Goal: Task Accomplishment & Management: Complete application form

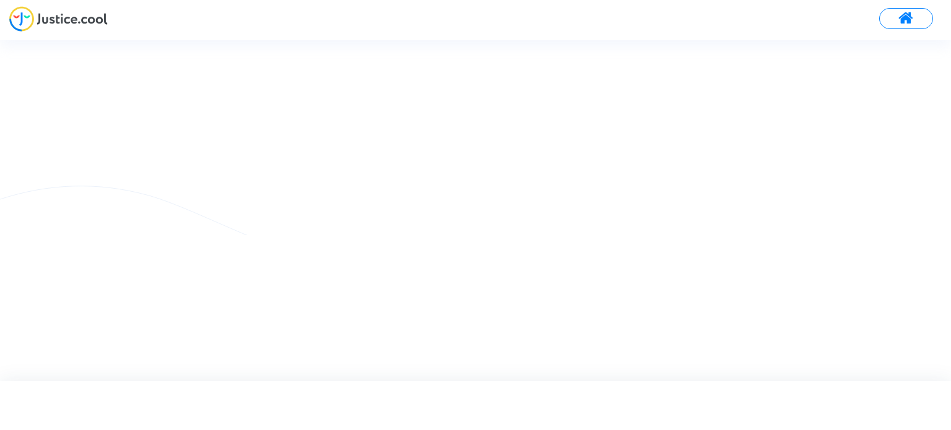
drag, startPoint x: 0, startPoint y: 0, endPoint x: 69, endPoint y: 20, distance: 72.1
click at [69, 20] on img at bounding box center [58, 18] width 98 height 25
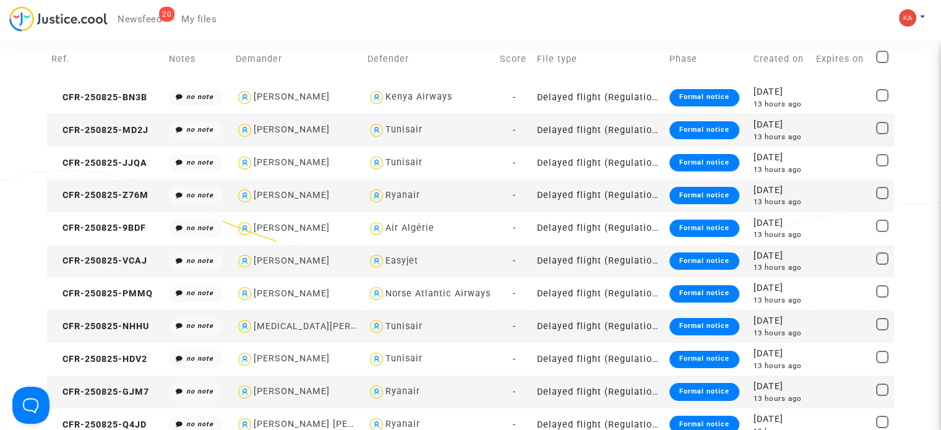
scroll to position [62, 0]
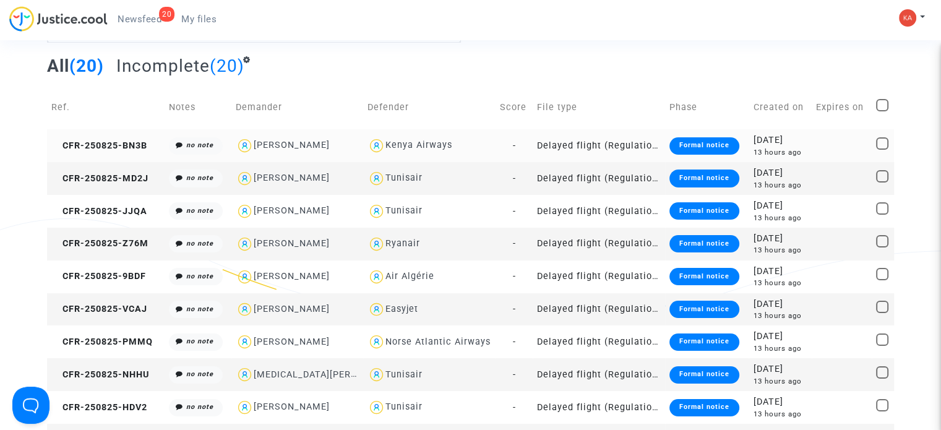
drag, startPoint x: 460, startPoint y: 147, endPoint x: 230, endPoint y: 159, distance: 229.9
click at [230, 159] on tr "CFR-250825-BN3B no note Franck Foucher Kenya Airways - Delayed flight (Regulati…" at bounding box center [470, 145] width 847 height 33
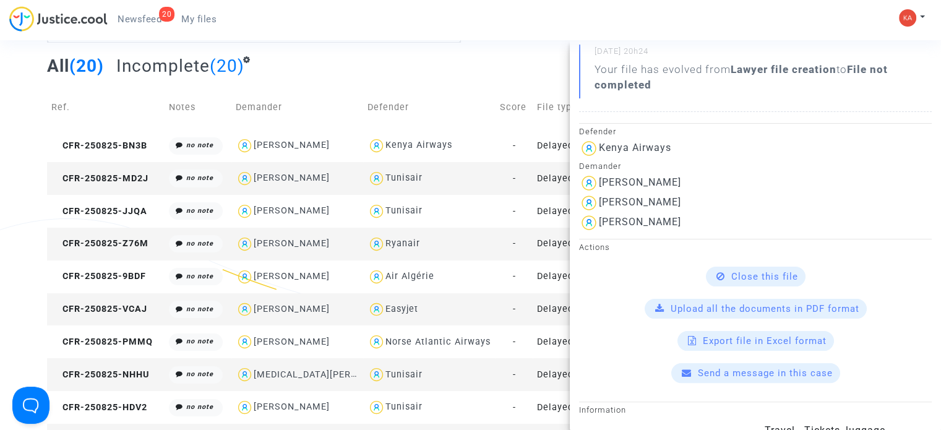
scroll to position [248, 0]
drag, startPoint x: 677, startPoint y: 182, endPoint x: 600, endPoint y: 188, distance: 77.0
click at [600, 188] on div "Franck Foucher" at bounding box center [755, 183] width 353 height 20
copy div "Franck Foucher"
click at [527, 64] on div "All (20) Incomplete (20)" at bounding box center [470, 70] width 847 height 30
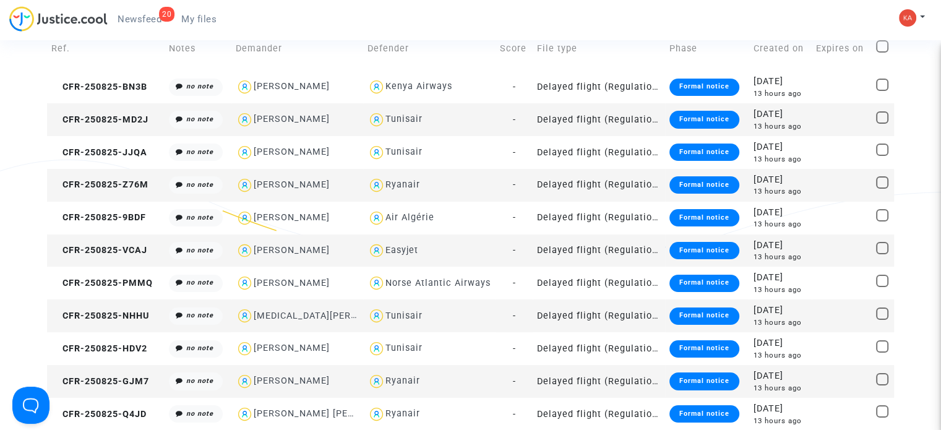
scroll to position [124, 0]
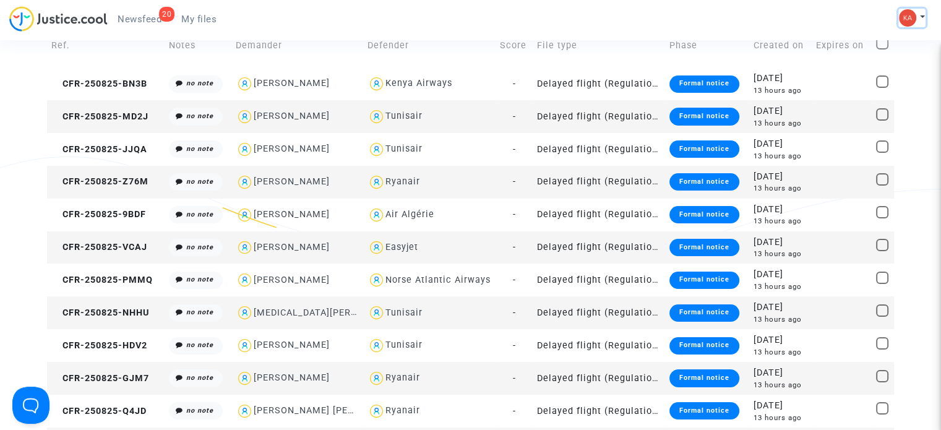
click at [906, 9] on img at bounding box center [907, 17] width 17 height 17
click at [891, 41] on link "My profile" at bounding box center [876, 44] width 98 height 20
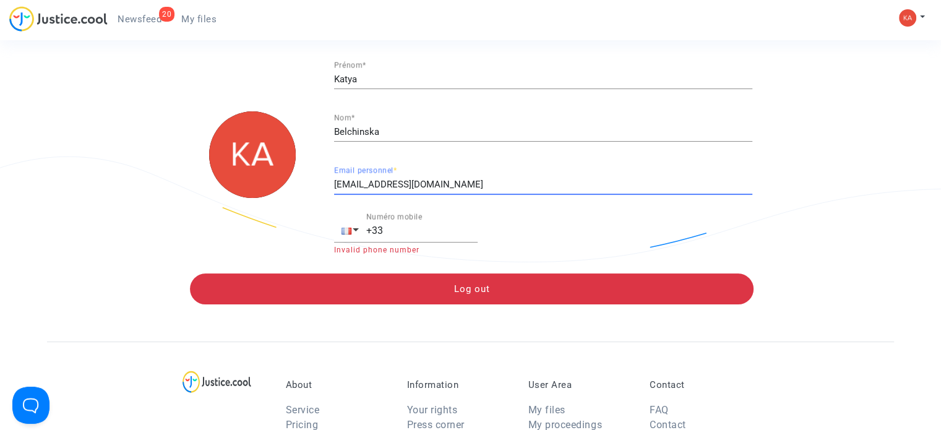
drag, startPoint x: 481, startPoint y: 183, endPoint x: 355, endPoint y: 178, distance: 126.9
click at [321, 188] on div "Katya Prénom * Belchinska Nom * katya.belchinska@skyrefund.com Email personnel …" at bounding box center [470, 155] width 582 height 200
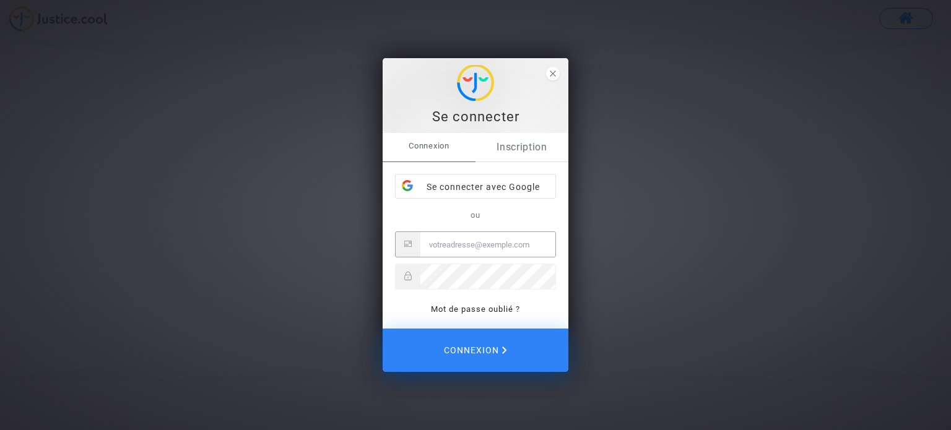
click at [520, 144] on link "Inscription" at bounding box center [521, 147] width 93 height 28
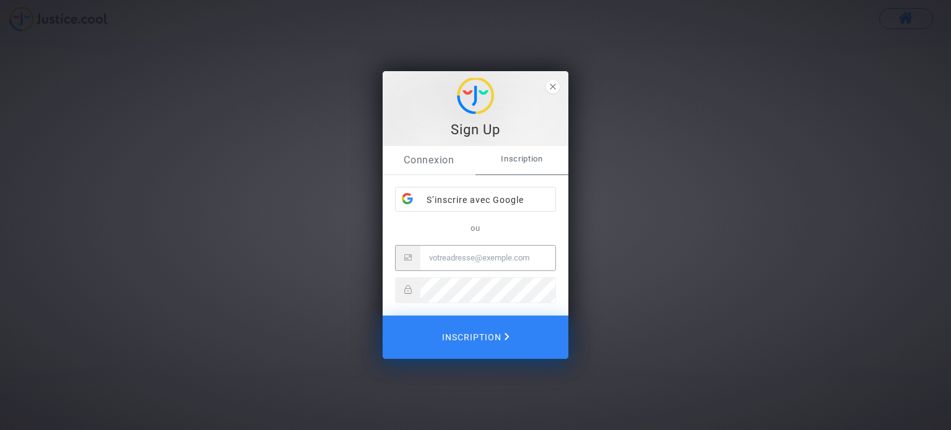
click at [451, 162] on link "Connexion" at bounding box center [428, 160] width 93 height 28
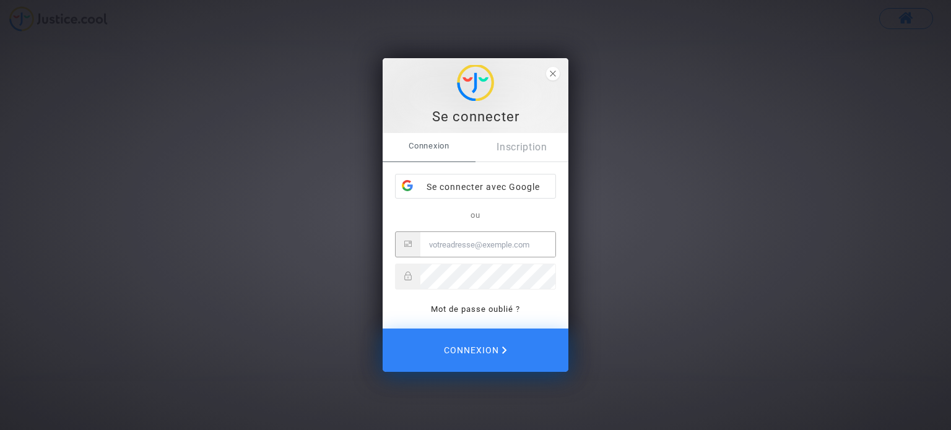
paste input "katya.belchinska@skyrefund.com"
type input "katya.belchinska@skyrefund.com"
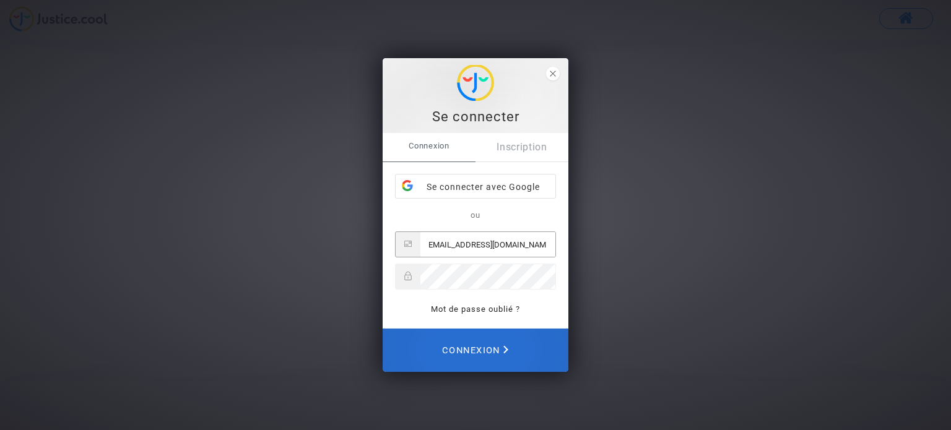
click at [522, 351] on button "Connexion" at bounding box center [475, 350] width 186 height 43
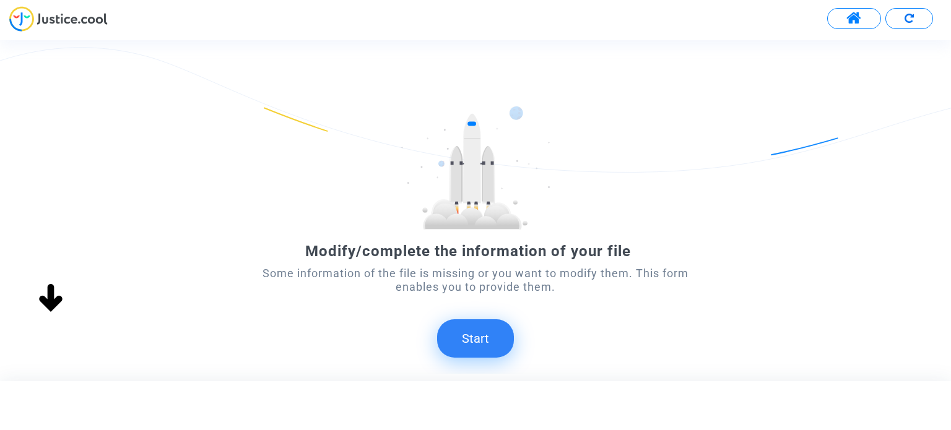
click at [485, 334] on button "Start" at bounding box center [475, 338] width 77 height 38
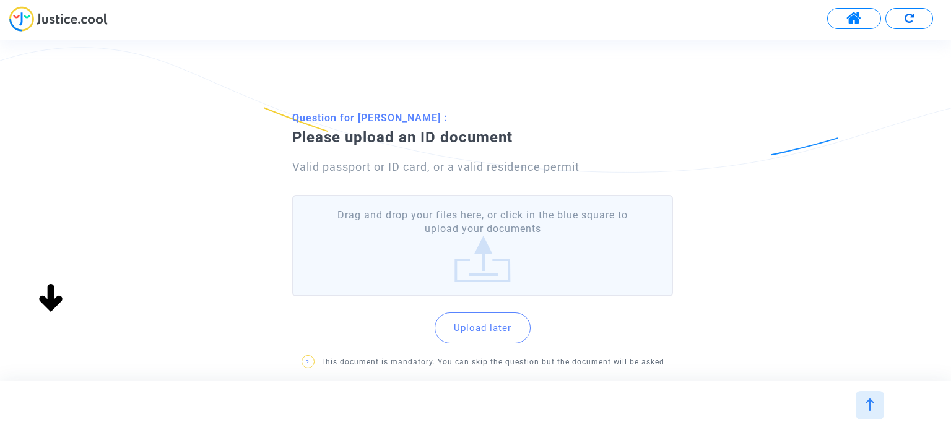
click at [509, 329] on button "Upload later" at bounding box center [482, 328] width 96 height 31
click at [490, 253] on label "Drag and drop your files here, or click in the blue square to upload your docum…" at bounding box center [482, 246] width 380 height 102
click at [0, 0] on input "Drag and drop your files here, or click in the blue square to upload your docum…" at bounding box center [0, 0] width 0 height 0
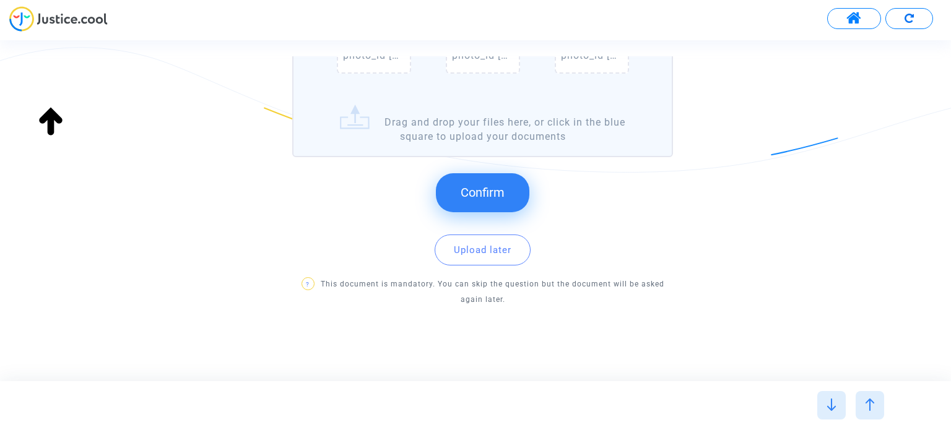
click at [486, 189] on span "Confirm" at bounding box center [482, 192] width 44 height 15
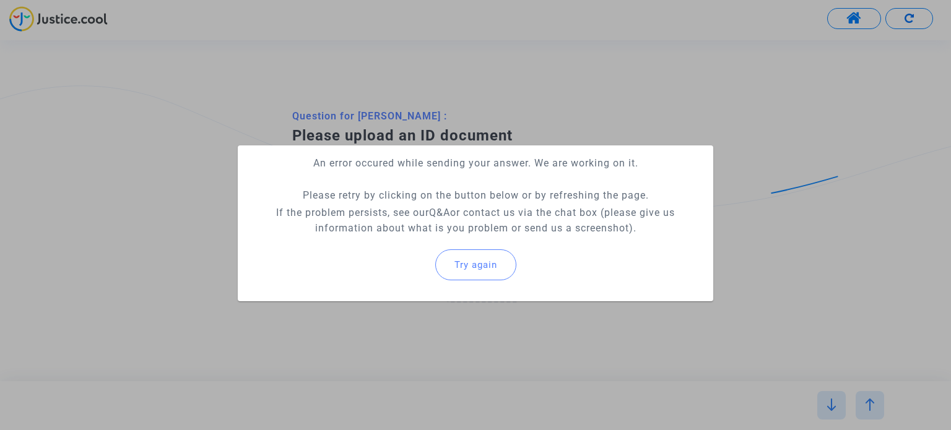
click at [486, 261] on span "Try again" at bounding box center [475, 264] width 43 height 11
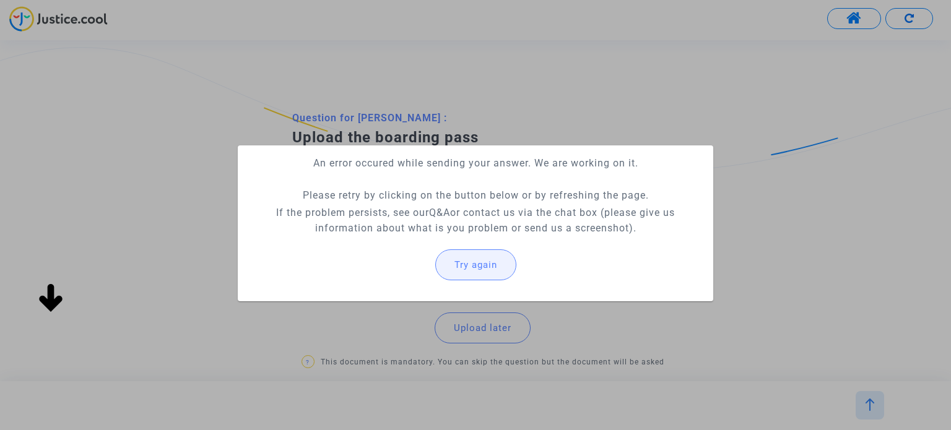
click at [473, 261] on span "Try again" at bounding box center [475, 264] width 43 height 11
drag, startPoint x: 308, startPoint y: 163, endPoint x: 259, endPoint y: 165, distance: 48.3
click at [259, 165] on p "An error occured while sending your answer. We are working on it." at bounding box center [475, 162] width 455 height 15
click at [483, 256] on button "Try again" at bounding box center [475, 264] width 81 height 31
click at [477, 262] on span "Try again" at bounding box center [475, 264] width 43 height 11
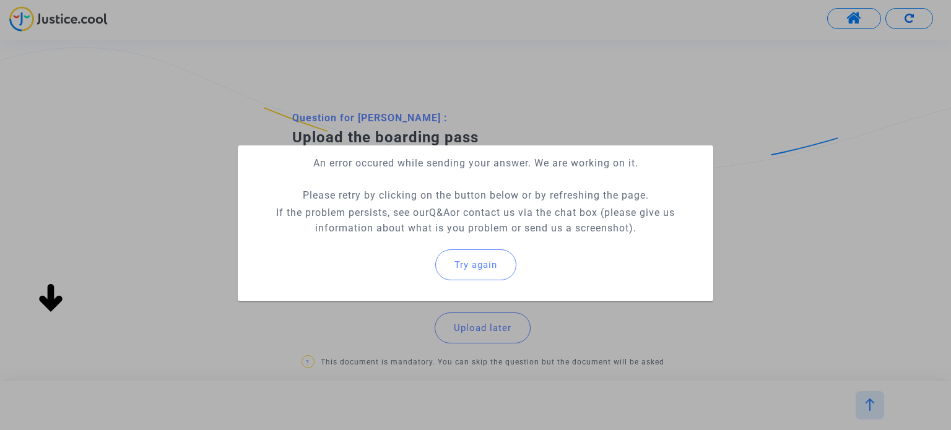
click at [465, 265] on span "Try again" at bounding box center [475, 264] width 43 height 11
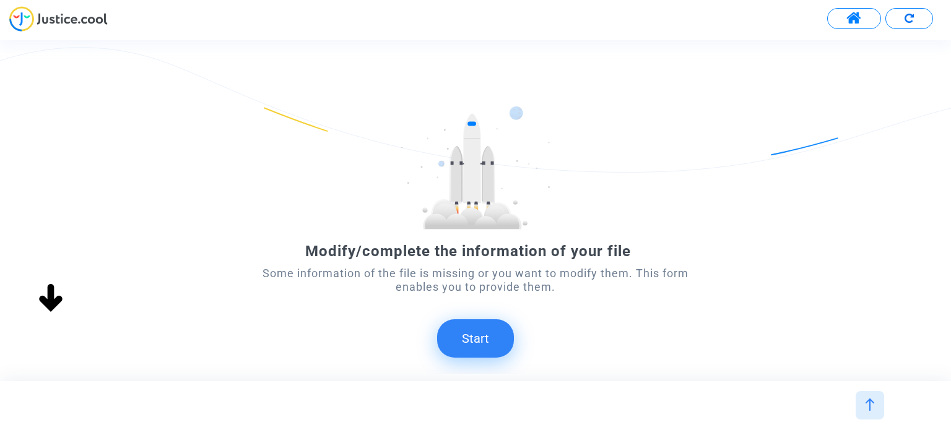
click at [477, 333] on button "Start" at bounding box center [475, 338] width 77 height 38
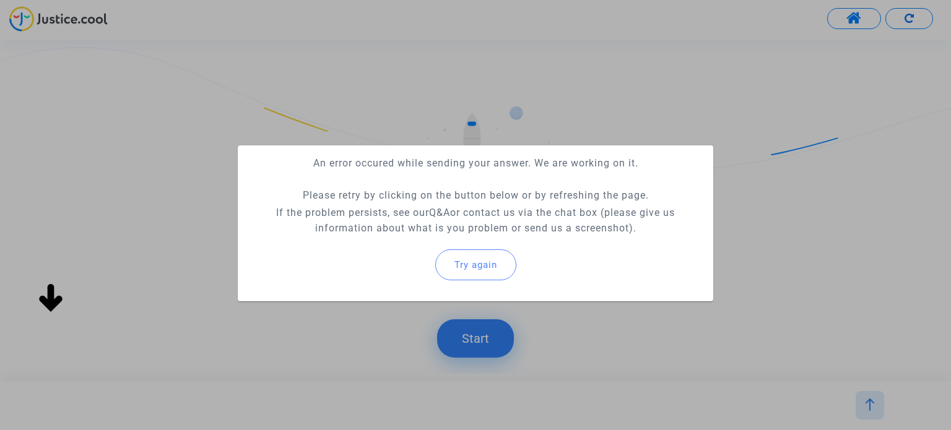
click at [476, 333] on div at bounding box center [475, 215] width 951 height 430
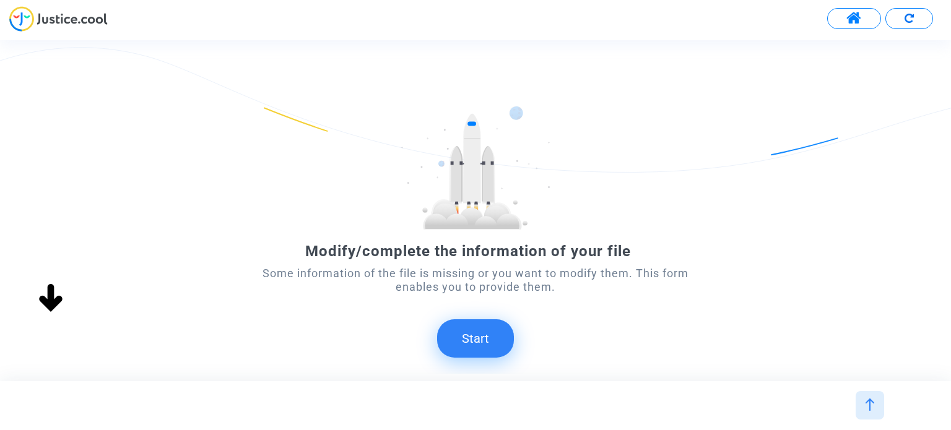
click at [476, 333] on button "Start" at bounding box center [475, 338] width 77 height 38
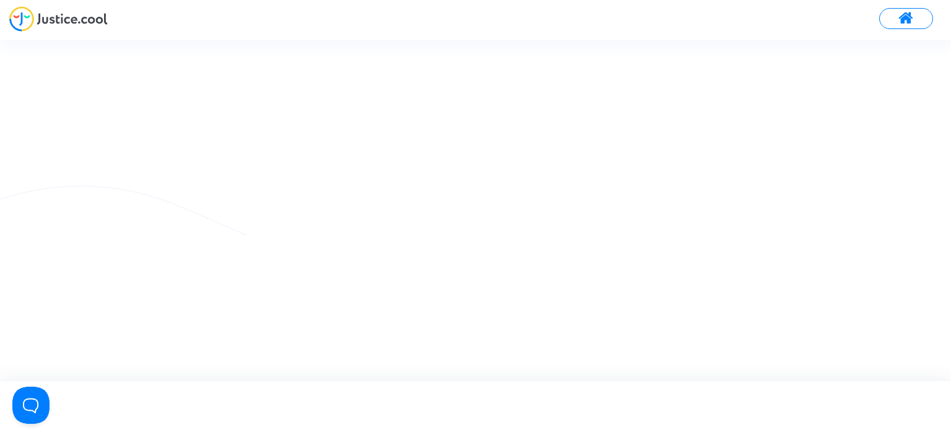
click at [72, 20] on img at bounding box center [58, 18] width 98 height 25
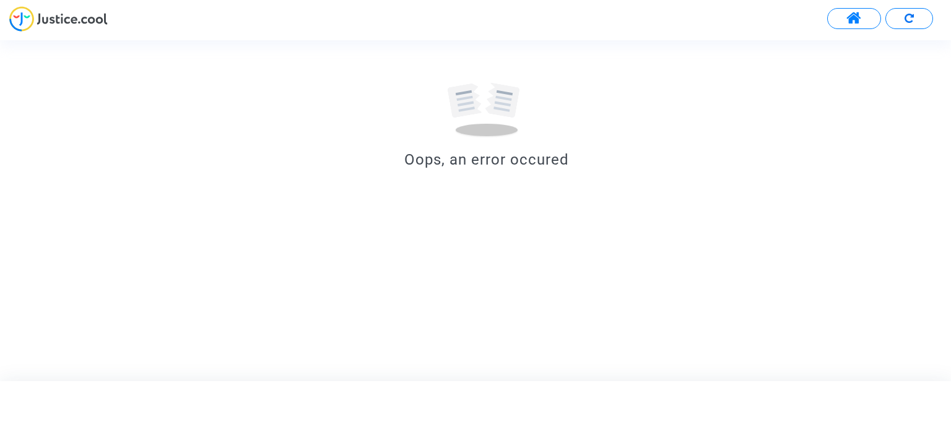
click at [896, 19] on button at bounding box center [909, 18] width 48 height 21
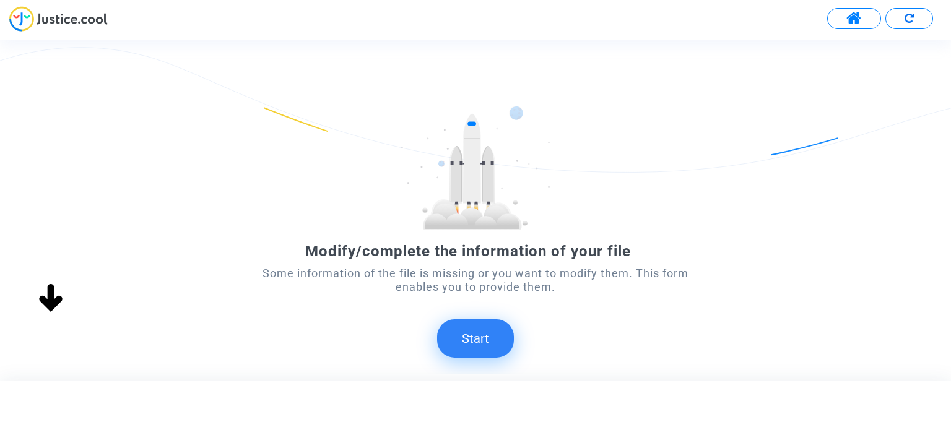
click at [500, 335] on button "Start" at bounding box center [475, 338] width 77 height 38
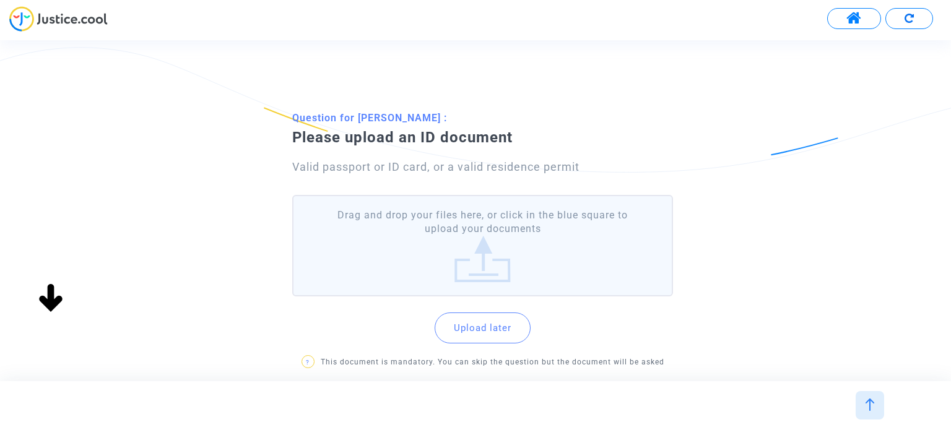
click at [480, 269] on label "Drag and drop your files here, or click in the blue square to upload your docum…" at bounding box center [482, 246] width 380 height 102
click at [0, 0] on input "Drag and drop your files here, or click in the blue square to upload your docum…" at bounding box center [0, 0] width 0 height 0
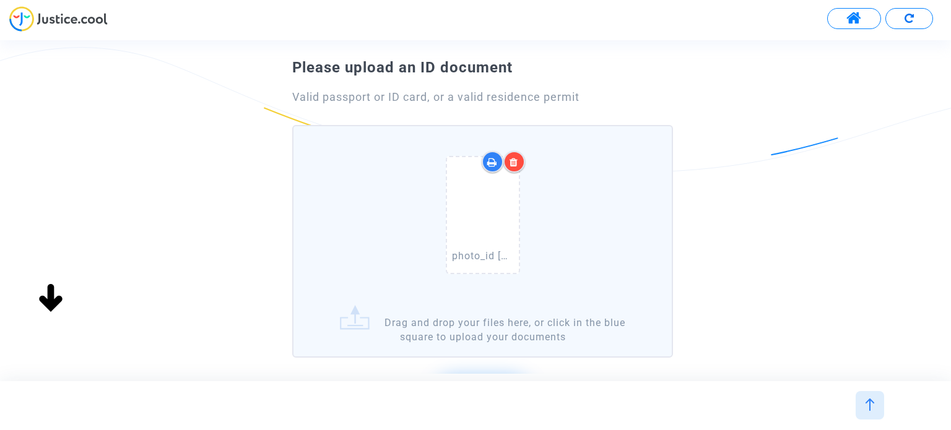
scroll to position [124, 0]
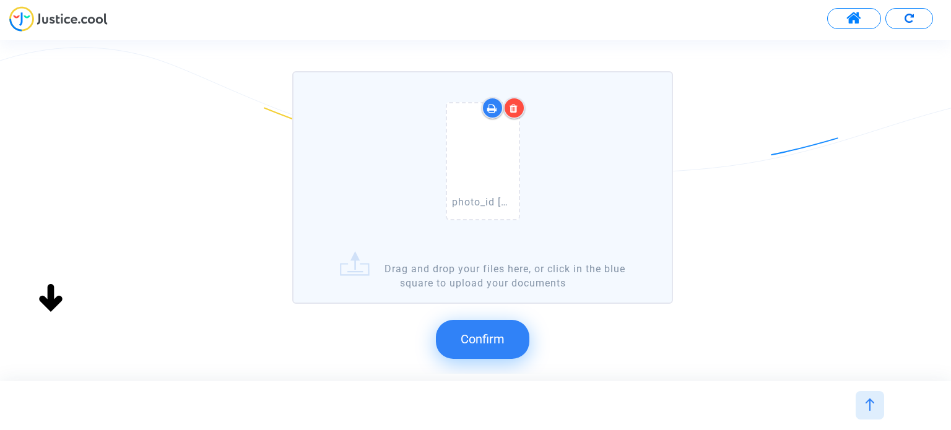
click at [416, 223] on div "photo_id 2025-01-23 IMG-20250123-WA0001.pdf" at bounding box center [482, 164] width 365 height 158
click at [0, 0] on input "photo_id 2025-01-23 IMG-20250123-WA0001.pdf Drag and drop your files here, or c…" at bounding box center [0, 0] width 0 height 0
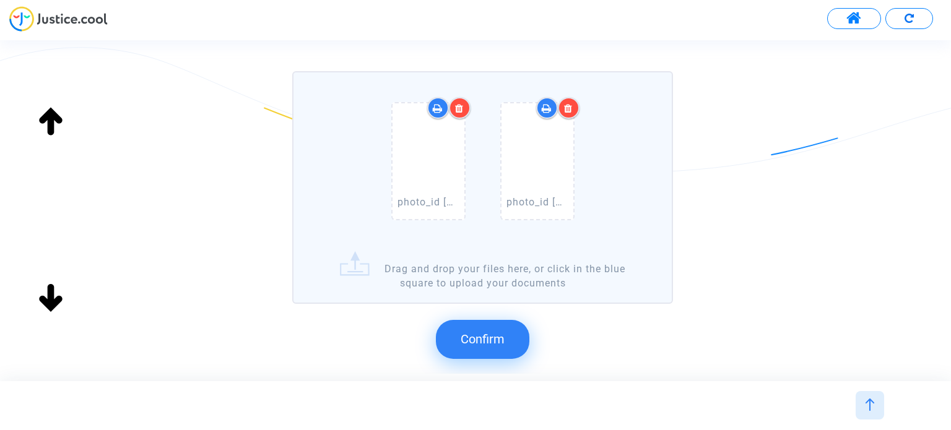
click at [457, 335] on button "Confirm" at bounding box center [482, 339] width 93 height 38
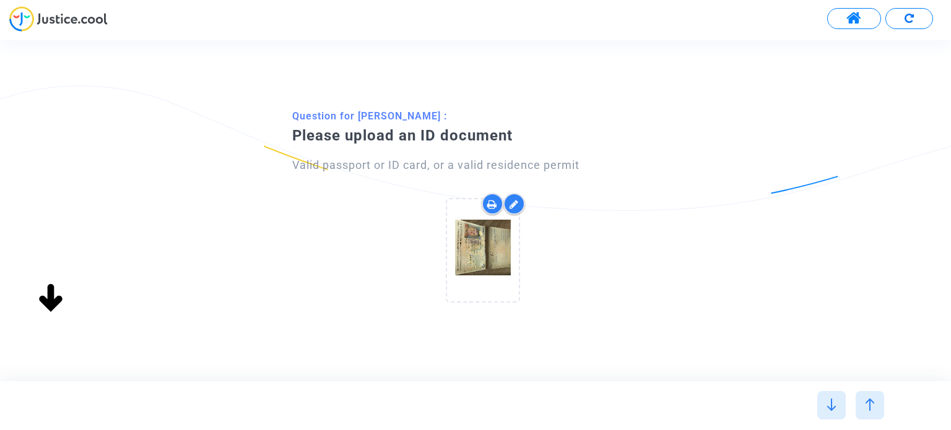
scroll to position [0, 0]
click at [514, 204] on icon at bounding box center [513, 204] width 9 height 10
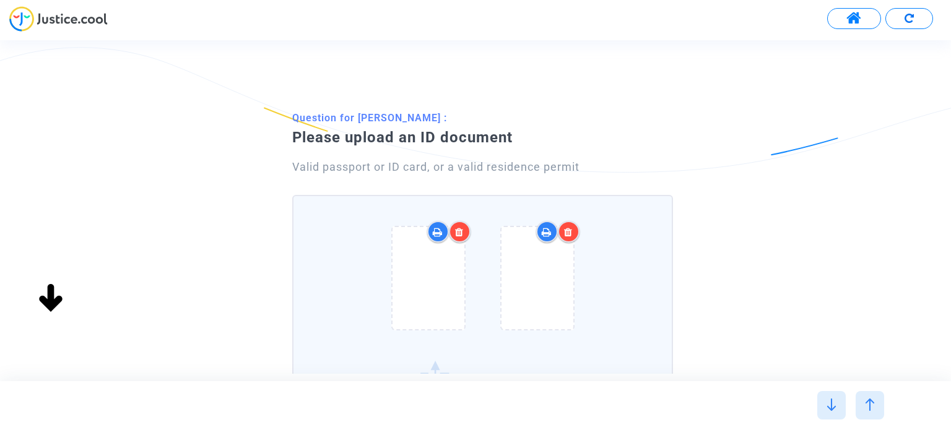
click at [456, 230] on icon at bounding box center [459, 232] width 9 height 10
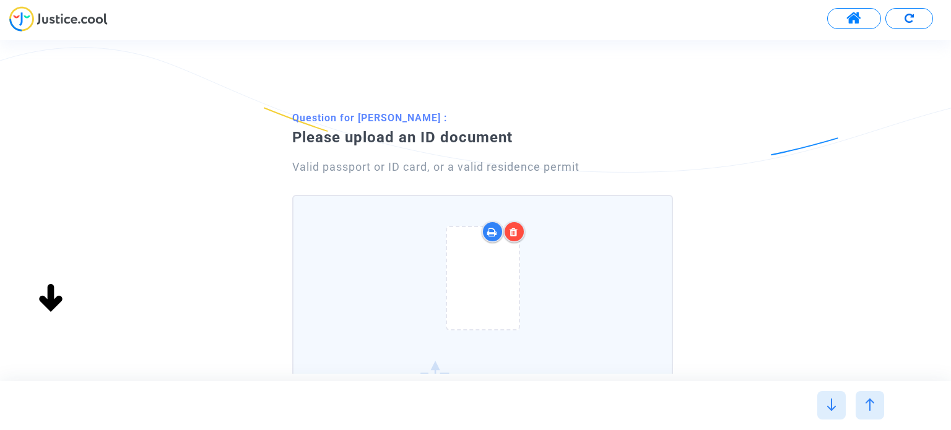
click at [512, 232] on icon at bounding box center [513, 232] width 9 height 10
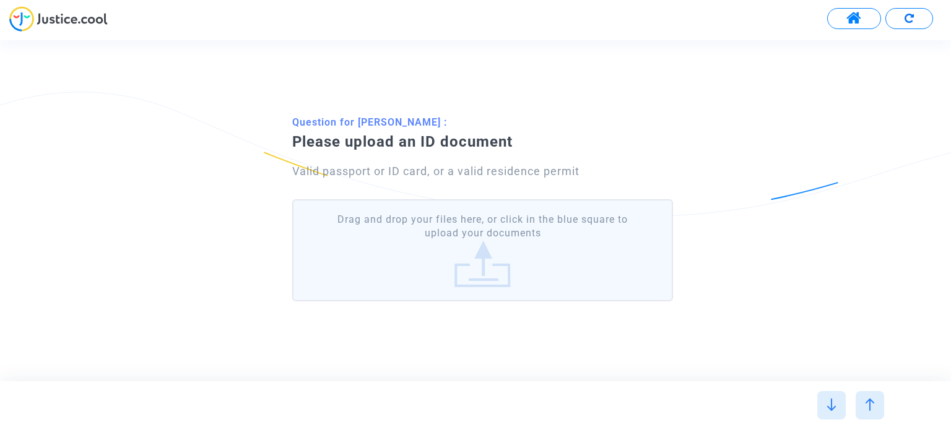
click at [491, 265] on label "Drag and drop your files here, or click in the blue square to upload your docum…" at bounding box center [482, 250] width 380 height 102
click at [0, 0] on input "Drag and drop your files here, or click in the blue square to upload your docum…" at bounding box center [0, 0] width 0 height 0
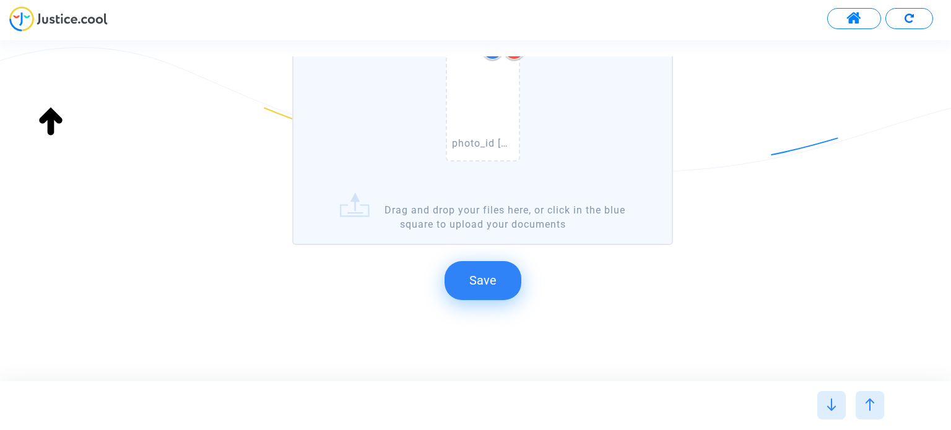
scroll to position [185, 0]
click at [486, 272] on span "Save" at bounding box center [482, 277] width 27 height 15
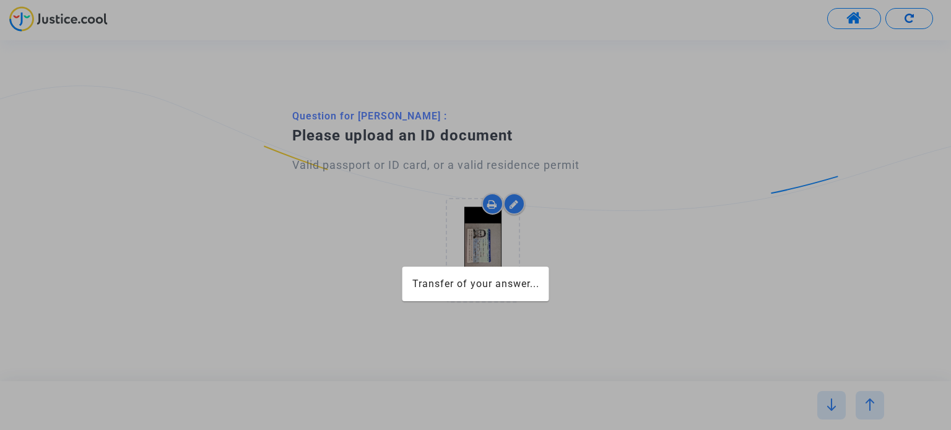
scroll to position [0, 0]
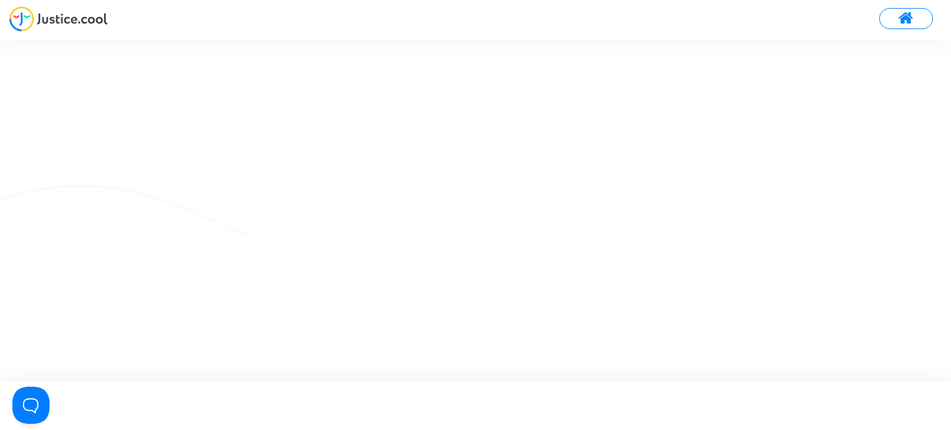
click at [83, 19] on img at bounding box center [58, 18] width 98 height 25
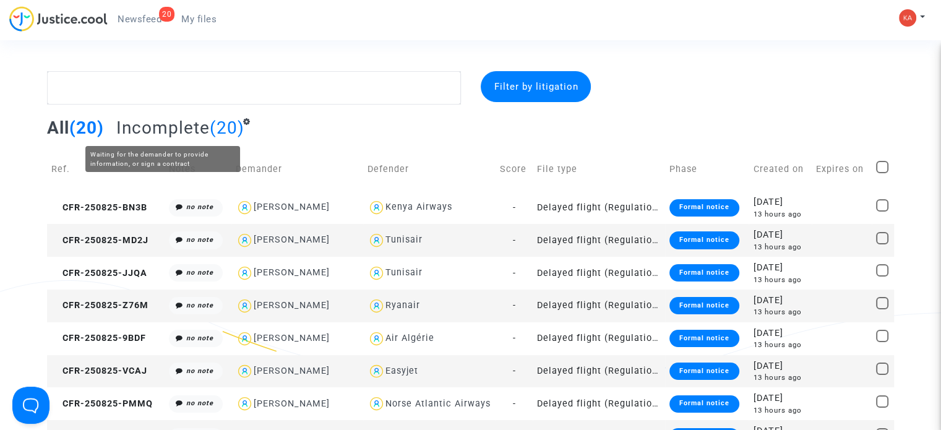
click at [180, 123] on span "Incomplete" at bounding box center [162, 128] width 93 height 20
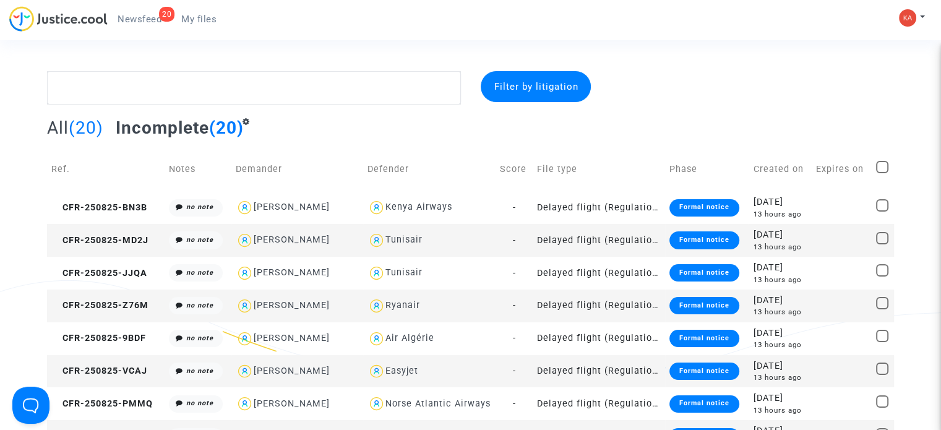
scroll to position [62, 0]
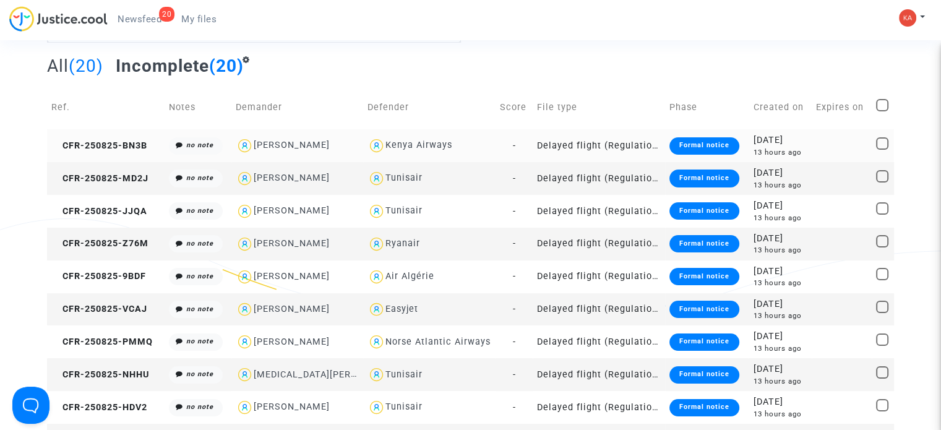
click at [287, 144] on div "Franck Foucher" at bounding box center [292, 145] width 76 height 11
type textarea "@"Franck Foucher" @"Pitcher Avocat""
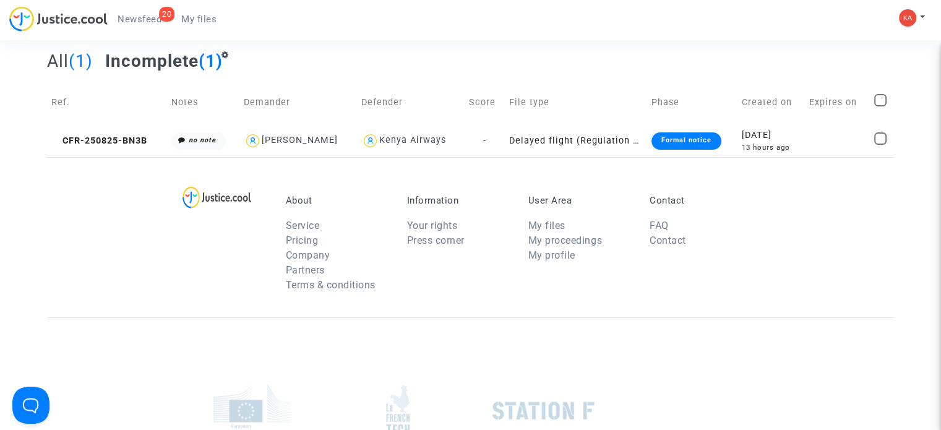
scroll to position [67, 0]
click at [597, 138] on td "Delayed flight (Regulation EC 261/2004)" at bounding box center [576, 140] width 142 height 33
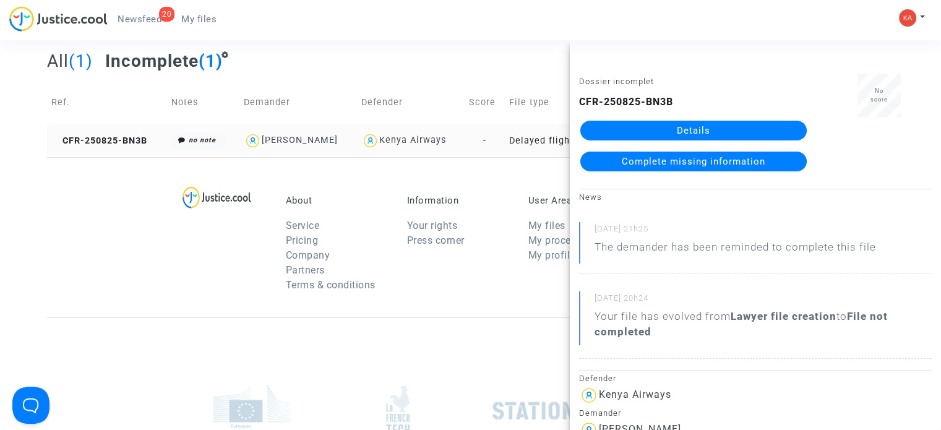
drag, startPoint x: 340, startPoint y: 141, endPoint x: 266, endPoint y: 143, distance: 73.7
click at [266, 143] on div "Franck Foucher" at bounding box center [298, 141] width 109 height 18
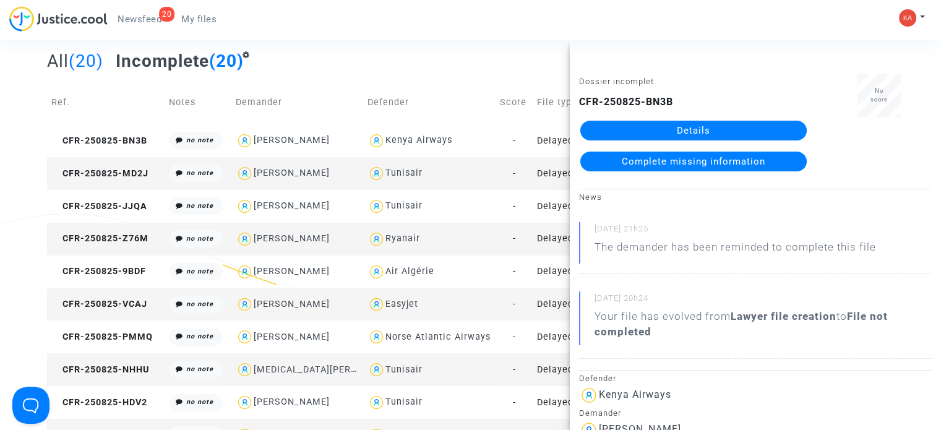
drag, startPoint x: 280, startPoint y: 143, endPoint x: 316, endPoint y: 111, distance: 48.2
click at [316, 111] on td "Demander" at bounding box center [297, 102] width 132 height 44
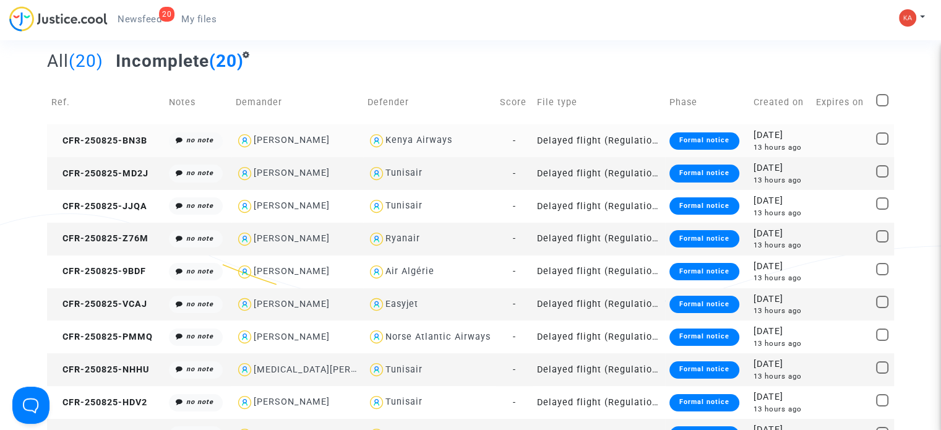
drag, startPoint x: 328, startPoint y: 138, endPoint x: 258, endPoint y: 136, distance: 70.0
click at [258, 136] on div "Franck Foucher" at bounding box center [297, 141] width 123 height 18
type textarea "@"Franck Foucher" @"Pitcher Avocat""
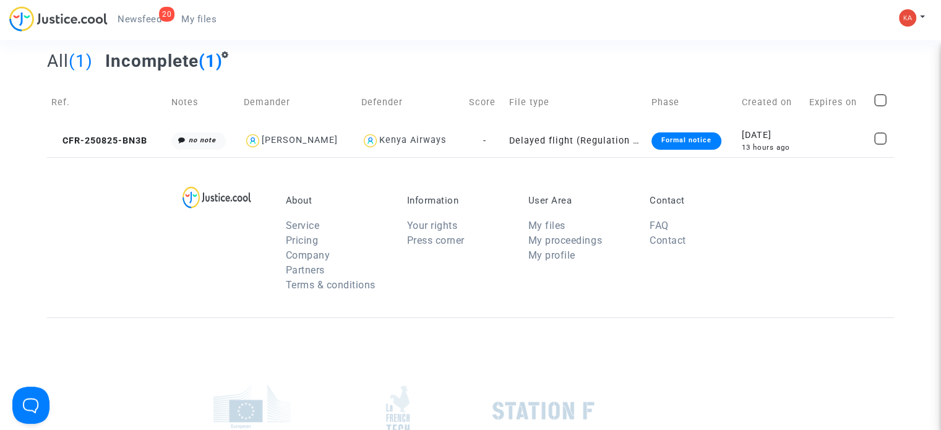
drag, startPoint x: 264, startPoint y: 140, endPoint x: 329, endPoint y: 106, distance: 73.4
click at [329, 106] on td "Demander" at bounding box center [299, 102] width 118 height 44
drag, startPoint x: 342, startPoint y: 143, endPoint x: 267, endPoint y: 138, distance: 75.0
click at [267, 138] on div "Franck Foucher" at bounding box center [298, 141] width 109 height 18
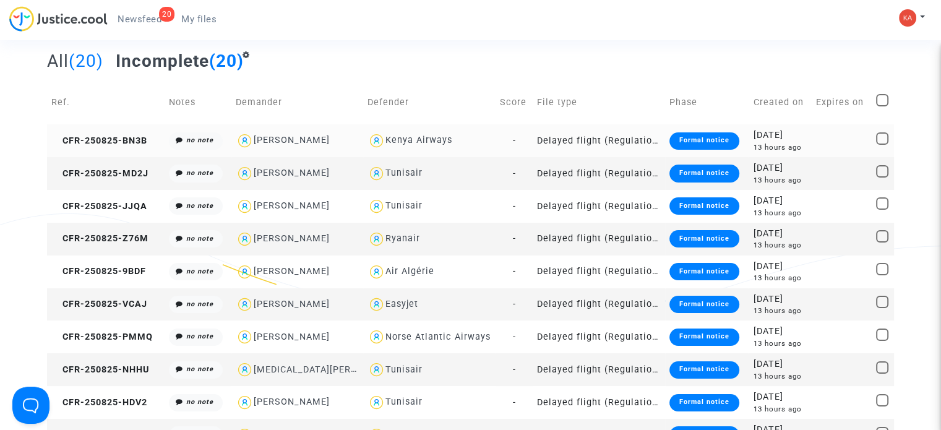
drag, startPoint x: 329, startPoint y: 139, endPoint x: 257, endPoint y: 142, distance: 71.9
click at [257, 142] on div "Franck Foucher" at bounding box center [297, 141] width 123 height 18
type textarea "@"Franck Foucher" @"Pitcher Avocat""
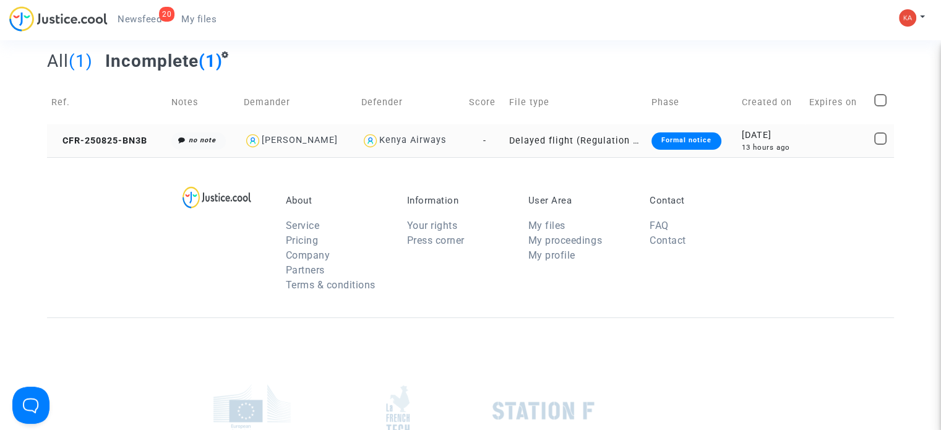
click at [288, 139] on div "Franck Foucher" at bounding box center [300, 140] width 76 height 11
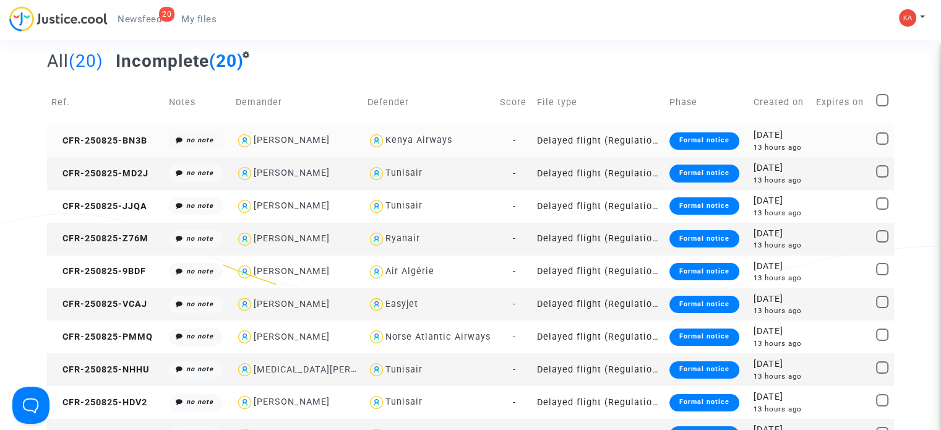
click at [300, 143] on div "Franck Foucher" at bounding box center [292, 140] width 76 height 11
type textarea "@"Franck Foucher" @"Pitcher Avocat""
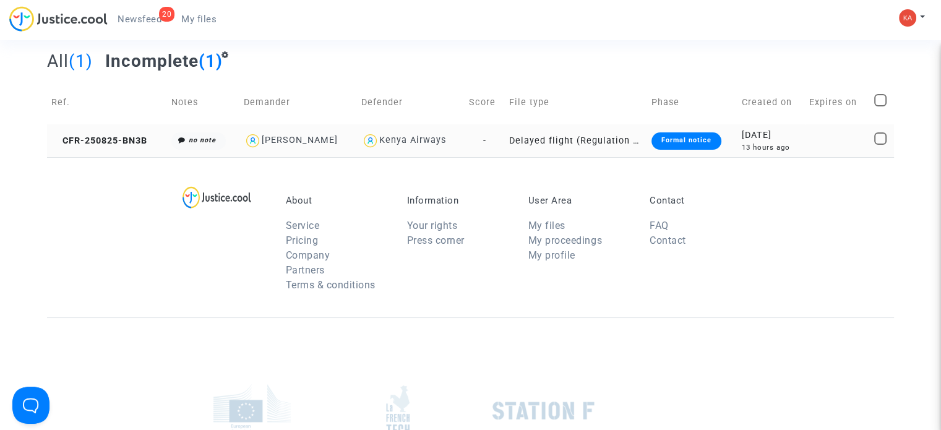
click at [483, 143] on span "-" at bounding box center [484, 141] width 3 height 11
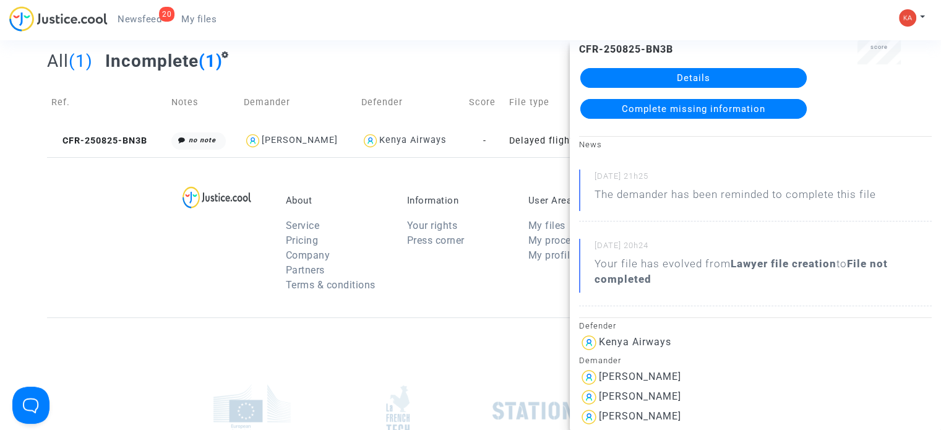
scroll to position [124, 0]
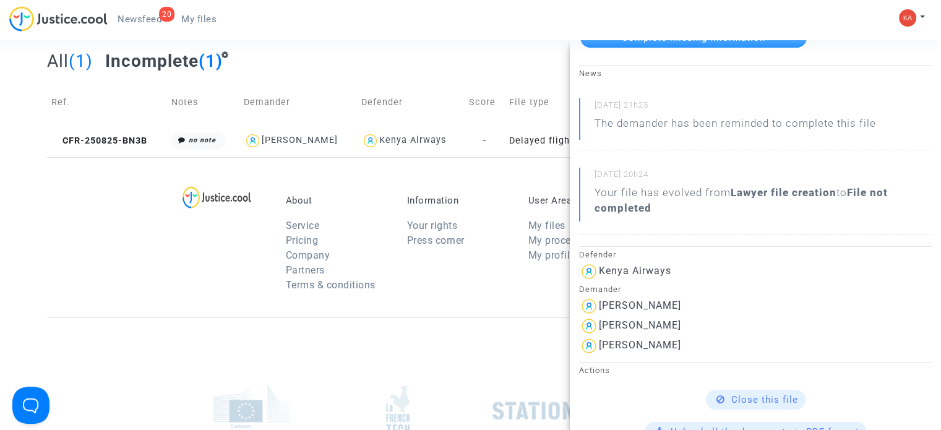
drag, startPoint x: 684, startPoint y: 306, endPoint x: 611, endPoint y: 304, distance: 73.7
click at [597, 301] on div "Franck Foucher" at bounding box center [755, 306] width 353 height 20
copy div "Franck Foucher"
drag, startPoint x: 691, startPoint y: 323, endPoint x: 598, endPoint y: 324, distance: 92.8
click at [598, 324] on div "Jocelyne Foucher" at bounding box center [755, 326] width 353 height 20
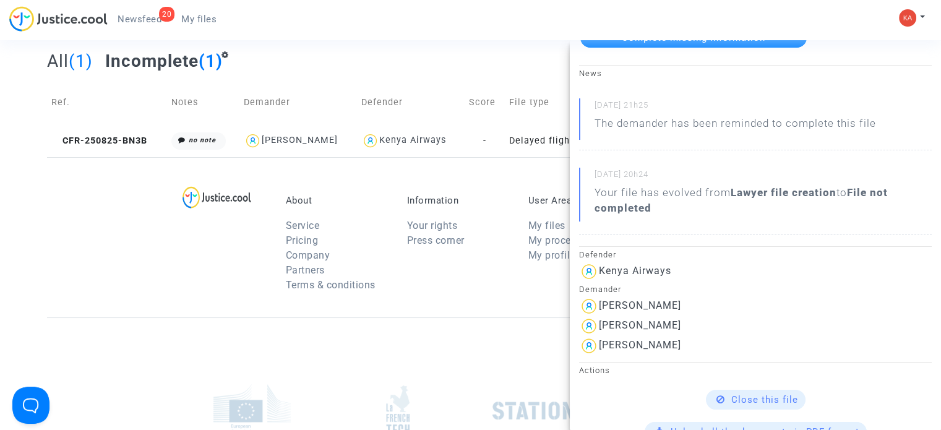
copy div "Jocelyne Foucher"
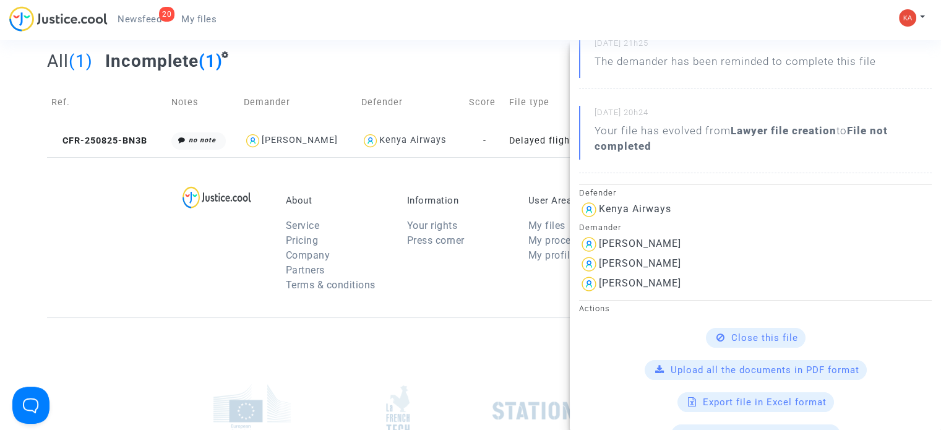
drag, startPoint x: 710, startPoint y: 282, endPoint x: 597, endPoint y: 288, distance: 114.0
click at [597, 288] on div "Stephanie Le Clainche" at bounding box center [755, 284] width 353 height 20
drag, startPoint x: 608, startPoint y: 284, endPoint x: 620, endPoint y: 314, distance: 32.2
click at [620, 314] on div "Actions Close this file Upload all the documents in PDF format Export file in E…" at bounding box center [755, 372] width 371 height 144
drag, startPoint x: 635, startPoint y: 242, endPoint x: 670, endPoint y: 242, distance: 34.7
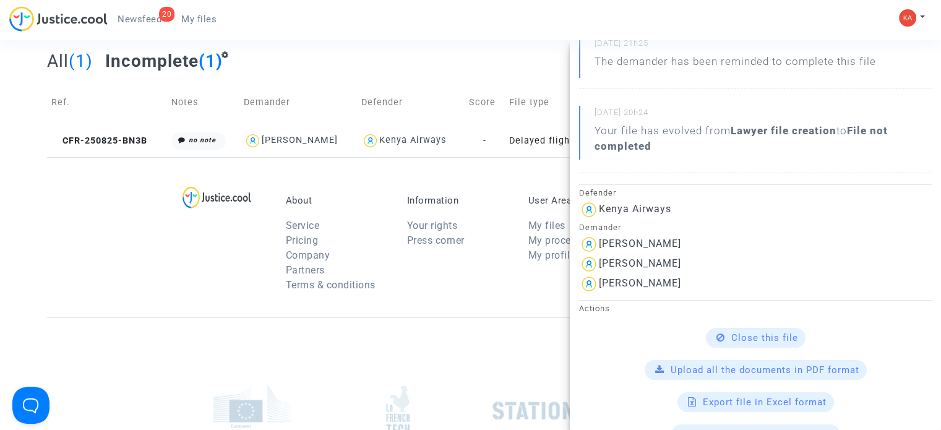
click at [676, 242] on div "Franck Foucher" at bounding box center [755, 245] width 353 height 20
copy div "Foucher"
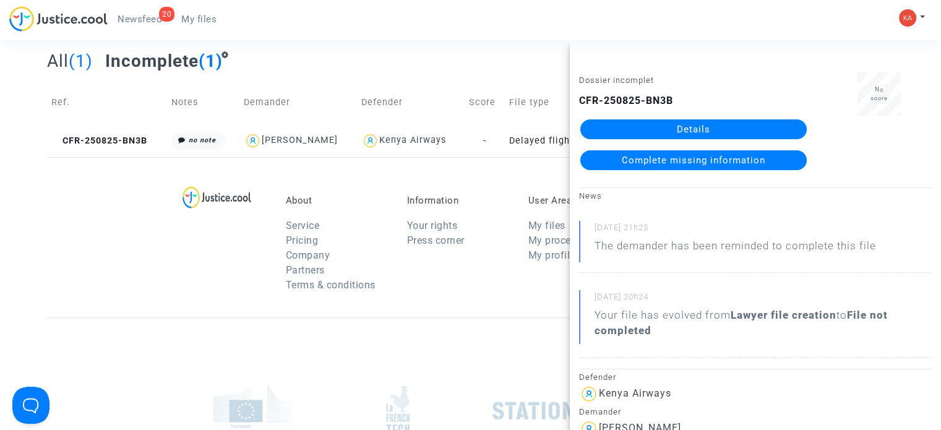
scroll to position [0, 0]
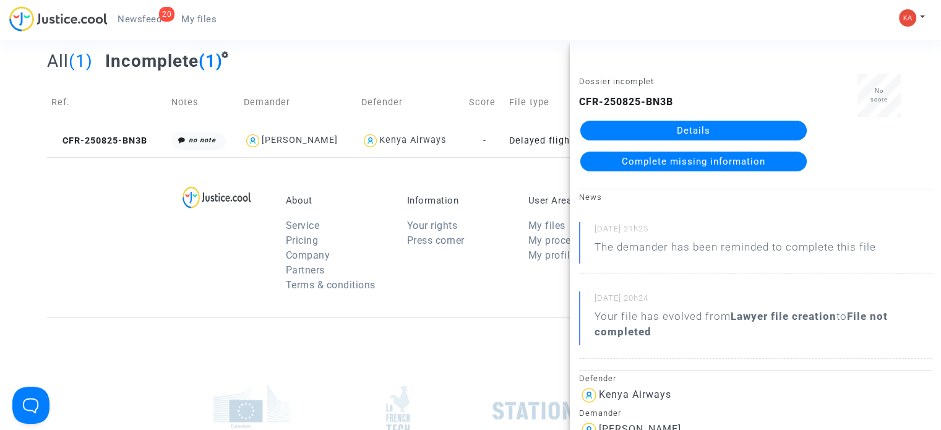
click at [712, 126] on link "Details" at bounding box center [694, 131] width 227 height 20
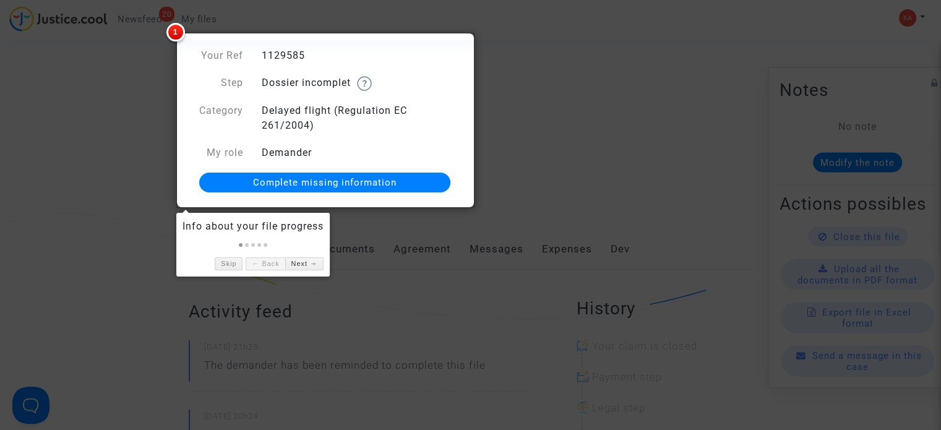
click at [375, 184] on span "Complete missing information" at bounding box center [325, 182] width 144 height 11
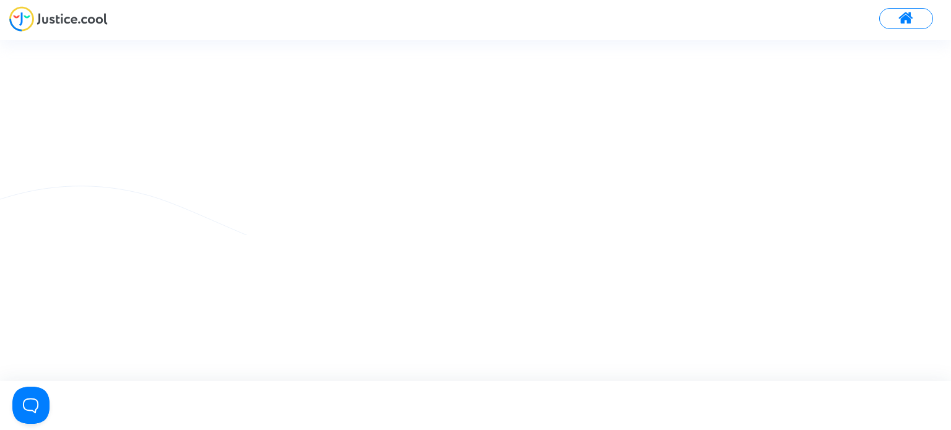
click at [36, 17] on img at bounding box center [58, 18] width 98 height 25
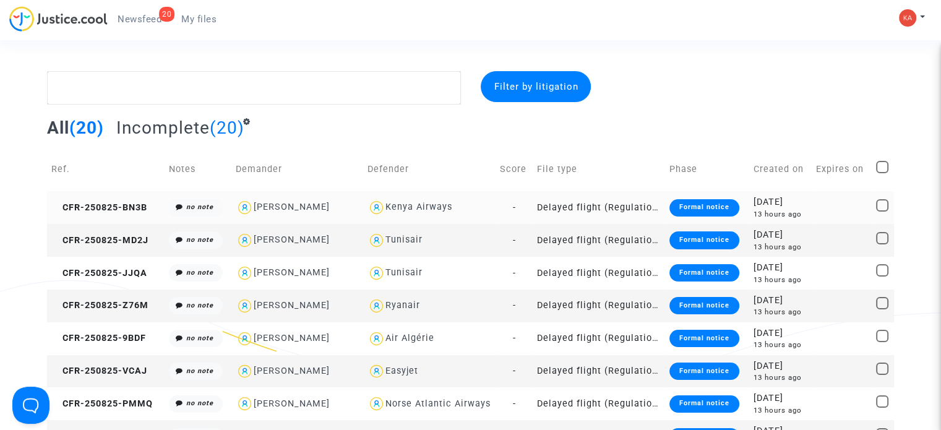
click at [319, 206] on div "Franck Foucher" at bounding box center [292, 207] width 76 height 11
type textarea "@"Franck Foucher" @"Pitcher Avocat""
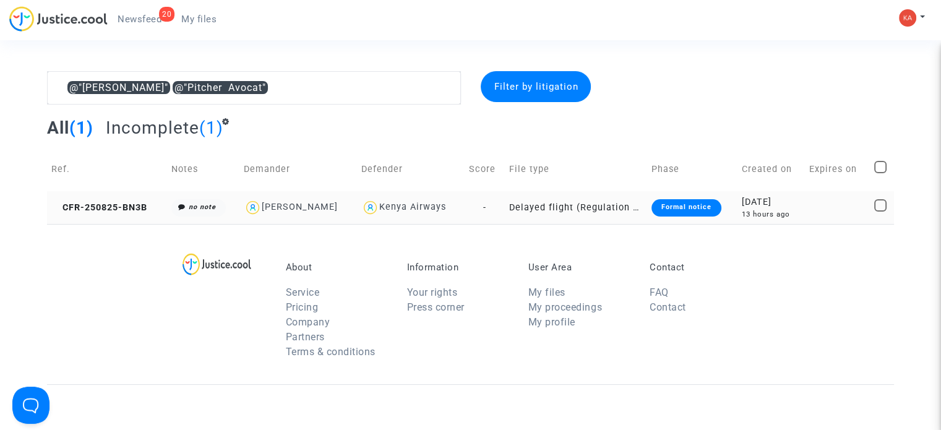
click at [315, 205] on div "Franck Foucher" at bounding box center [300, 207] width 76 height 11
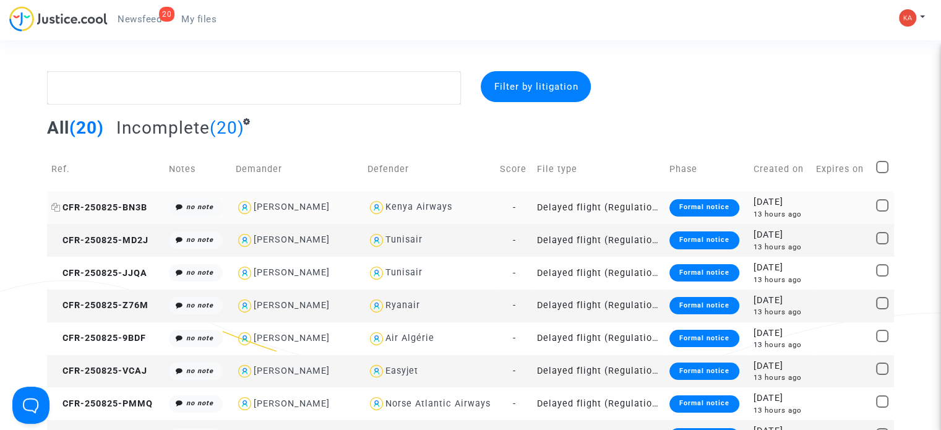
click at [107, 205] on span "CFR-250825-BN3B" at bounding box center [99, 207] width 96 height 11
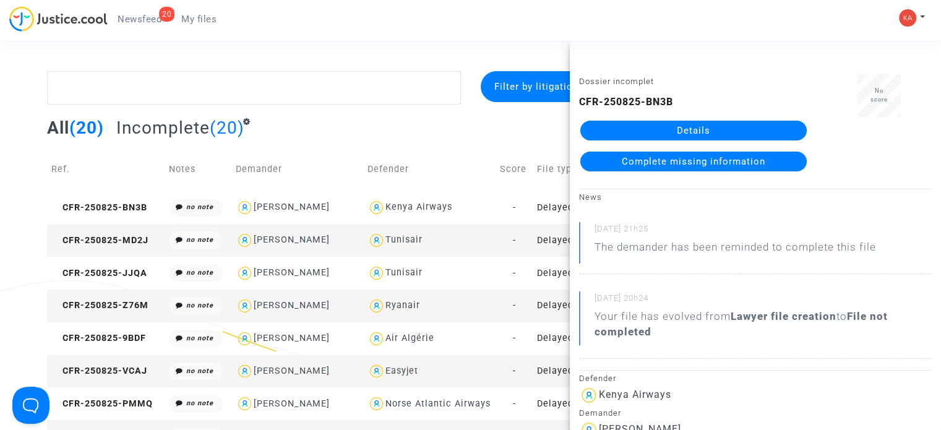
click at [735, 129] on link "Details" at bounding box center [694, 131] width 227 height 20
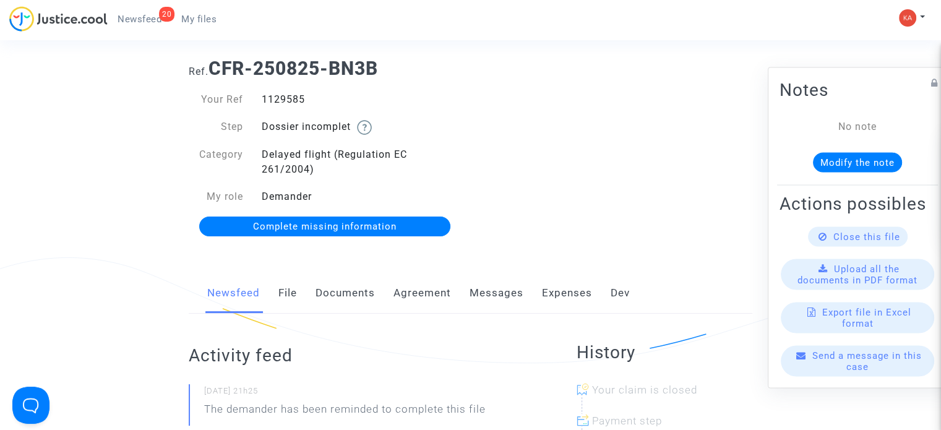
scroll to position [62, 0]
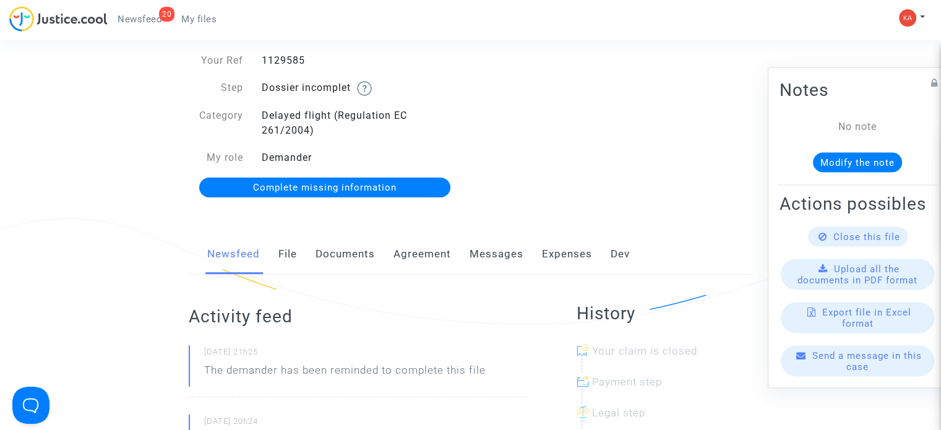
click at [391, 188] on span "Complete missing information" at bounding box center [325, 187] width 144 height 11
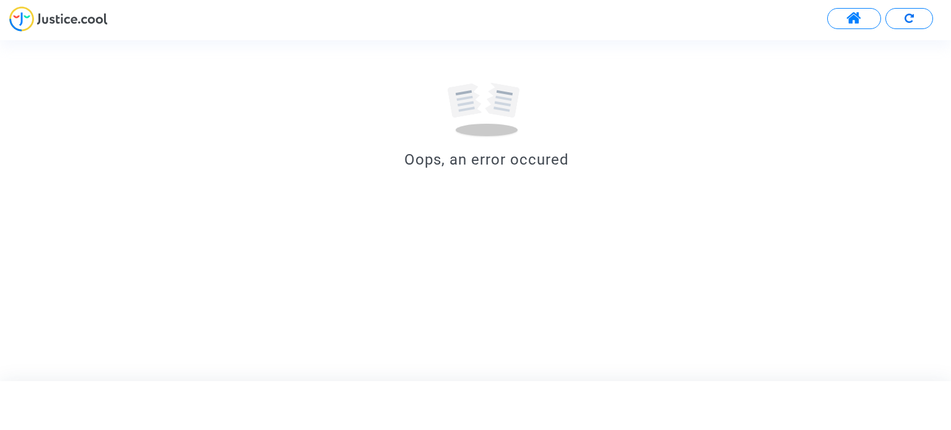
click at [913, 19] on button at bounding box center [909, 18] width 48 height 21
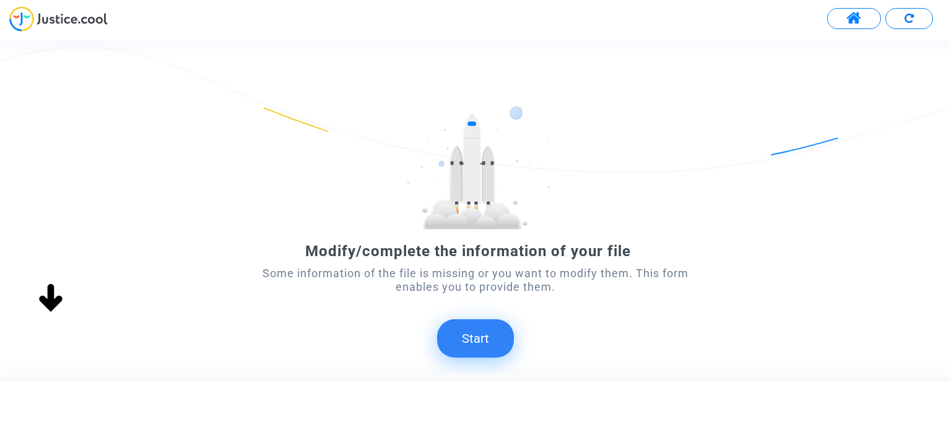
click at [495, 339] on button "Start" at bounding box center [475, 338] width 77 height 38
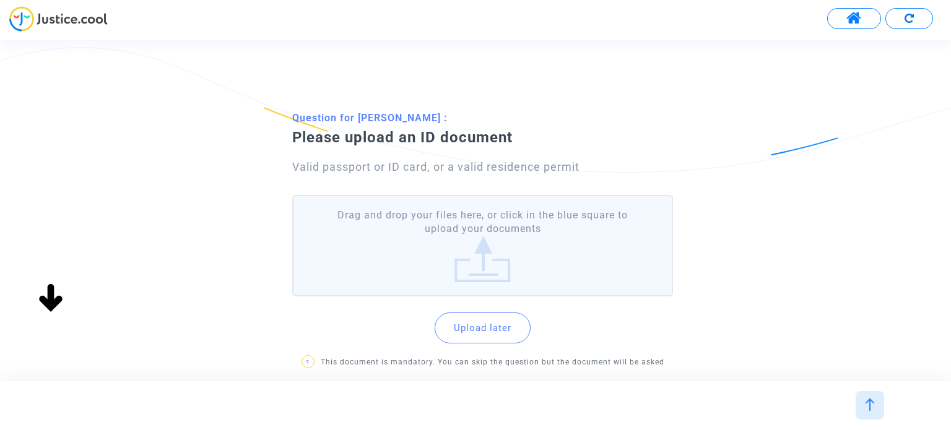
click at [470, 241] on label "Drag and drop your files here, or click in the blue square to upload your docum…" at bounding box center [482, 246] width 380 height 102
click at [0, 0] on input "Drag and drop your files here, or click in the blue square to upload your docum…" at bounding box center [0, 0] width 0 height 0
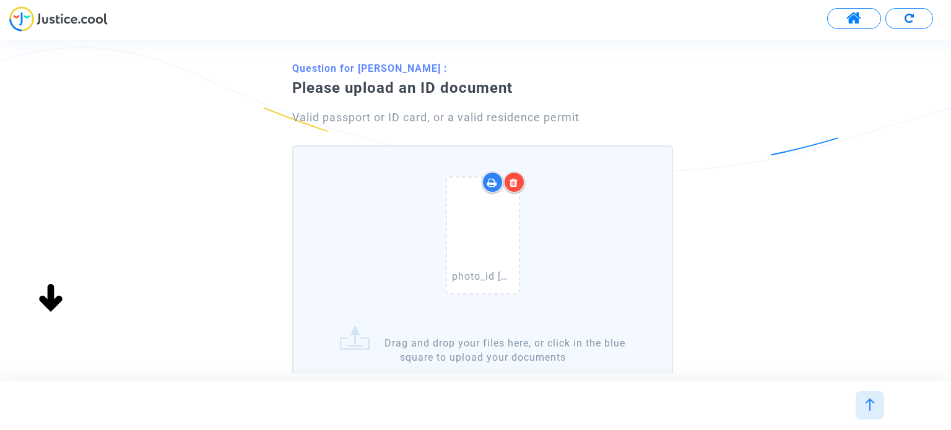
scroll to position [124, 0]
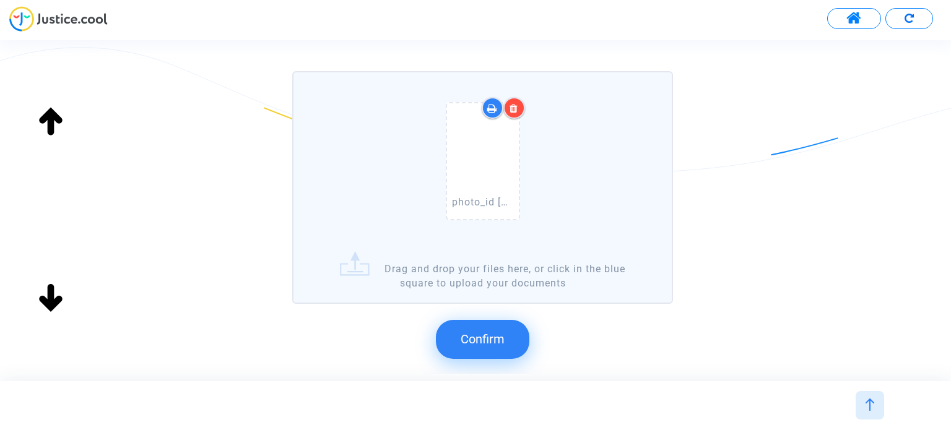
click at [485, 333] on span "Confirm" at bounding box center [482, 339] width 44 height 15
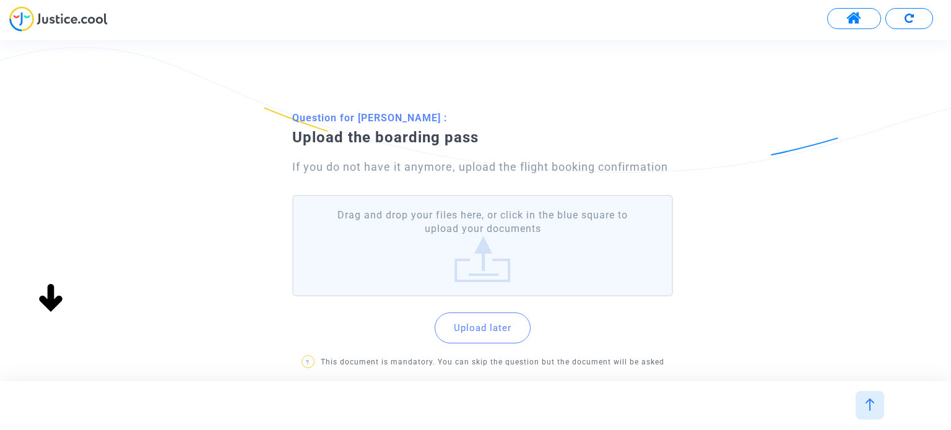
click at [444, 267] on label "Drag and drop your files here, or click in the blue square to upload your docum…" at bounding box center [482, 246] width 380 height 102
click at [0, 0] on input "Drag and drop your files here, or click in the blue square to upload your docum…" at bounding box center [0, 0] width 0 height 0
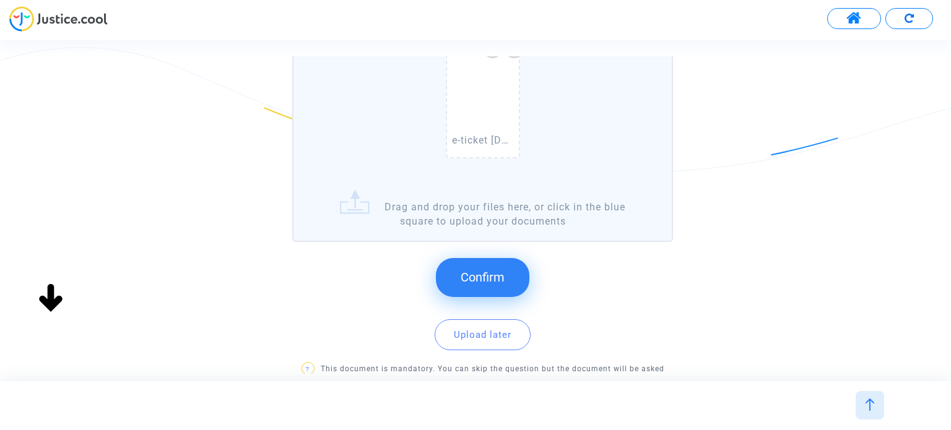
click at [497, 273] on span "Confirm" at bounding box center [482, 277] width 44 height 15
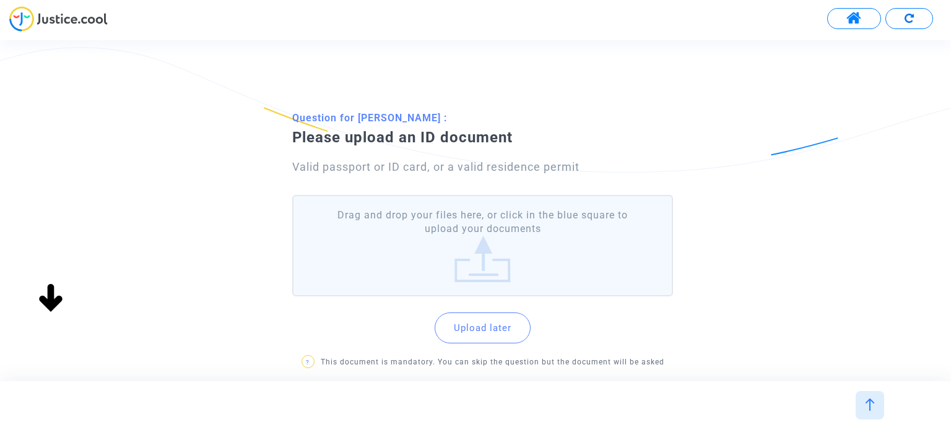
click at [484, 246] on label "Drag and drop your files here, or click in the blue square to upload your docum…" at bounding box center [482, 246] width 380 height 102
click at [0, 0] on input "Drag and drop your files here, or click in the blue square to upload your docum…" at bounding box center [0, 0] width 0 height 0
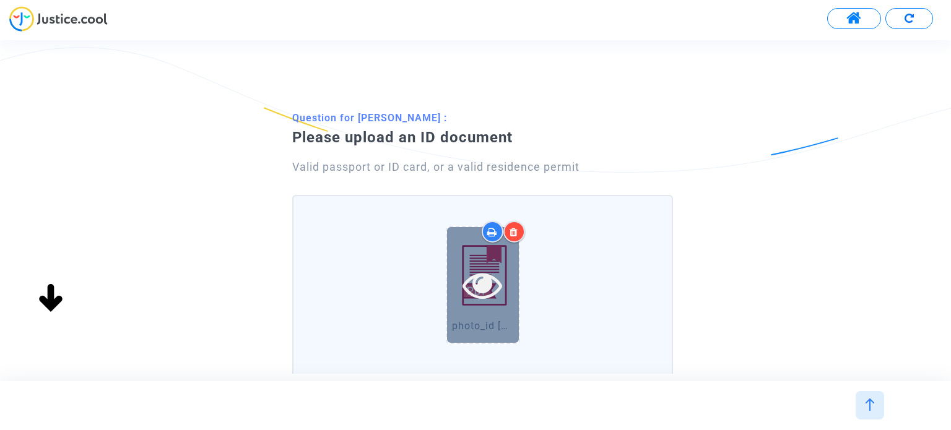
click at [481, 288] on icon at bounding box center [482, 285] width 40 height 40
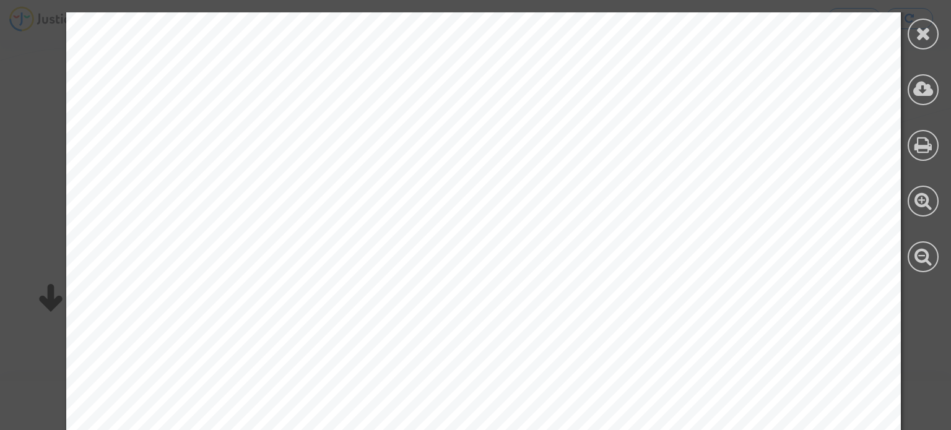
scroll to position [309, 0]
click at [930, 33] on icon at bounding box center [922, 33] width 15 height 19
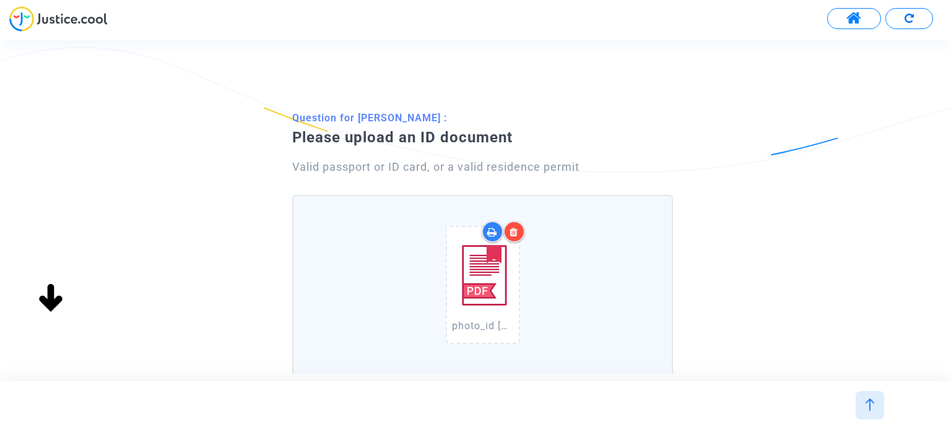
click at [515, 227] on icon at bounding box center [513, 232] width 9 height 10
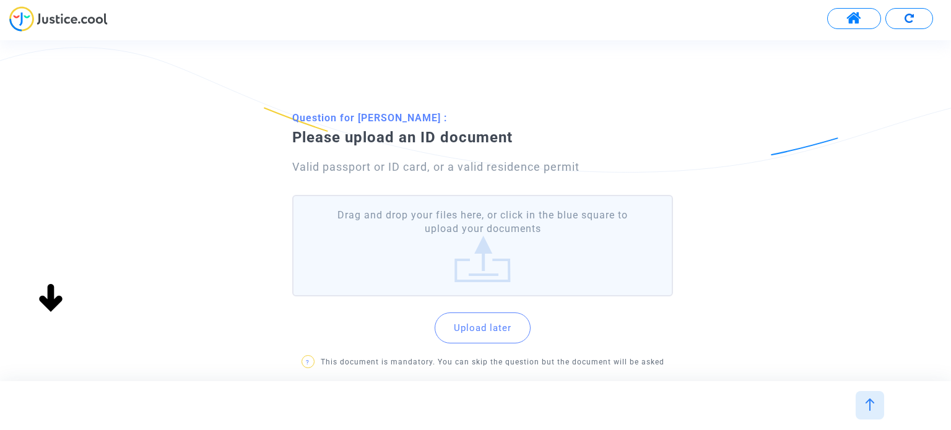
click at [496, 265] on label "Drag and drop your files here, or click in the blue square to upload your docum…" at bounding box center [482, 246] width 380 height 102
click at [0, 0] on input "Drag and drop your files here, or click in the blue square to upload your docum…" at bounding box center [0, 0] width 0 height 0
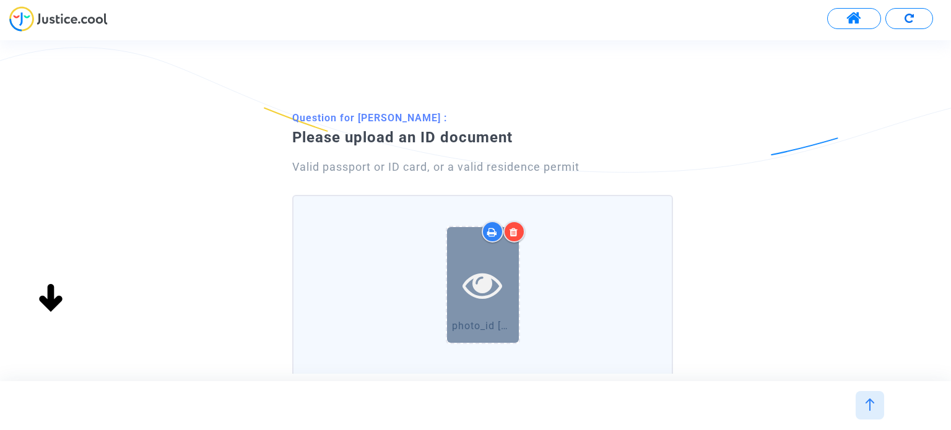
click at [480, 284] on icon at bounding box center [482, 285] width 40 height 40
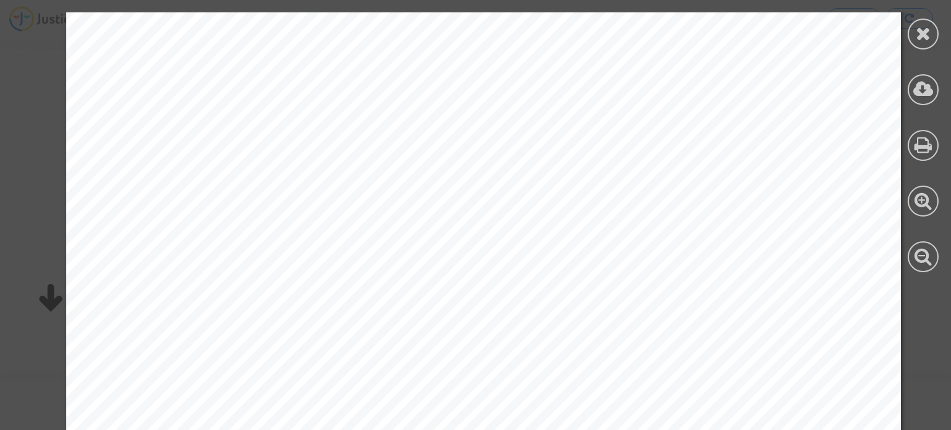
scroll to position [62, 0]
click at [914, 34] on div at bounding box center [922, 34] width 31 height 31
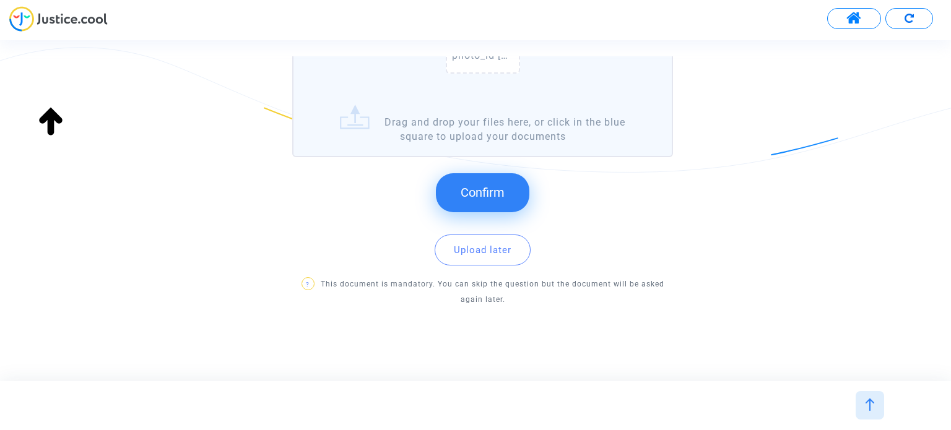
click at [491, 191] on span "Confirm" at bounding box center [482, 192] width 44 height 15
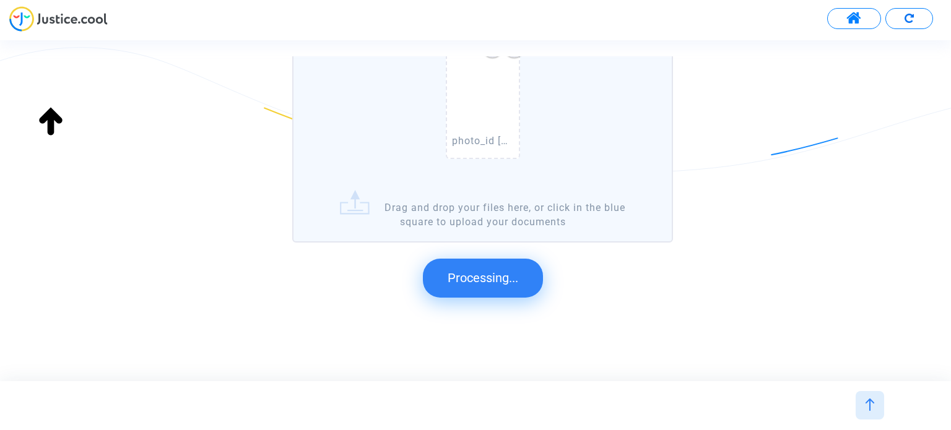
scroll to position [0, 0]
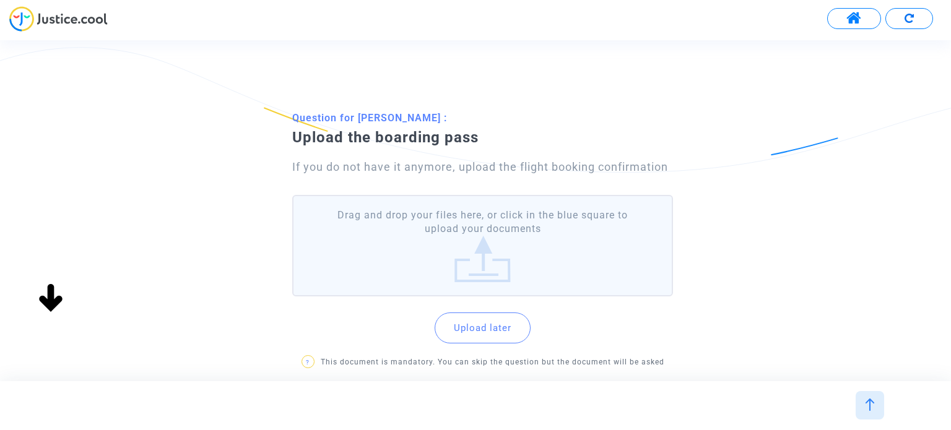
click at [492, 244] on label "Drag and drop your files here, or click in the blue square to upload your docum…" at bounding box center [482, 246] width 380 height 102
click at [0, 0] on input "Drag and drop your files here, or click in the blue square to upload your docum…" at bounding box center [0, 0] width 0 height 0
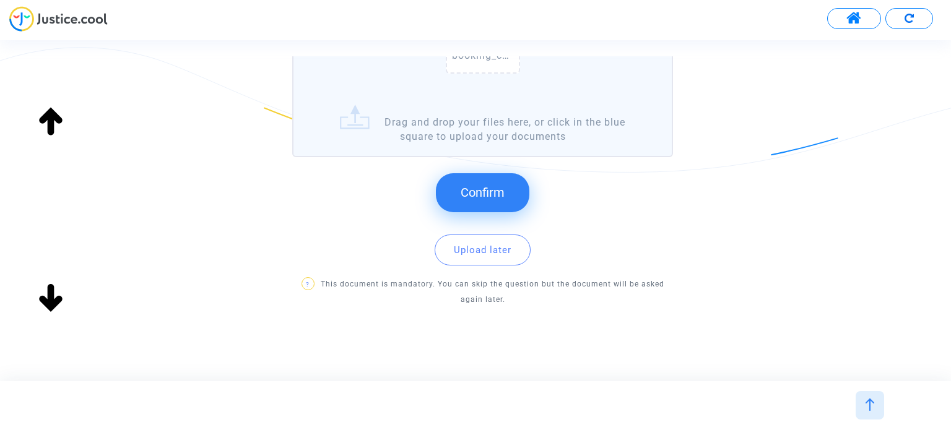
click at [490, 192] on span "Confirm" at bounding box center [482, 192] width 44 height 15
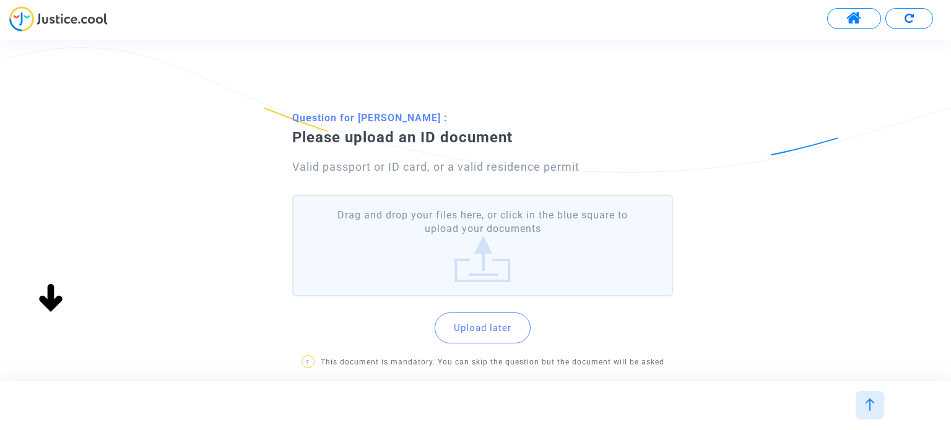
click at [485, 244] on label "Drag and drop your files here, or click in the blue square to upload your docum…" at bounding box center [482, 246] width 380 height 102
click at [0, 0] on input "Drag and drop your files here, or click in the blue square to upload your docum…" at bounding box center [0, 0] width 0 height 0
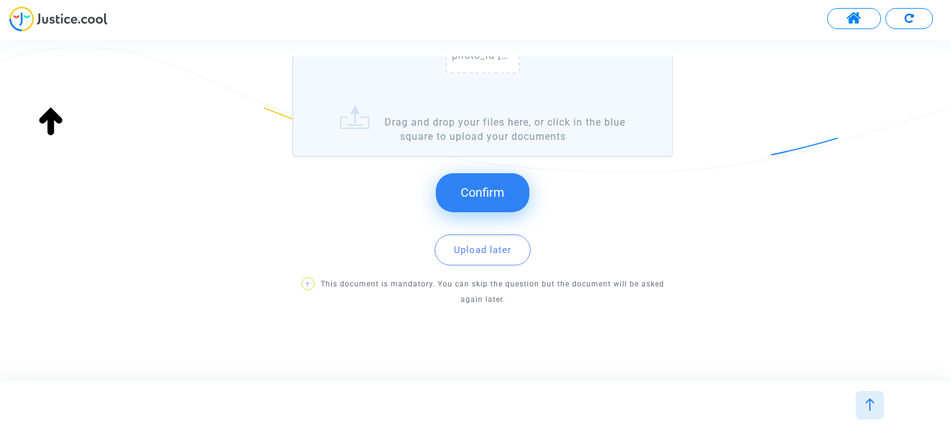
click at [474, 195] on span "Confirm" at bounding box center [482, 192] width 44 height 15
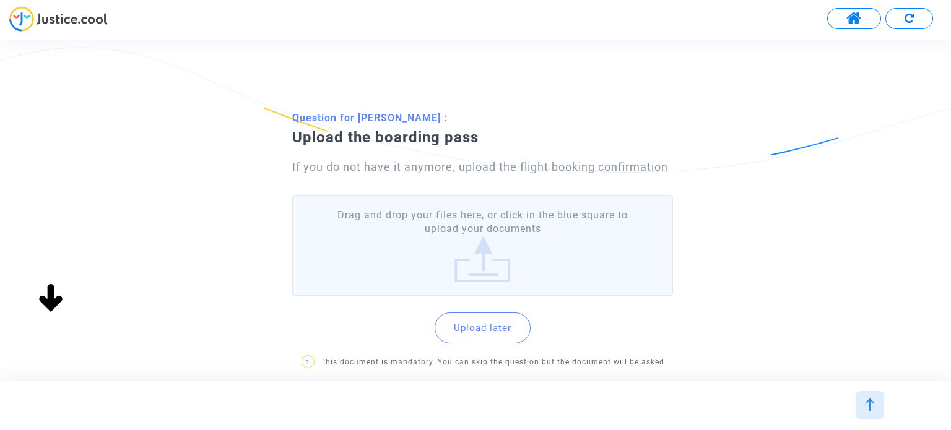
click at [438, 246] on label "Drag and drop your files here, or click in the blue square to upload your docum…" at bounding box center [482, 246] width 380 height 102
click at [0, 0] on input "Drag and drop your files here, or click in the blue square to upload your docum…" at bounding box center [0, 0] width 0 height 0
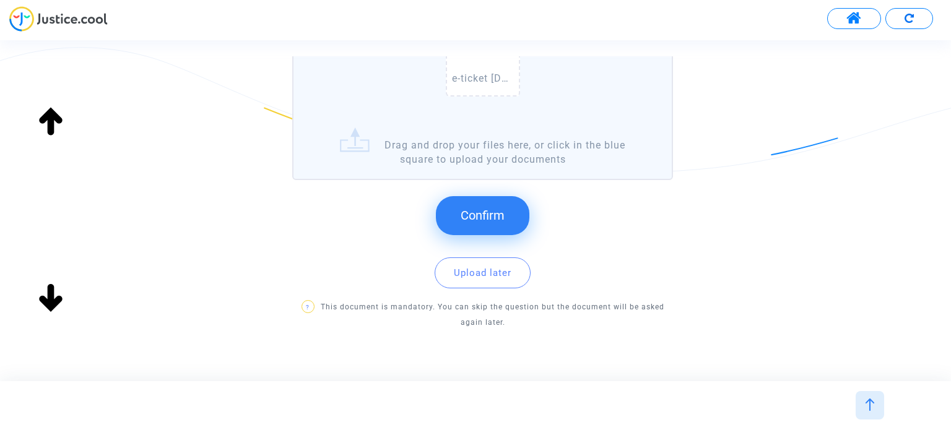
click at [485, 224] on button "Confirm" at bounding box center [482, 215] width 93 height 38
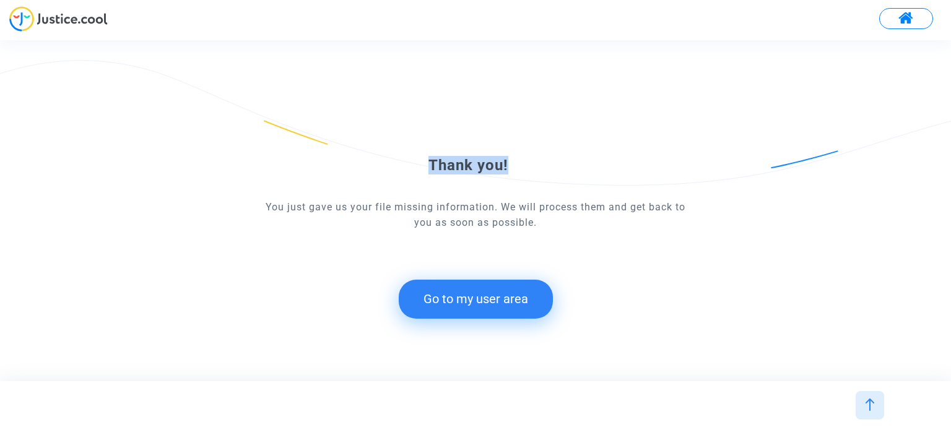
drag, startPoint x: 427, startPoint y: 168, endPoint x: 508, endPoint y: 165, distance: 81.1
click at [508, 165] on div "Thank you!" at bounding box center [475, 165] width 428 height 19
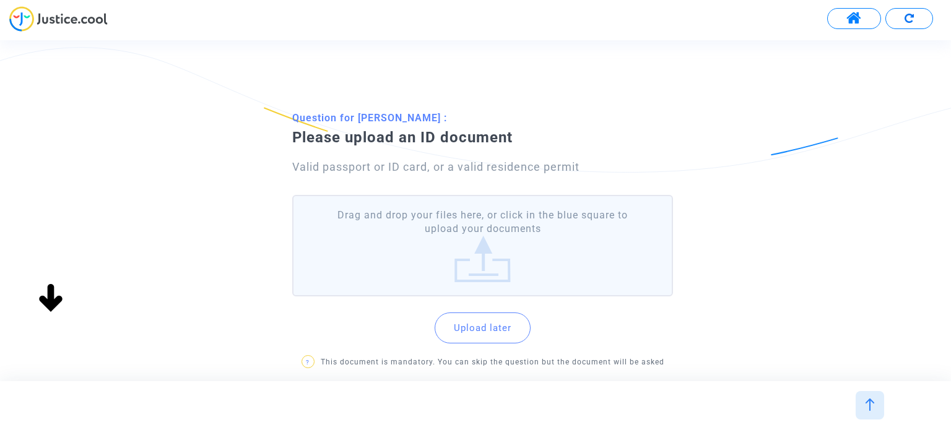
click at [496, 238] on label "Drag and drop your files here, or click in the blue square to upload your docum…" at bounding box center [482, 246] width 380 height 102
click at [0, 0] on input "Drag and drop your files here, or click in the blue square to upload your docum…" at bounding box center [0, 0] width 0 height 0
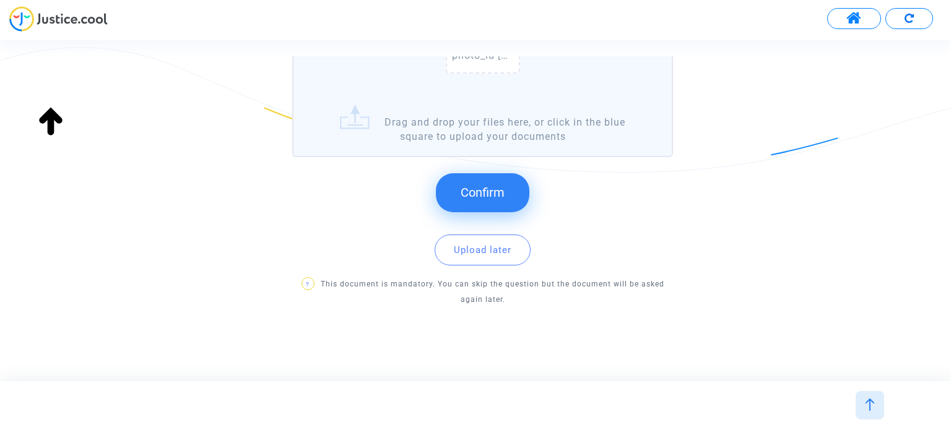
click at [473, 192] on span "Confirm" at bounding box center [482, 192] width 44 height 15
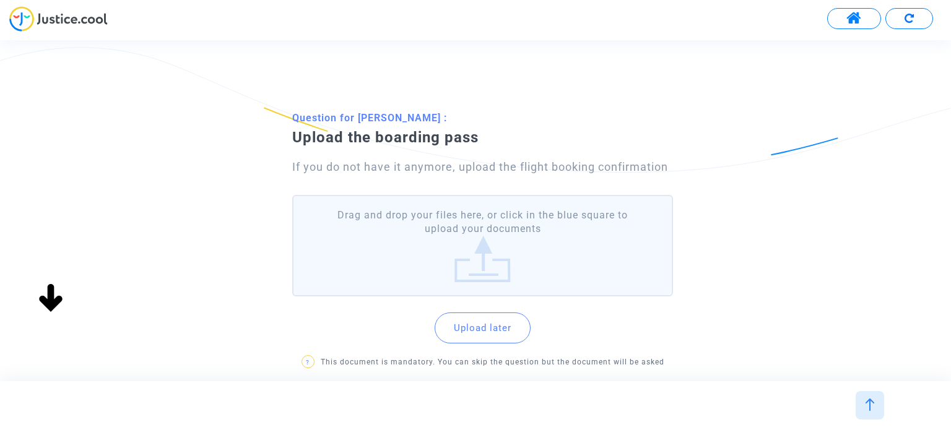
click at [490, 253] on label "Drag and drop your files here, or click in the blue square to upload your docum…" at bounding box center [482, 246] width 380 height 102
click at [0, 0] on input "Drag and drop your files here, or click in the blue square to upload your docum…" at bounding box center [0, 0] width 0 height 0
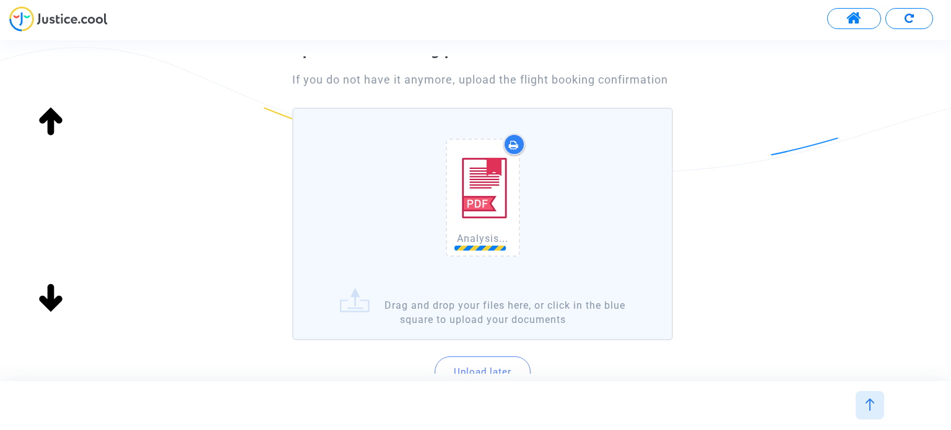
scroll to position [210, 0]
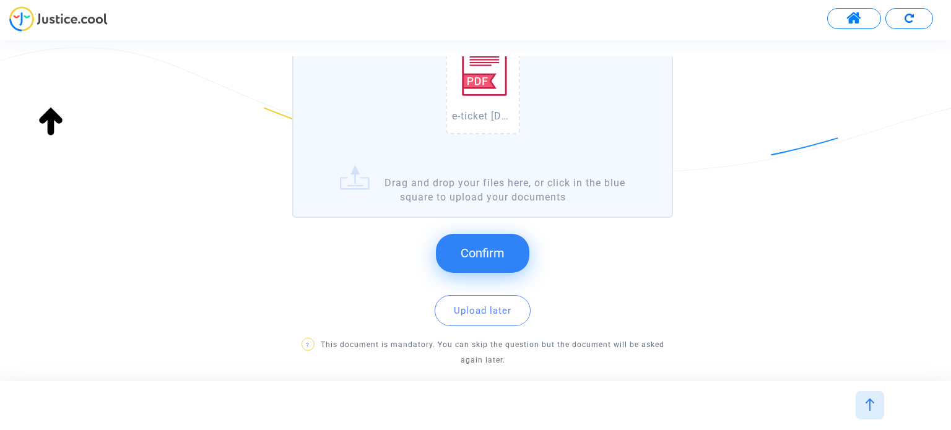
click at [500, 262] on button "Confirm" at bounding box center [482, 253] width 93 height 38
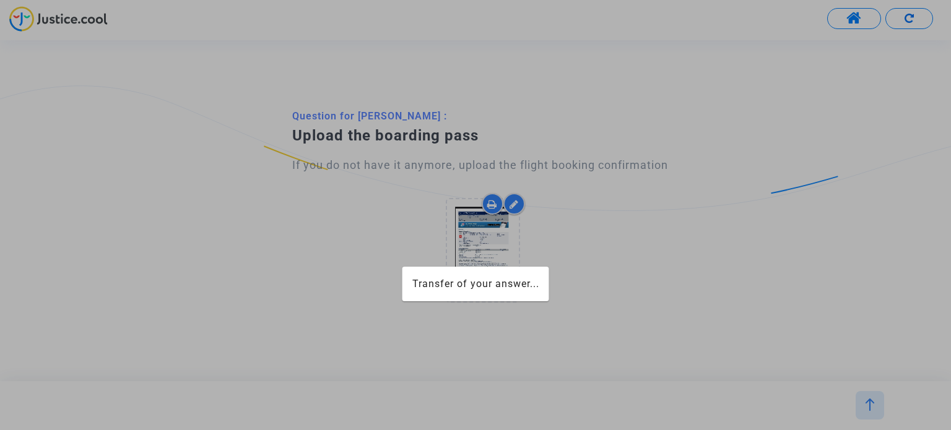
scroll to position [0, 0]
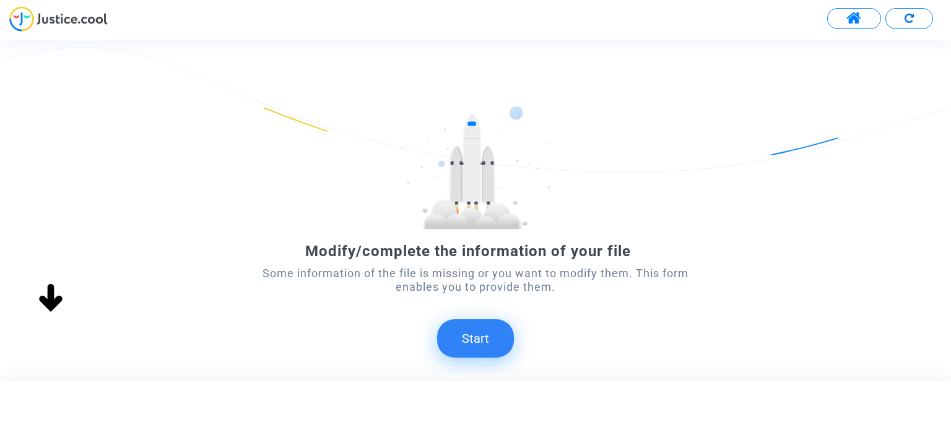
click at [487, 342] on button "Start" at bounding box center [475, 338] width 77 height 38
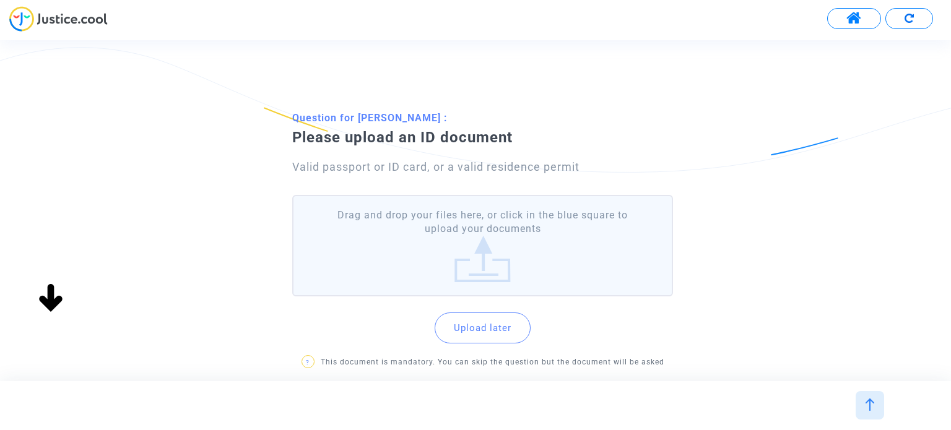
click at [478, 257] on label "Drag and drop your files here, or click in the blue square to upload your docum…" at bounding box center [482, 246] width 380 height 102
click at [0, 0] on input "Drag and drop your files here, or click in the blue square to upload your docum…" at bounding box center [0, 0] width 0 height 0
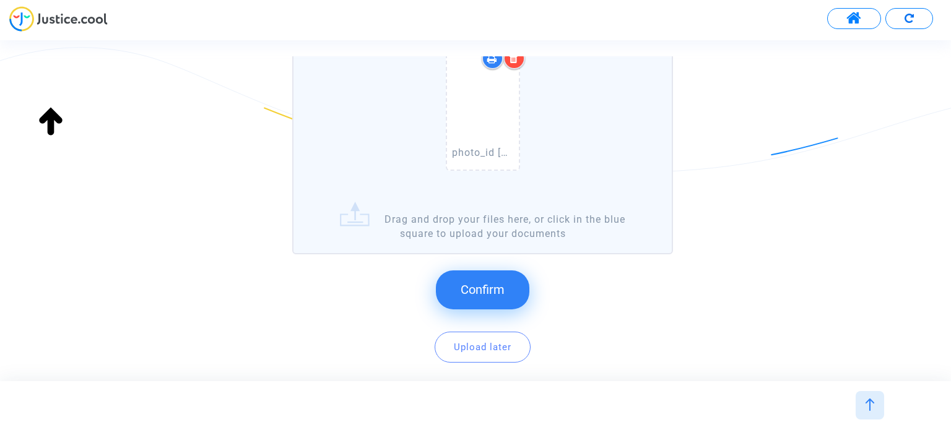
scroll to position [270, 0]
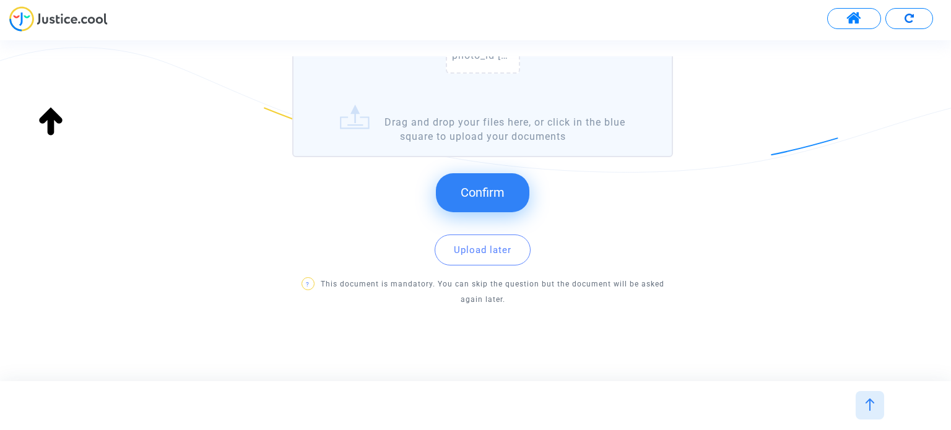
click at [485, 185] on span "Confirm" at bounding box center [482, 192] width 44 height 15
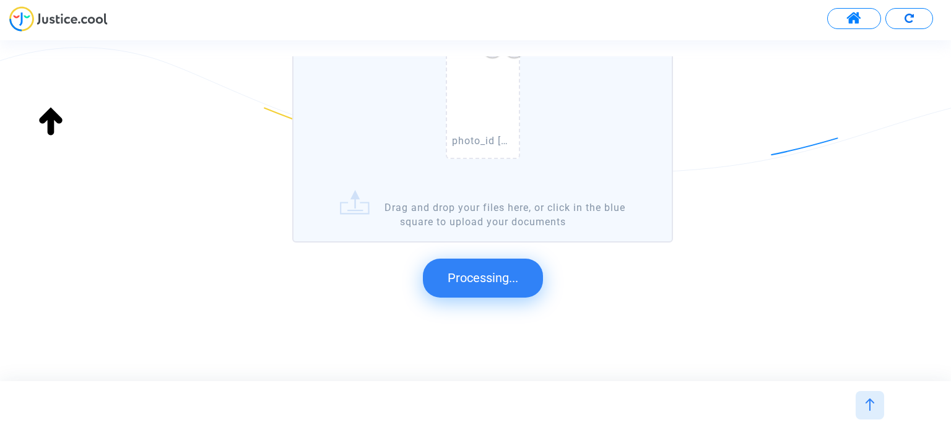
scroll to position [0, 0]
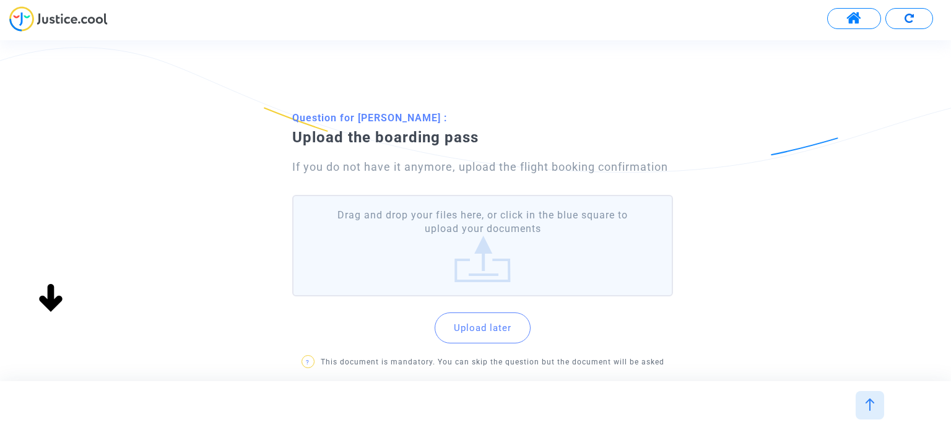
click at [478, 251] on label "Drag and drop your files here, or click in the blue square to upload your docum…" at bounding box center [482, 246] width 380 height 102
click at [0, 0] on input "Drag and drop your files here, or click in the blue square to upload your docum…" at bounding box center [0, 0] width 0 height 0
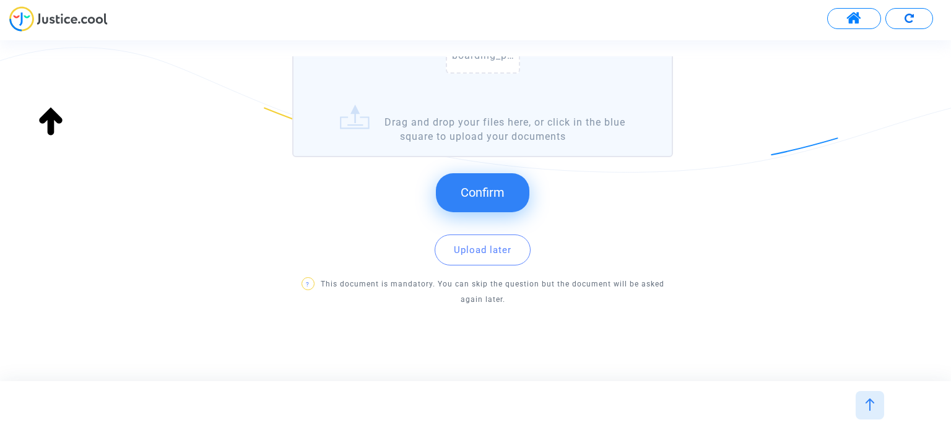
click at [478, 192] on span "Confirm" at bounding box center [482, 192] width 44 height 15
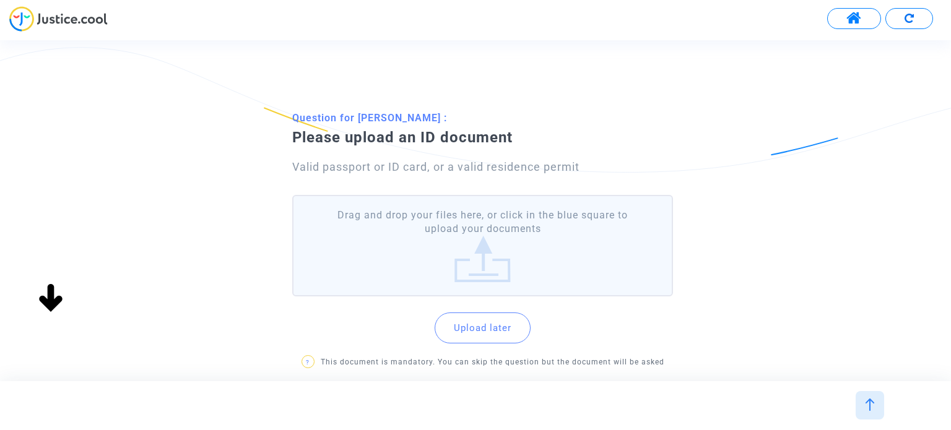
click at [454, 230] on label "Drag and drop your files here, or click in the blue square to upload your docum…" at bounding box center [482, 246] width 380 height 102
click at [0, 0] on input "Drag and drop your files here, or click in the blue square to upload your docum…" at bounding box center [0, 0] width 0 height 0
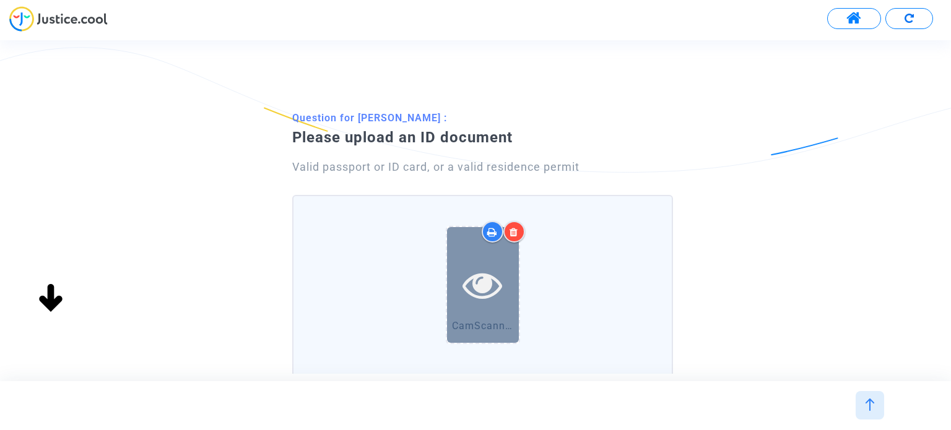
click at [490, 280] on icon at bounding box center [482, 285] width 40 height 40
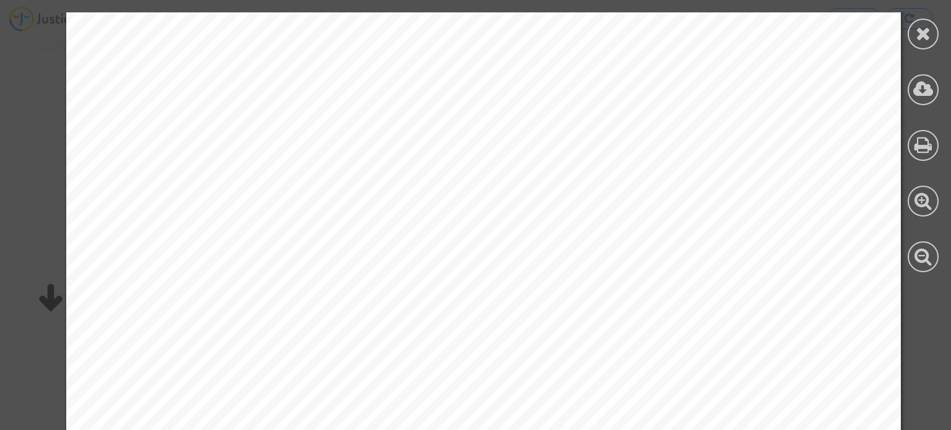
scroll to position [495, 0]
click at [919, 30] on icon at bounding box center [922, 33] width 15 height 19
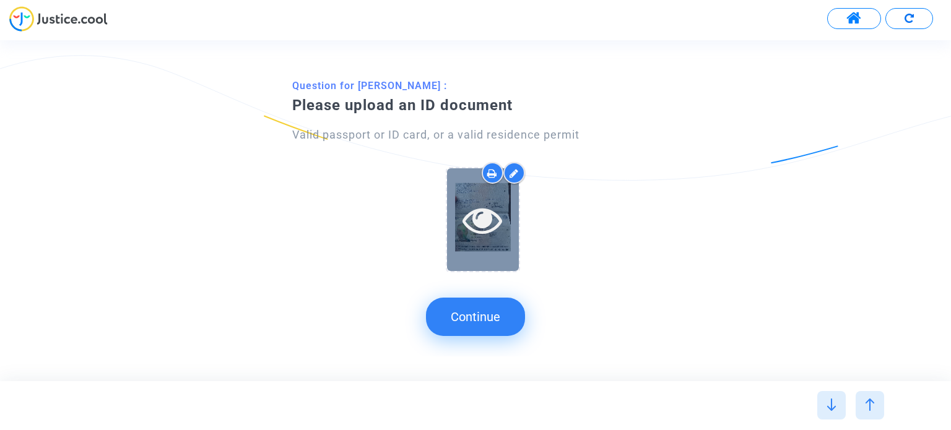
click at [490, 214] on icon at bounding box center [482, 220] width 40 height 40
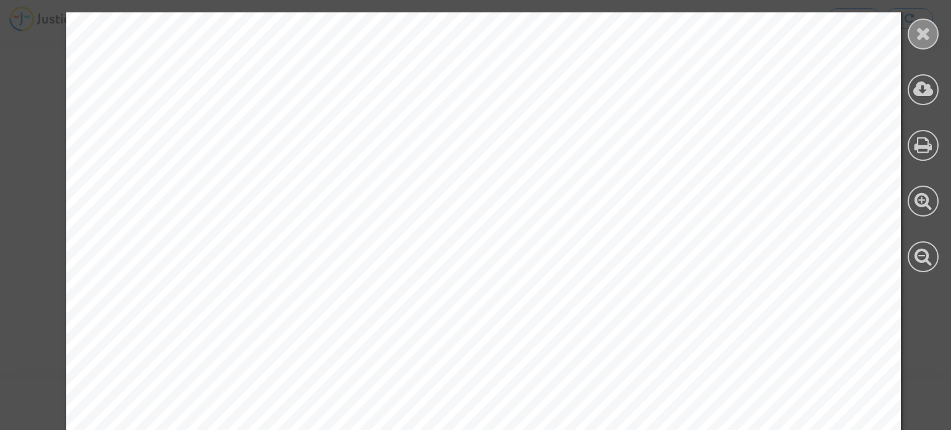
click at [925, 34] on icon at bounding box center [922, 33] width 15 height 19
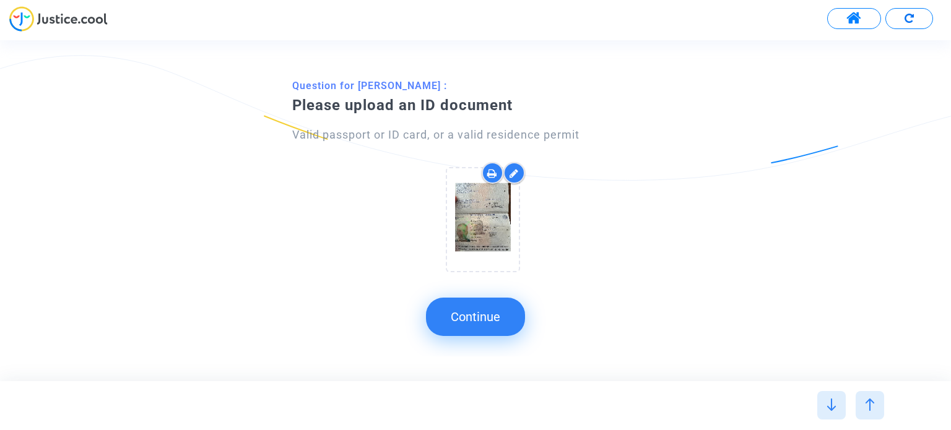
click at [511, 170] on icon at bounding box center [513, 173] width 9 height 10
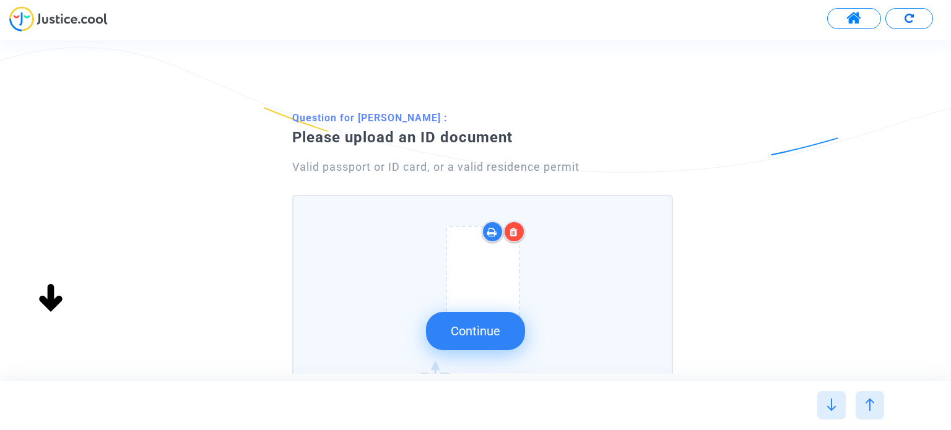
click at [511, 234] on icon at bounding box center [513, 232] width 9 height 10
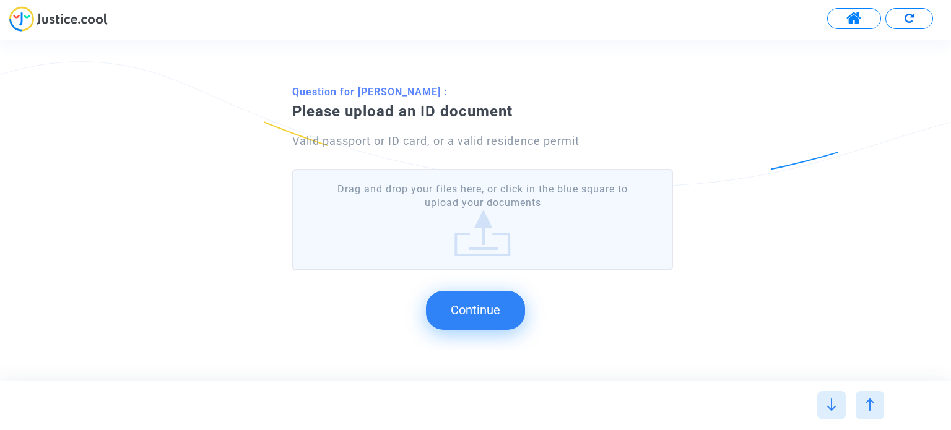
click at [501, 200] on label "Drag and drop your files here, or click in the blue square to upload your docum…" at bounding box center [482, 220] width 380 height 102
click at [0, 0] on input "Drag and drop your files here, or click in the blue square to upload your docum…" at bounding box center [0, 0] width 0 height 0
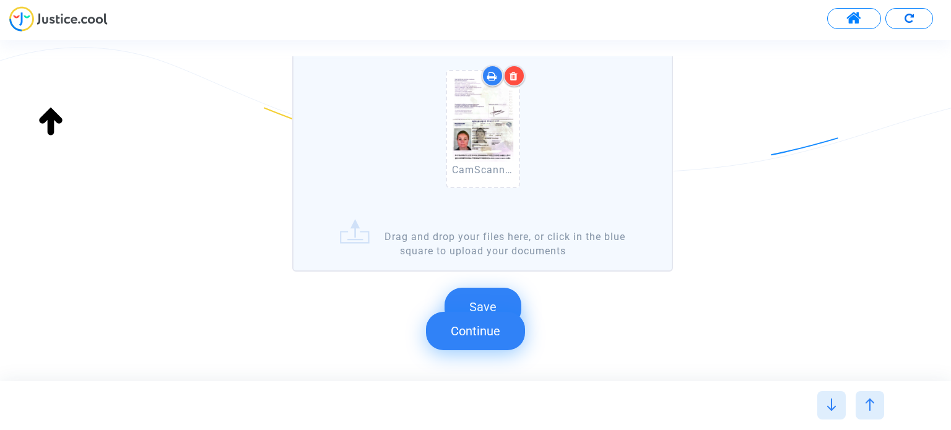
scroll to position [185, 0]
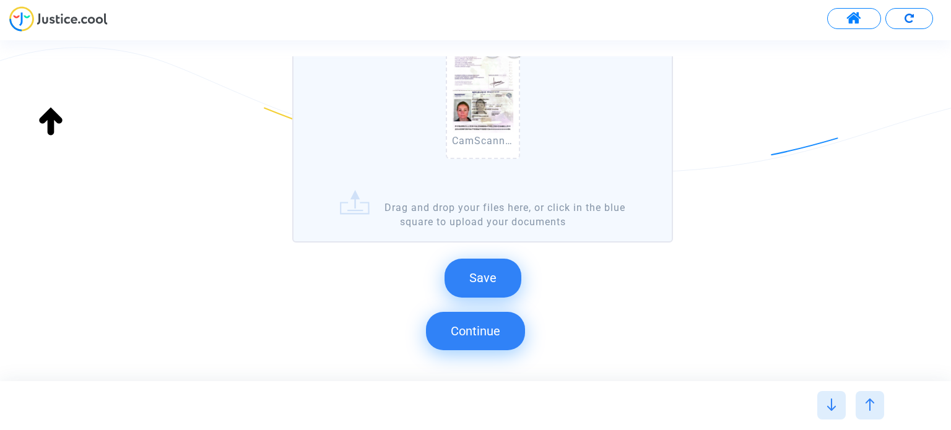
click at [461, 321] on button "Continue" at bounding box center [475, 331] width 99 height 38
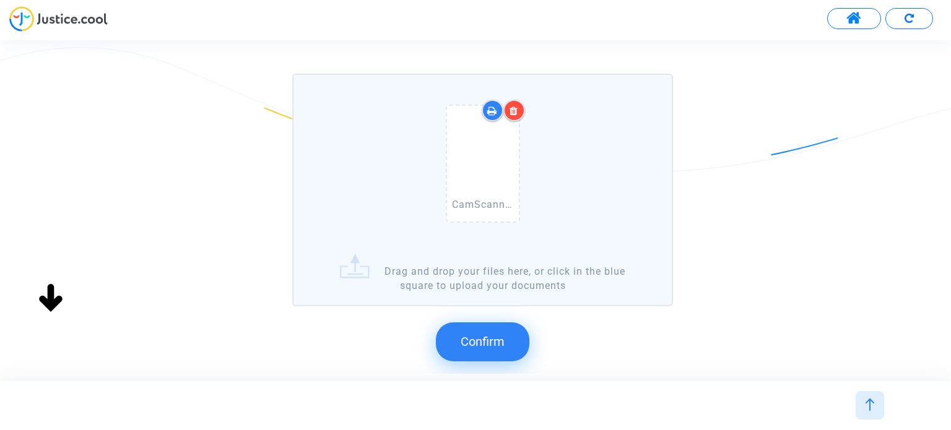
scroll to position [124, 0]
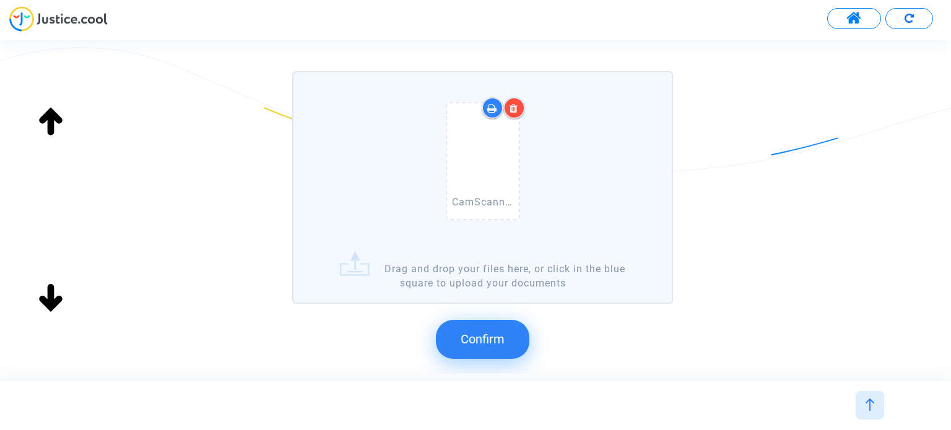
click at [514, 100] on div at bounding box center [514, 108] width 22 height 22
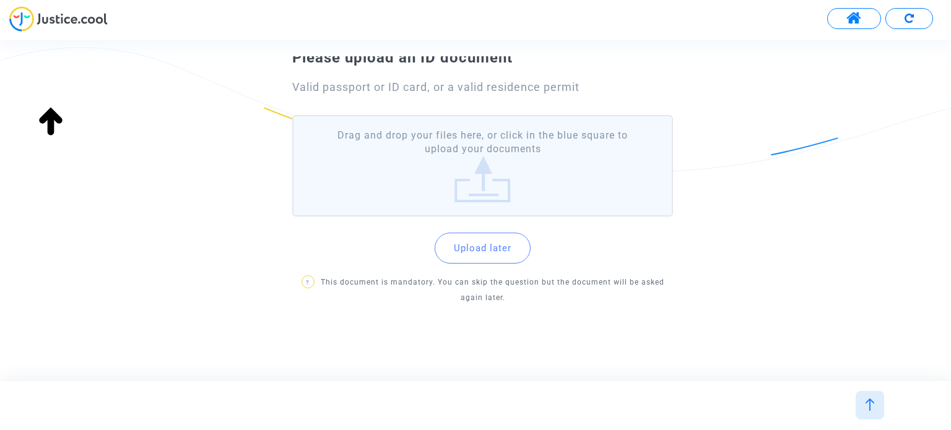
scroll to position [79, 0]
click at [480, 171] on label "Drag and drop your files here, or click in the blue square to upload your docum…" at bounding box center [482, 167] width 380 height 102
click at [0, 0] on input "Drag and drop your files here, or click in the blue square to upload your docum…" at bounding box center [0, 0] width 0 height 0
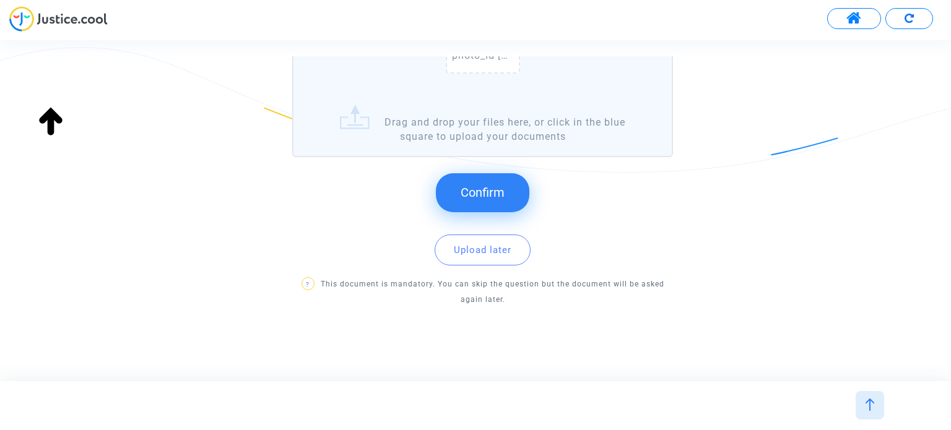
click at [480, 196] on span "Confirm" at bounding box center [482, 192] width 44 height 15
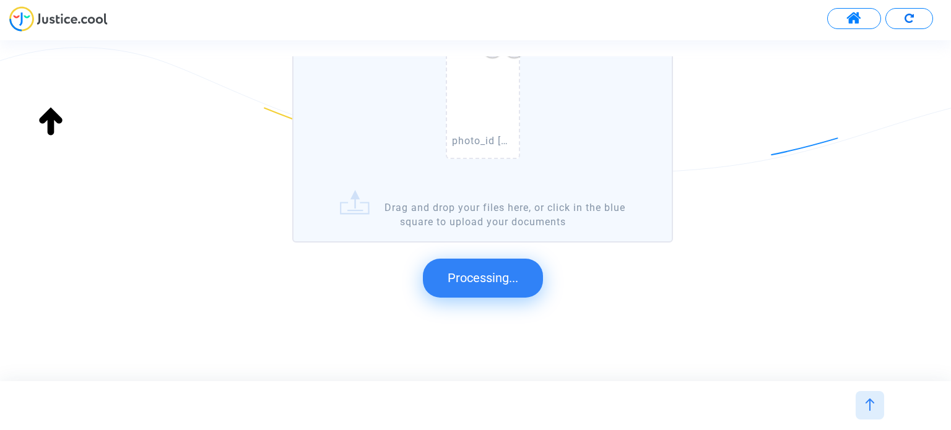
scroll to position [0, 0]
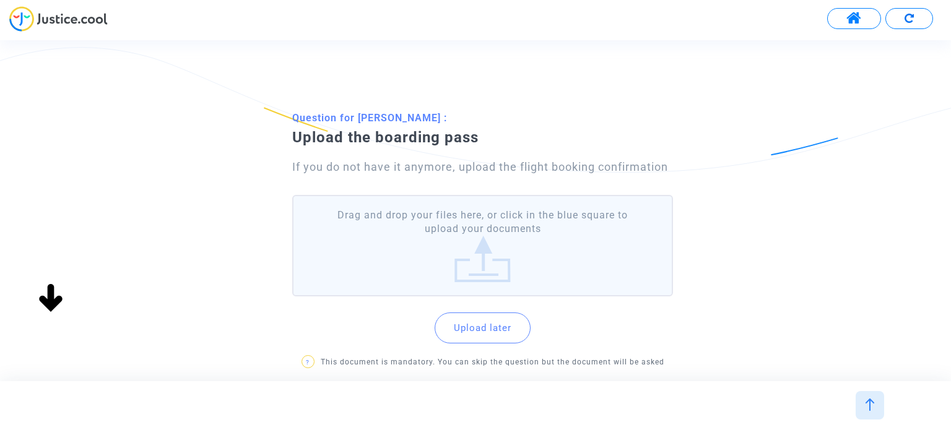
click at [453, 242] on label "Drag and drop your files here, or click in the blue square to upload your docum…" at bounding box center [482, 246] width 380 height 102
click at [0, 0] on input "Drag and drop your files here, or click in the blue square to upload your docum…" at bounding box center [0, 0] width 0 height 0
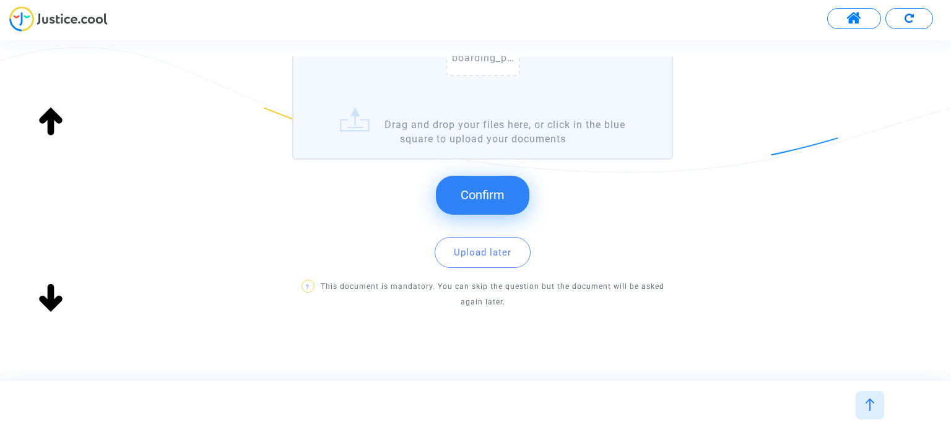
scroll to position [270, 0]
click at [507, 198] on button "Confirm" at bounding box center [482, 192] width 93 height 38
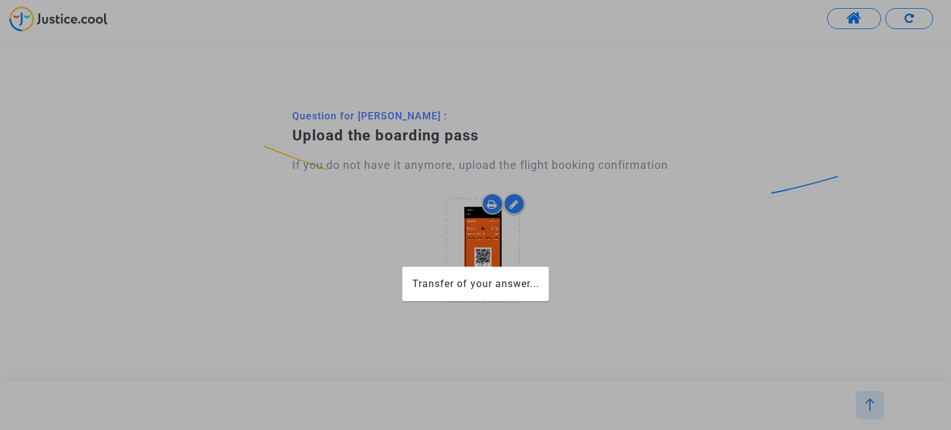
scroll to position [0, 0]
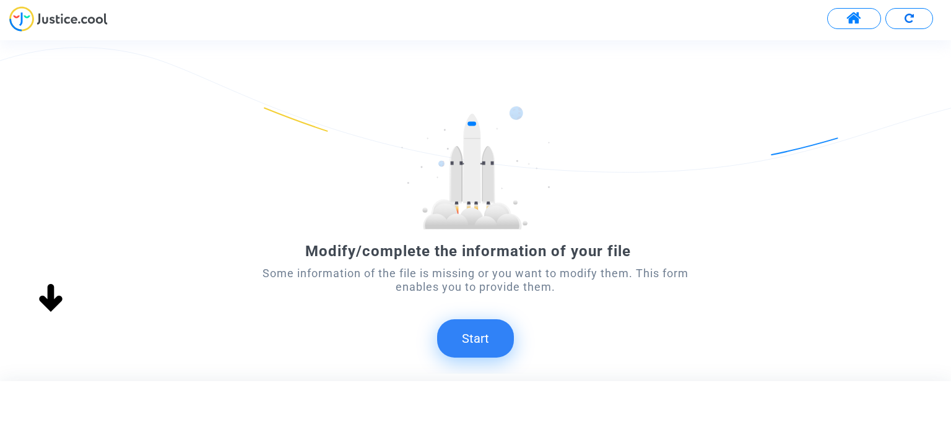
click at [477, 329] on button "Start" at bounding box center [475, 338] width 77 height 38
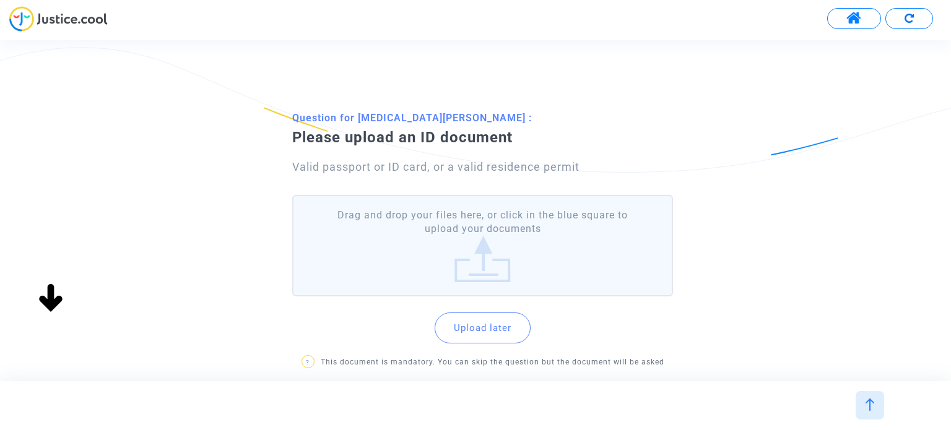
click at [483, 234] on label "Drag and drop your files here, or click in the blue square to upload your docum…" at bounding box center [482, 246] width 380 height 102
click at [0, 0] on input "Drag and drop your files here, or click in the blue square to upload your docum…" at bounding box center [0, 0] width 0 height 0
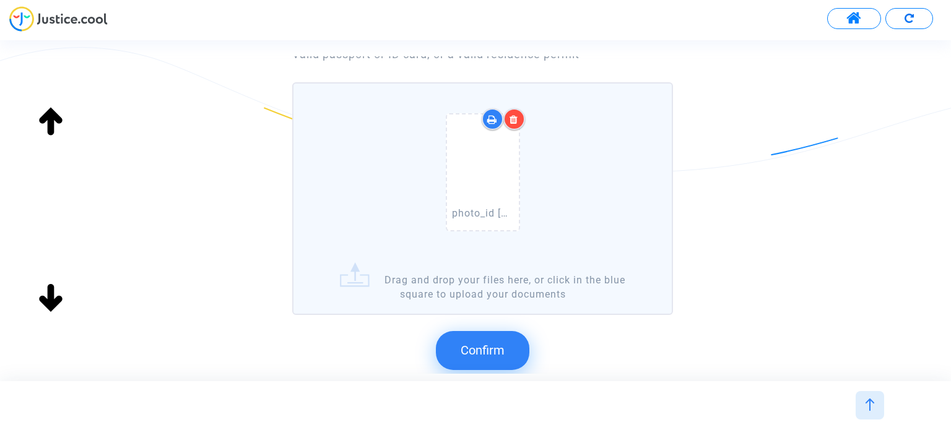
scroll to position [270, 0]
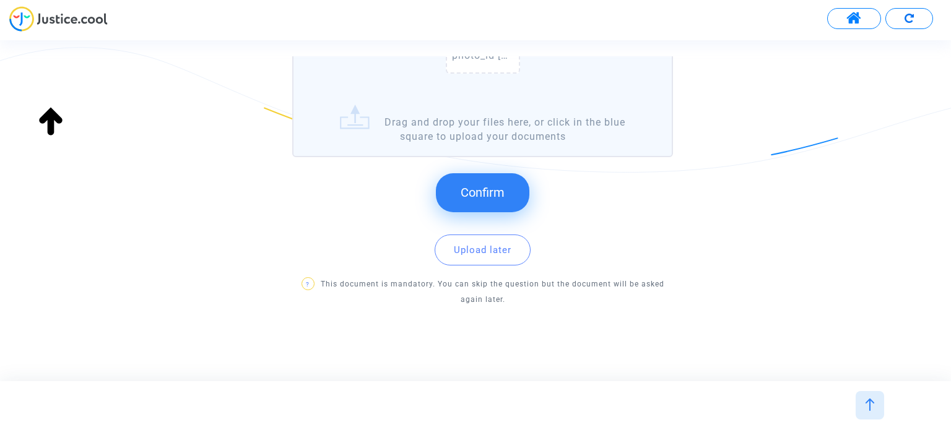
click at [505, 191] on button "Confirm" at bounding box center [482, 192] width 93 height 38
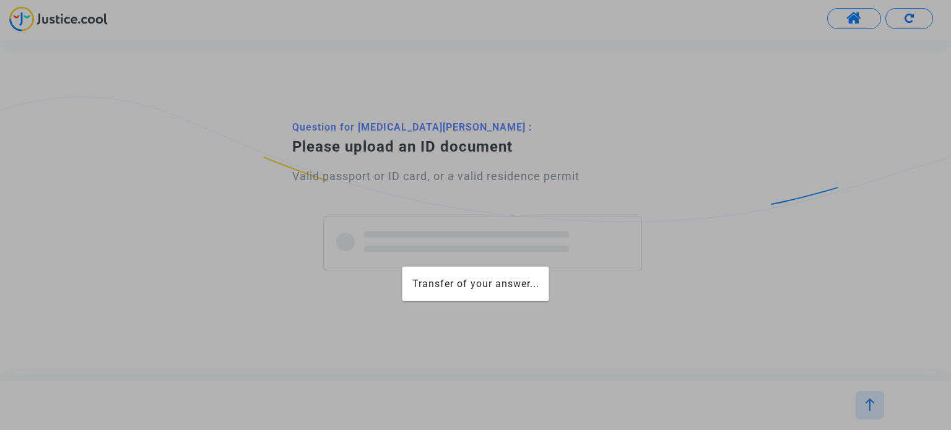
scroll to position [0, 0]
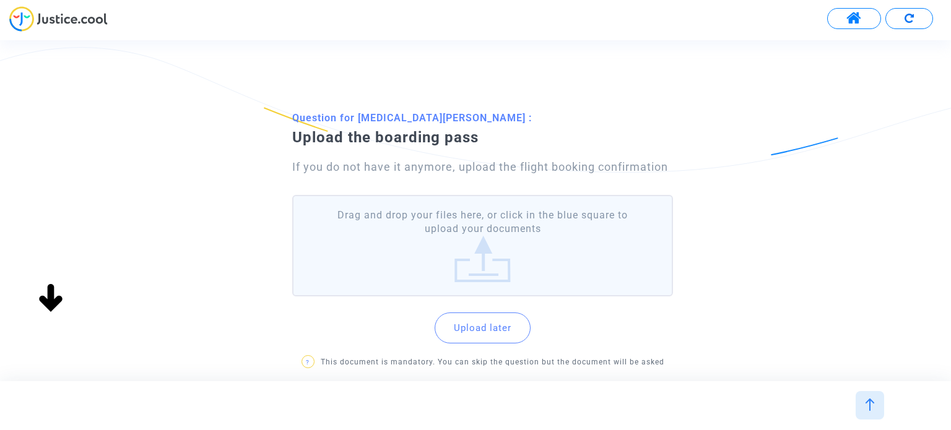
click at [498, 230] on label "Drag and drop your files here, or click in the blue square to upload your docum…" at bounding box center [482, 246] width 380 height 102
click at [0, 0] on input "Drag and drop your files here, or click in the blue square to upload your docum…" at bounding box center [0, 0] width 0 height 0
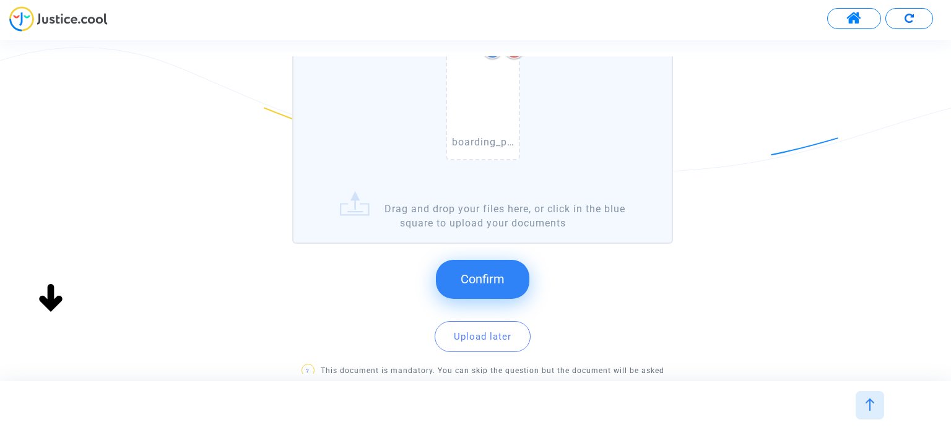
scroll to position [186, 0]
click at [483, 271] on span "Confirm" at bounding box center [482, 277] width 44 height 15
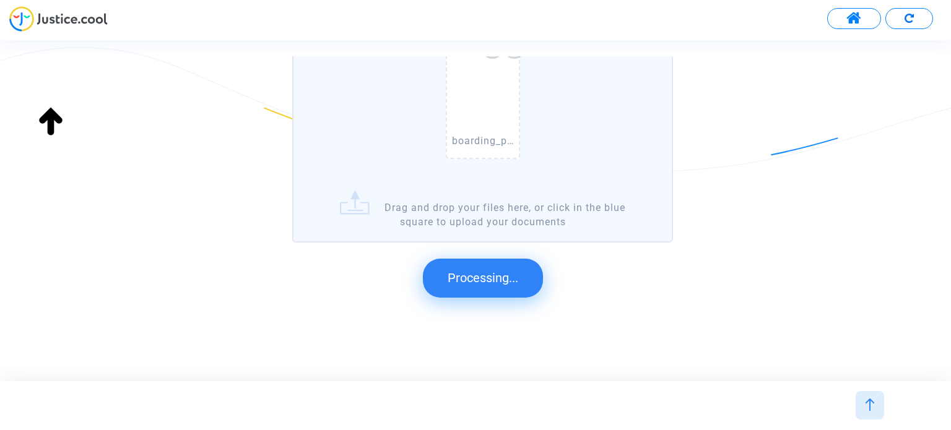
scroll to position [0, 0]
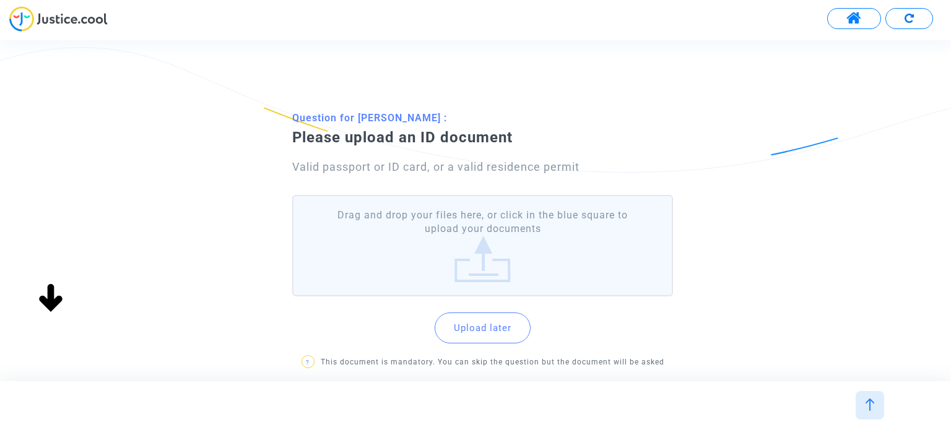
click at [490, 251] on label "Drag and drop your files here, or click in the blue square to upload your docum…" at bounding box center [482, 246] width 380 height 102
click at [0, 0] on input "Drag and drop your files here, or click in the blue square to upload your docum…" at bounding box center [0, 0] width 0 height 0
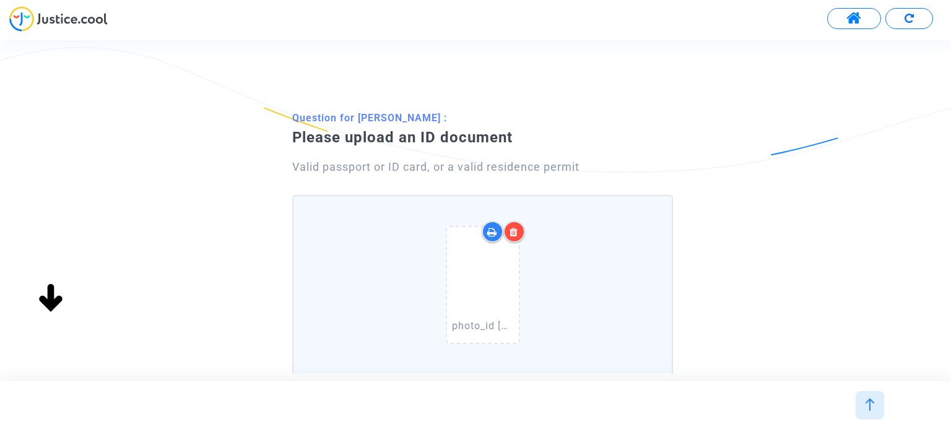
scroll to position [270, 0]
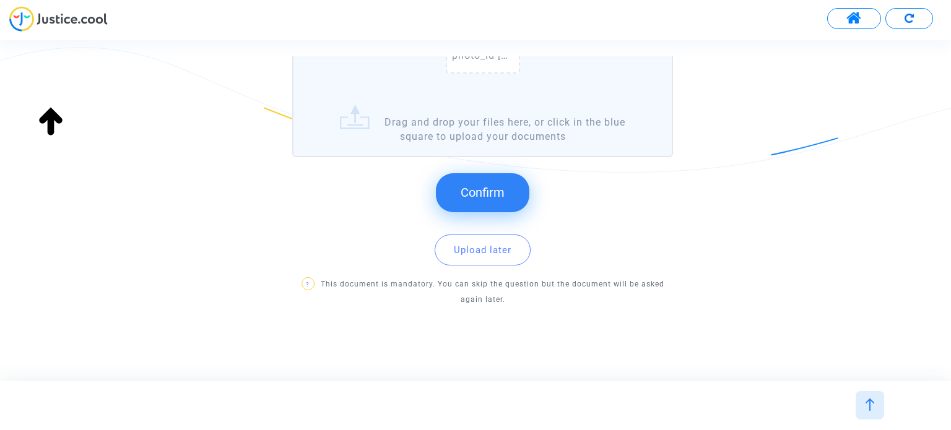
click at [468, 196] on span "Confirm" at bounding box center [482, 192] width 44 height 15
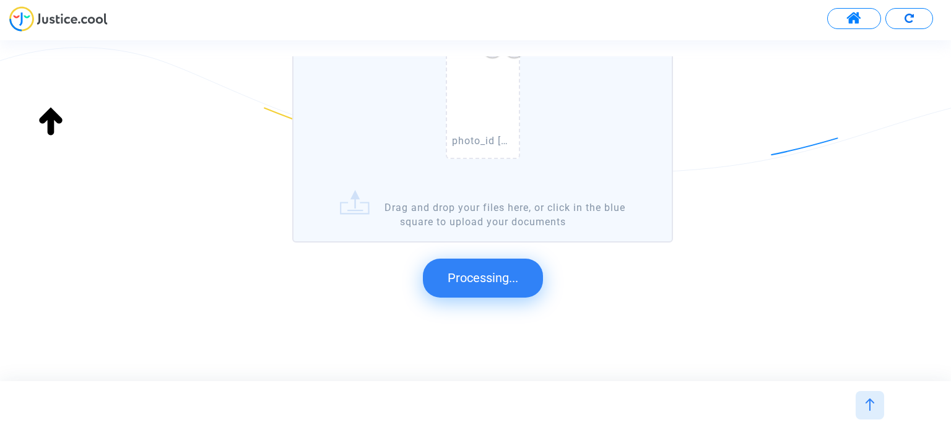
scroll to position [0, 0]
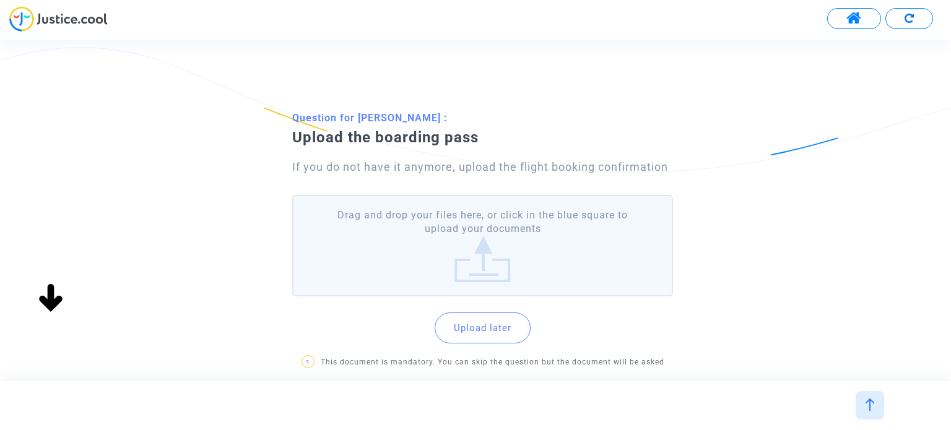
click at [460, 235] on label "Drag and drop your files here, or click in the blue square to upload your docum…" at bounding box center [482, 246] width 380 height 102
click at [0, 0] on input "Drag and drop your files here, or click in the blue square to upload your docum…" at bounding box center [0, 0] width 0 height 0
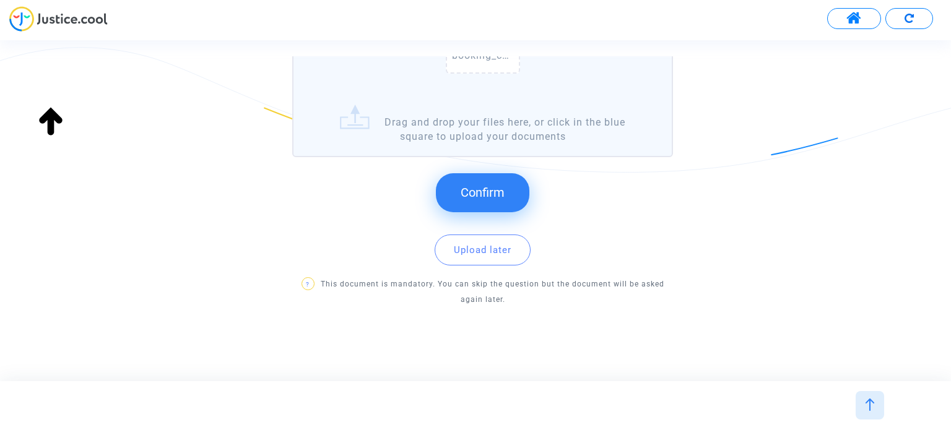
click at [498, 186] on span "Confirm" at bounding box center [482, 192] width 44 height 15
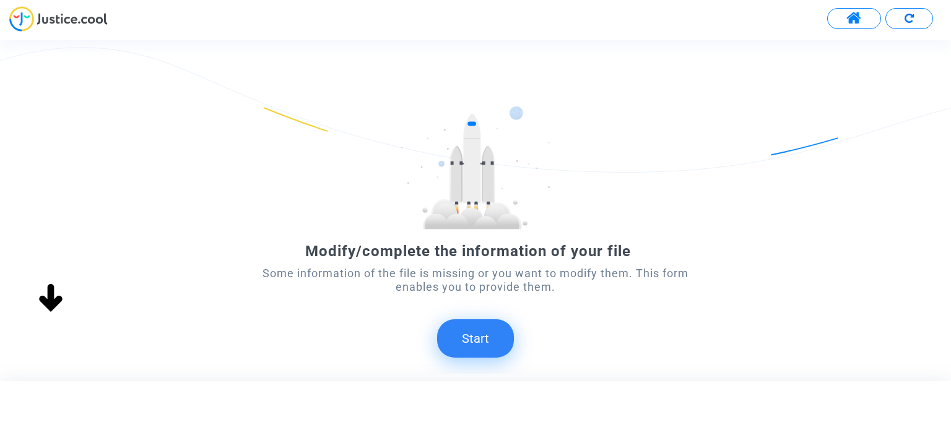
click at [499, 334] on button "Start" at bounding box center [475, 338] width 77 height 38
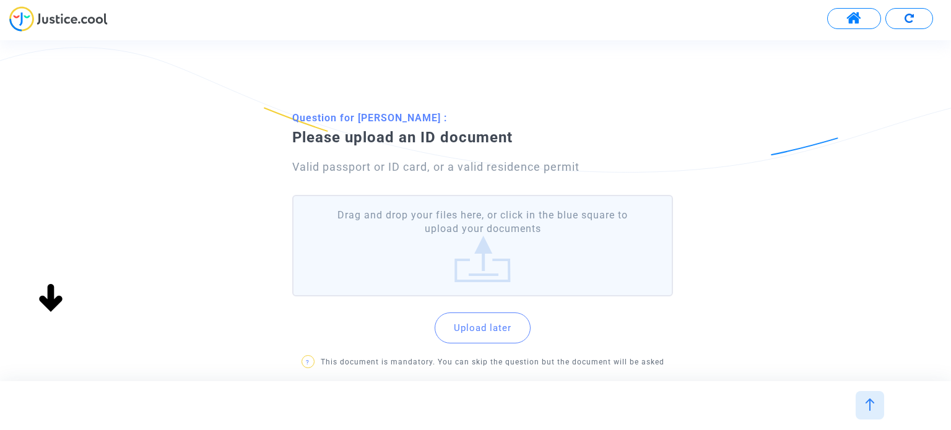
click at [512, 240] on label "Drag and drop your files here, or click in the blue square to upload your docum…" at bounding box center [482, 246] width 380 height 102
click at [0, 0] on input "Drag and drop your files here, or click in the blue square to upload your docum…" at bounding box center [0, 0] width 0 height 0
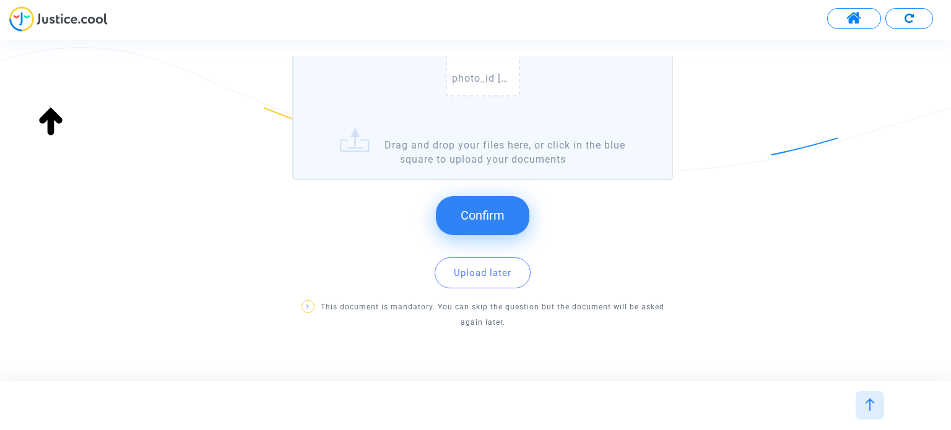
click at [478, 217] on span "Confirm" at bounding box center [482, 215] width 44 height 15
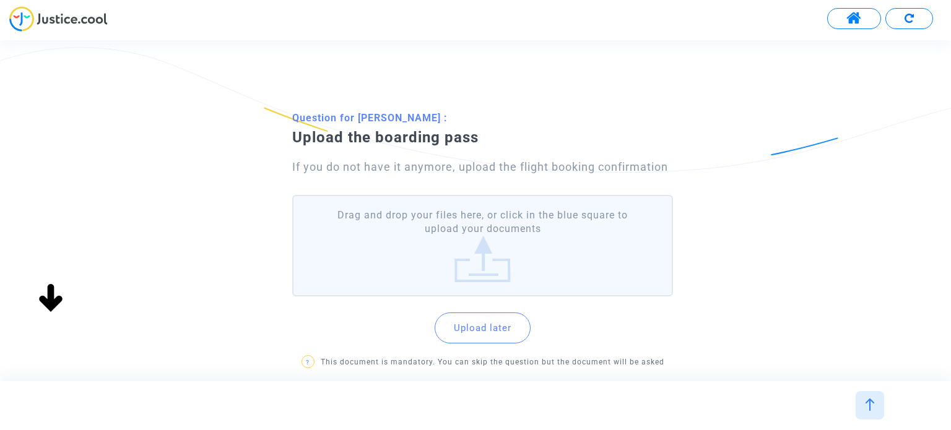
click at [457, 221] on label "Drag and drop your files here, or click in the blue square to upload your docum…" at bounding box center [482, 246] width 380 height 102
click at [0, 0] on input "Drag and drop your files here, or click in the blue square to upload your docum…" at bounding box center [0, 0] width 0 height 0
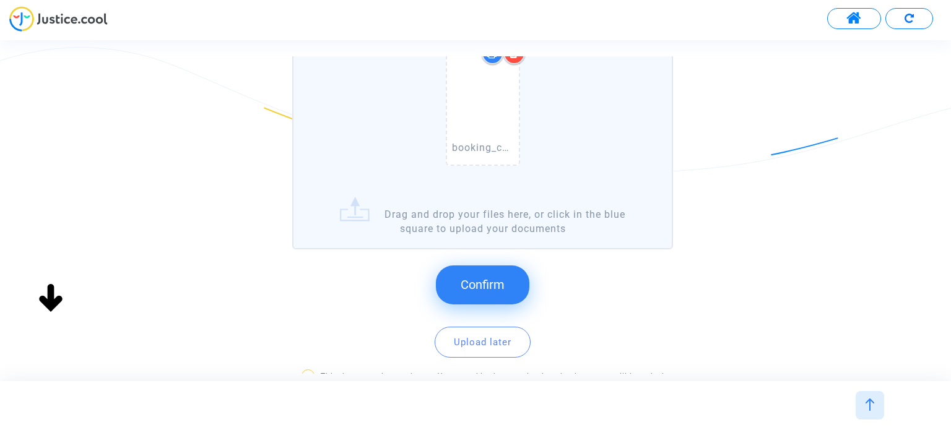
scroll to position [186, 0]
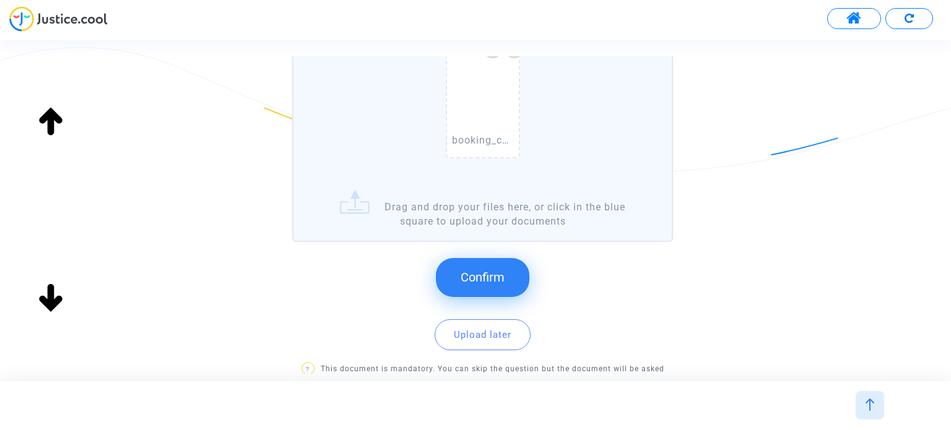
click at [485, 268] on button "Confirm" at bounding box center [482, 277] width 93 height 38
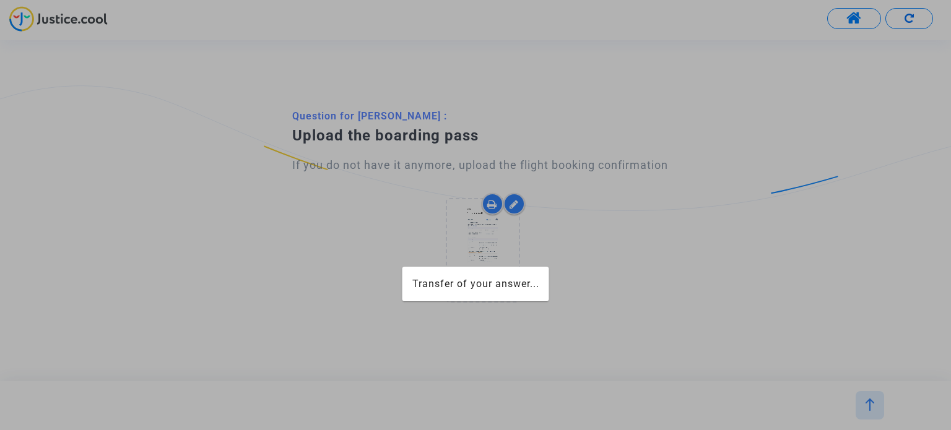
scroll to position [0, 0]
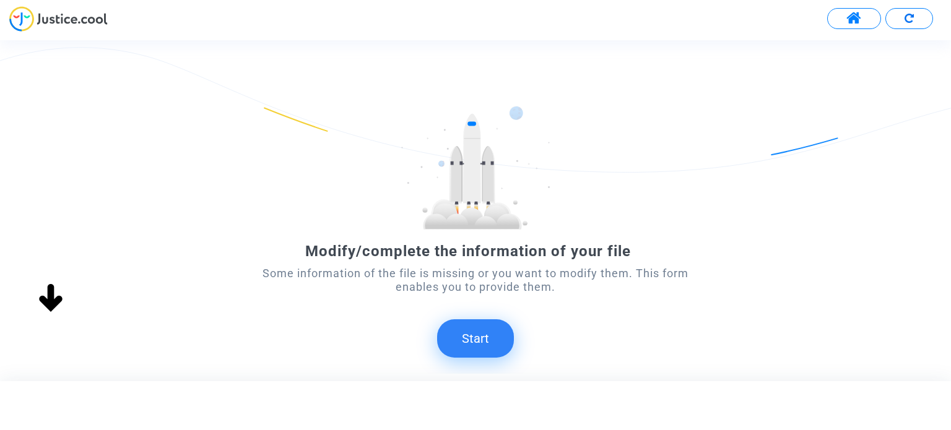
click at [507, 334] on button "Start" at bounding box center [475, 338] width 77 height 38
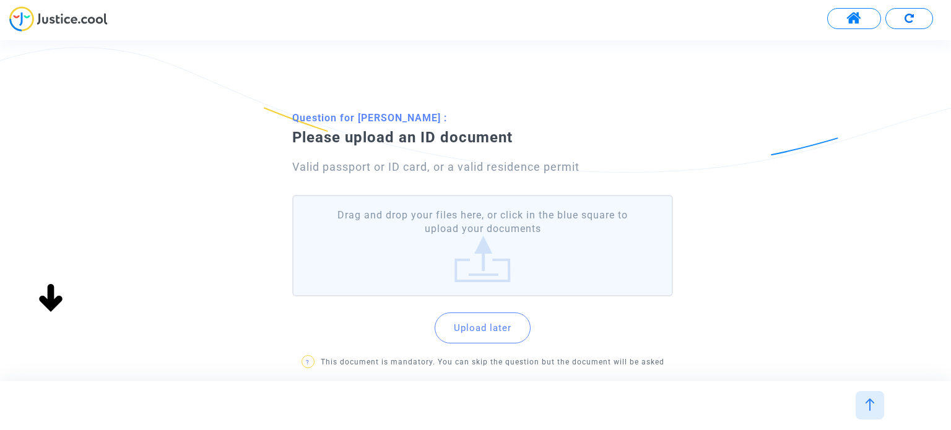
click at [508, 249] on label "Drag and drop your files here, or click in the blue square to upload your docum…" at bounding box center [482, 246] width 380 height 102
click at [0, 0] on input "Drag and drop your files here, or click in the blue square to upload your docum…" at bounding box center [0, 0] width 0 height 0
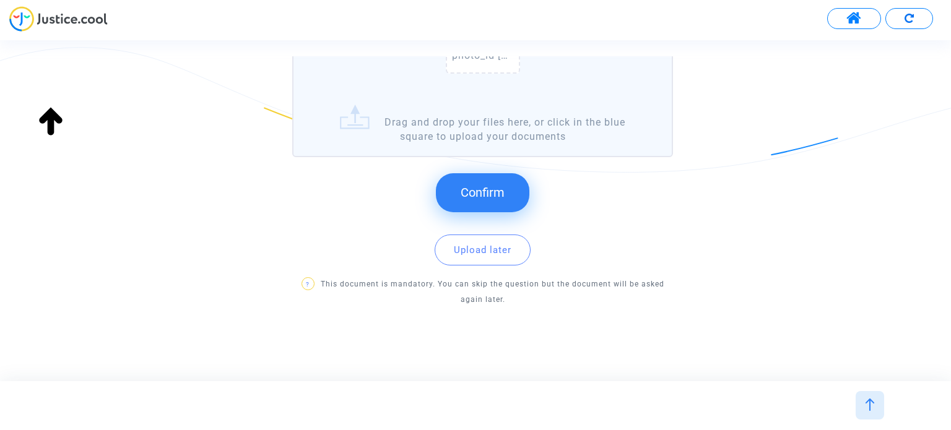
click at [477, 192] on span "Confirm" at bounding box center [482, 192] width 44 height 15
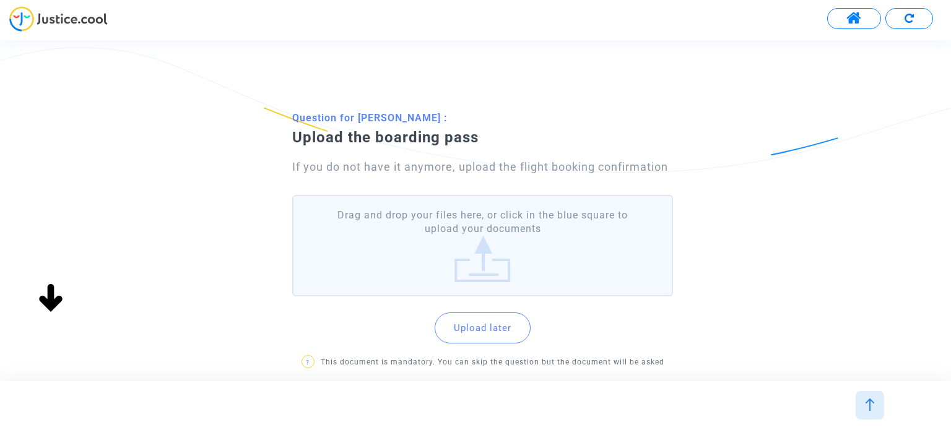
click at [488, 225] on label "Drag and drop your files here, or click in the blue square to upload your docum…" at bounding box center [482, 246] width 380 height 102
click at [0, 0] on input "Drag and drop your files here, or click in the blue square to upload your docum…" at bounding box center [0, 0] width 0 height 0
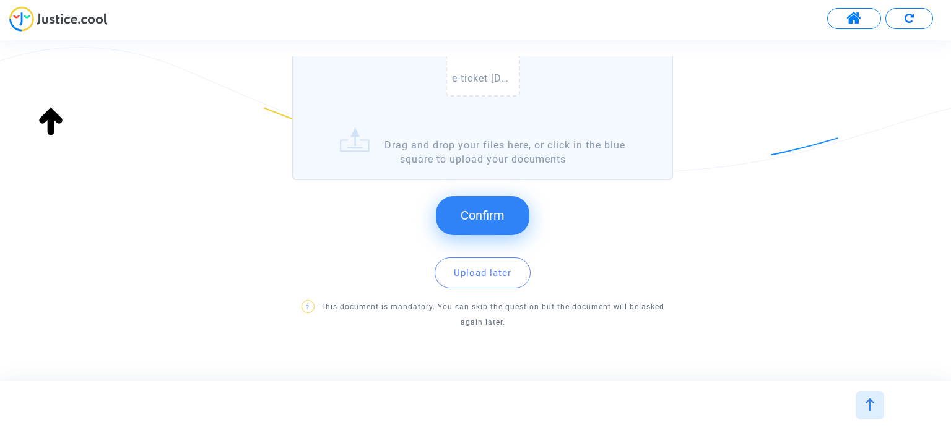
click at [483, 208] on span "Confirm" at bounding box center [482, 215] width 44 height 15
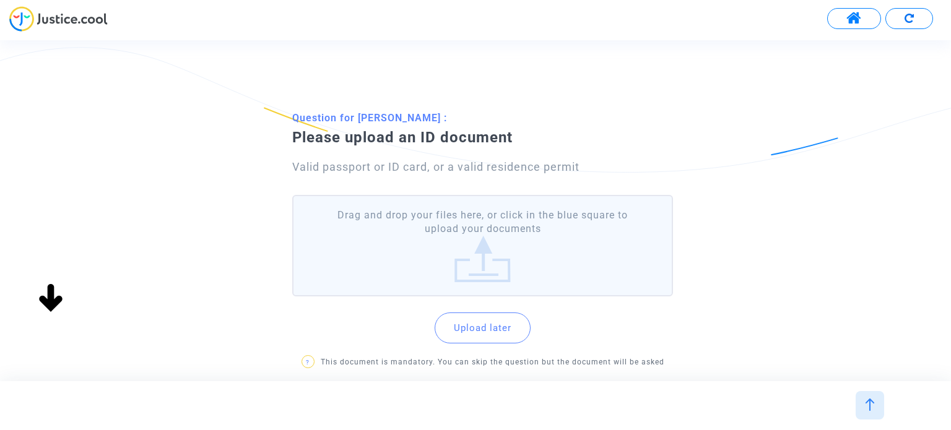
click at [478, 244] on label "Drag and drop your files here, or click in the blue square to upload your docum…" at bounding box center [482, 246] width 380 height 102
click at [0, 0] on input "Drag and drop your files here, or click in the blue square to upload your docum…" at bounding box center [0, 0] width 0 height 0
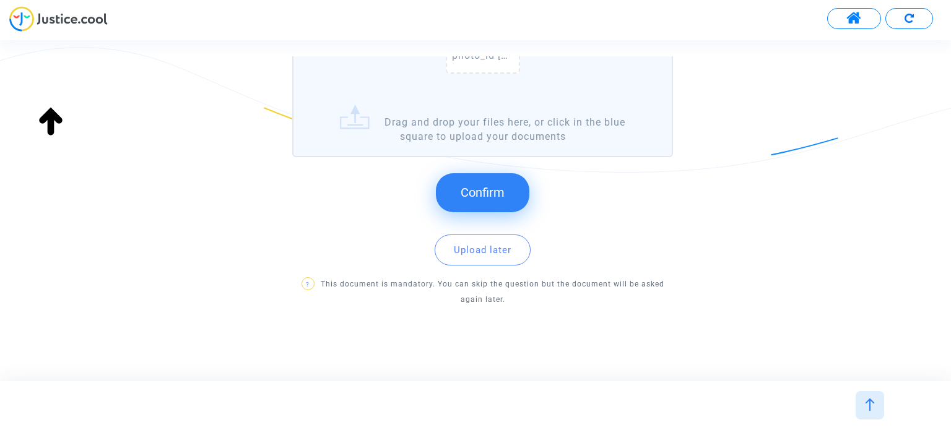
click at [501, 188] on span "Confirm" at bounding box center [482, 192] width 44 height 15
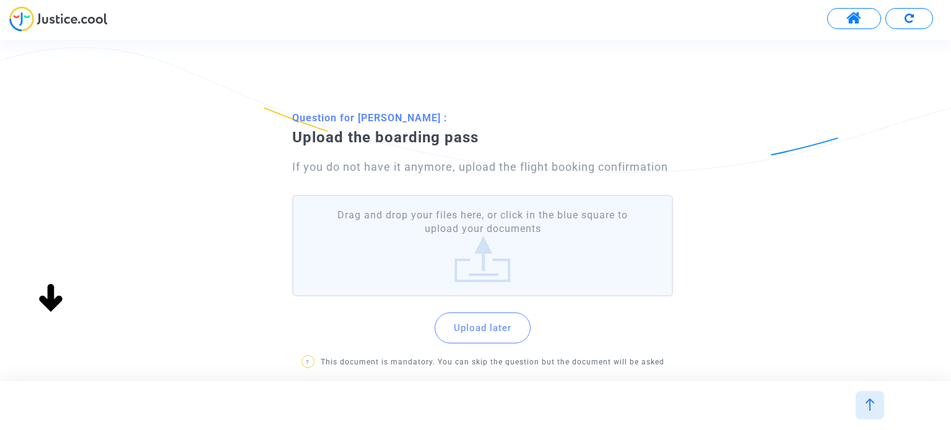
click at [493, 241] on label "Drag and drop your files here, or click in the blue square to upload your docum…" at bounding box center [482, 246] width 380 height 102
click at [0, 0] on input "Drag and drop your files here, or click in the blue square to upload your docum…" at bounding box center [0, 0] width 0 height 0
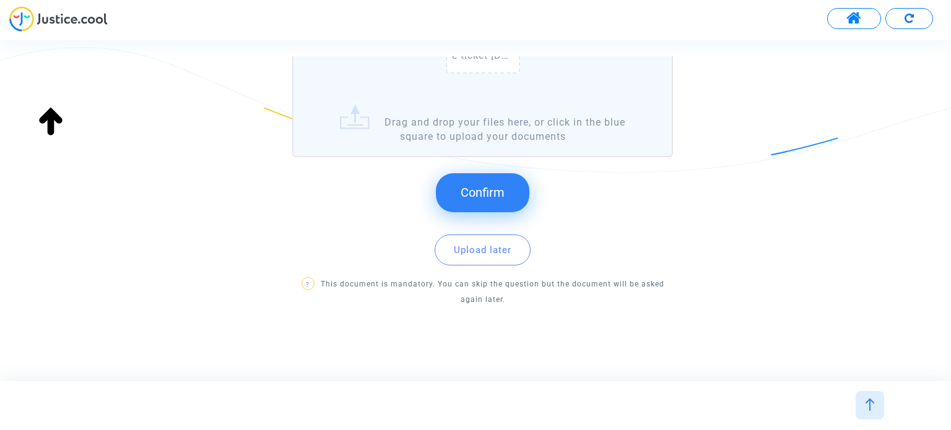
click at [499, 192] on span "Confirm" at bounding box center [482, 192] width 44 height 15
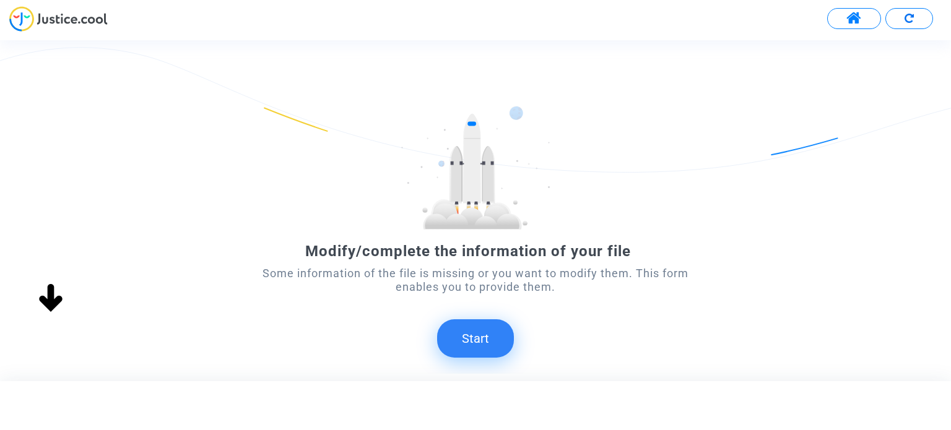
click at [494, 329] on button "Start" at bounding box center [475, 338] width 77 height 38
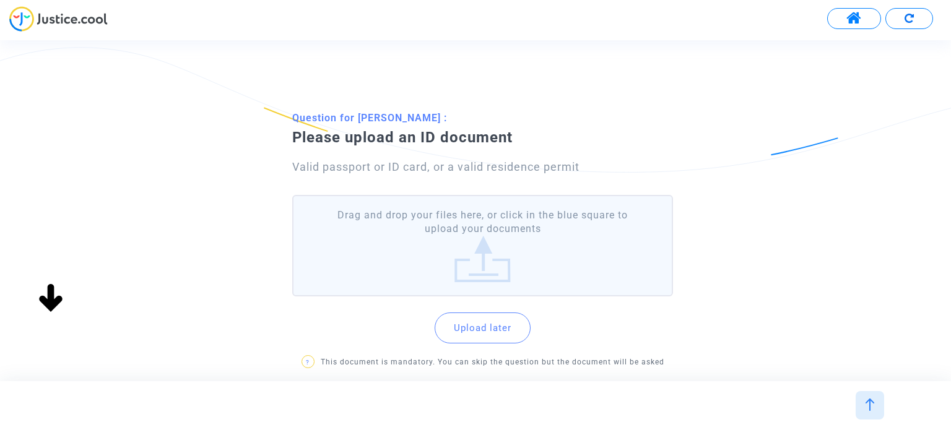
click at [491, 250] on label "Drag and drop your files here, or click in the blue square to upload your docum…" at bounding box center [482, 246] width 380 height 102
click at [0, 0] on input "Drag and drop your files here, or click in the blue square to upload your docum…" at bounding box center [0, 0] width 0 height 0
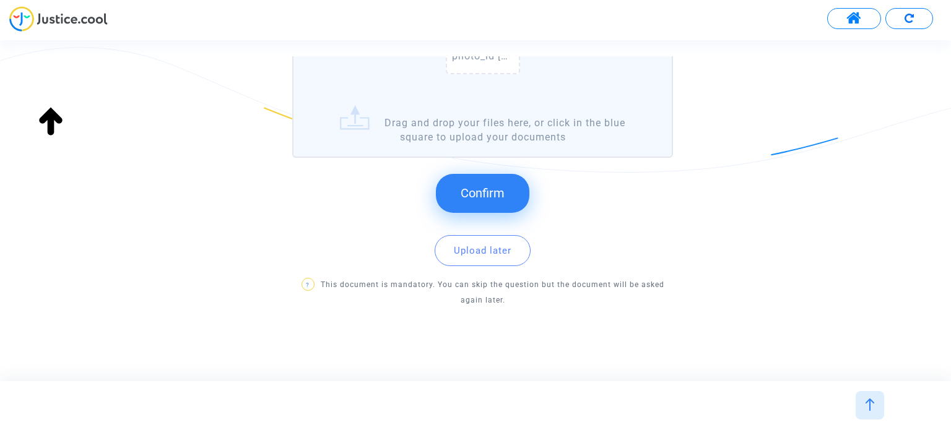
scroll to position [270, 0]
click at [510, 210] on button "Confirm" at bounding box center [482, 192] width 93 height 38
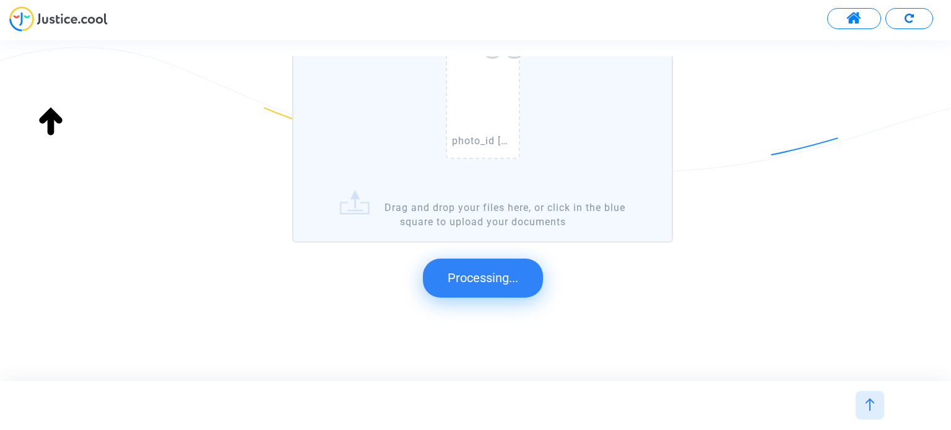
scroll to position [0, 0]
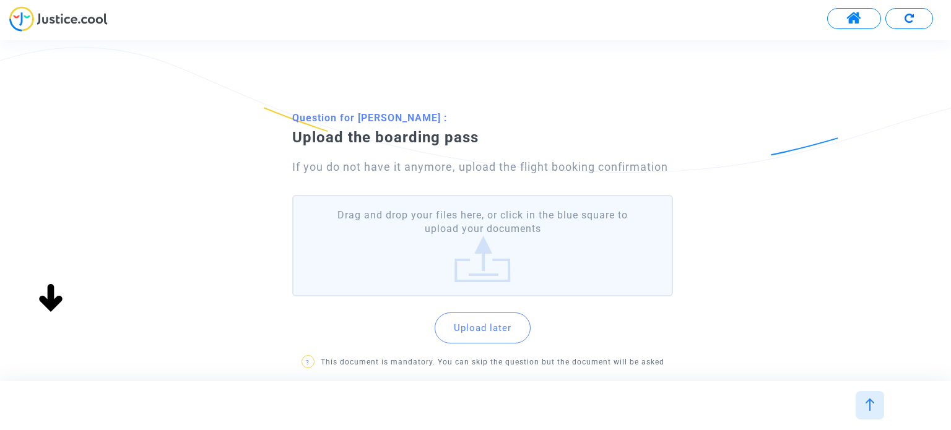
click at [494, 257] on label "Drag and drop your files here, or click in the blue square to upload your docum…" at bounding box center [482, 246] width 380 height 102
click at [0, 0] on input "Drag and drop your files here, or click in the blue square to upload your docum…" at bounding box center [0, 0] width 0 height 0
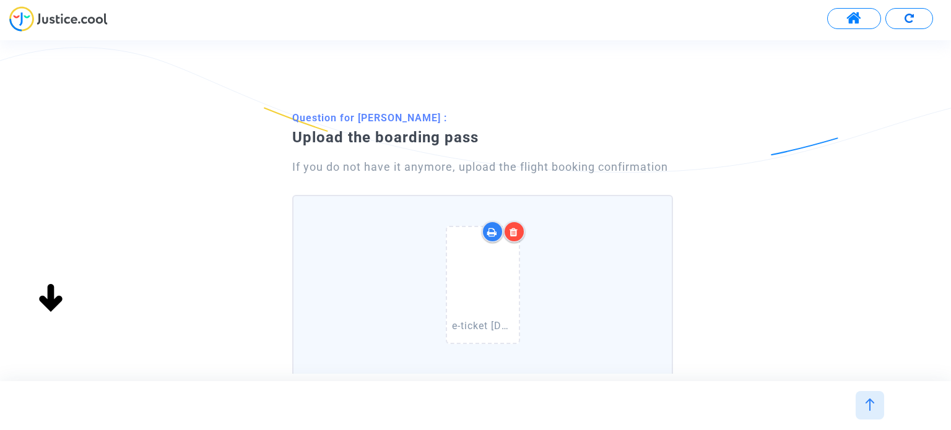
scroll to position [270, 0]
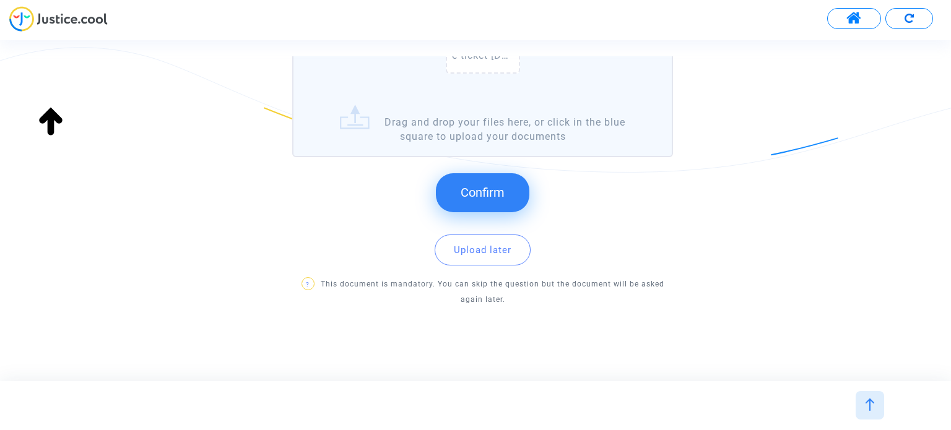
click at [465, 197] on span "Confirm" at bounding box center [482, 192] width 44 height 15
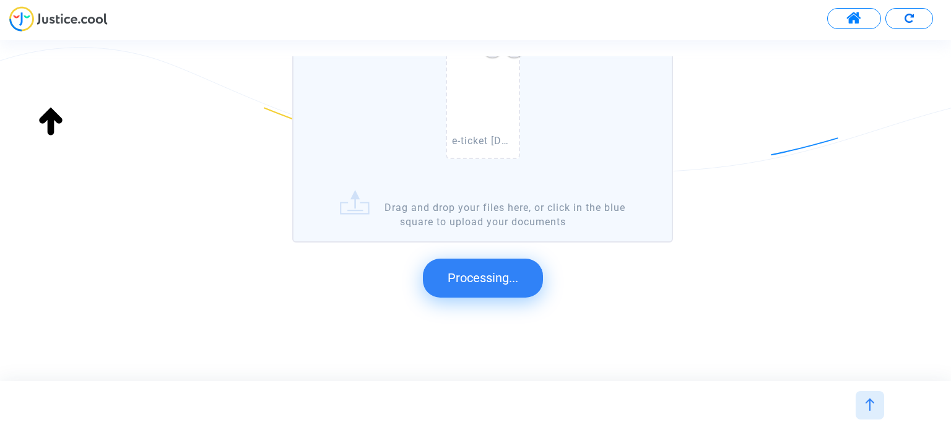
scroll to position [0, 0]
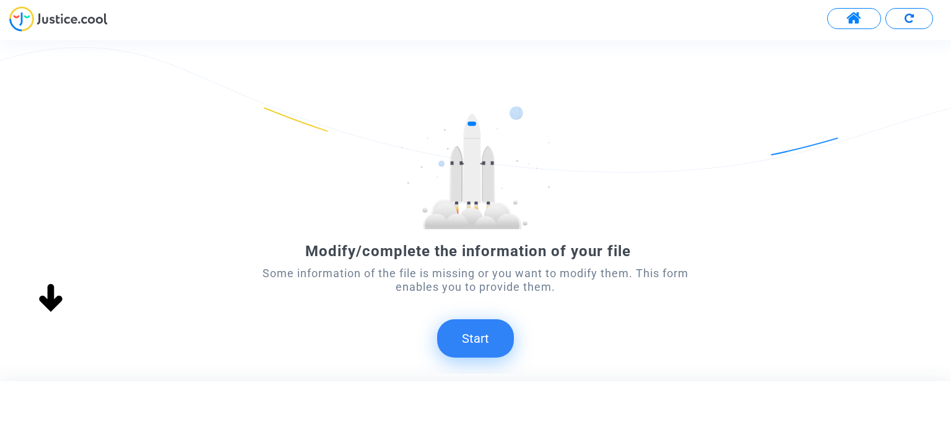
click at [479, 348] on button "Start" at bounding box center [475, 338] width 77 height 38
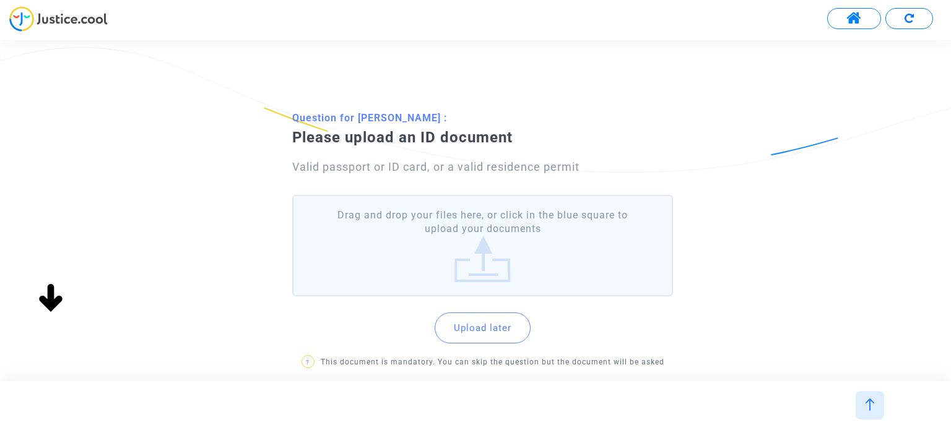
click at [484, 271] on label "Drag and drop your files here, or click in the blue square to upload your docum…" at bounding box center [482, 246] width 380 height 102
click at [0, 0] on input "Drag and drop your files here, or click in the blue square to upload your docum…" at bounding box center [0, 0] width 0 height 0
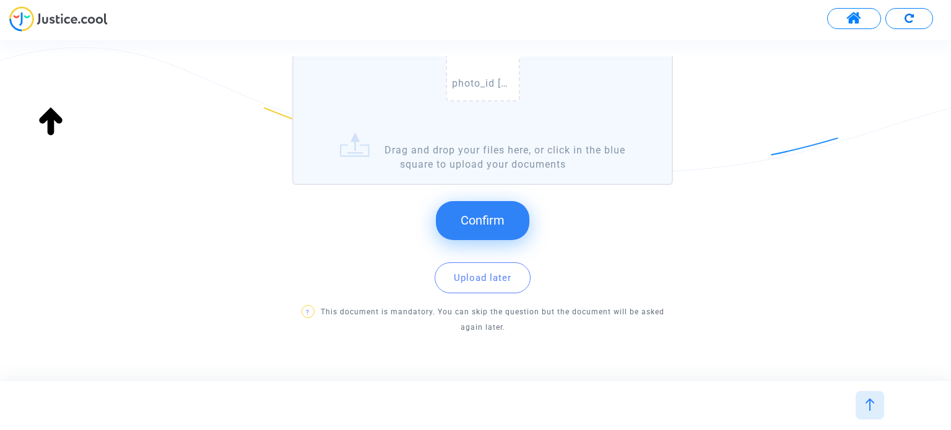
scroll to position [270, 0]
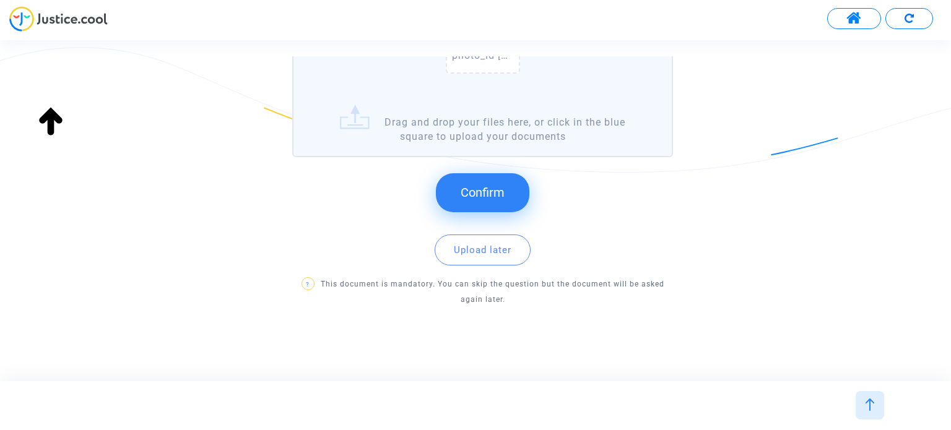
click at [463, 191] on span "Confirm" at bounding box center [482, 192] width 44 height 15
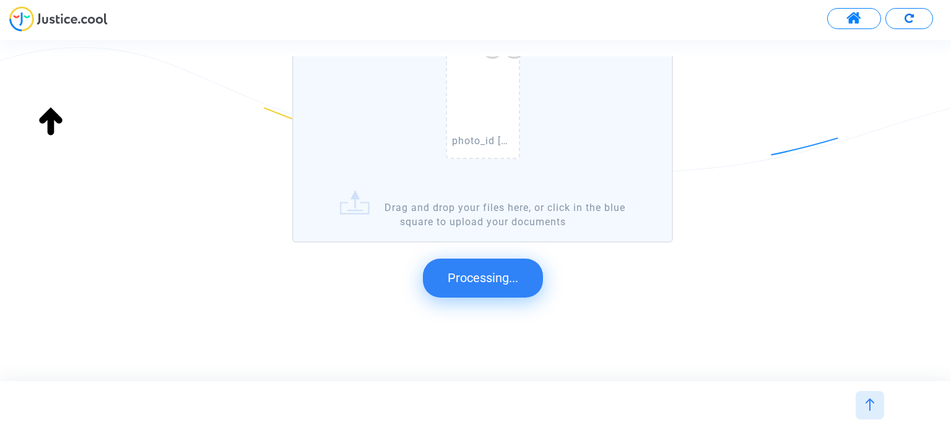
scroll to position [0, 0]
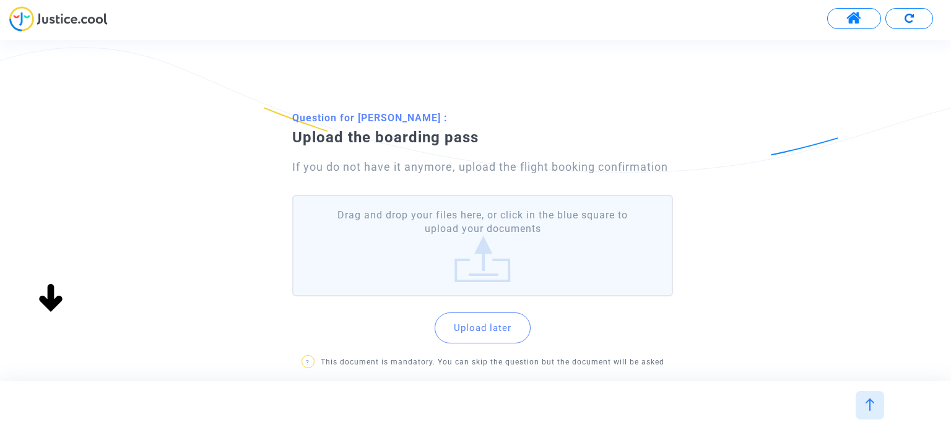
click at [495, 220] on label "Drag and drop your files here, or click in the blue square to upload your docum…" at bounding box center [482, 246] width 380 height 102
click at [0, 0] on input "Drag and drop your files here, or click in the blue square to upload your docum…" at bounding box center [0, 0] width 0 height 0
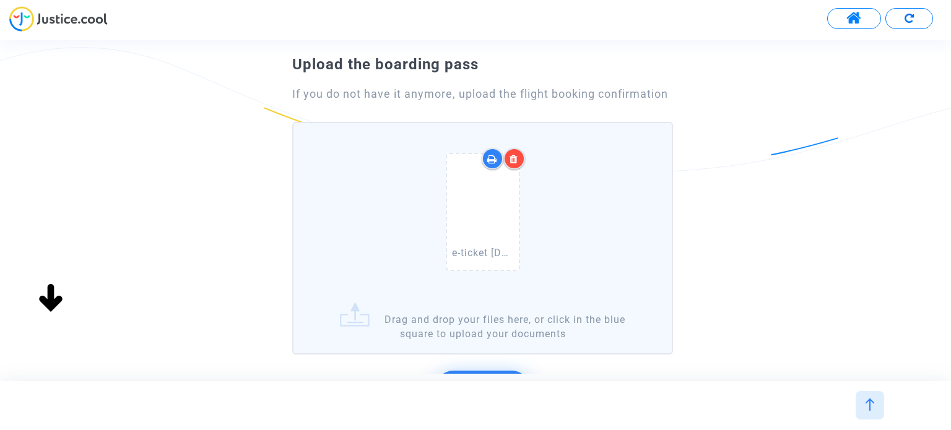
scroll to position [270, 0]
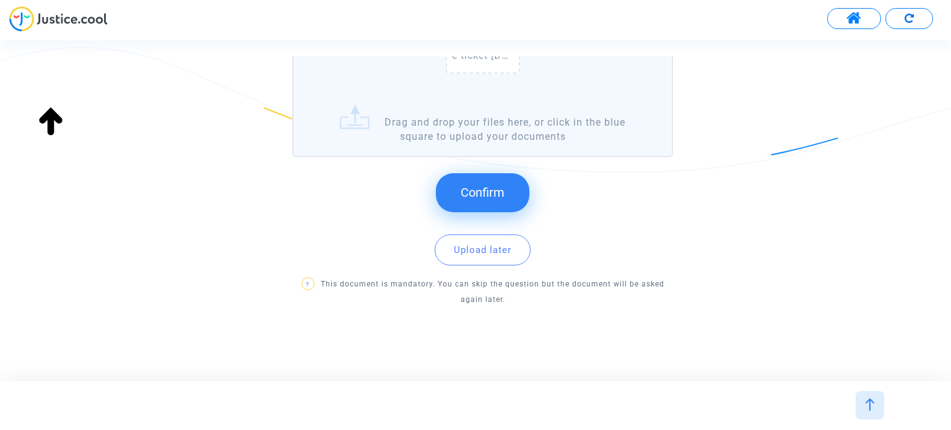
click at [518, 191] on button "Confirm" at bounding box center [482, 192] width 93 height 38
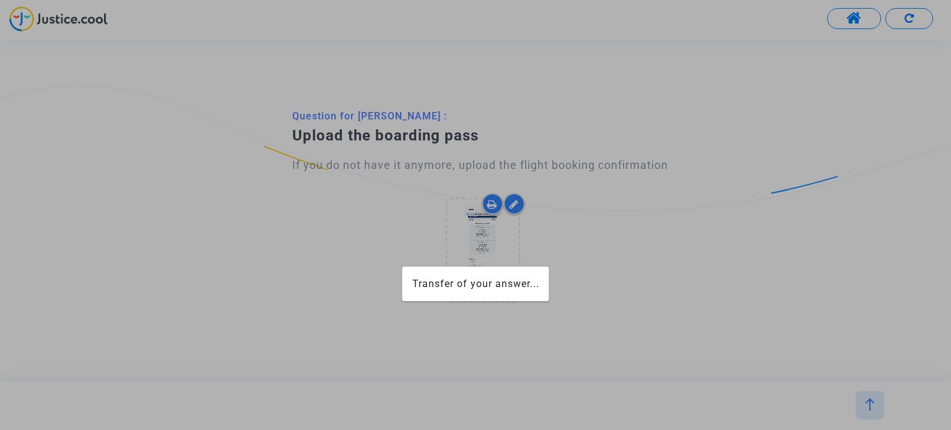
scroll to position [0, 0]
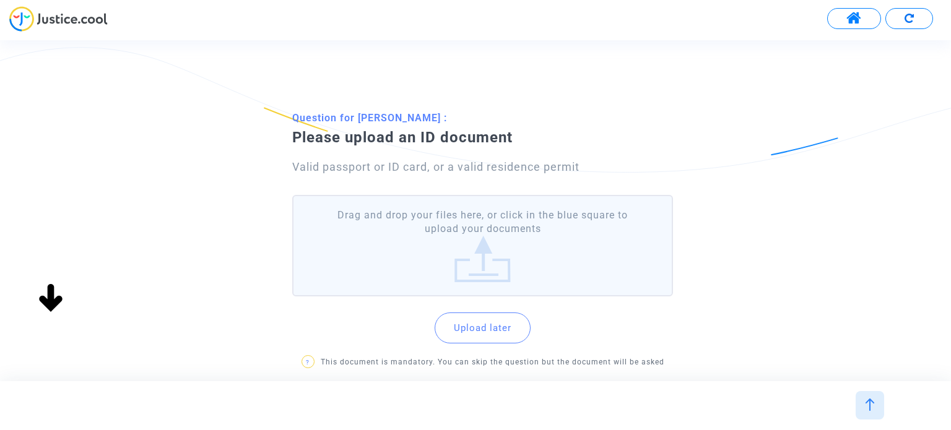
click at [520, 249] on label "Drag and drop your files here, or click in the blue square to upload your docum…" at bounding box center [482, 246] width 380 height 102
click at [0, 0] on input "Drag and drop your files here, or click in the blue square to upload your docum…" at bounding box center [0, 0] width 0 height 0
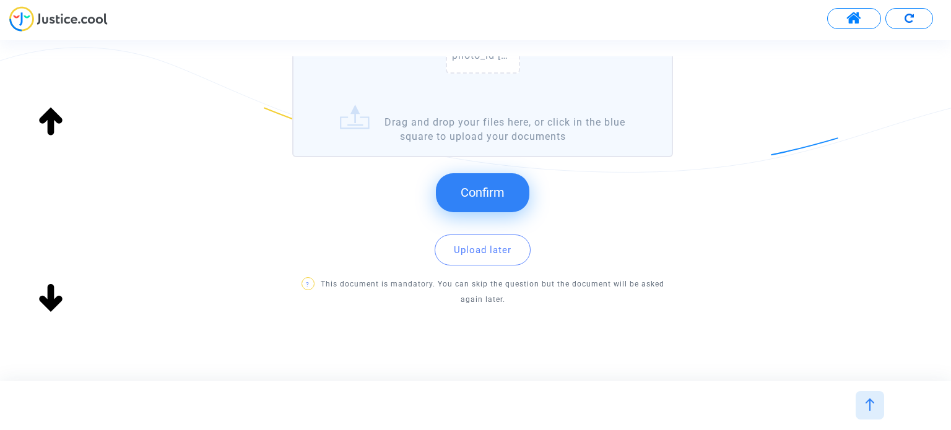
click at [503, 192] on span "Confirm" at bounding box center [482, 192] width 44 height 15
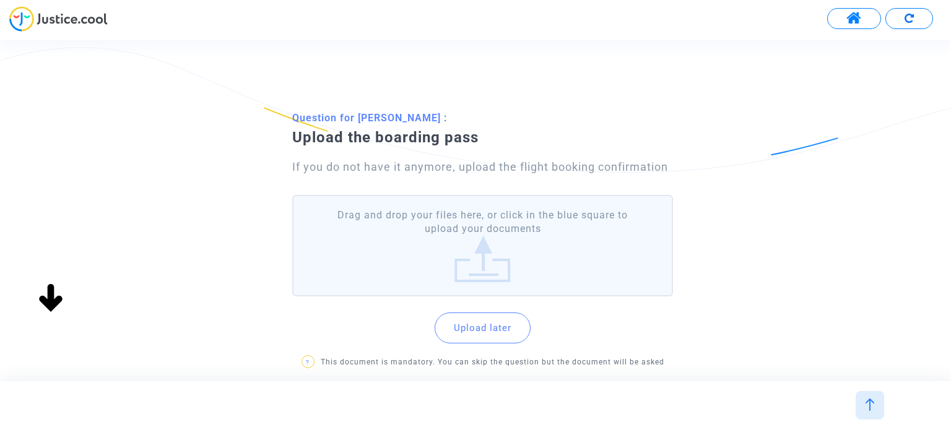
click at [498, 235] on label "Drag and drop your files here, or click in the blue square to upload your docum…" at bounding box center [482, 246] width 380 height 102
click at [0, 0] on input "Drag and drop your files here, or click in the blue square to upload your docum…" at bounding box center [0, 0] width 0 height 0
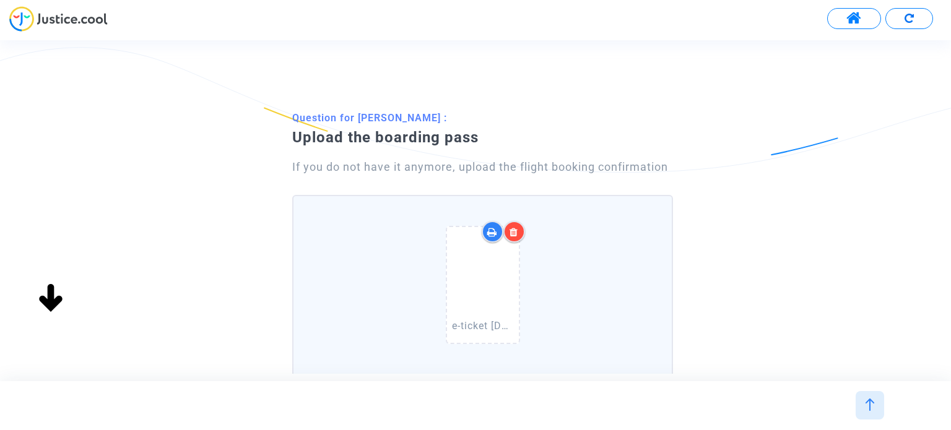
scroll to position [270, 0]
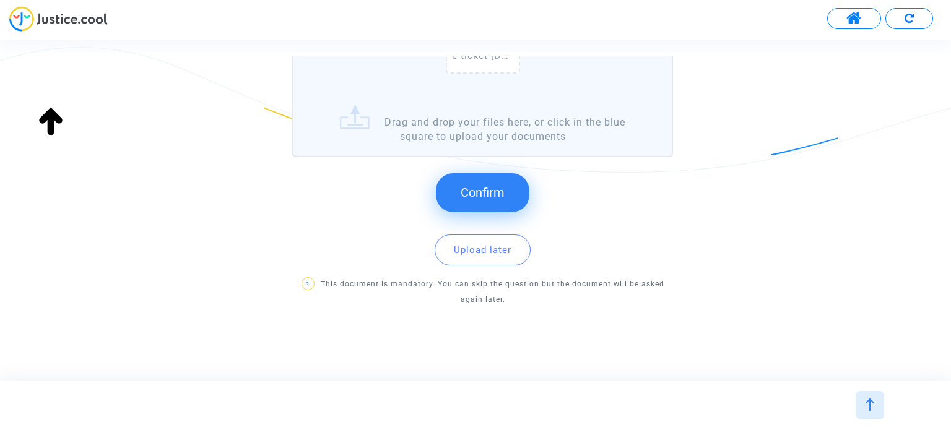
click at [509, 191] on button "Confirm" at bounding box center [482, 192] width 93 height 38
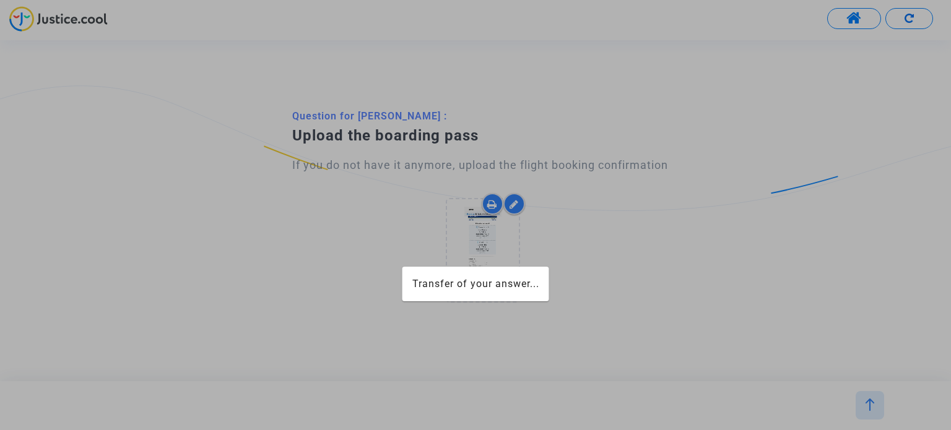
scroll to position [0, 0]
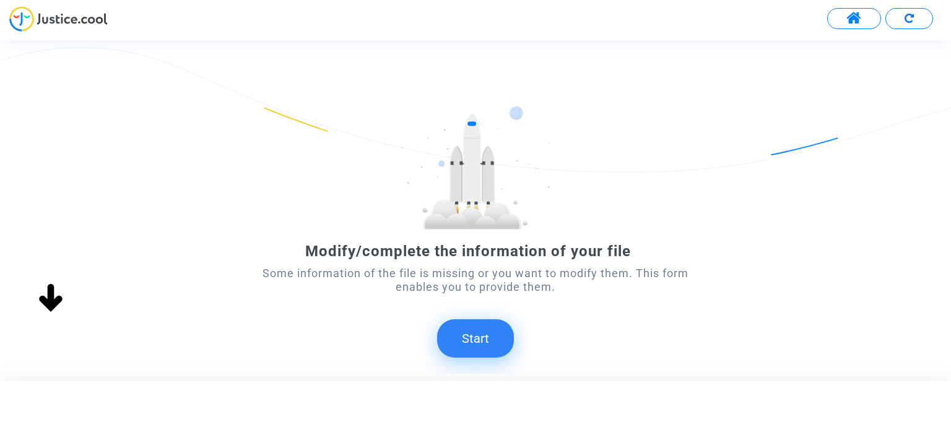
click at [482, 339] on button "Start" at bounding box center [475, 338] width 77 height 38
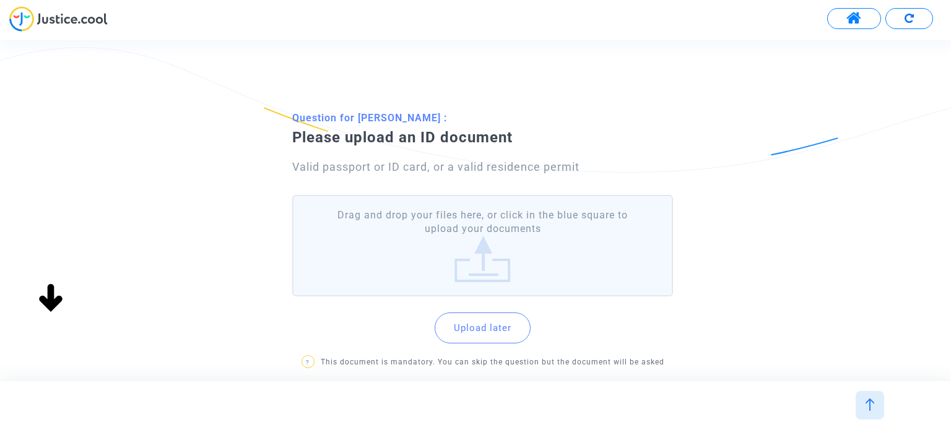
click at [498, 267] on label "Drag and drop your files here, or click in the blue square to upload your docum…" at bounding box center [482, 246] width 380 height 102
click at [0, 0] on input "Drag and drop your files here, or click in the blue square to upload your docum…" at bounding box center [0, 0] width 0 height 0
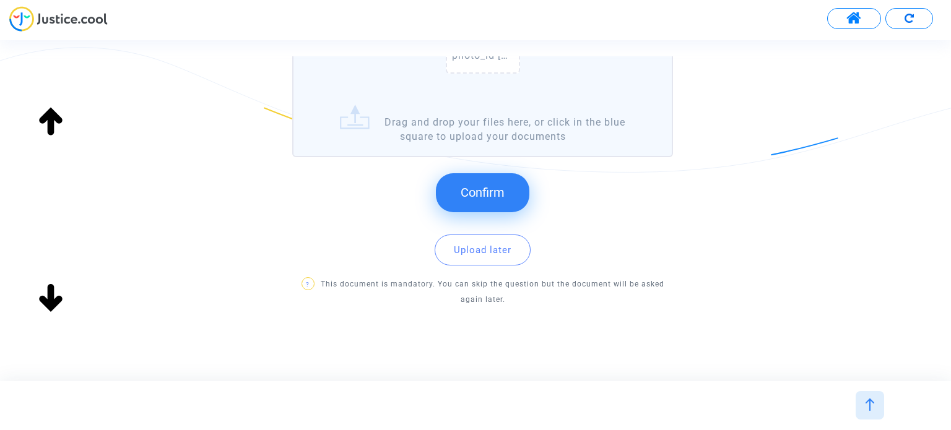
click at [495, 188] on span "Confirm" at bounding box center [482, 192] width 44 height 15
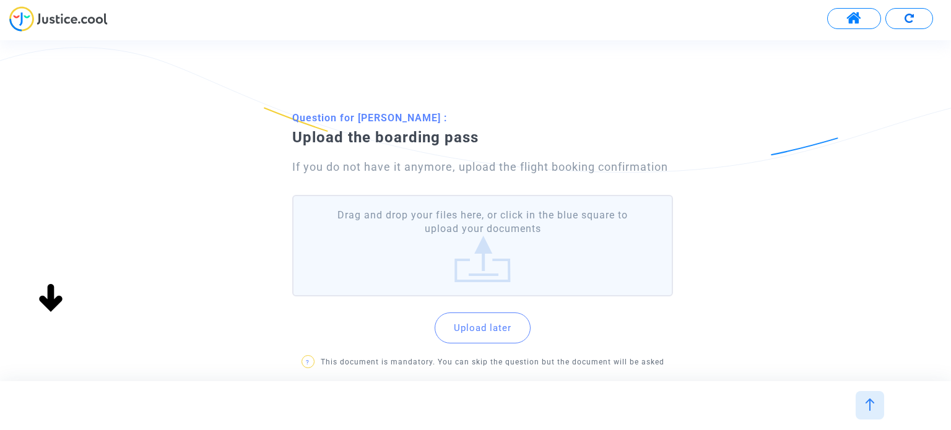
click at [485, 235] on label "Drag and drop your files here, or click in the blue square to upload your docum…" at bounding box center [482, 246] width 380 height 102
click at [0, 0] on input "Drag and drop your files here, or click in the blue square to upload your docum…" at bounding box center [0, 0] width 0 height 0
click at [527, 269] on label "Drag and drop your files here, or click in the blue square to upload your docum…" at bounding box center [482, 246] width 380 height 102
click at [0, 0] on input "Drag and drop your files here, or click in the blue square to upload your docum…" at bounding box center [0, 0] width 0 height 0
click at [500, 222] on label "Drag and drop your files here, or click in the blue square to upload your docum…" at bounding box center [482, 246] width 380 height 102
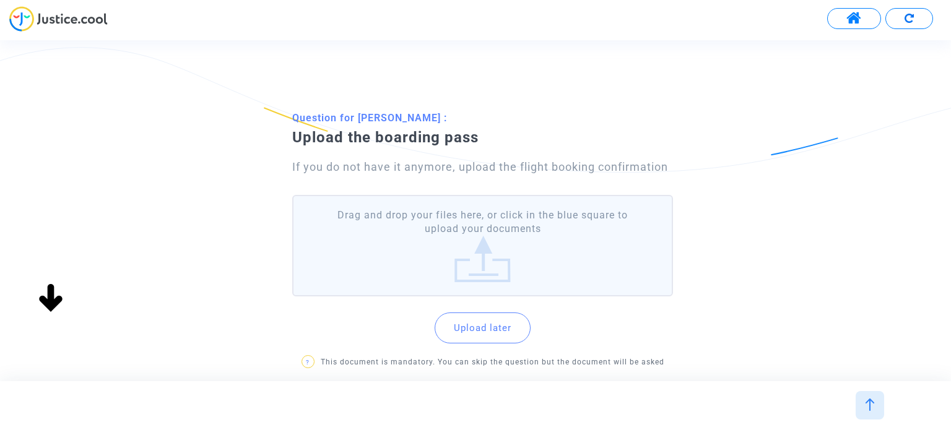
click at [0, 0] on input "Drag and drop your files here, or click in the blue square to upload your docum…" at bounding box center [0, 0] width 0 height 0
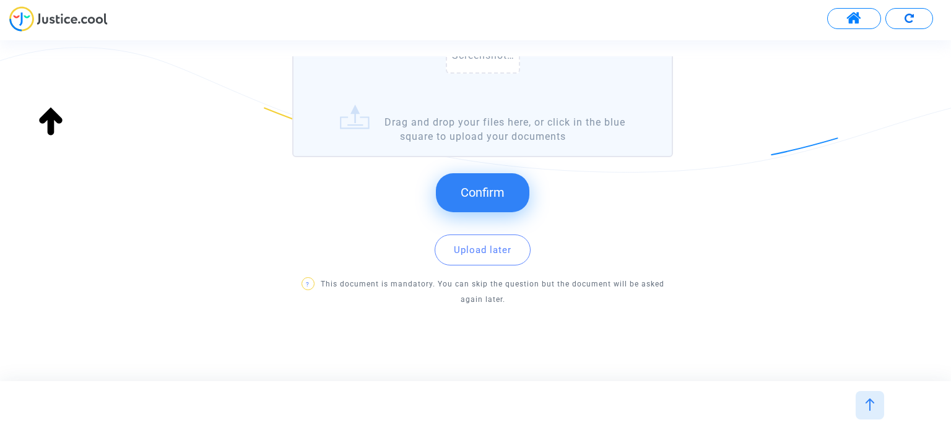
click at [500, 199] on button "Confirm" at bounding box center [482, 192] width 93 height 38
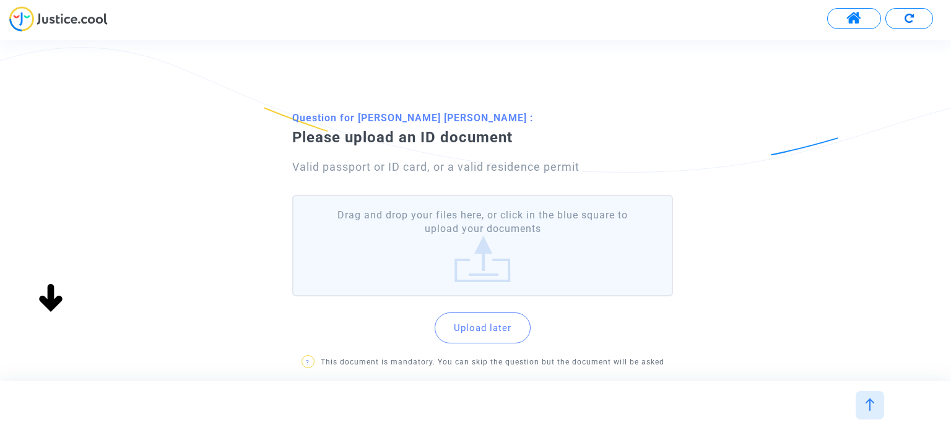
click at [480, 254] on label "Drag and drop your files here, or click in the blue square to upload your docum…" at bounding box center [482, 246] width 380 height 102
click at [0, 0] on input "Drag and drop your files here, or click in the blue square to upload your docum…" at bounding box center [0, 0] width 0 height 0
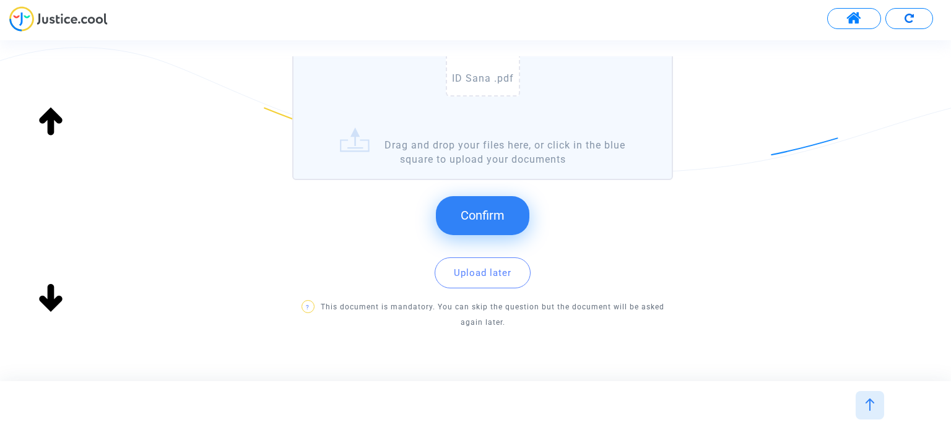
click at [489, 216] on span "Confirm" at bounding box center [482, 215] width 44 height 15
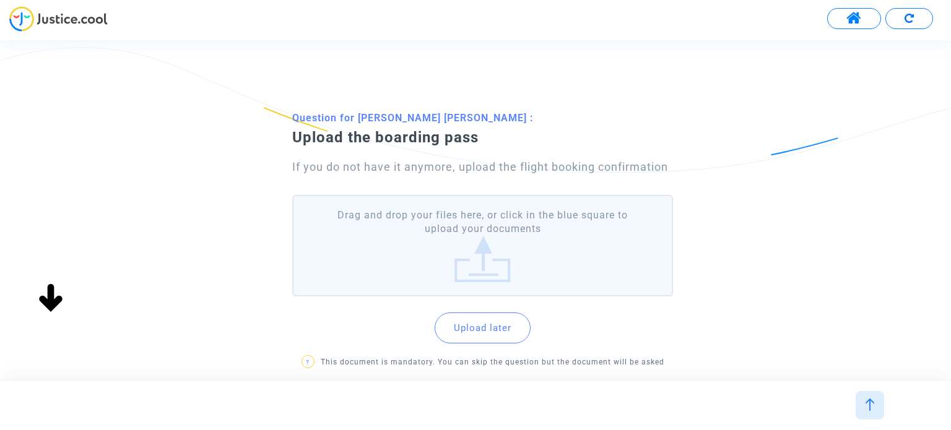
click at [484, 238] on label "Drag and drop your files here, or click in the blue square to upload your docum…" at bounding box center [482, 246] width 380 height 102
click at [0, 0] on input "Drag and drop your files here, or click in the blue square to upload your docum…" at bounding box center [0, 0] width 0 height 0
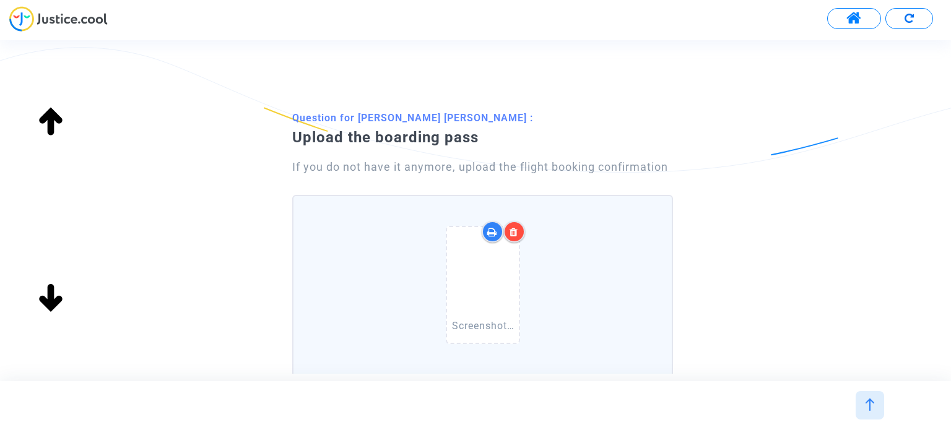
scroll to position [270, 0]
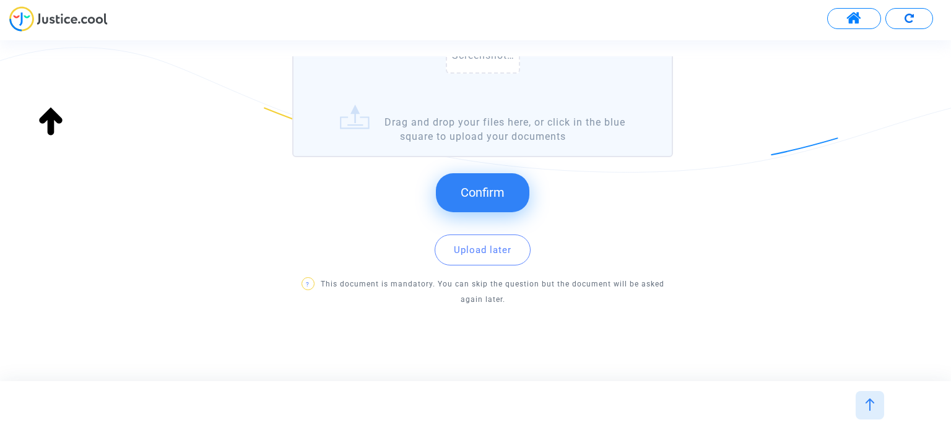
click at [492, 176] on button "Confirm" at bounding box center [482, 192] width 93 height 38
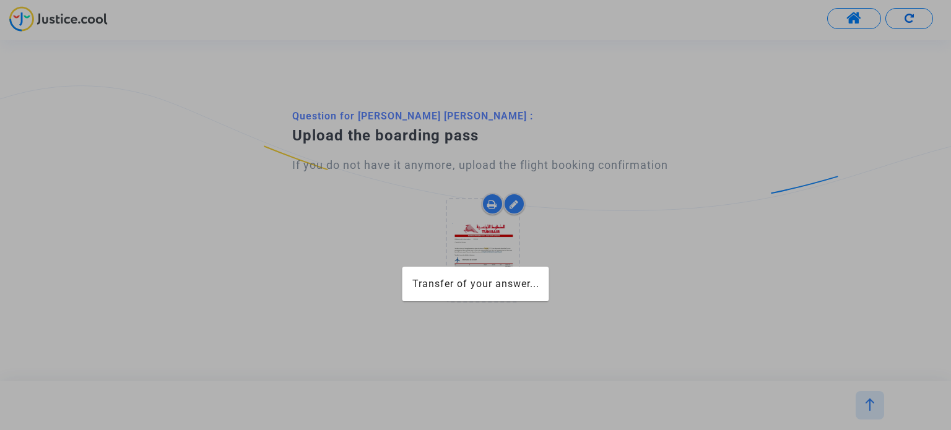
scroll to position [0, 0]
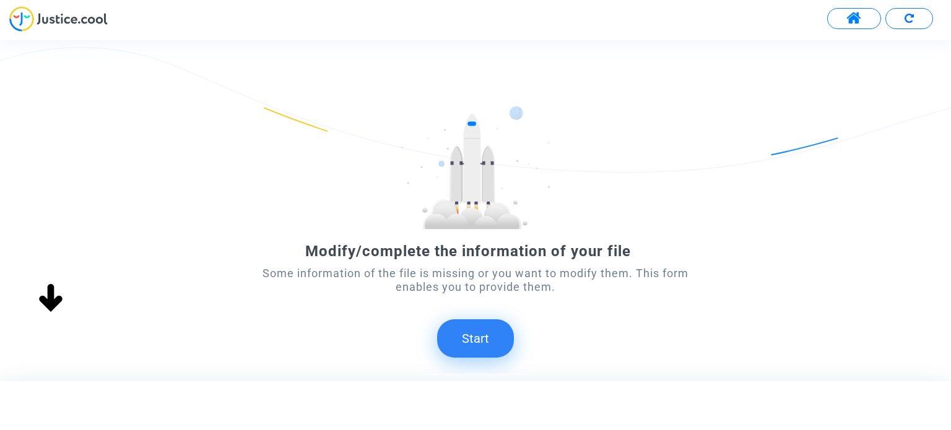
click at [475, 335] on button "Start" at bounding box center [475, 338] width 77 height 38
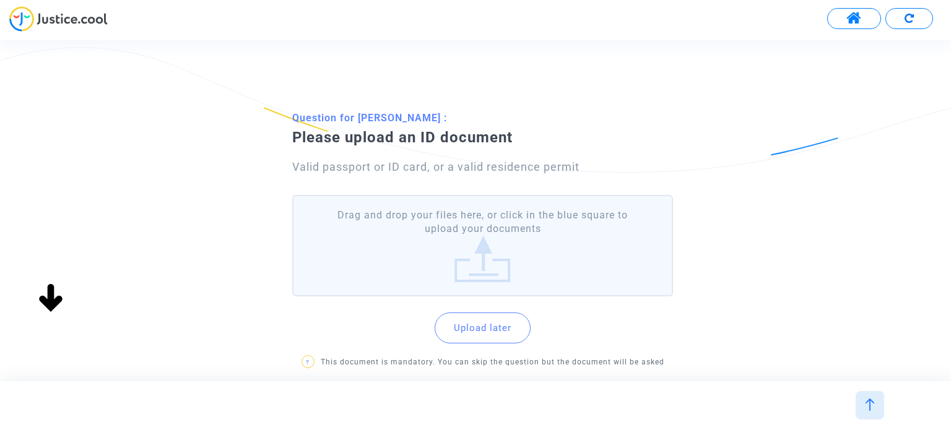
click at [488, 273] on label "Drag and drop your files here, or click in the blue square to upload your docum…" at bounding box center [482, 246] width 380 height 102
click at [0, 0] on input "Drag and drop your files here, or click in the blue square to upload your docum…" at bounding box center [0, 0] width 0 height 0
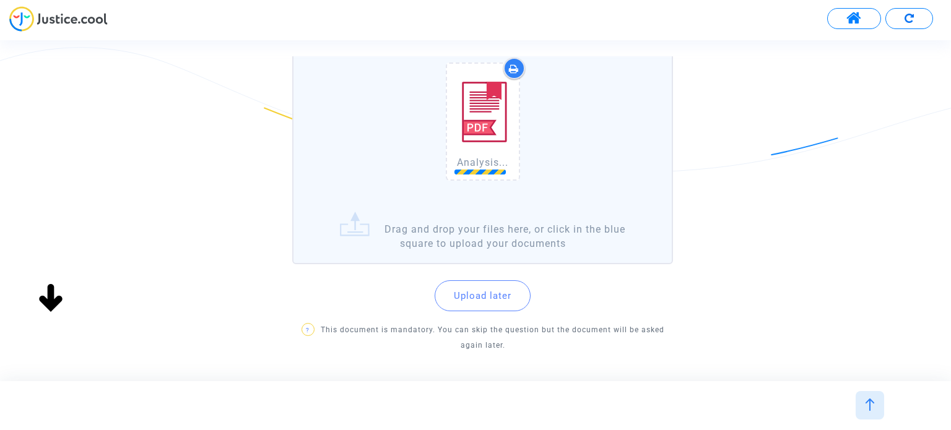
scroll to position [210, 0]
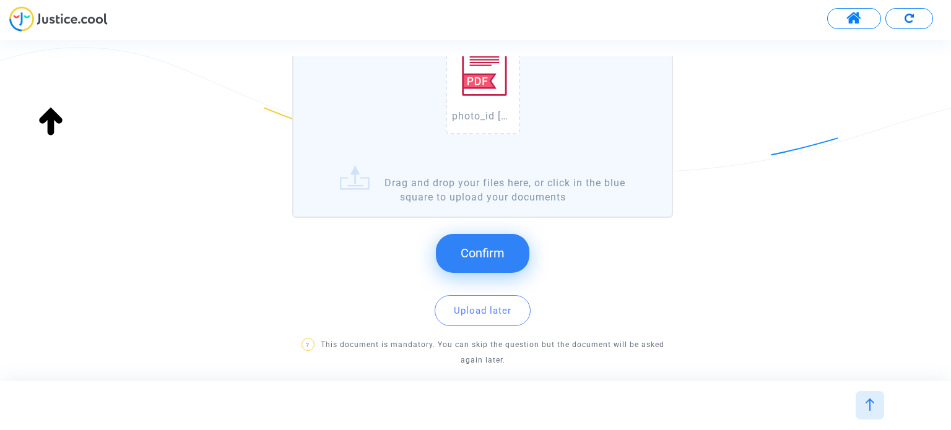
click at [486, 254] on span "Confirm" at bounding box center [482, 253] width 44 height 15
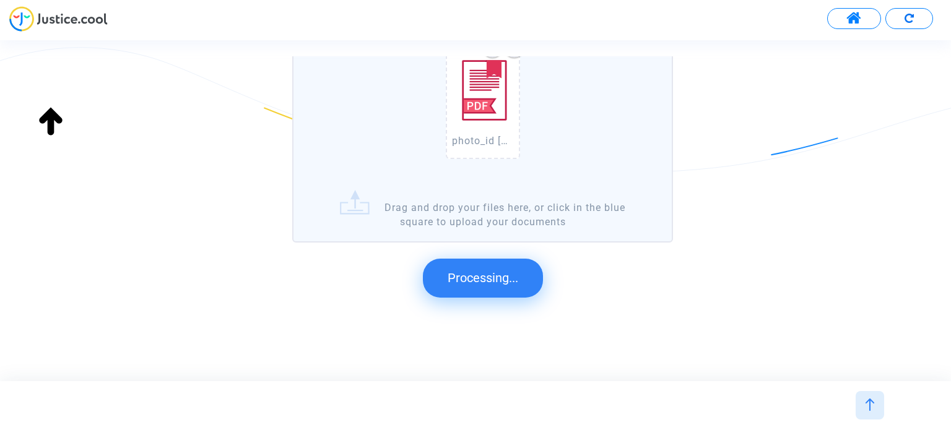
scroll to position [0, 0]
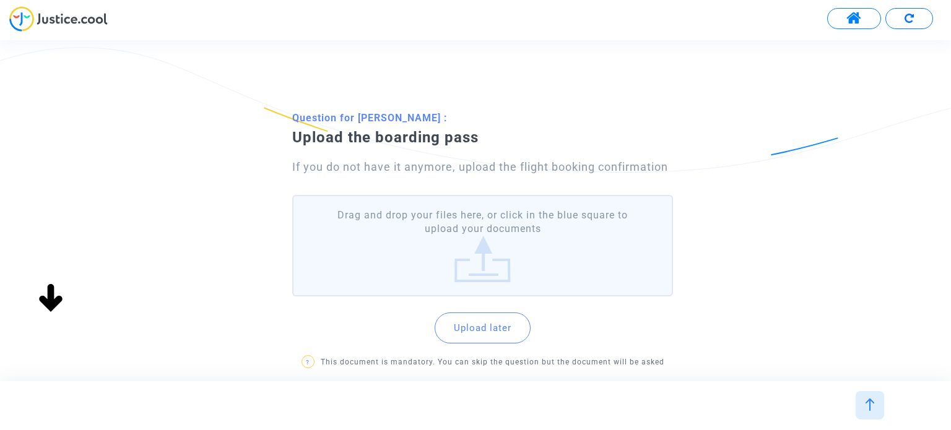
click at [478, 259] on label "Drag and drop your files here, or click in the blue square to upload your docum…" at bounding box center [482, 246] width 380 height 102
click at [0, 0] on input "Drag and drop your files here, or click in the blue square to upload your docum…" at bounding box center [0, 0] width 0 height 0
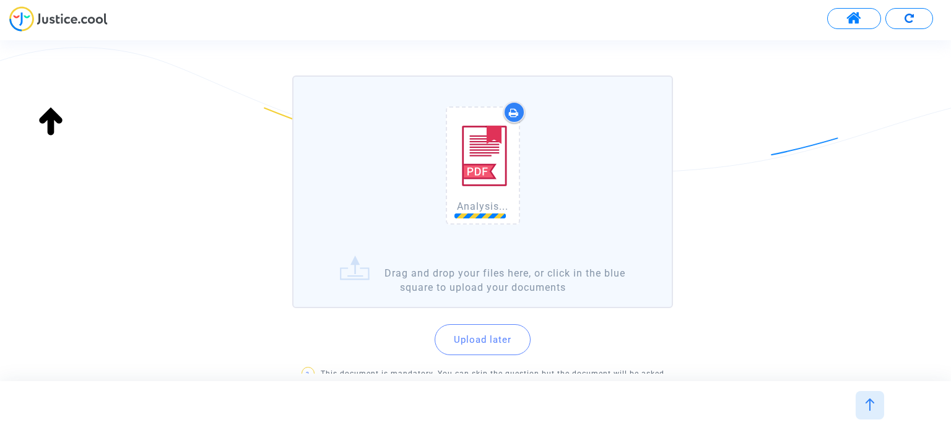
scroll to position [210, 0]
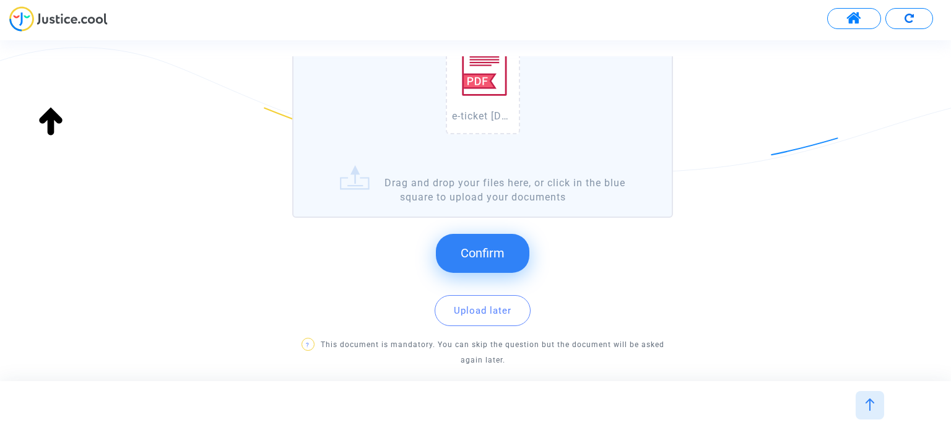
click at [501, 255] on span "Confirm" at bounding box center [482, 253] width 44 height 15
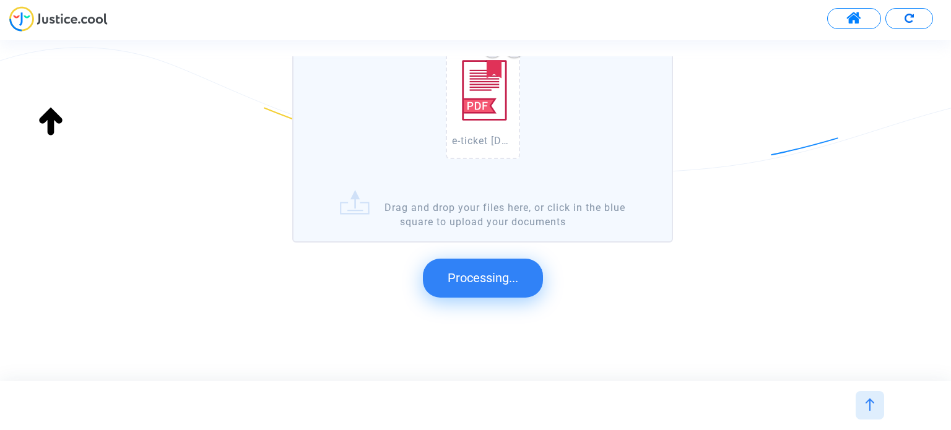
scroll to position [0, 0]
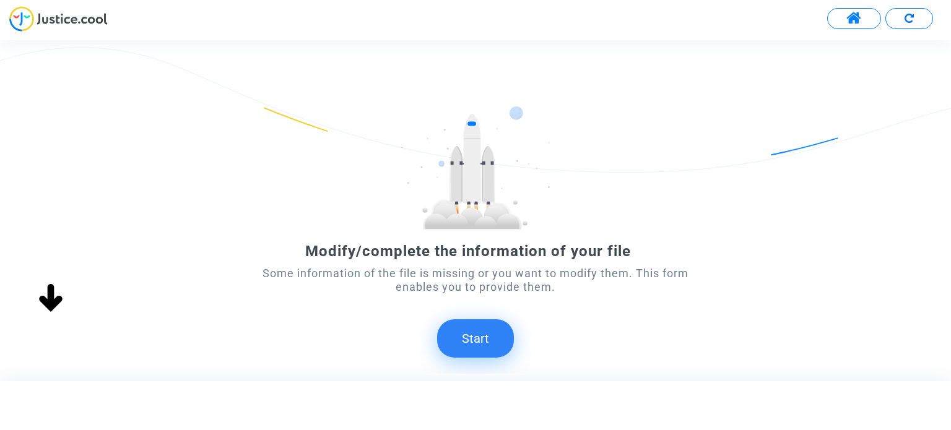
click at [500, 329] on button "Start" at bounding box center [475, 338] width 77 height 38
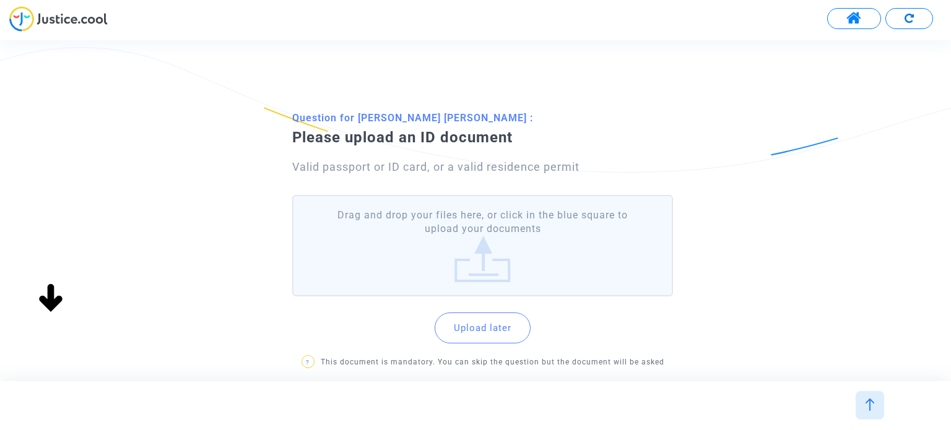
click at [478, 339] on div "Modify/complete the information of your file Some information of the file is mi…" at bounding box center [486, 210] width 972 height 340
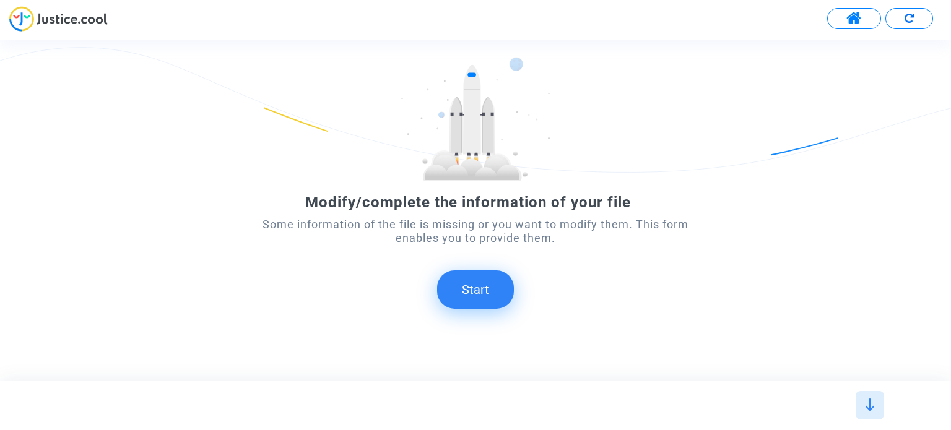
scroll to position [69, 0]
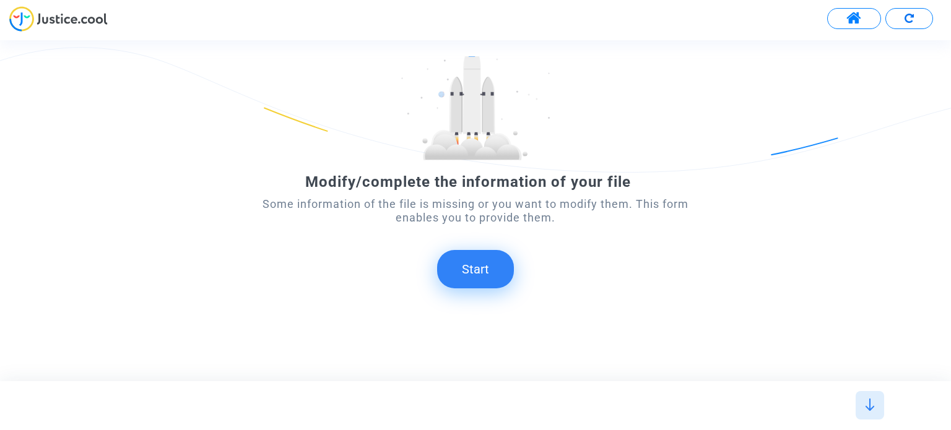
click at [482, 282] on button "Start" at bounding box center [475, 269] width 77 height 38
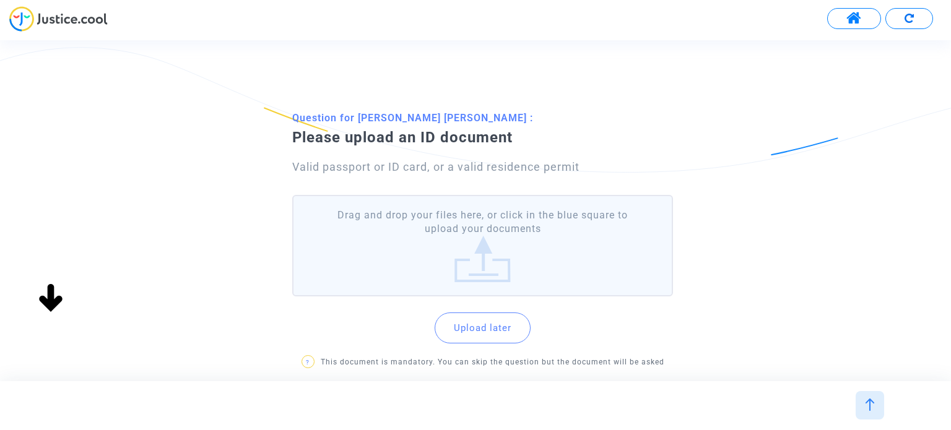
click at [505, 269] on label "Drag and drop your files here, or click in the blue square to upload your docum…" at bounding box center [482, 246] width 380 height 102
click at [0, 0] on input "Drag and drop your files here, or click in the blue square to upload your docum…" at bounding box center [0, 0] width 0 height 0
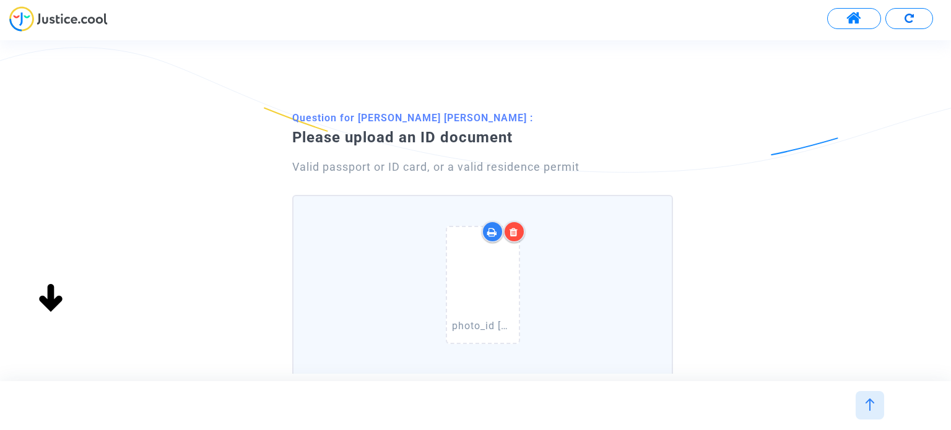
scroll to position [270, 0]
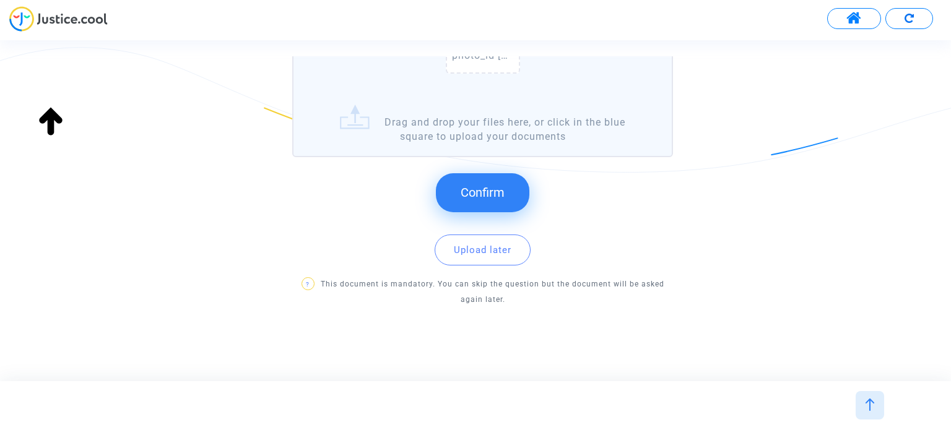
click at [500, 190] on span "Confirm" at bounding box center [482, 192] width 44 height 15
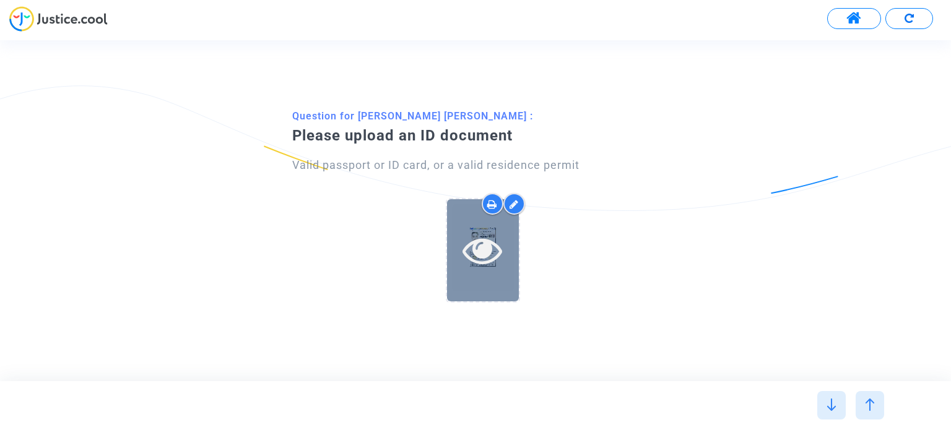
scroll to position [0, 0]
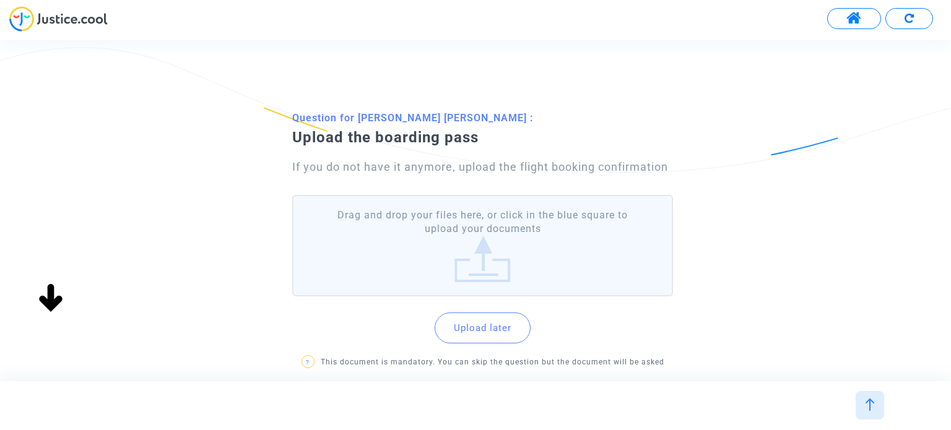
click at [542, 230] on label "Drag and drop your files here, or click in the blue square to upload your docum…" at bounding box center [482, 246] width 380 height 102
click at [0, 0] on input "Drag and drop your files here, or click in the blue square to upload your docum…" at bounding box center [0, 0] width 0 height 0
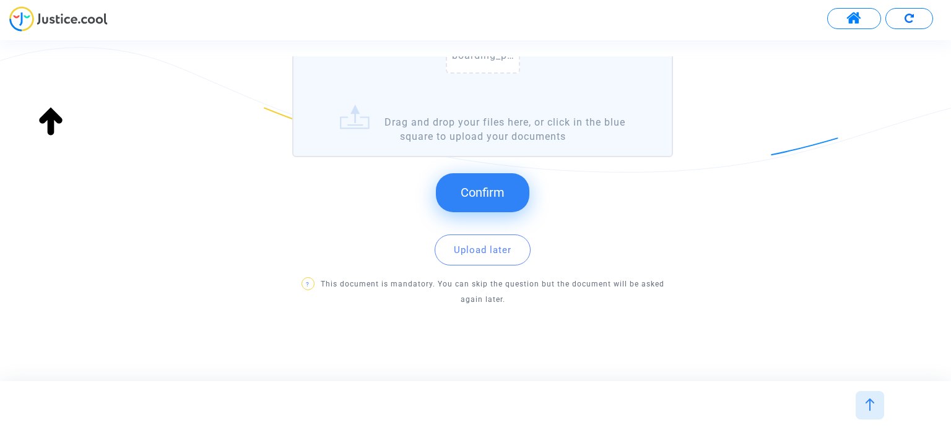
click at [489, 200] on button "Confirm" at bounding box center [482, 192] width 93 height 38
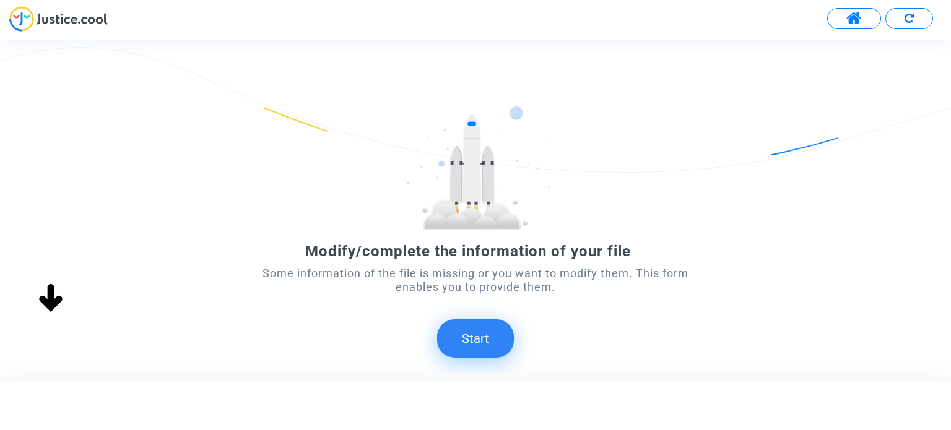
click at [472, 329] on button "Start" at bounding box center [475, 338] width 77 height 38
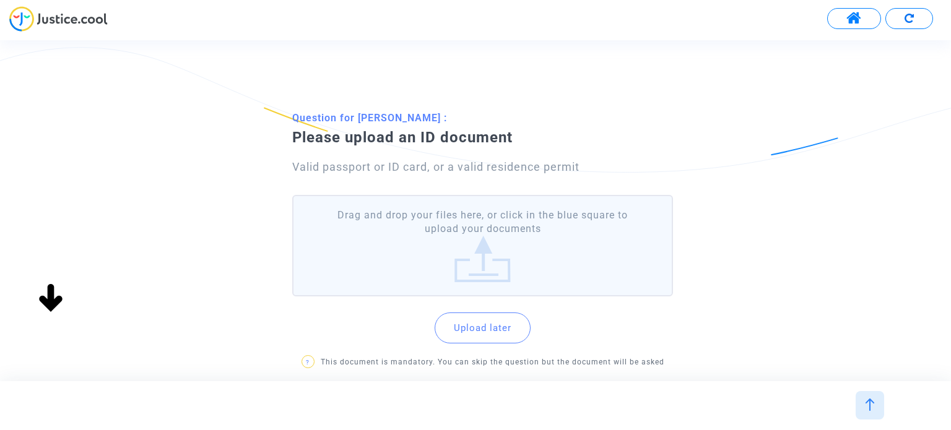
click at [496, 267] on label "Drag and drop your files here, or click in the blue square to upload your docum…" at bounding box center [482, 246] width 380 height 102
click at [0, 0] on input "Drag and drop your files here, or click in the blue square to upload your docum…" at bounding box center [0, 0] width 0 height 0
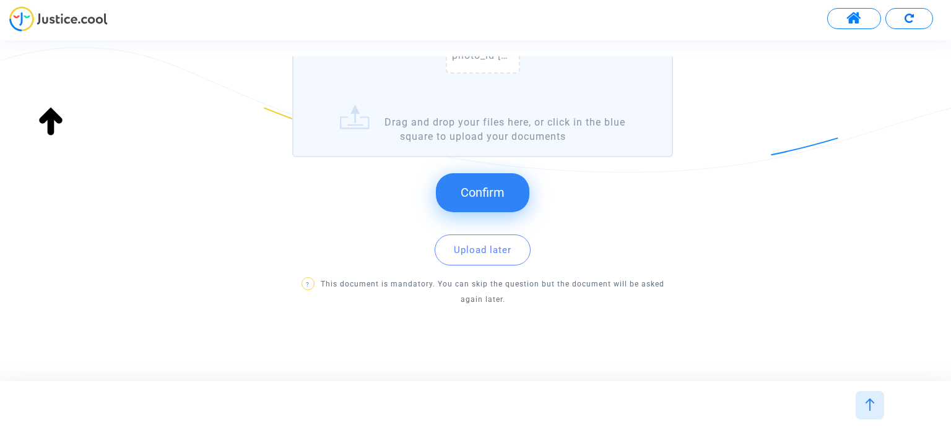
click at [486, 197] on span "Confirm" at bounding box center [482, 192] width 44 height 15
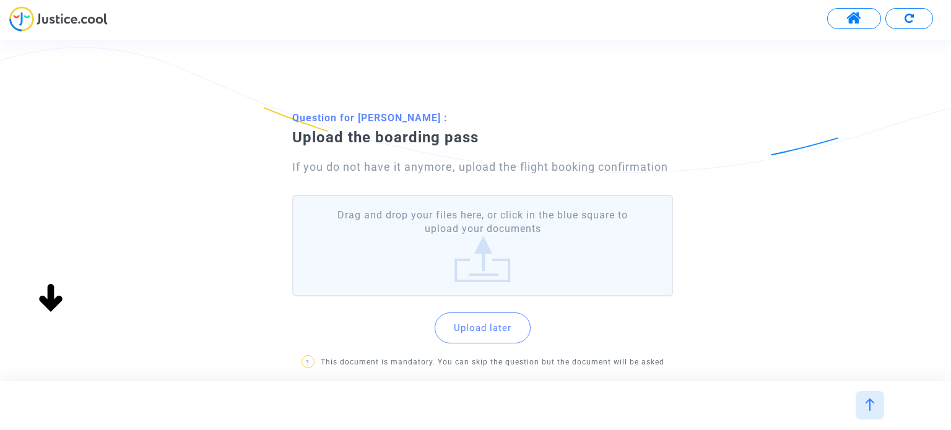
click at [473, 241] on label "Drag and drop your files here, or click in the blue square to upload your docum…" at bounding box center [482, 246] width 380 height 102
click at [0, 0] on input "Drag and drop your files here, or click in the blue square to upload your docum…" at bounding box center [0, 0] width 0 height 0
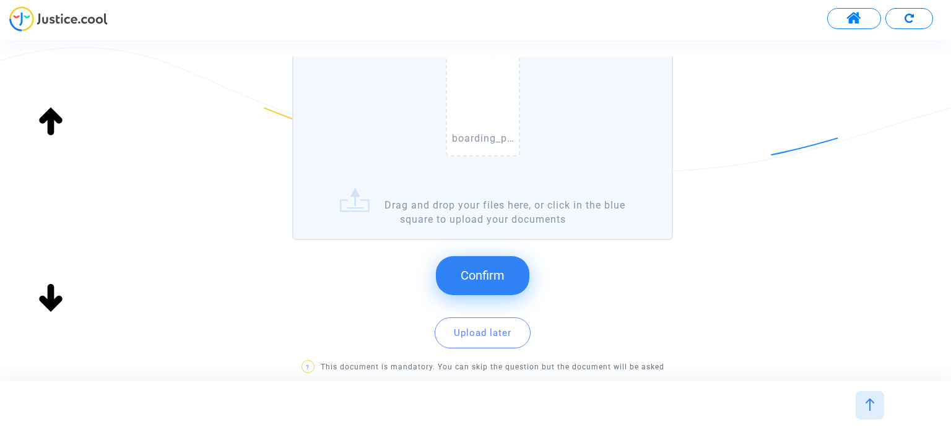
scroll to position [270, 0]
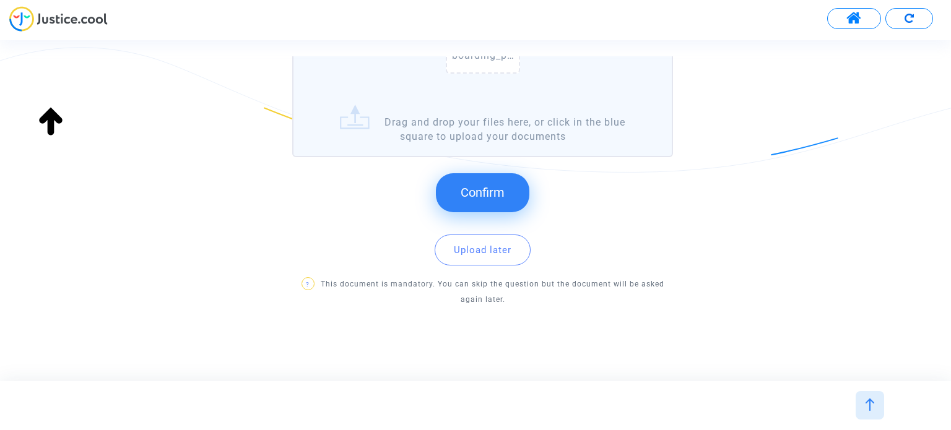
click at [486, 189] on span "Confirm" at bounding box center [482, 192] width 44 height 15
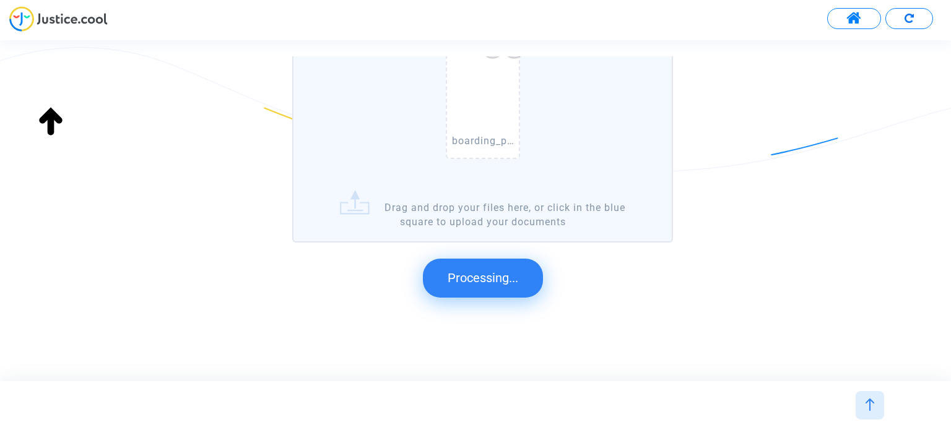
scroll to position [0, 0]
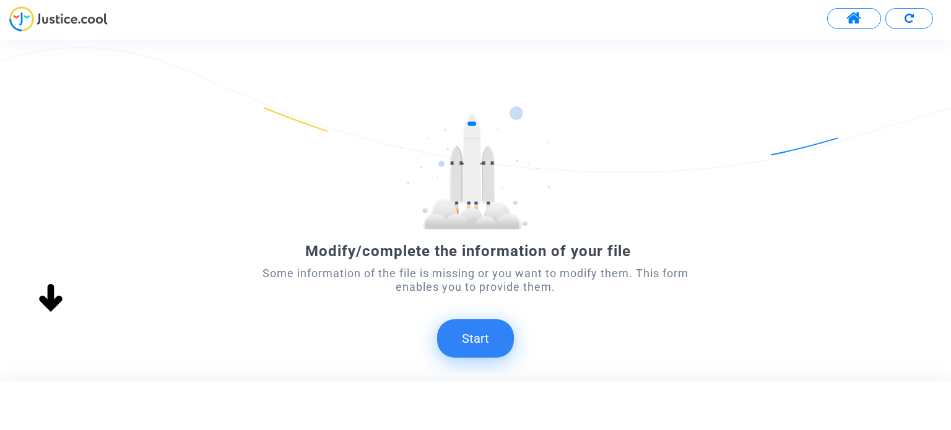
click at [455, 335] on button "Start" at bounding box center [475, 338] width 77 height 38
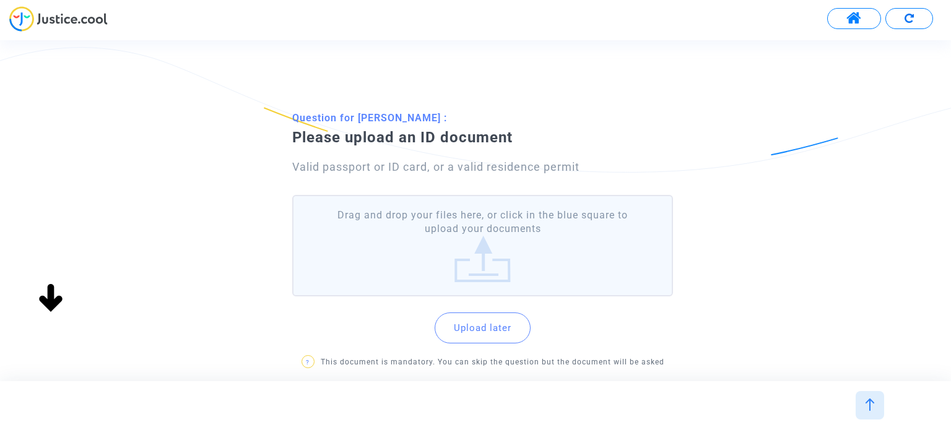
click at [495, 269] on label "Drag and drop your files here, or click in the blue square to upload your docum…" at bounding box center [482, 246] width 380 height 102
click at [0, 0] on input "Drag and drop your files here, or click in the blue square to upload your docum…" at bounding box center [0, 0] width 0 height 0
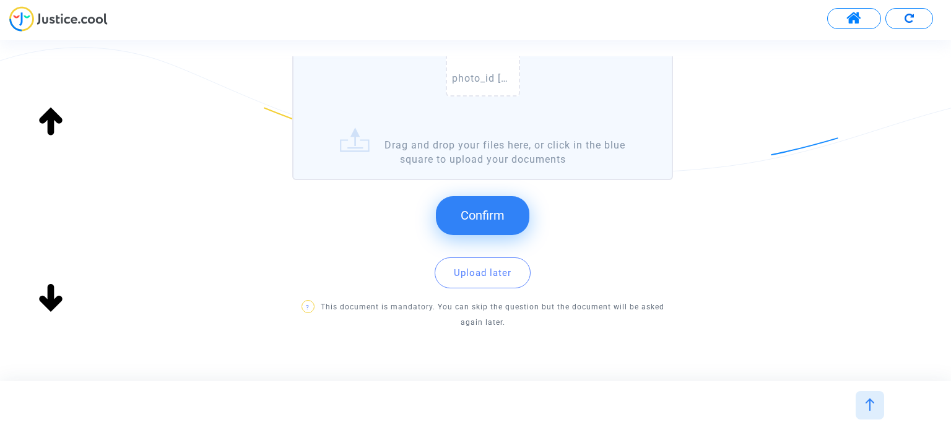
click at [500, 217] on span "Confirm" at bounding box center [482, 215] width 44 height 15
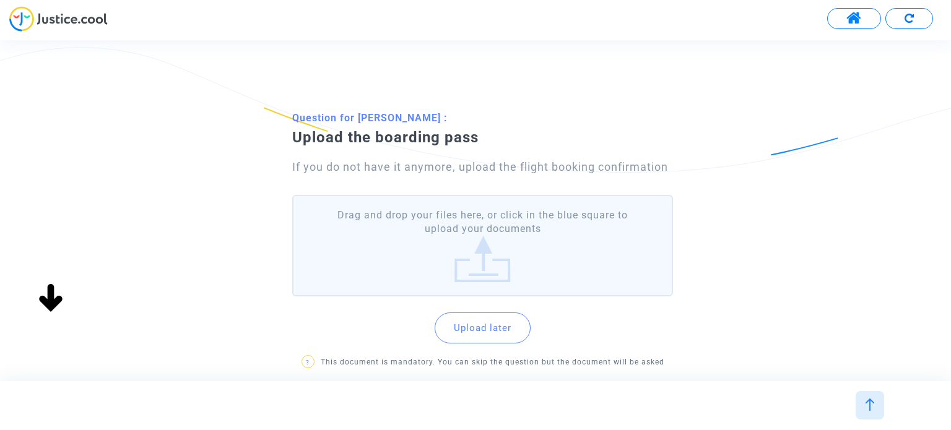
click at [473, 262] on label "Drag and drop your files here, or click in the blue square to upload your docum…" at bounding box center [482, 246] width 380 height 102
click at [0, 0] on input "Drag and drop your files here, or click in the blue square to upload your docum…" at bounding box center [0, 0] width 0 height 0
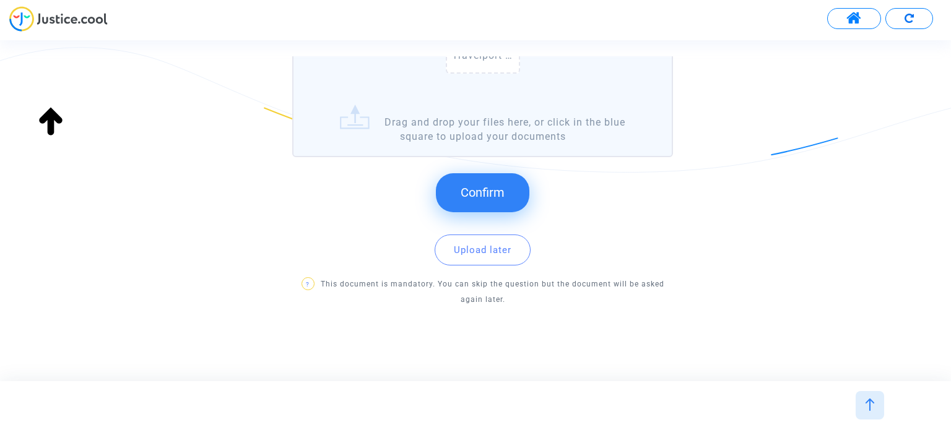
click at [471, 185] on span "Confirm" at bounding box center [482, 192] width 44 height 15
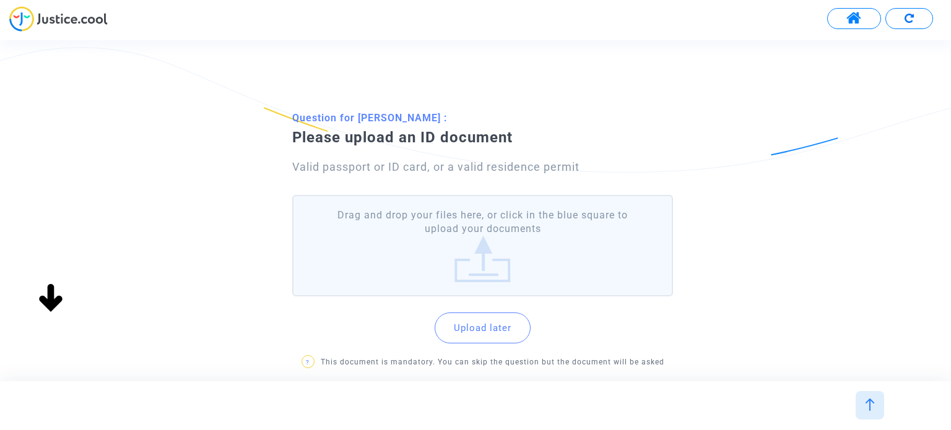
click at [438, 245] on label "Drag and drop your files here, or click in the blue square to upload your docum…" at bounding box center [482, 246] width 380 height 102
click at [0, 0] on input "Drag and drop your files here, or click in the blue square to upload your docum…" at bounding box center [0, 0] width 0 height 0
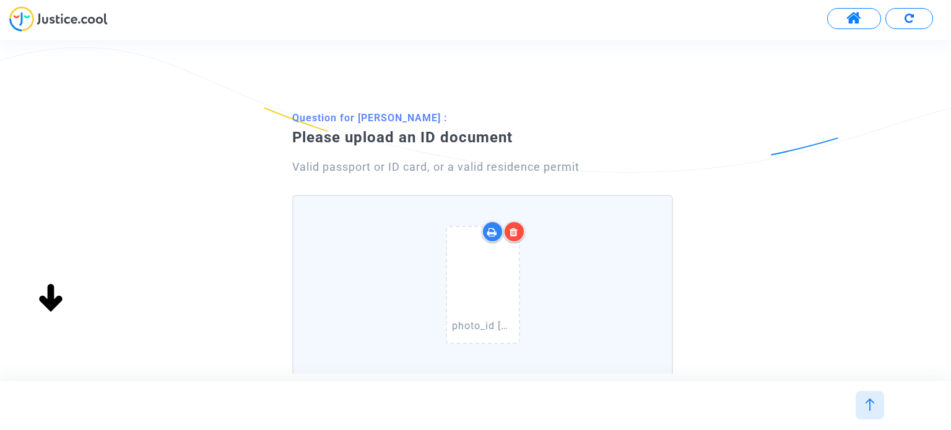
scroll to position [270, 0]
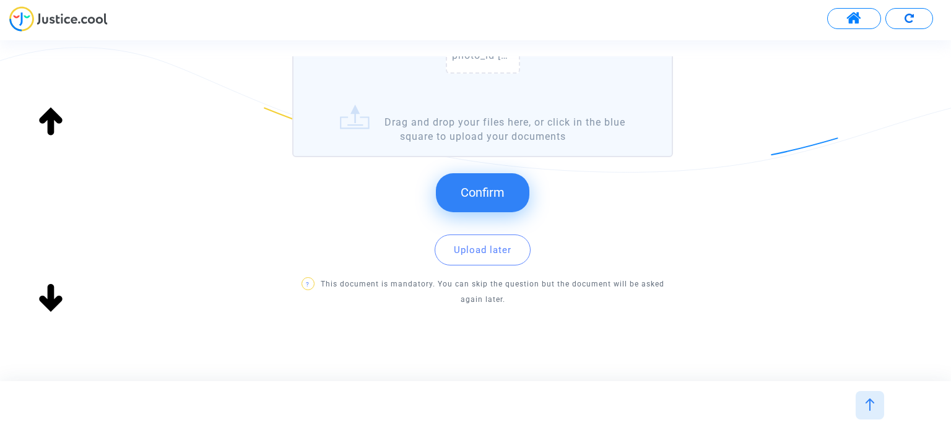
click at [483, 195] on span "Confirm" at bounding box center [482, 192] width 44 height 15
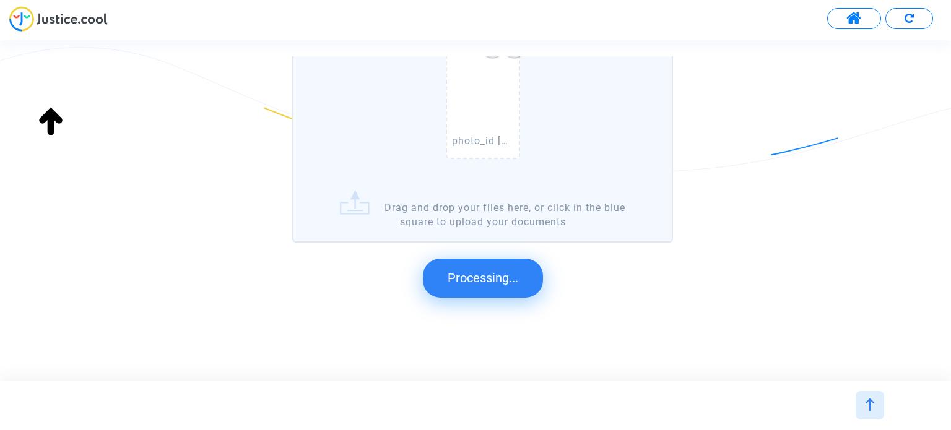
scroll to position [0, 0]
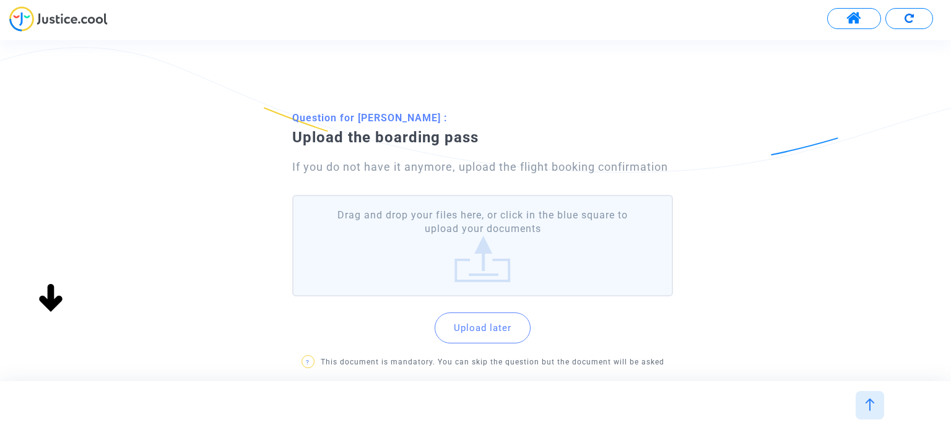
click at [480, 237] on label "Drag and drop your files here, or click in the blue square to upload your docum…" at bounding box center [482, 246] width 380 height 102
click at [0, 0] on input "Drag and drop your files here, or click in the blue square to upload your docum…" at bounding box center [0, 0] width 0 height 0
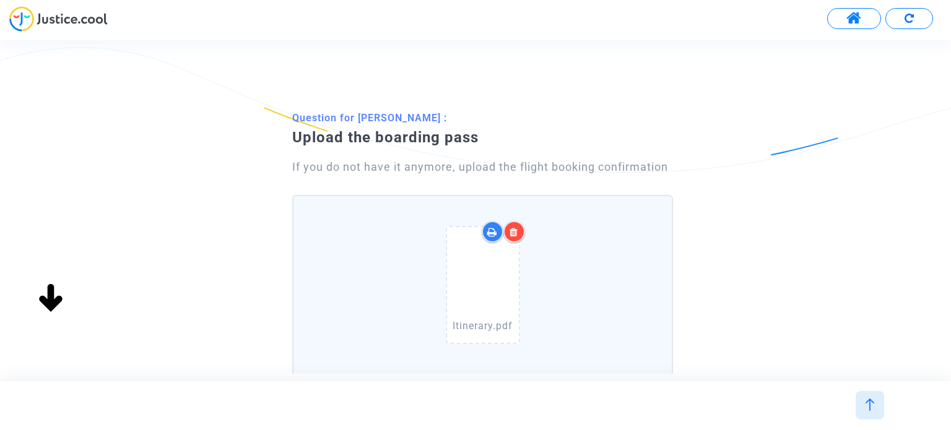
scroll to position [270, 0]
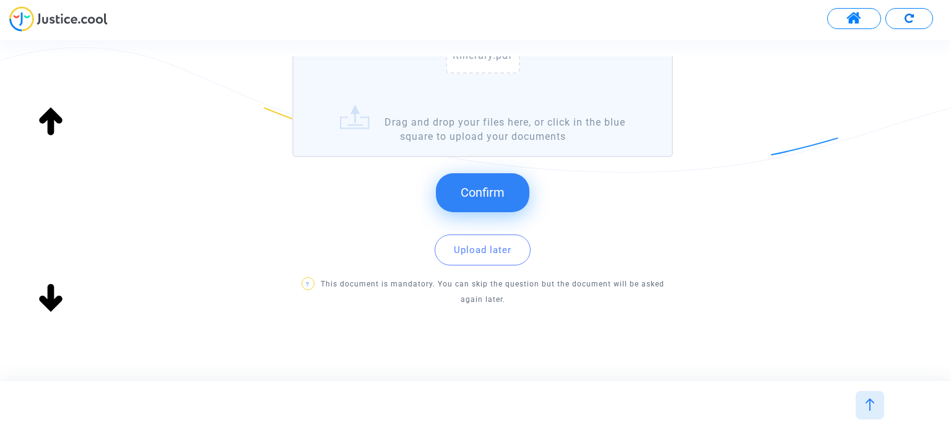
click at [481, 192] on span "Confirm" at bounding box center [482, 192] width 44 height 15
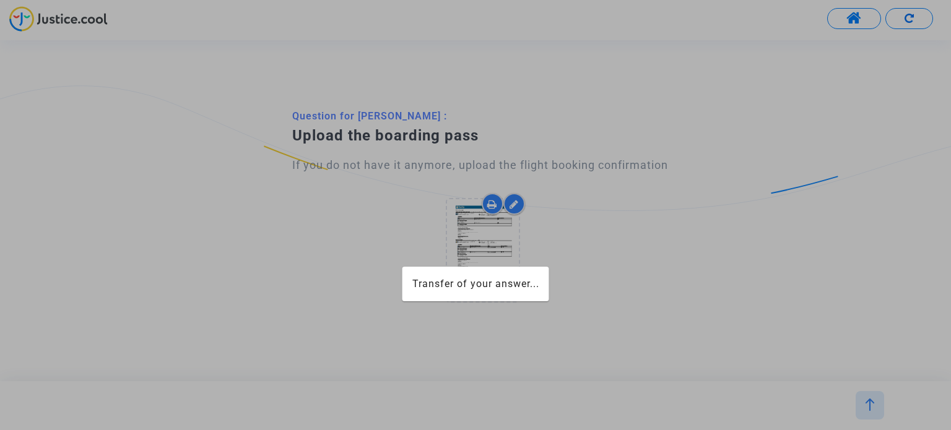
scroll to position [0, 0]
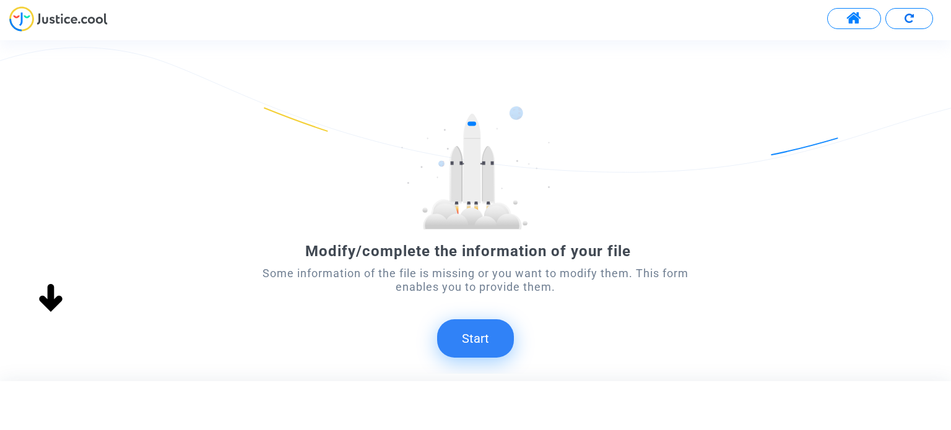
click at [477, 334] on button "Start" at bounding box center [475, 338] width 77 height 38
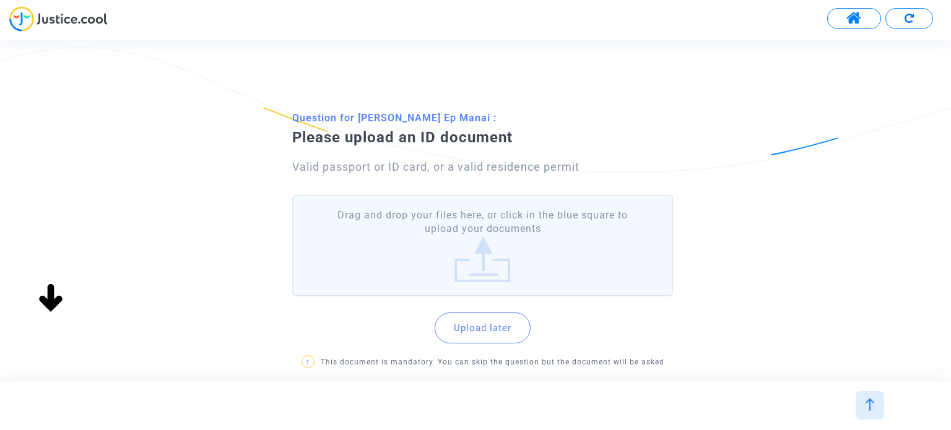
click at [417, 230] on label "Drag and drop your files here, or click in the blue square to upload your docum…" at bounding box center [482, 246] width 380 height 102
click at [0, 0] on input "Drag and drop your files here, or click in the blue square to upload your docum…" at bounding box center [0, 0] width 0 height 0
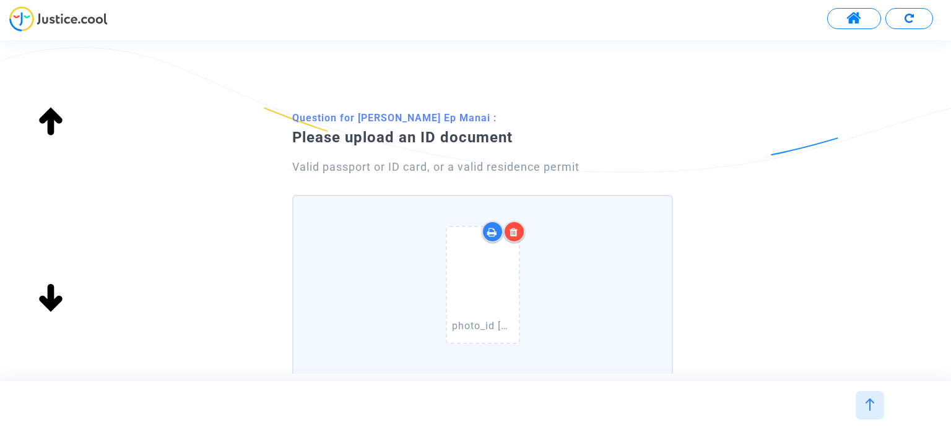
scroll to position [270, 0]
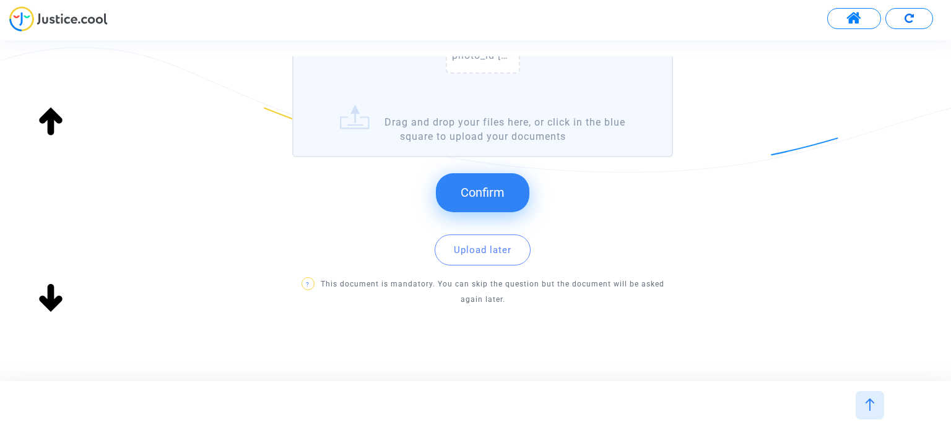
click at [493, 201] on button "Confirm" at bounding box center [482, 192] width 93 height 38
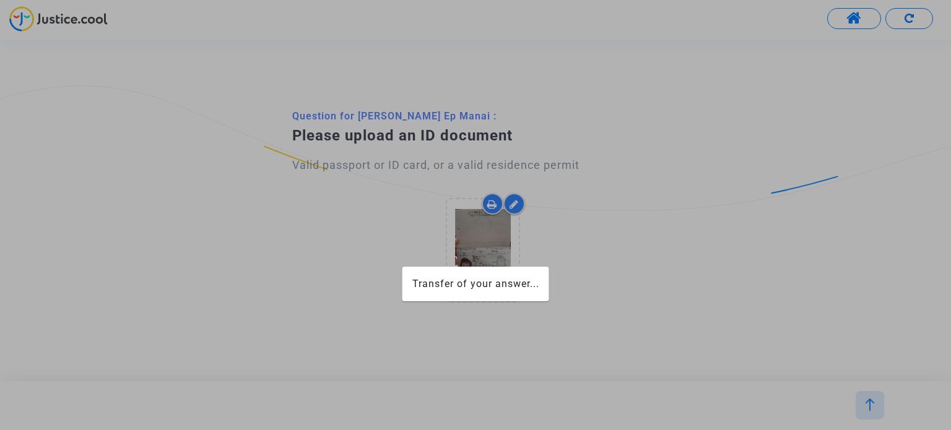
scroll to position [0, 0]
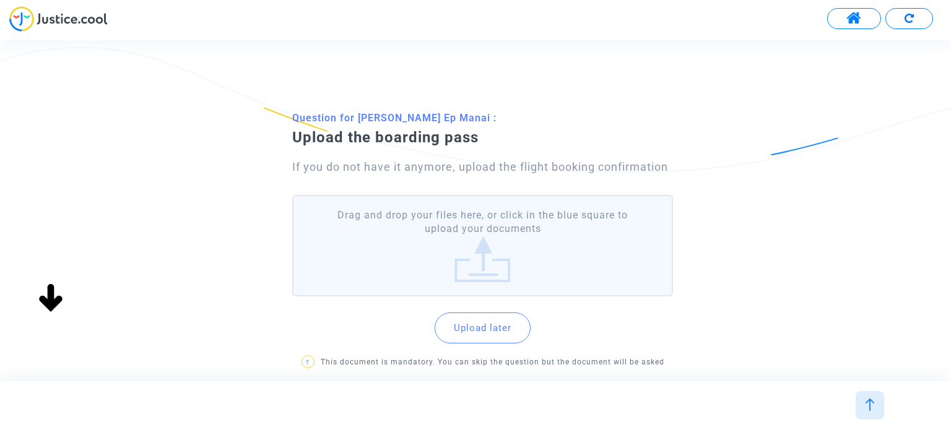
click at [514, 239] on label "Drag and drop your files here, or click in the blue square to upload your docum…" at bounding box center [482, 246] width 380 height 102
click at [0, 0] on input "Drag and drop your files here, or click in the blue square to upload your docum…" at bounding box center [0, 0] width 0 height 0
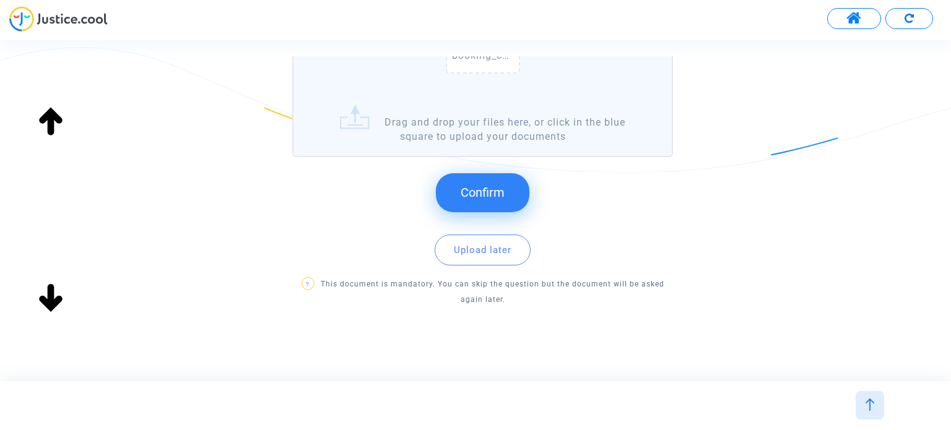
click at [480, 185] on span "Confirm" at bounding box center [482, 192] width 44 height 15
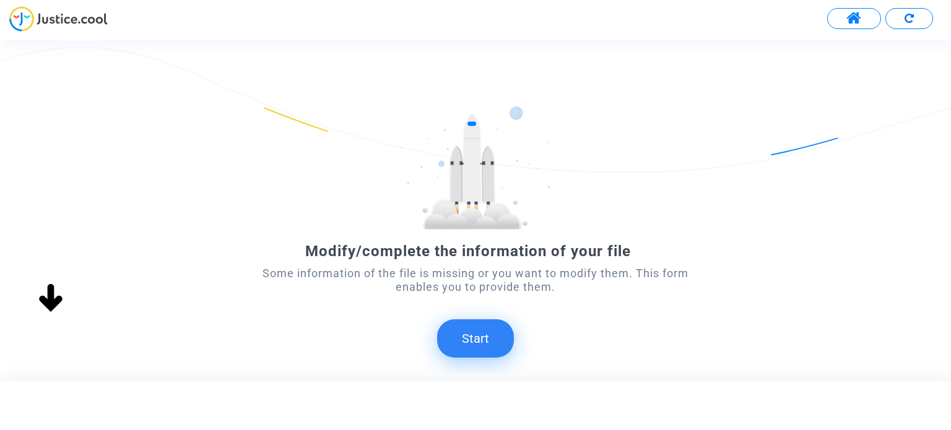
click at [478, 334] on button "Start" at bounding box center [475, 338] width 77 height 38
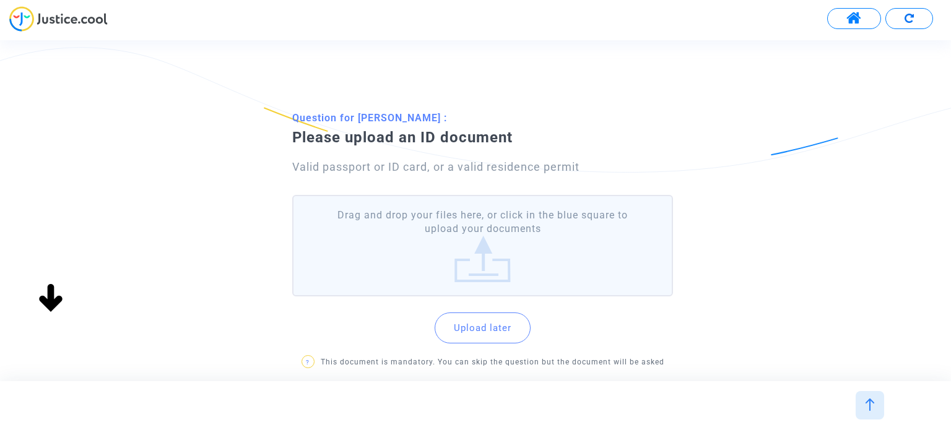
click at [438, 255] on label "Drag and drop your files here, or click in the blue square to upload your docum…" at bounding box center [482, 246] width 380 height 102
click at [0, 0] on input "Drag and drop your files here, or click in the blue square to upload your docum…" at bounding box center [0, 0] width 0 height 0
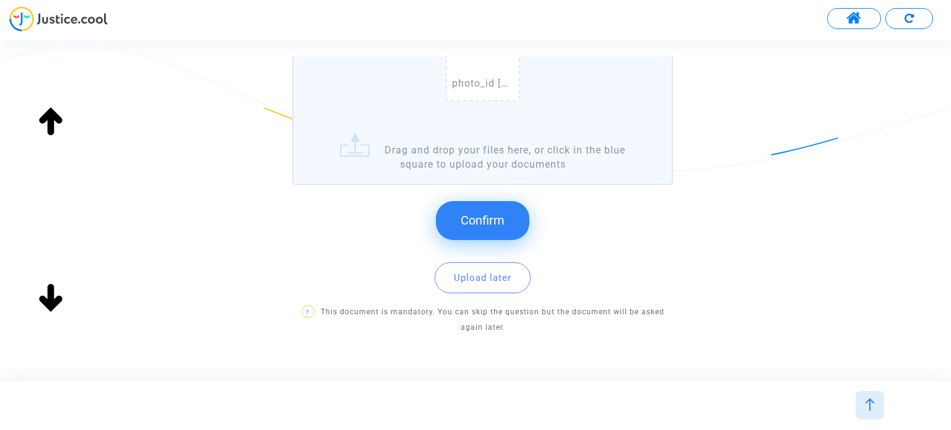
scroll to position [248, 0]
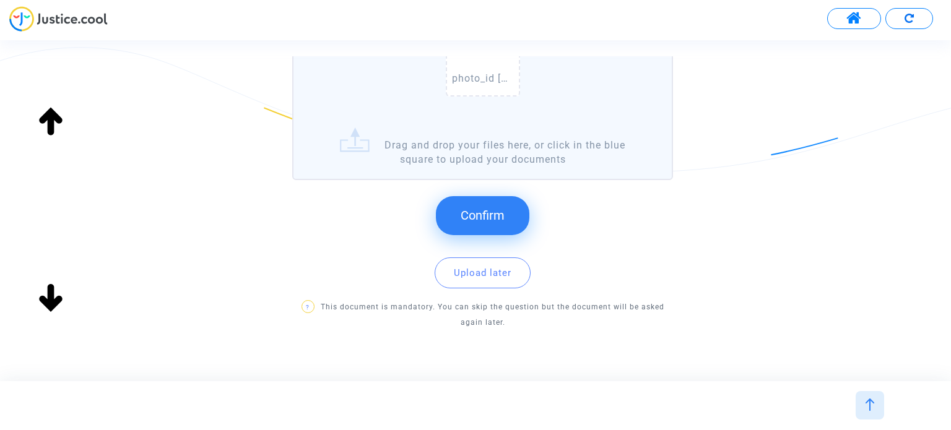
click at [455, 212] on button "Confirm" at bounding box center [482, 215] width 93 height 38
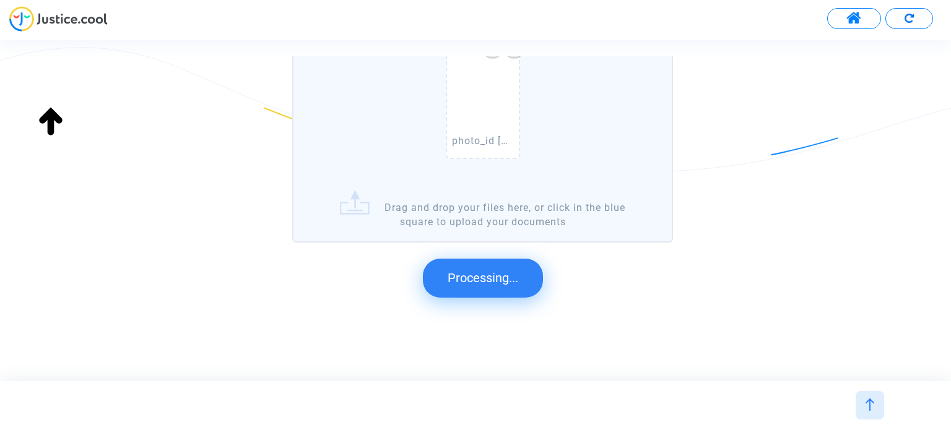
scroll to position [0, 0]
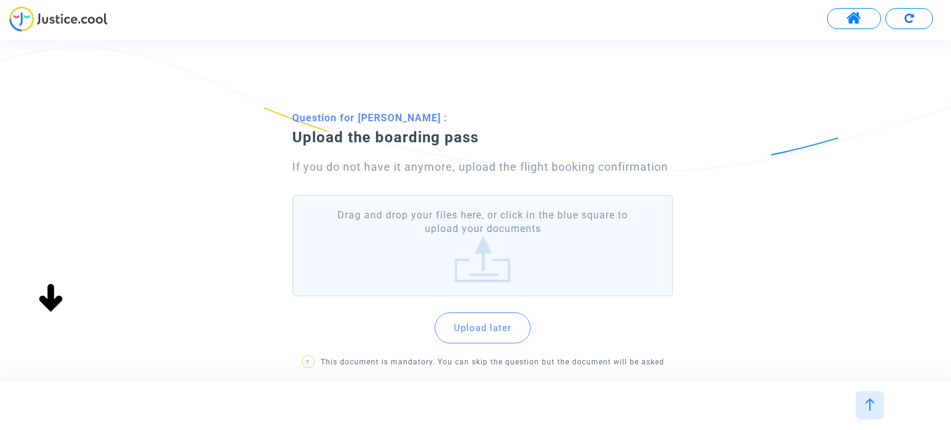
click at [462, 246] on label "Drag and drop your files here, or click in the blue square to upload your docum…" at bounding box center [482, 246] width 380 height 102
click at [0, 0] on input "Drag and drop your files here, or click in the blue square to upload your docum…" at bounding box center [0, 0] width 0 height 0
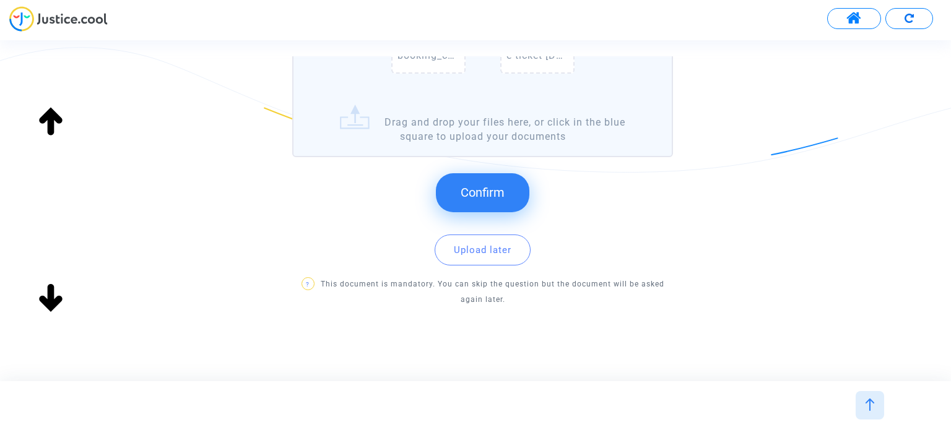
click at [467, 195] on span "Confirm" at bounding box center [482, 192] width 44 height 15
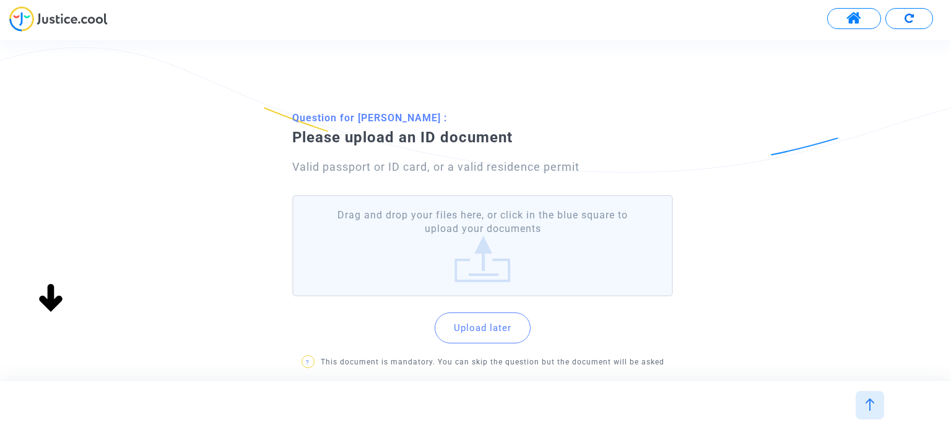
click at [464, 248] on label "Drag and drop your files here, or click in the blue square to upload your docum…" at bounding box center [482, 246] width 380 height 102
click at [0, 0] on input "Drag and drop your files here, or click in the blue square to upload your docum…" at bounding box center [0, 0] width 0 height 0
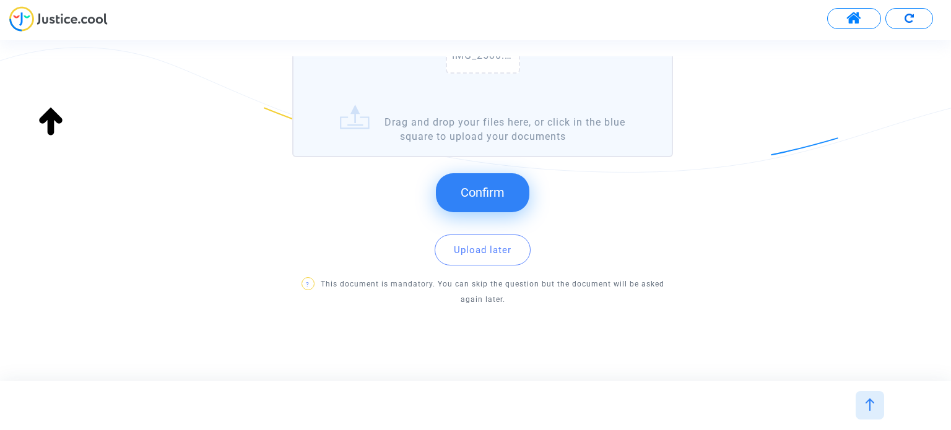
click at [481, 188] on span "Confirm" at bounding box center [482, 192] width 44 height 15
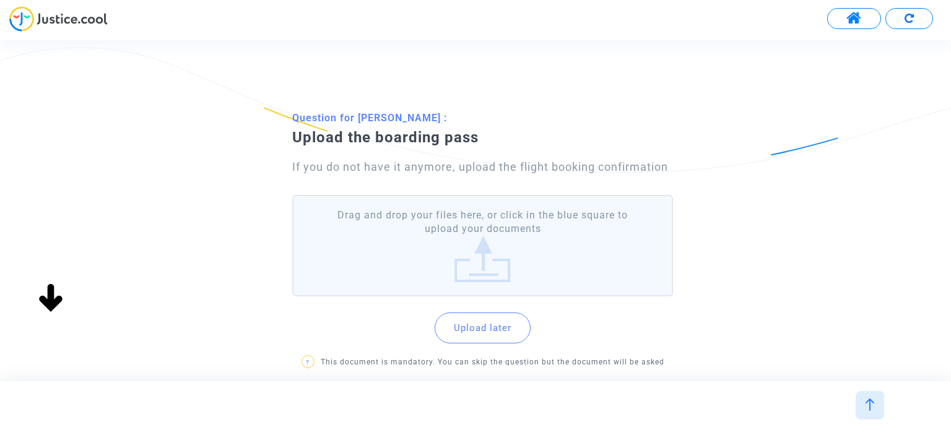
click at [455, 242] on label "Drag and drop your files here, or click in the blue square to upload your docum…" at bounding box center [482, 246] width 380 height 102
click at [0, 0] on input "Drag and drop your files here, or click in the blue square to upload your docum…" at bounding box center [0, 0] width 0 height 0
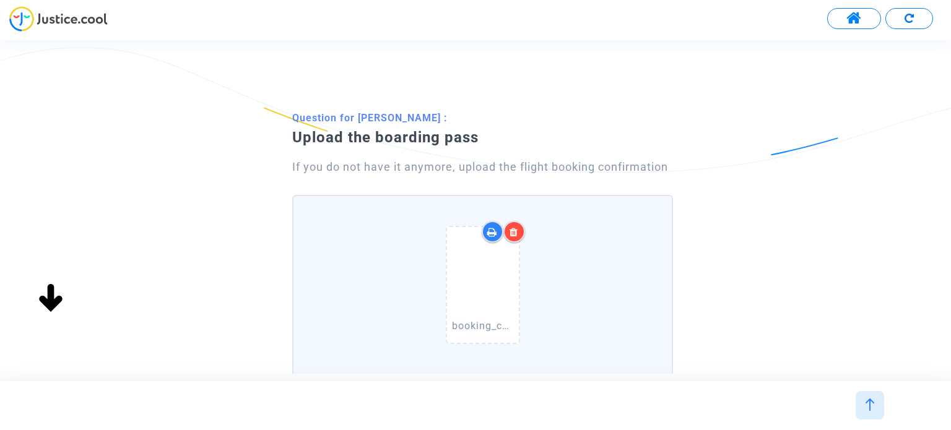
scroll to position [270, 0]
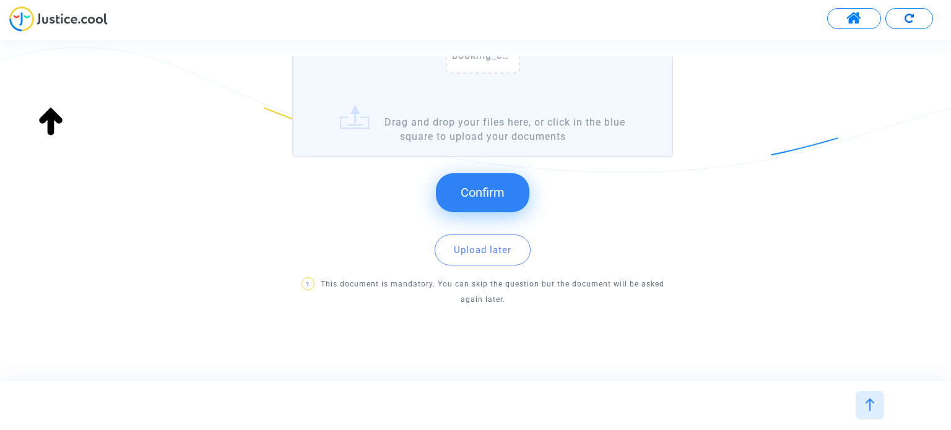
click at [496, 191] on span "Confirm" at bounding box center [482, 192] width 44 height 15
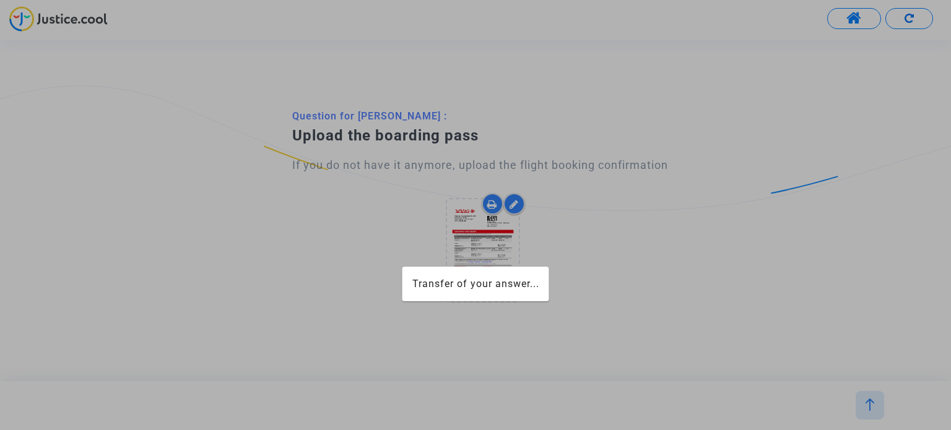
scroll to position [0, 0]
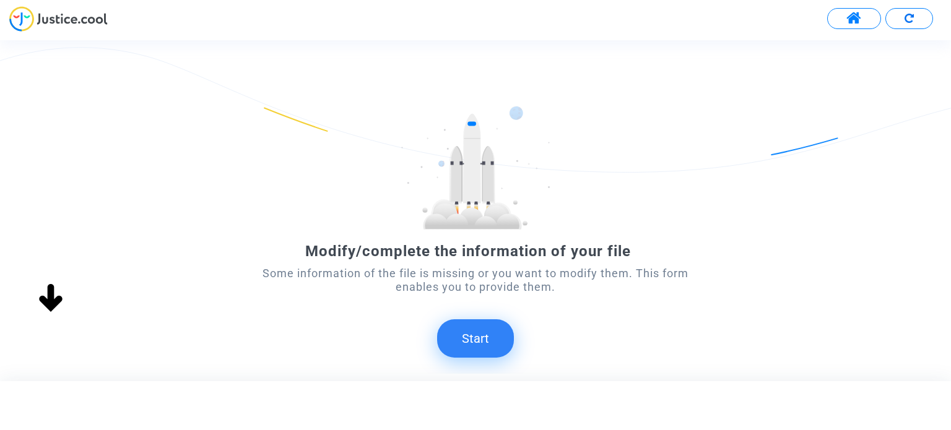
click at [486, 329] on button "Start" at bounding box center [475, 338] width 77 height 38
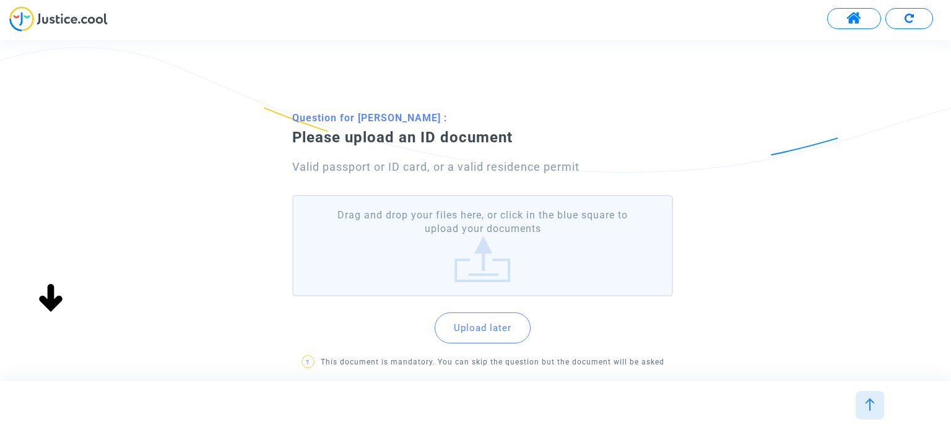
click at [483, 256] on label "Drag and drop your files here, or click in the blue square to upload your docum…" at bounding box center [482, 246] width 380 height 102
click at [0, 0] on input "Drag and drop your files here, or click in the blue square to upload your docum…" at bounding box center [0, 0] width 0 height 0
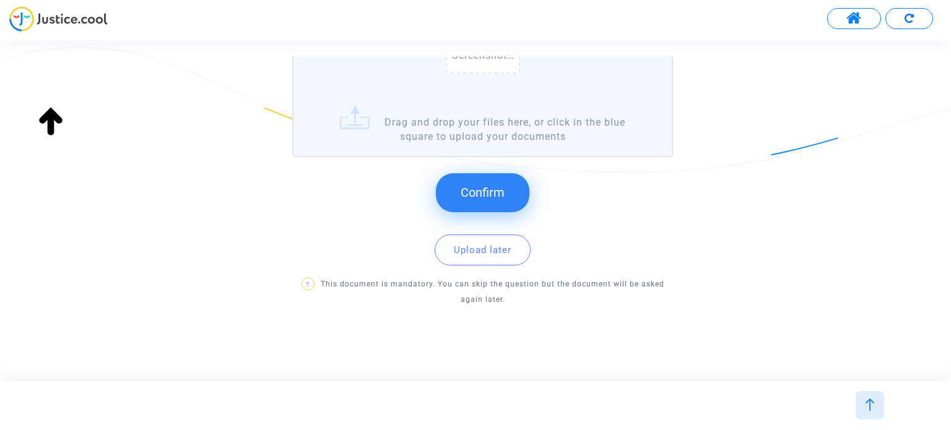
click at [493, 190] on span "Confirm" at bounding box center [482, 192] width 44 height 15
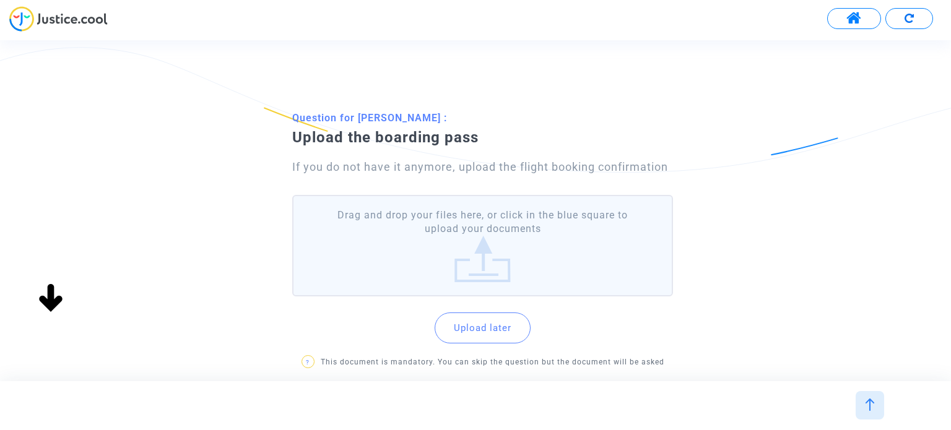
click at [480, 226] on label "Drag and drop your files here, or click in the blue square to upload your docum…" at bounding box center [482, 246] width 380 height 102
click at [0, 0] on input "Drag and drop your files here, or click in the blue square to upload your docum…" at bounding box center [0, 0] width 0 height 0
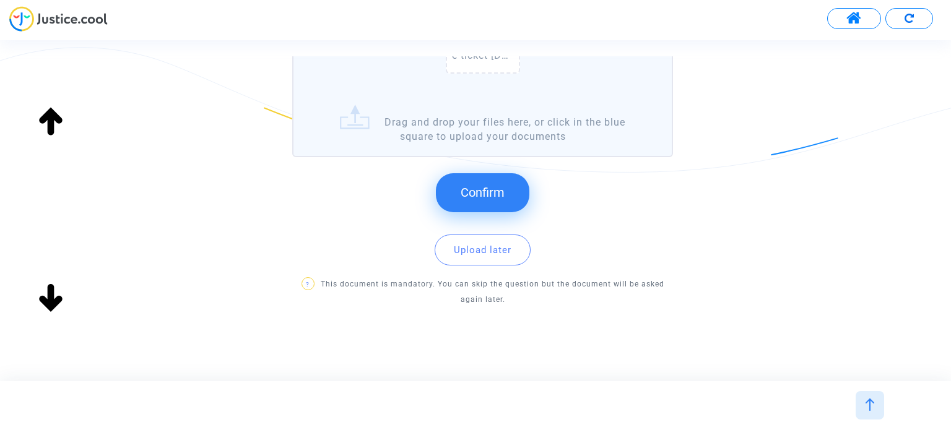
click at [493, 179] on button "Confirm" at bounding box center [482, 192] width 93 height 38
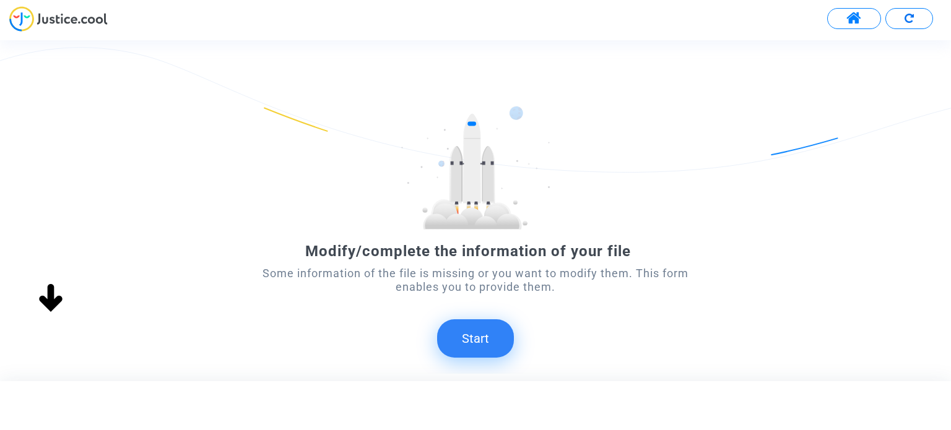
click at [468, 329] on button "Start" at bounding box center [475, 338] width 77 height 38
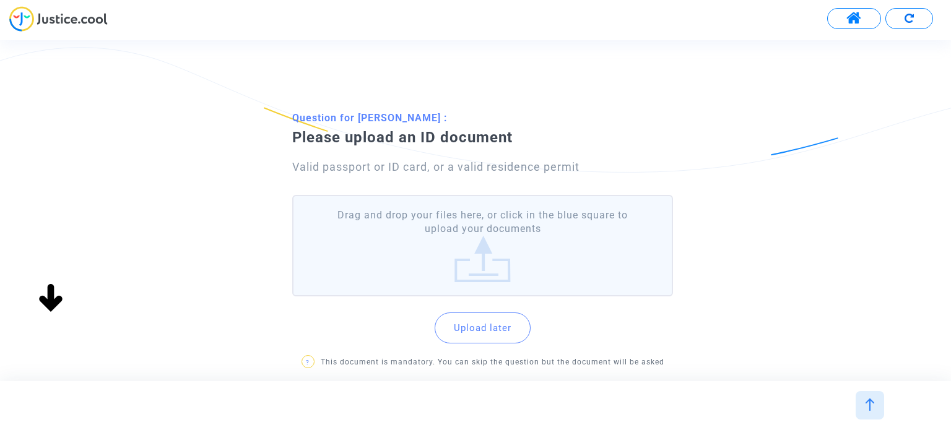
click at [481, 243] on label "Drag and drop your files here, or click in the blue square to upload your docum…" at bounding box center [482, 246] width 380 height 102
click at [0, 0] on input "Drag and drop your files here, or click in the blue square to upload your docum…" at bounding box center [0, 0] width 0 height 0
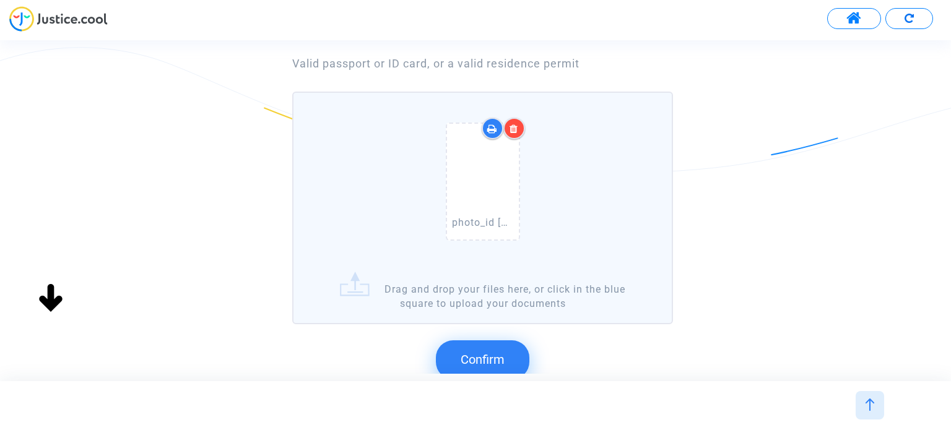
scroll to position [270, 0]
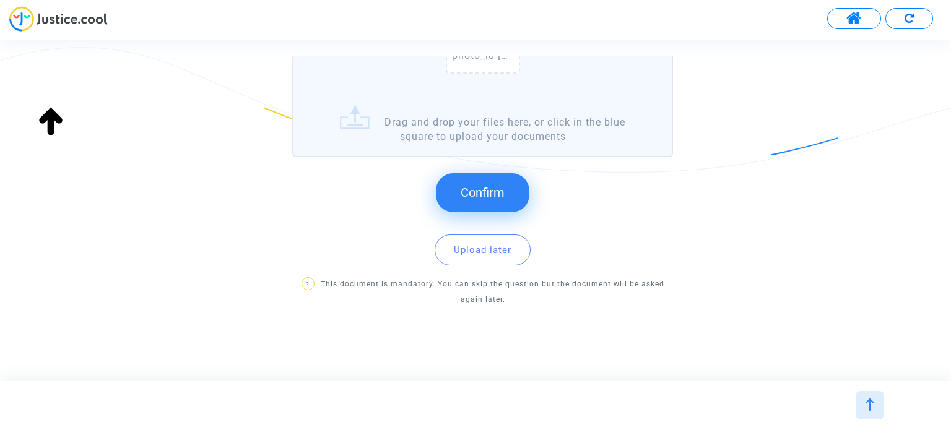
click at [452, 197] on button "Confirm" at bounding box center [482, 192] width 93 height 38
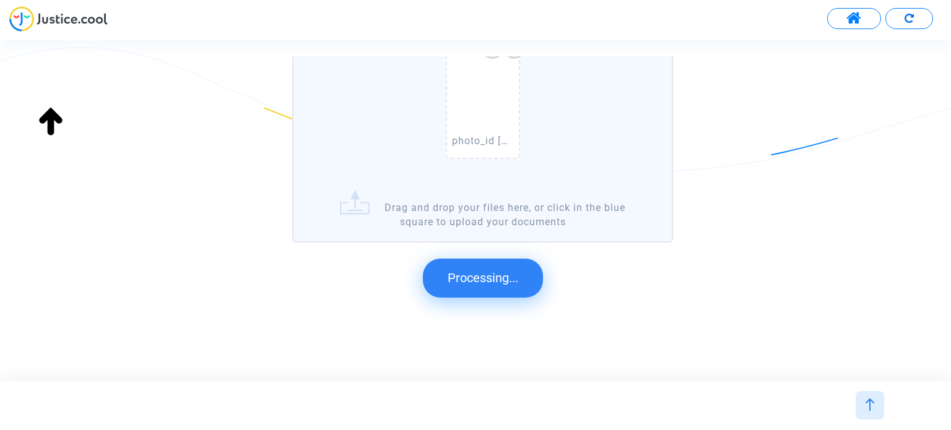
scroll to position [0, 0]
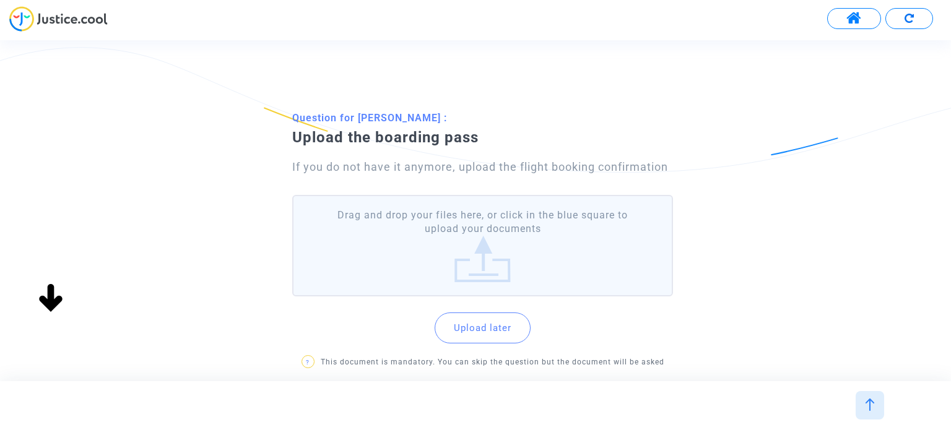
click at [478, 225] on label "Drag and drop your files here, or click in the blue square to upload your docum…" at bounding box center [482, 246] width 380 height 102
click at [0, 0] on input "Drag and drop your files here, or click in the blue square to upload your docum…" at bounding box center [0, 0] width 0 height 0
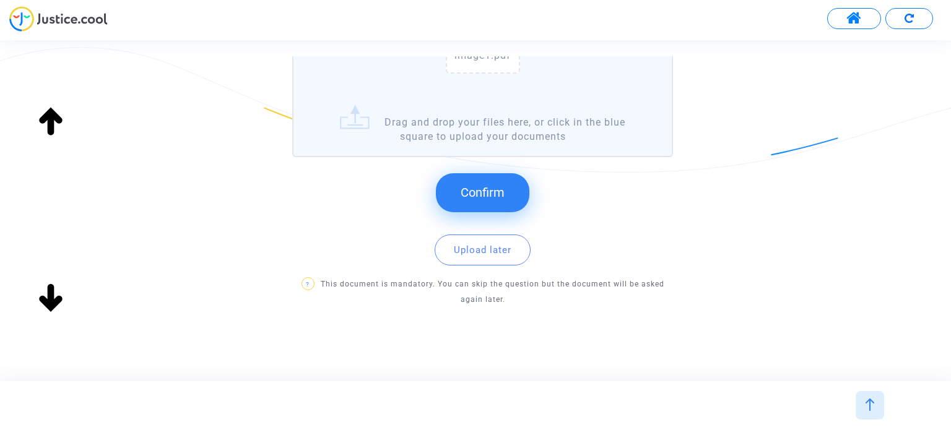
click at [499, 191] on span "Confirm" at bounding box center [482, 192] width 44 height 15
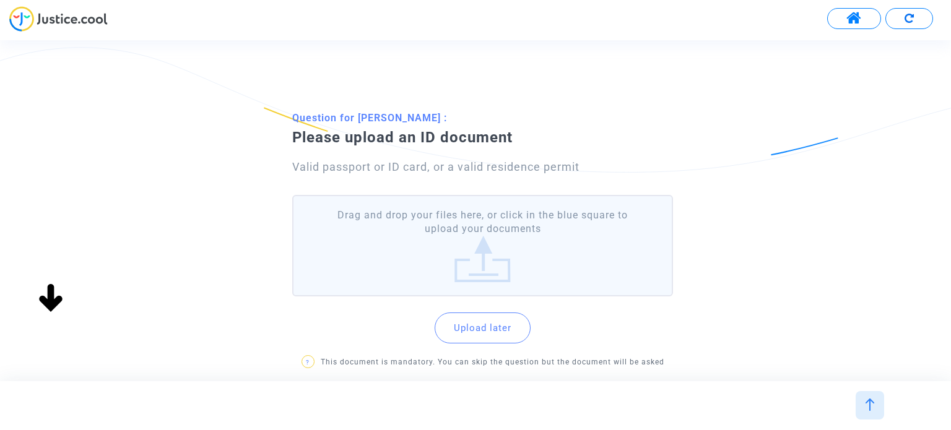
click at [528, 250] on label "Drag and drop your files here, or click in the blue square to upload your docum…" at bounding box center [482, 246] width 380 height 102
click at [0, 0] on input "Drag and drop your files here, or click in the blue square to upload your docum…" at bounding box center [0, 0] width 0 height 0
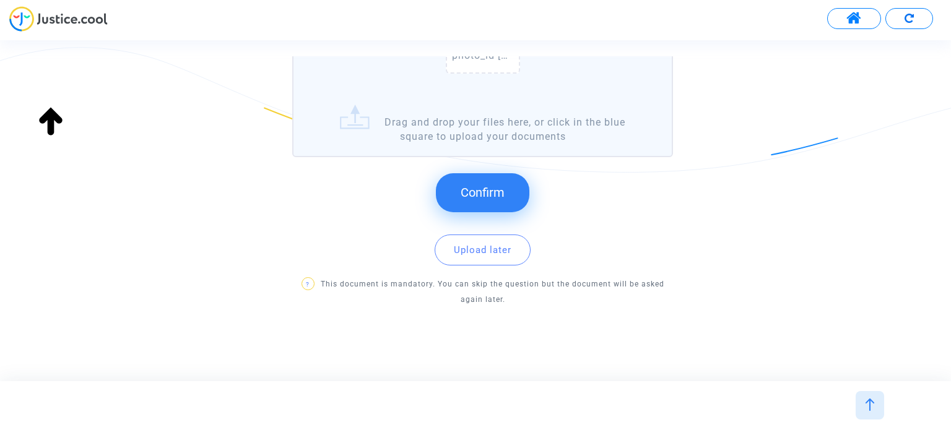
click at [499, 200] on button "Confirm" at bounding box center [482, 192] width 93 height 38
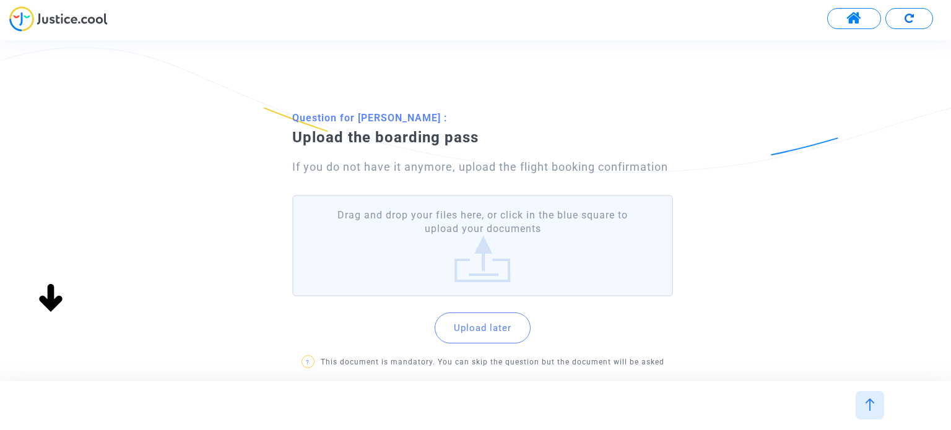
click at [460, 257] on label "Drag and drop your files here, or click in the blue square to upload your docum…" at bounding box center [482, 246] width 380 height 102
click at [0, 0] on input "Drag and drop your files here, or click in the blue square to upload your docum…" at bounding box center [0, 0] width 0 height 0
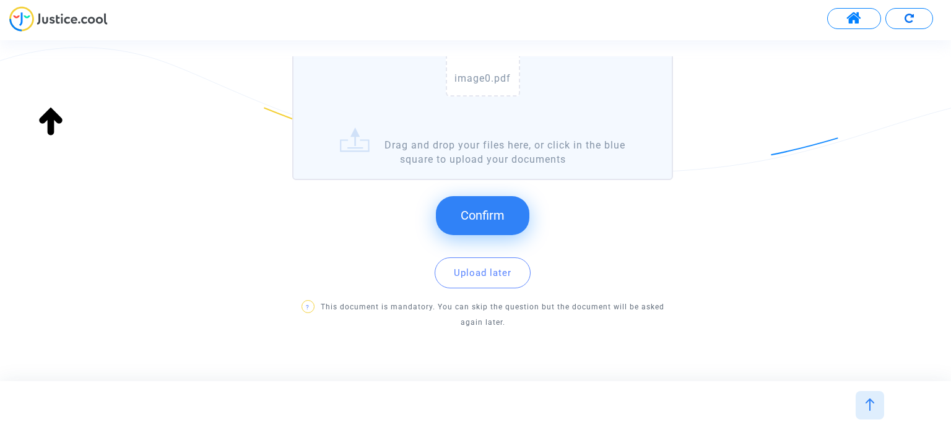
click at [473, 220] on span "Confirm" at bounding box center [482, 215] width 44 height 15
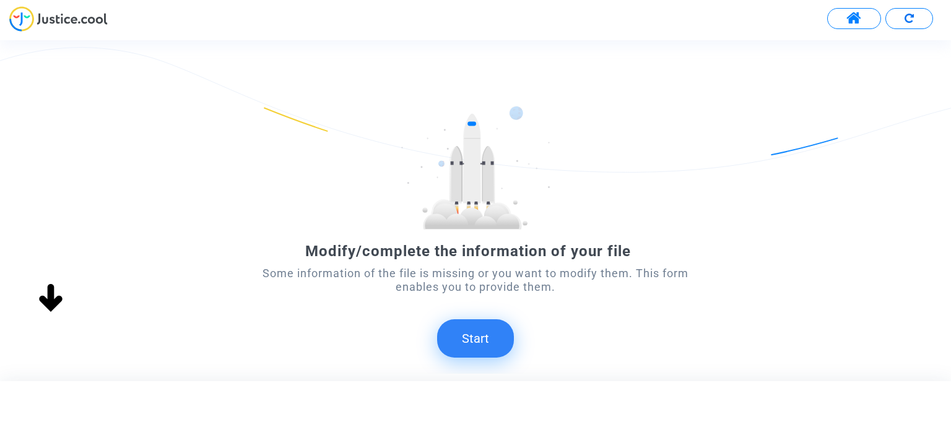
click at [482, 329] on button "Start" at bounding box center [475, 338] width 77 height 38
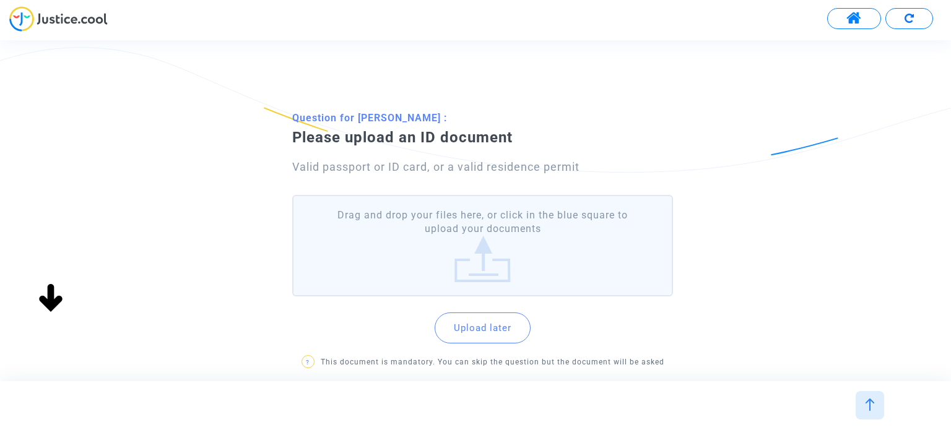
click at [498, 244] on label "Drag and drop your files here, or click in the blue square to upload your docum…" at bounding box center [482, 246] width 380 height 102
click at [0, 0] on input "Drag and drop your files here, or click in the blue square to upload your docum…" at bounding box center [0, 0] width 0 height 0
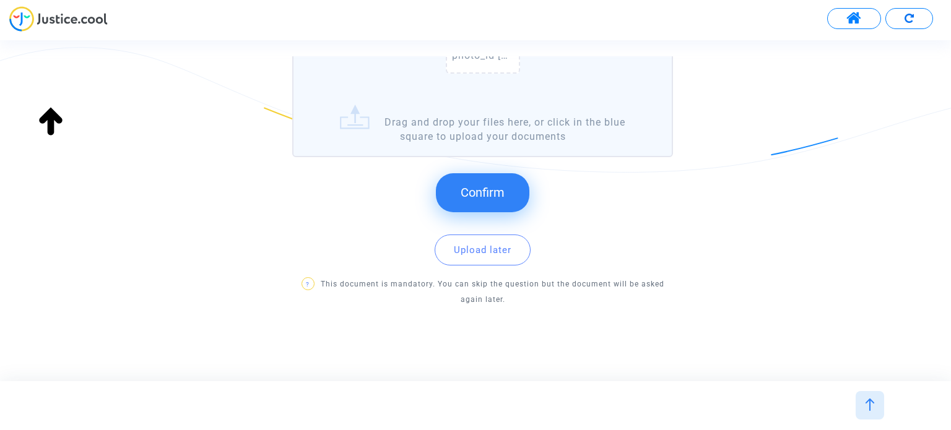
click at [488, 185] on span "Confirm" at bounding box center [482, 192] width 44 height 15
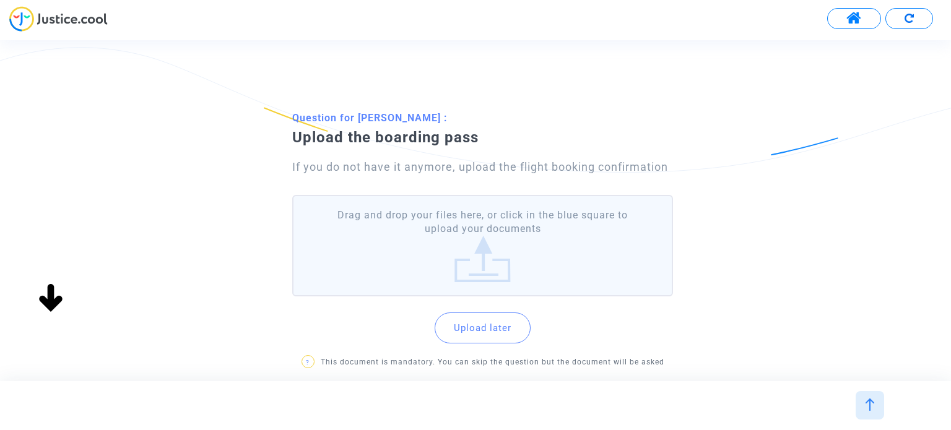
click at [502, 251] on label "Drag and drop your files here, or click in the blue square to upload your docum…" at bounding box center [482, 246] width 380 height 102
click at [0, 0] on input "Drag and drop your files here, or click in the blue square to upload your docum…" at bounding box center [0, 0] width 0 height 0
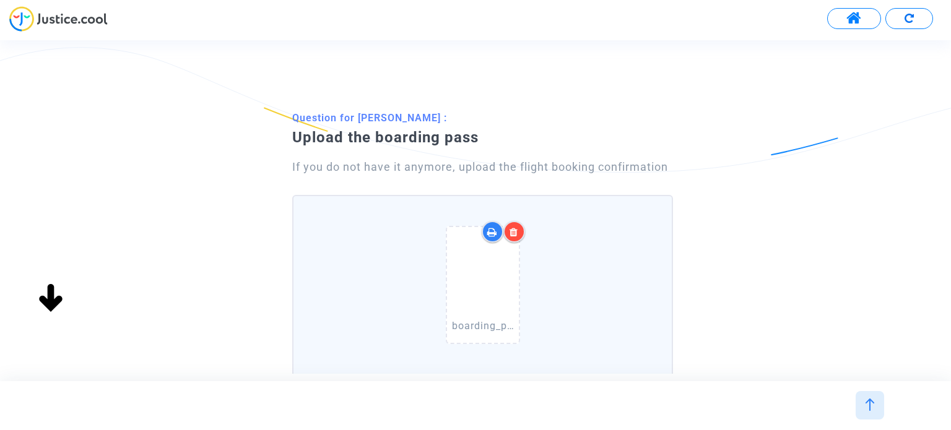
scroll to position [270, 0]
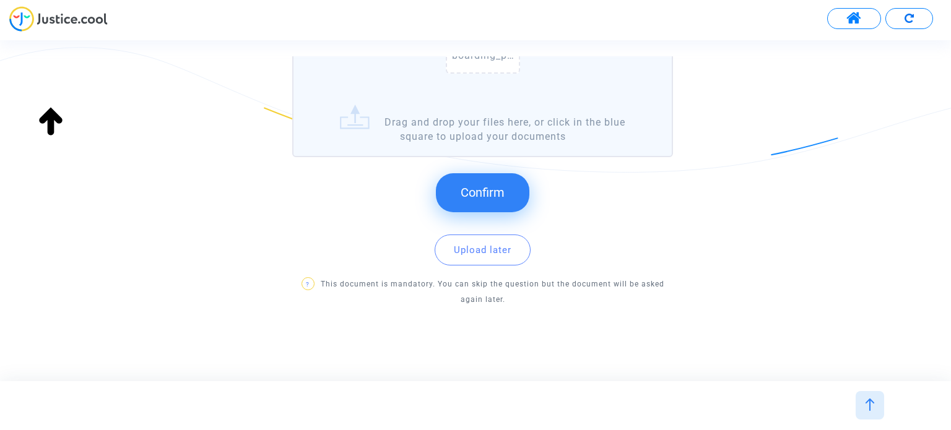
click at [485, 195] on span "Confirm" at bounding box center [482, 192] width 44 height 15
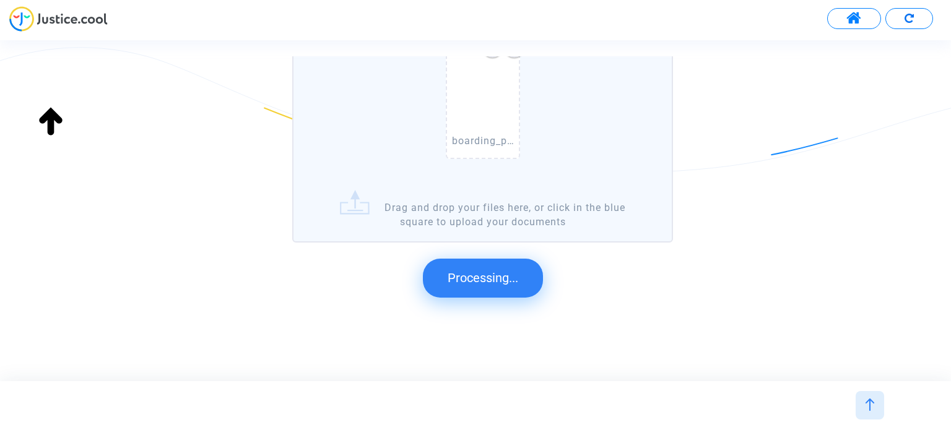
scroll to position [0, 0]
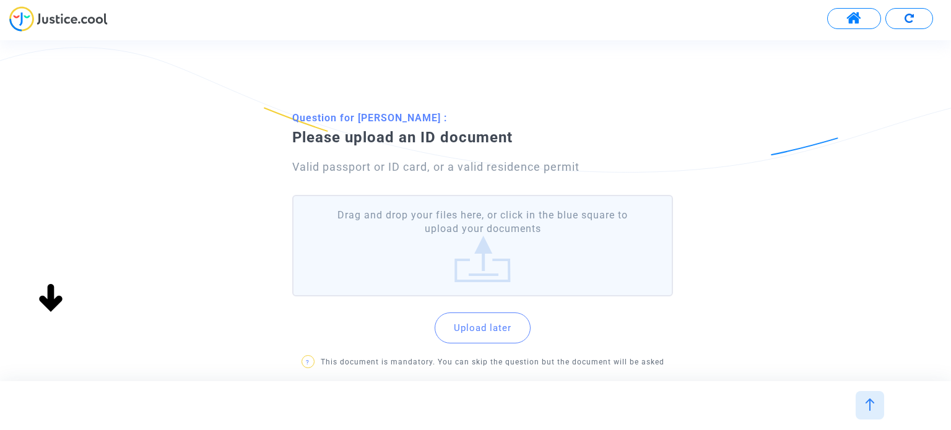
click at [542, 266] on label "Drag and drop your files here, or click in the blue square to upload your docum…" at bounding box center [482, 246] width 380 height 102
click at [0, 0] on input "Drag and drop your files here, or click in the blue square to upload your docum…" at bounding box center [0, 0] width 0 height 0
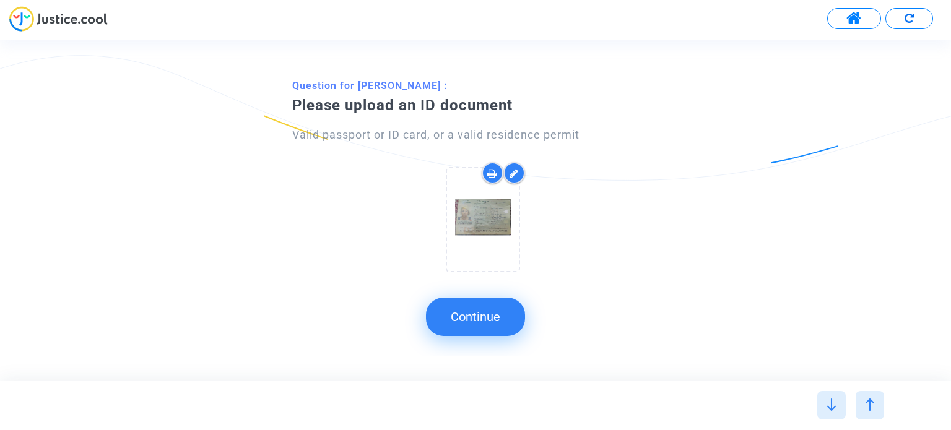
click at [512, 170] on icon at bounding box center [513, 173] width 9 height 10
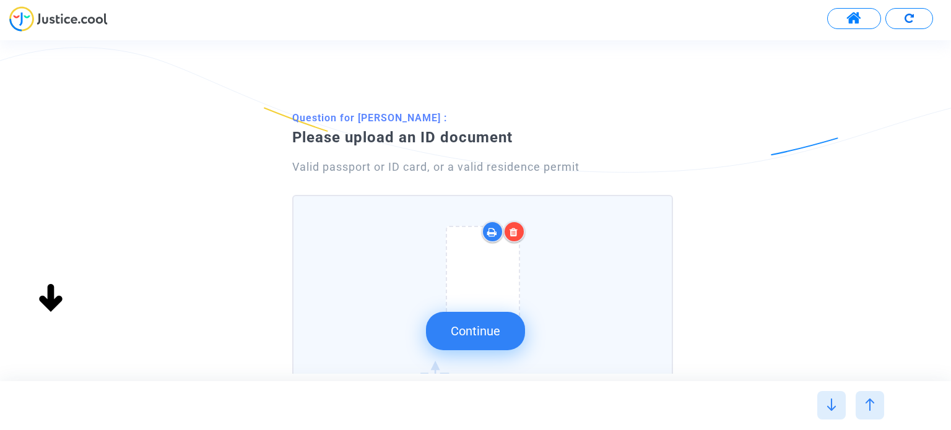
click at [512, 228] on icon at bounding box center [513, 232] width 9 height 10
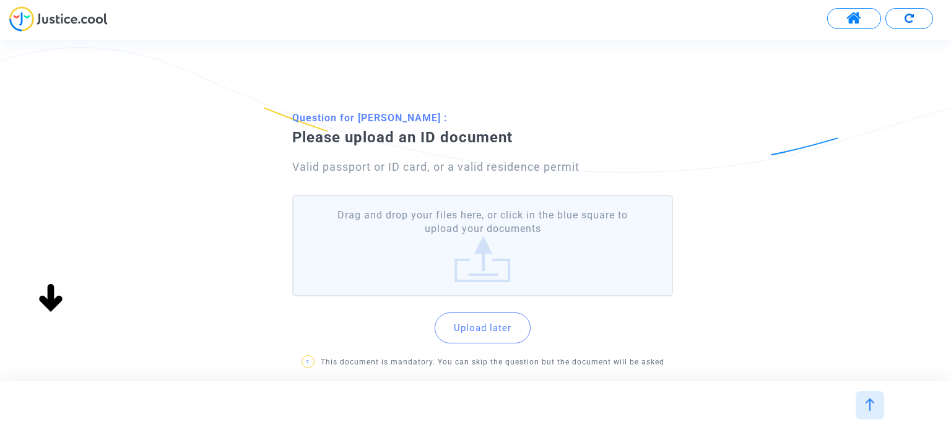
click at [479, 262] on label "Drag and drop your files here, or click in the blue square to upload your docum…" at bounding box center [482, 246] width 380 height 102
click at [0, 0] on input "Drag and drop your files here, or click in the blue square to upload your docum…" at bounding box center [0, 0] width 0 height 0
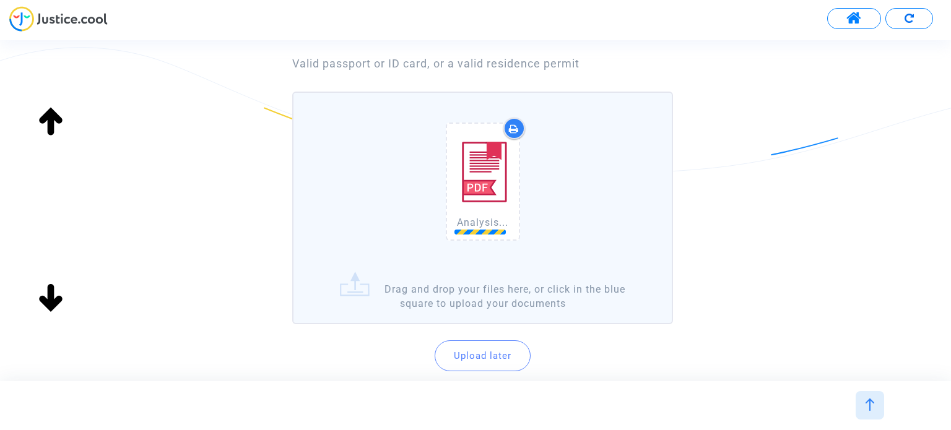
scroll to position [210, 0]
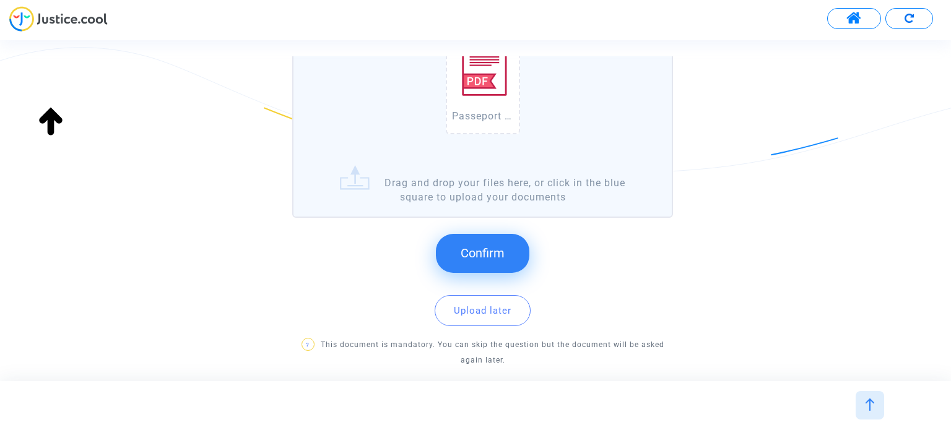
click at [509, 243] on button "Confirm" at bounding box center [482, 253] width 93 height 38
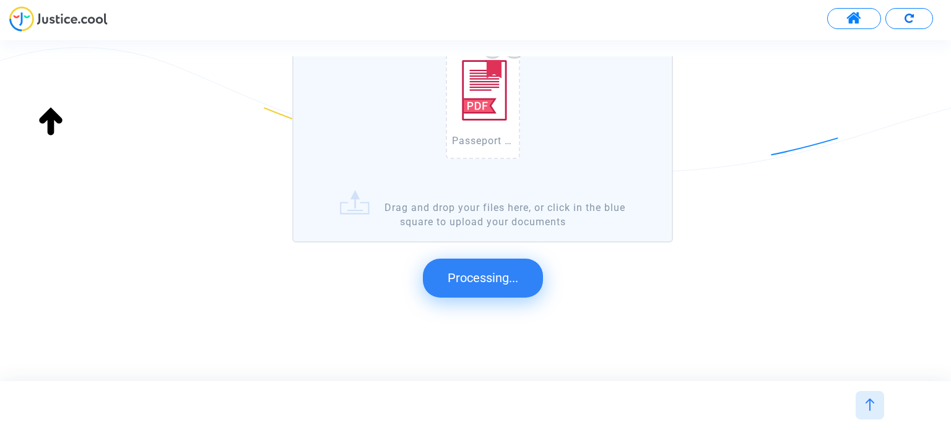
scroll to position [0, 0]
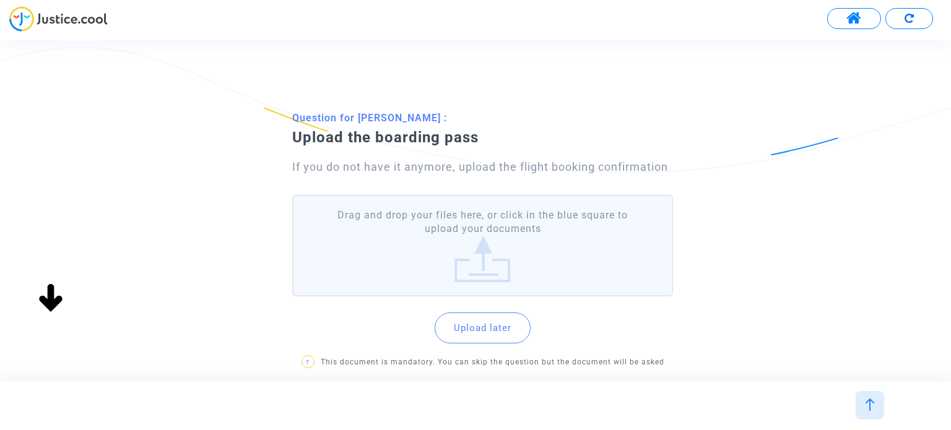
click at [516, 245] on label "Drag and drop your files here, or click in the blue square to upload your docum…" at bounding box center [482, 246] width 380 height 102
click at [0, 0] on input "Drag and drop your files here, or click in the blue square to upload your docum…" at bounding box center [0, 0] width 0 height 0
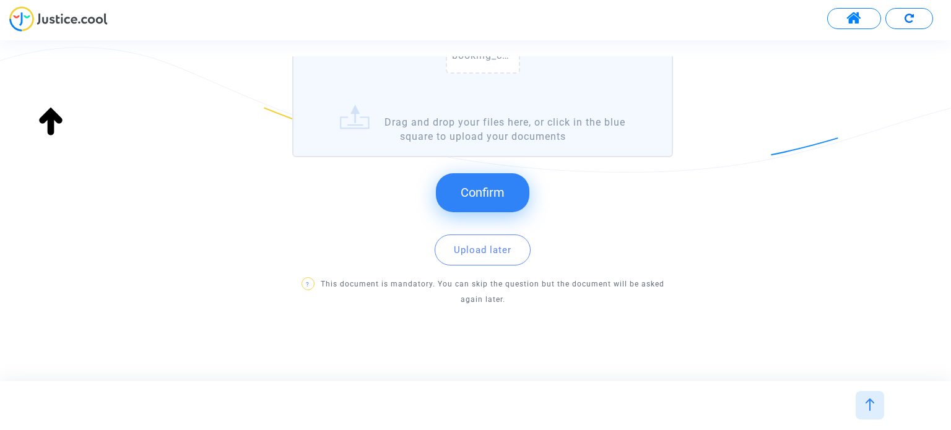
click at [490, 189] on span "Confirm" at bounding box center [482, 192] width 44 height 15
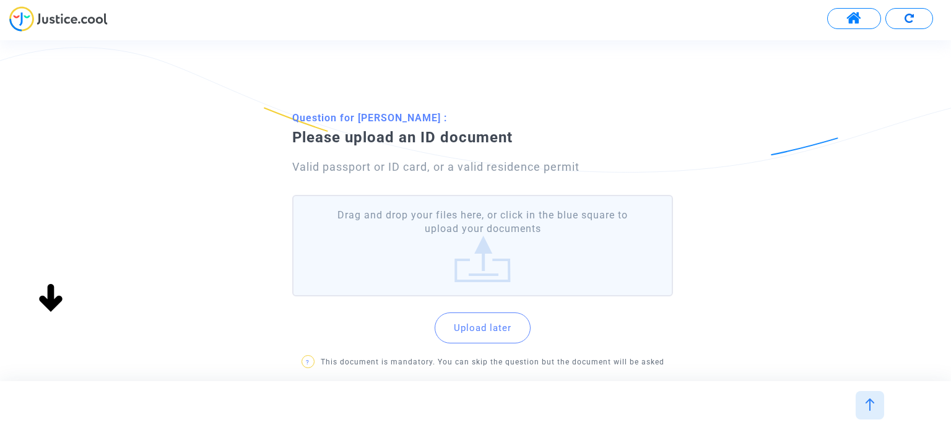
click at [508, 237] on label "Drag and drop your files here, or click in the blue square to upload your docum…" at bounding box center [482, 246] width 380 height 102
click at [0, 0] on input "Drag and drop your files here, or click in the blue square to upload your docum…" at bounding box center [0, 0] width 0 height 0
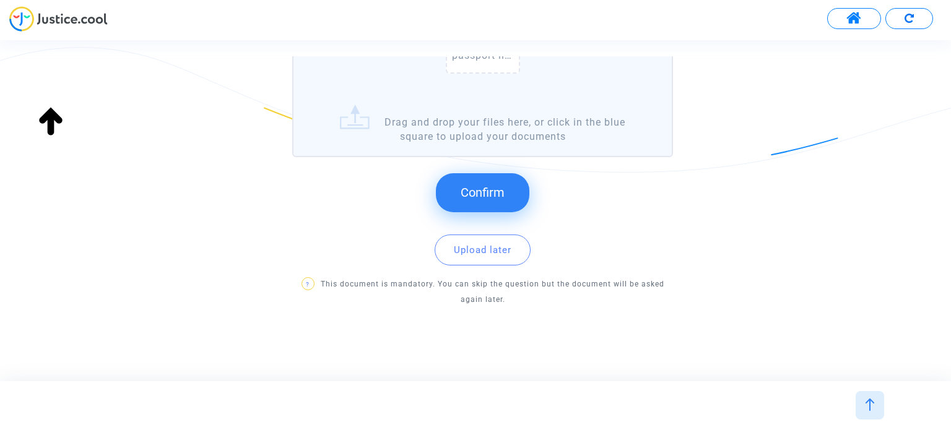
click at [467, 185] on span "Confirm" at bounding box center [482, 192] width 44 height 15
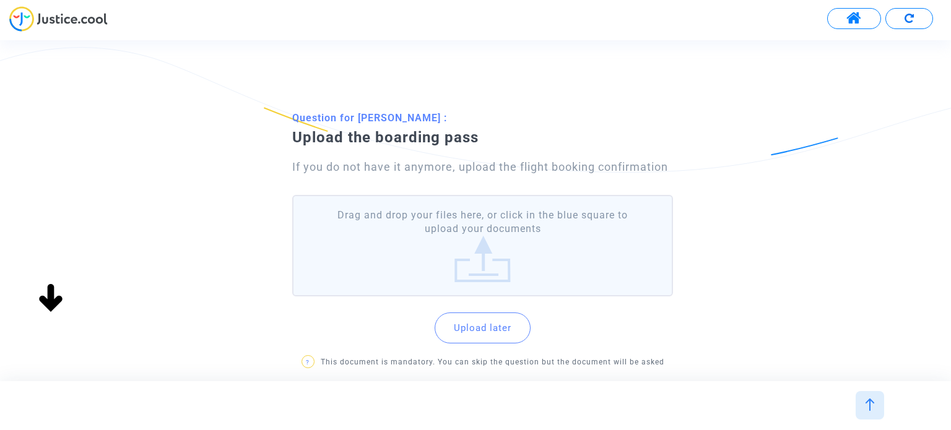
click at [459, 244] on label "Drag and drop your files here, or click in the blue square to upload your docum…" at bounding box center [482, 246] width 380 height 102
click at [0, 0] on input "Drag and drop your files here, or click in the blue square to upload your docum…" at bounding box center [0, 0] width 0 height 0
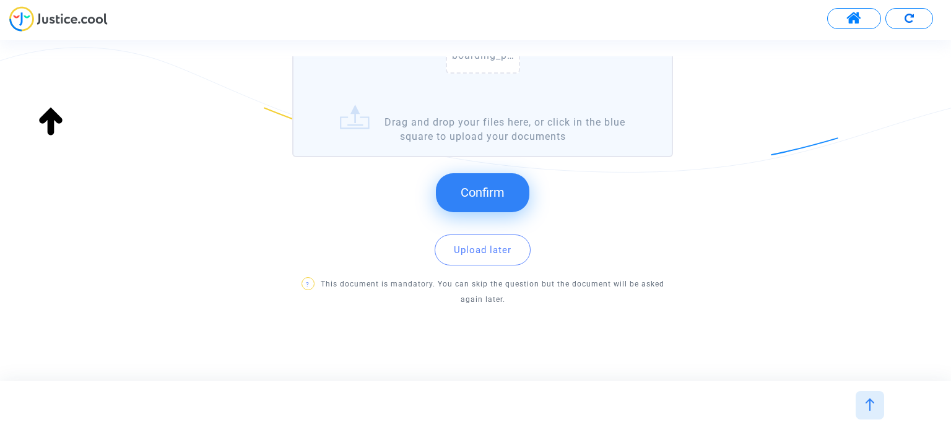
click at [505, 192] on button "Confirm" at bounding box center [482, 192] width 93 height 38
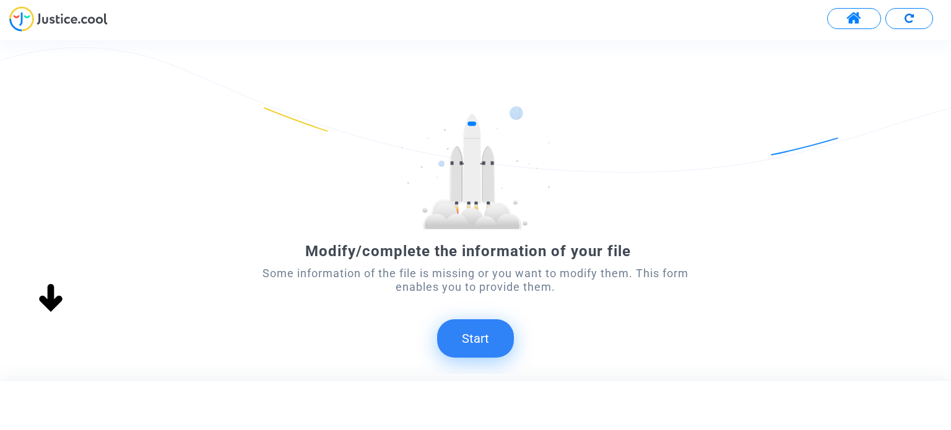
click at [503, 337] on button "Start" at bounding box center [475, 338] width 77 height 38
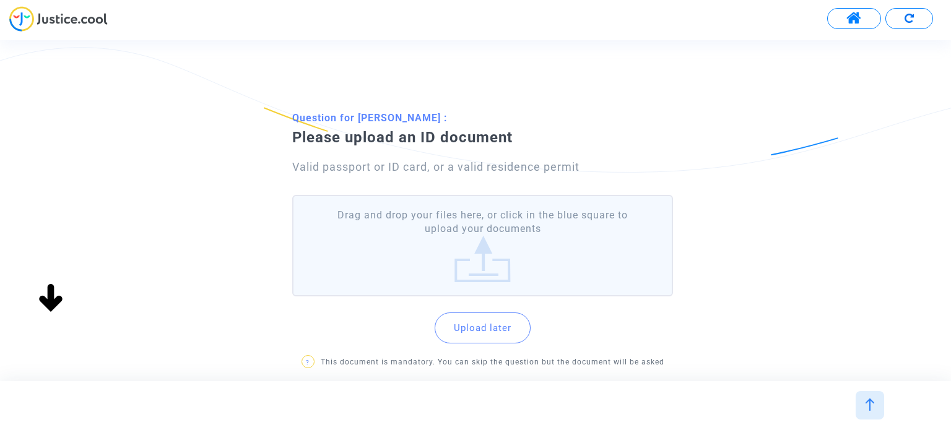
click at [475, 240] on label "Drag and drop your files here, or click in the blue square to upload your docum…" at bounding box center [482, 246] width 380 height 102
click at [0, 0] on input "Drag and drop your files here, or click in the blue square to upload your docum…" at bounding box center [0, 0] width 0 height 0
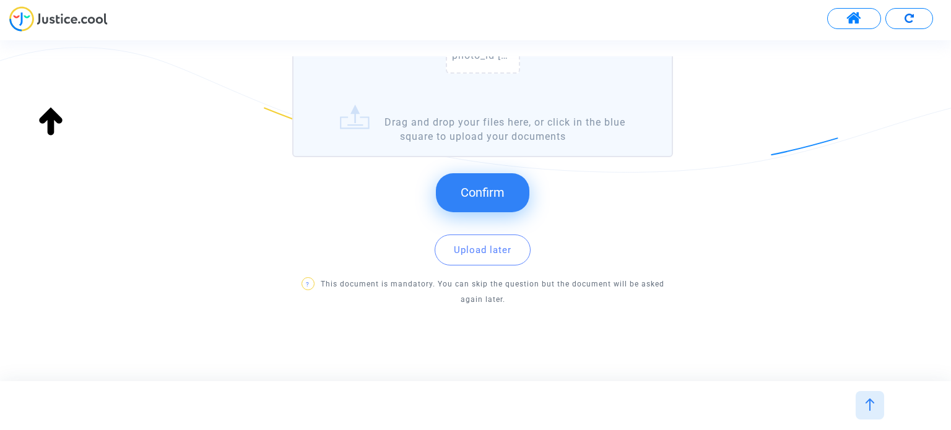
click at [493, 192] on span "Confirm" at bounding box center [482, 192] width 44 height 15
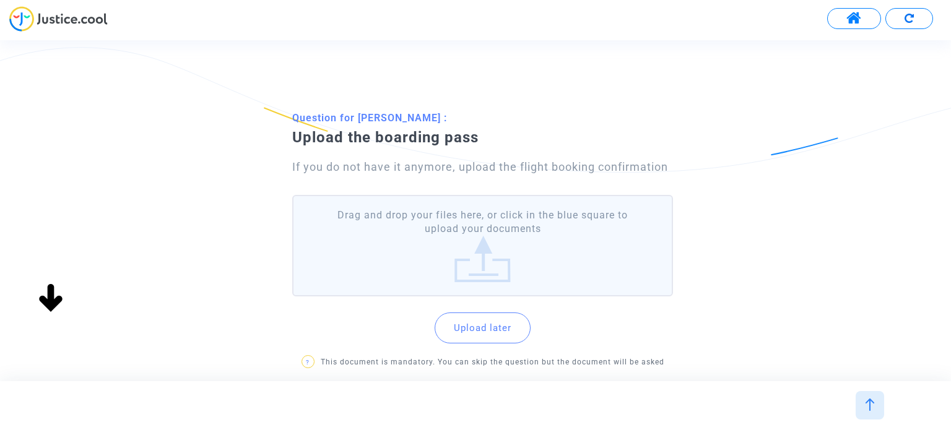
click at [488, 247] on label "Drag and drop your files here, or click in the blue square to upload your docum…" at bounding box center [482, 246] width 380 height 102
click at [0, 0] on input "Drag and drop your files here, or click in the blue square to upload your docum…" at bounding box center [0, 0] width 0 height 0
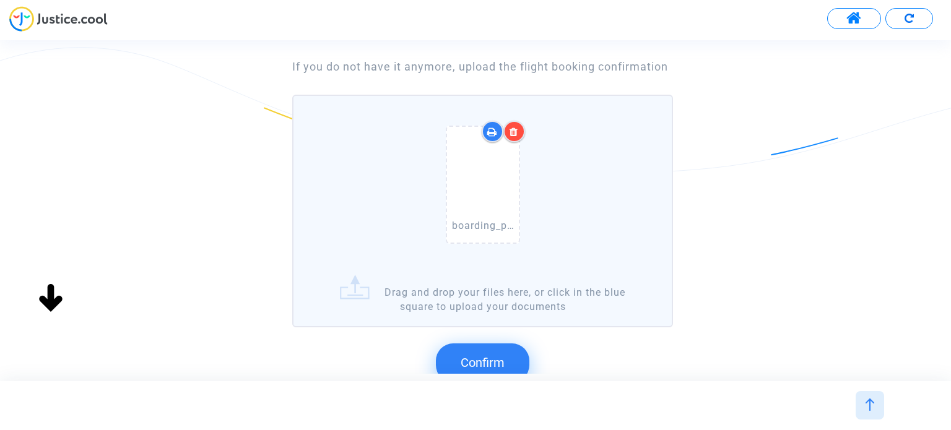
scroll to position [270, 0]
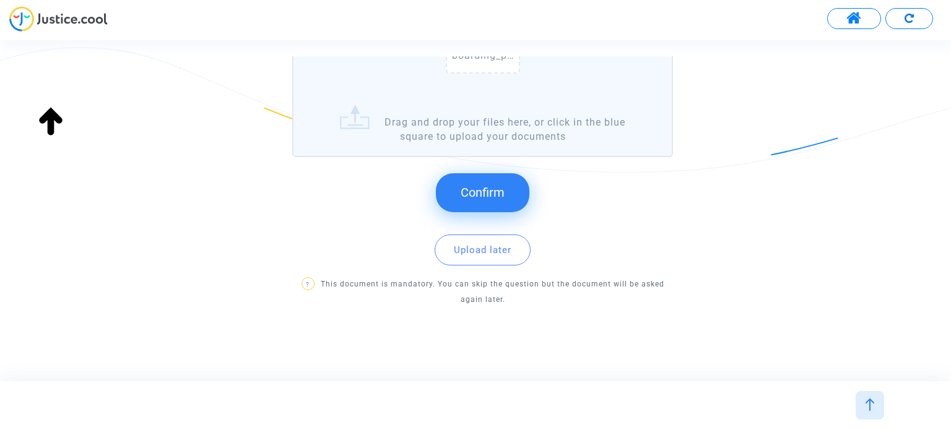
click at [492, 185] on span "Confirm" at bounding box center [482, 192] width 44 height 15
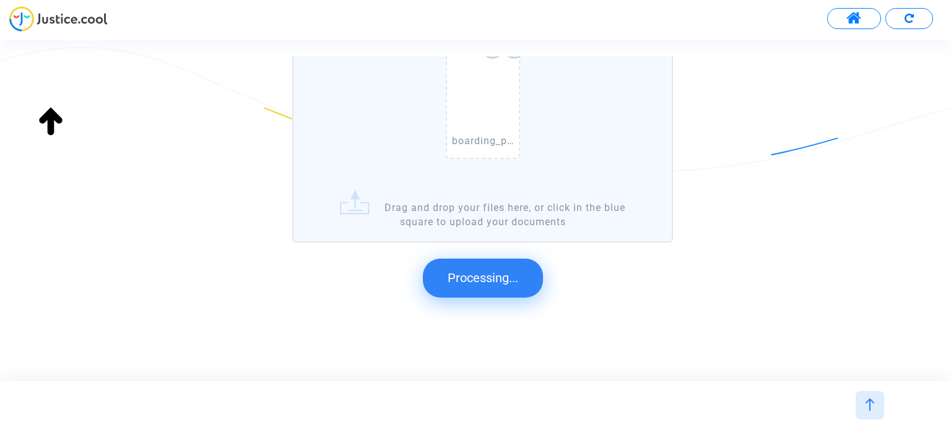
scroll to position [0, 0]
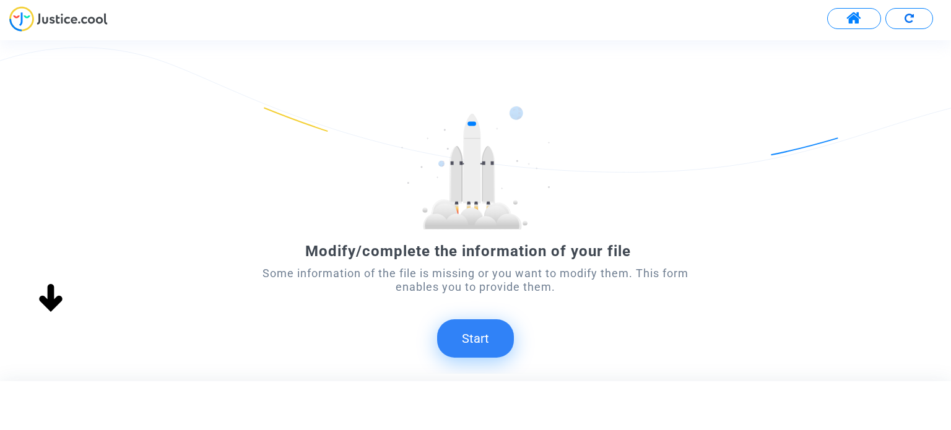
click at [498, 343] on button "Start" at bounding box center [475, 338] width 77 height 38
click at [500, 342] on button "Start" at bounding box center [475, 338] width 77 height 38
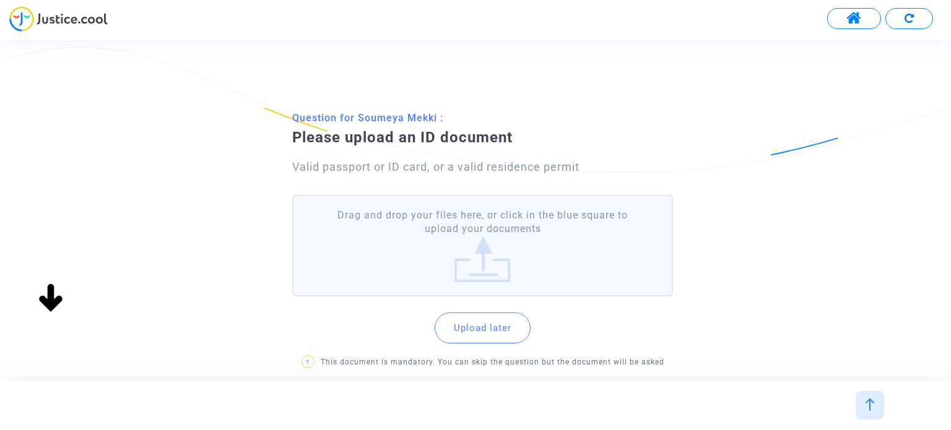
click at [475, 251] on label "Drag and drop your files here, or click in the blue square to upload your docum…" at bounding box center [482, 246] width 380 height 102
click at [0, 0] on input "Drag and drop your files here, or click in the blue square to upload your docum…" at bounding box center [0, 0] width 0 height 0
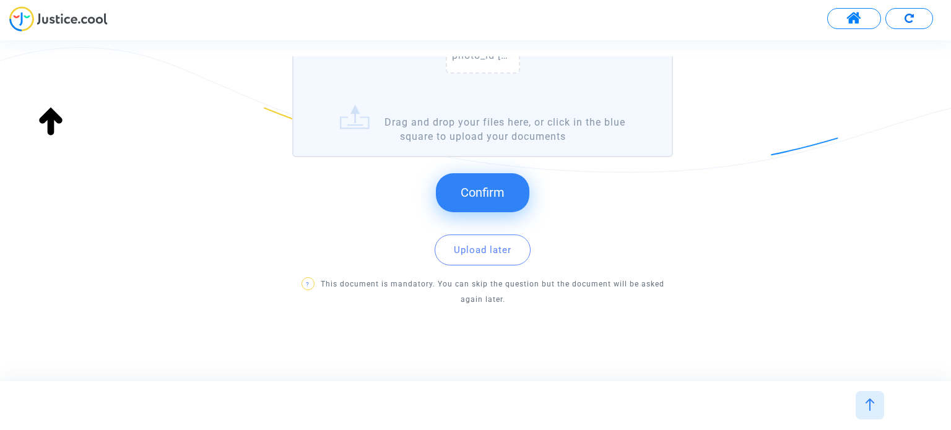
click at [509, 184] on button "Confirm" at bounding box center [482, 192] width 93 height 38
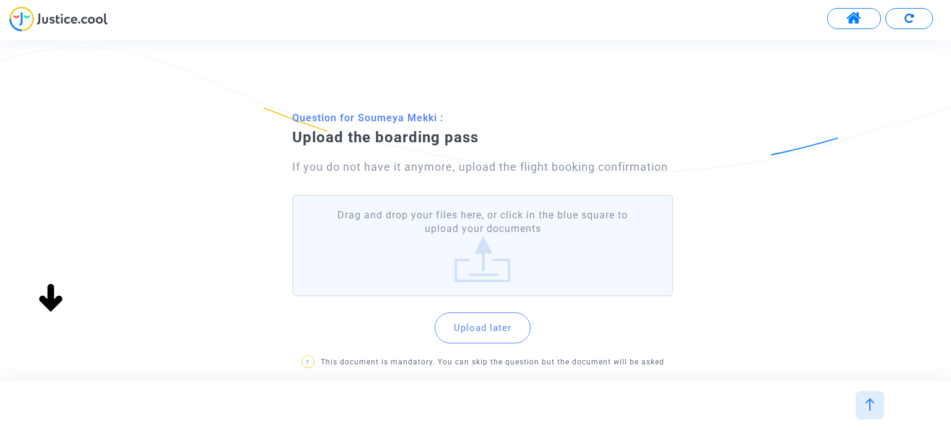
click at [505, 236] on label "Drag and drop your files here, or click in the blue square to upload your docum…" at bounding box center [482, 246] width 380 height 102
click at [0, 0] on input "Drag and drop your files here, or click in the blue square to upload your docum…" at bounding box center [0, 0] width 0 height 0
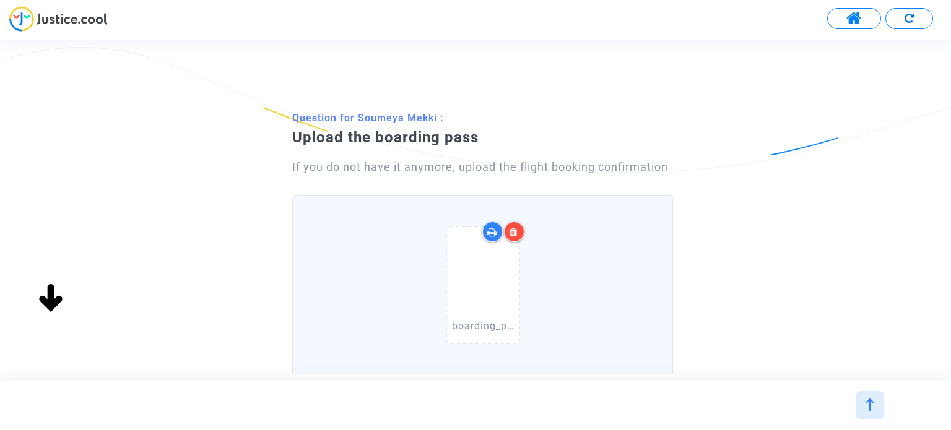
scroll to position [270, 0]
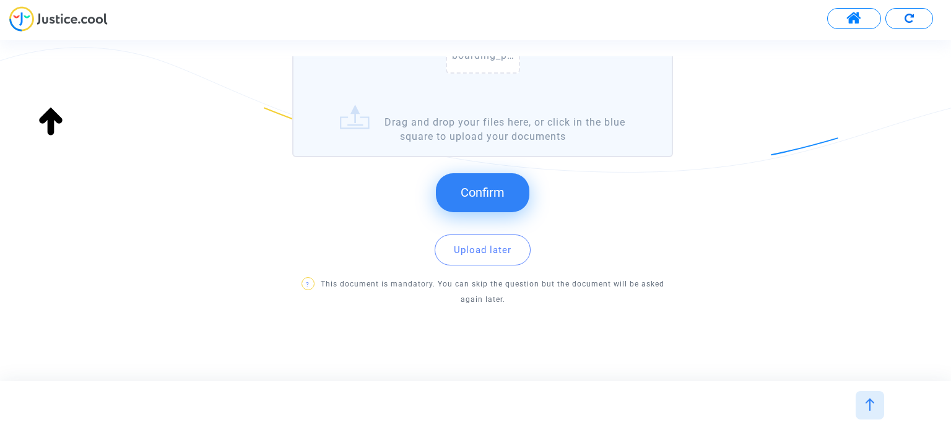
click at [485, 185] on span "Confirm" at bounding box center [482, 192] width 44 height 15
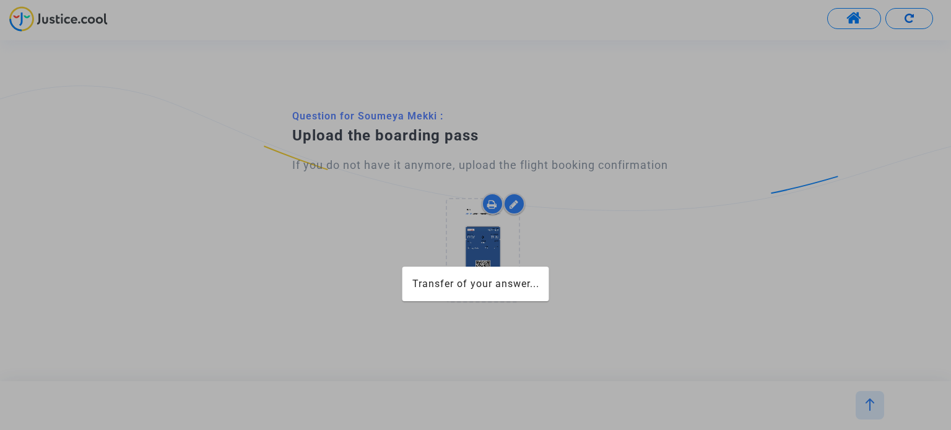
scroll to position [0, 0]
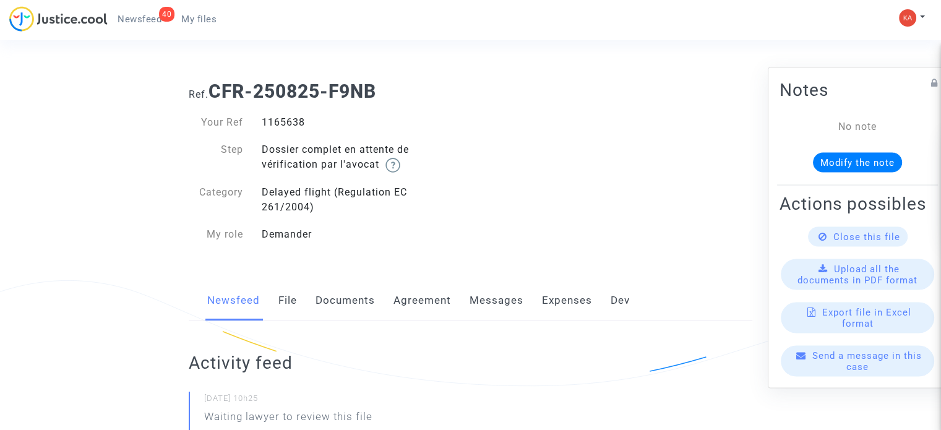
drag, startPoint x: 303, startPoint y: 124, endPoint x: 262, endPoint y: 124, distance: 40.2
click at [262, 124] on div "1165638" at bounding box center [362, 122] width 218 height 15
click at [861, 283] on span "Upload all the documents in PDF format" at bounding box center [858, 274] width 120 height 22
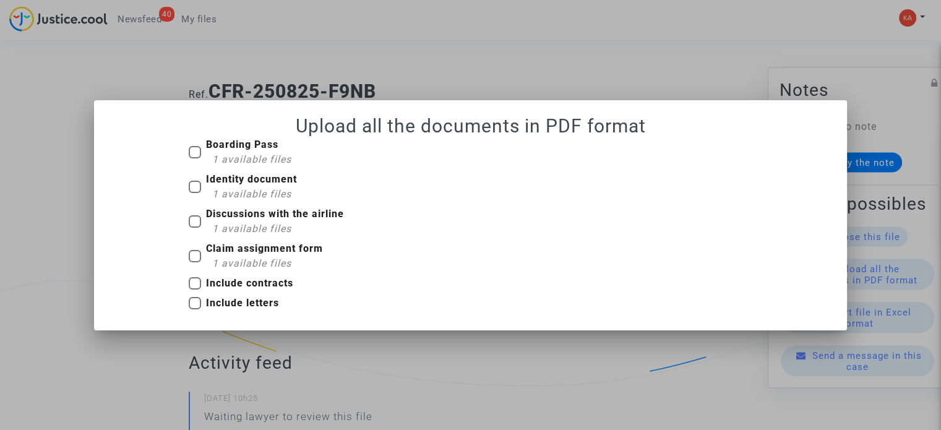
click at [194, 153] on span at bounding box center [195, 152] width 12 height 12
click at [194, 158] on input "Boarding Pass 1 available files" at bounding box center [194, 158] width 1 height 1
checkbox input "true"
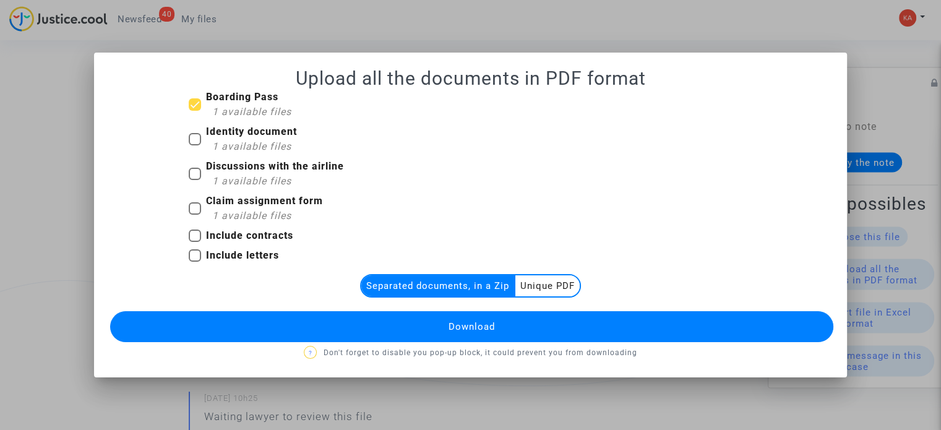
click at [555, 282] on multi-toggle-item "Unique PDF" at bounding box center [548, 285] width 64 height 21
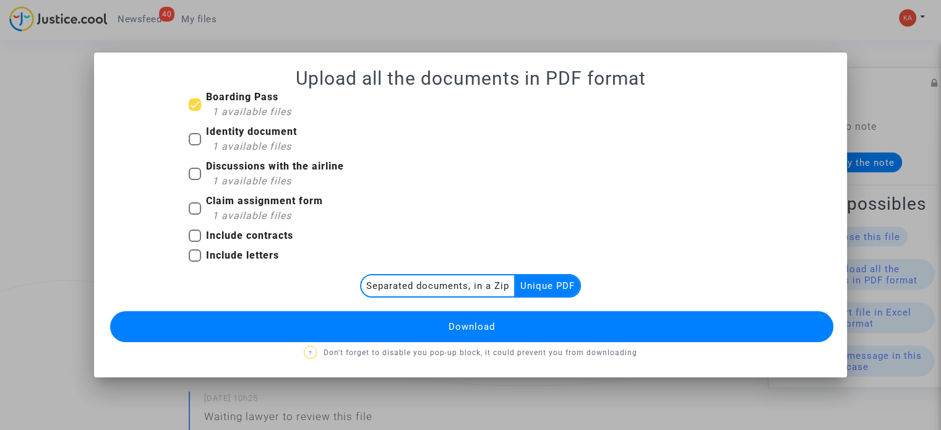
click at [196, 137] on span at bounding box center [195, 139] width 12 height 12
click at [195, 145] on input "Identity document 1 available files" at bounding box center [194, 145] width 1 height 1
checkbox input "true"
click at [194, 168] on label "Discussions with the airline 1 available files" at bounding box center [266, 174] width 155 height 30
click at [194, 180] on input "Discussions with the airline 1 available files" at bounding box center [194, 180] width 1 height 1
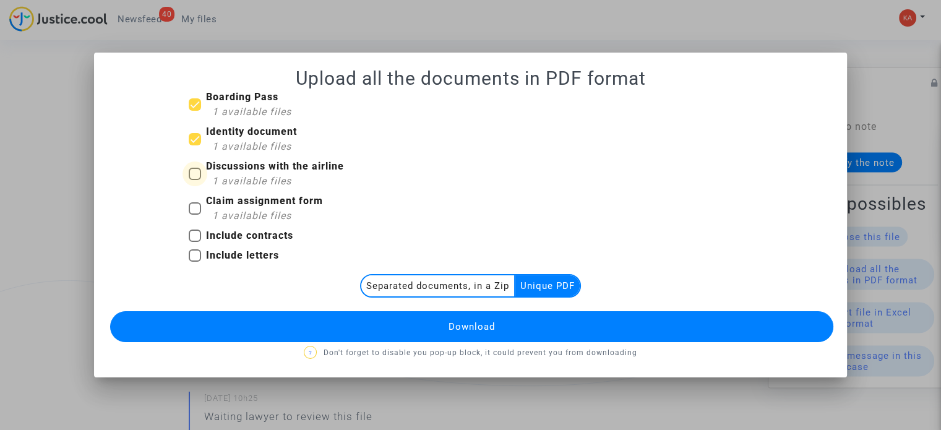
checkbox input "true"
click at [194, 206] on span at bounding box center [195, 208] width 12 height 12
click at [194, 215] on input "Claim assignment form 1 available files" at bounding box center [194, 215] width 1 height 1
checkbox input "true"
click at [654, 218] on div "Claim assignment form 1 available files" at bounding box center [470, 211] width 582 height 35
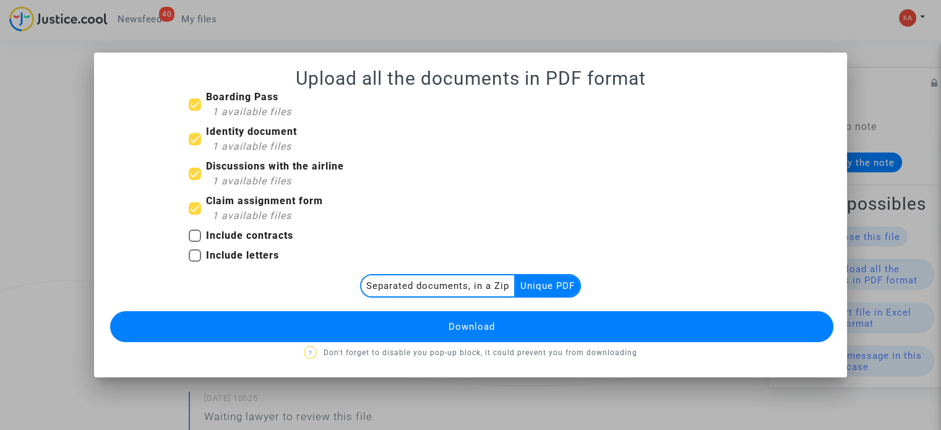
click at [479, 289] on multi-toggle-item "Separated documents, in a Zip" at bounding box center [438, 285] width 154 height 21
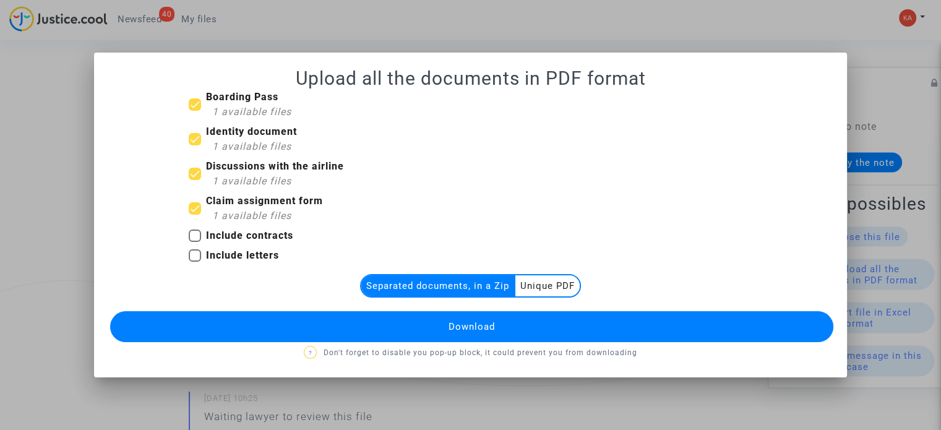
click at [556, 286] on multi-toggle-item "Unique PDF" at bounding box center [548, 285] width 64 height 21
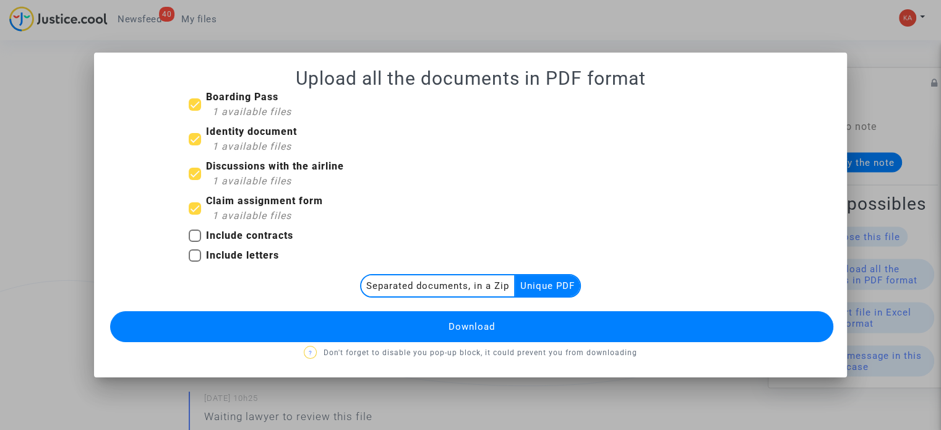
click at [267, 105] on div "1 available files" at bounding box center [251, 112] width 79 height 15
click at [195, 111] on input "Boarding Pass 1 available files" at bounding box center [194, 111] width 1 height 1
checkbox input "false"
click at [266, 136] on b "Identity document" at bounding box center [251, 132] width 91 height 12
click at [195, 145] on input "Identity document 1 available files" at bounding box center [194, 145] width 1 height 1
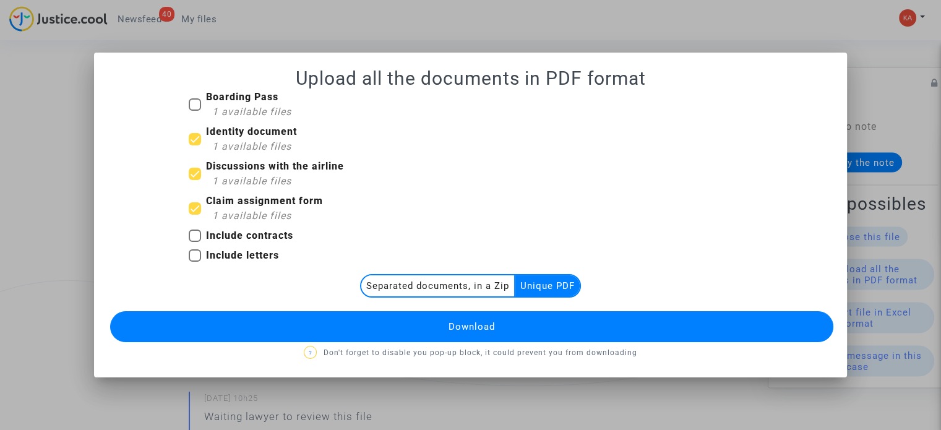
checkbox input "false"
click at [263, 166] on b "Discussions with the airline" at bounding box center [275, 166] width 138 height 12
click at [195, 180] on input "Discussions with the airline 1 available files" at bounding box center [194, 180] width 1 height 1
checkbox input "false"
click at [277, 205] on b "Claim assignment form" at bounding box center [264, 201] width 117 height 12
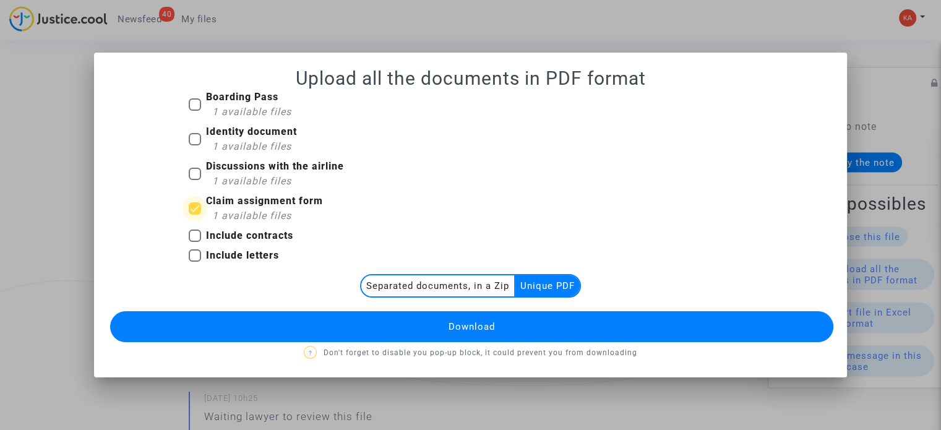
click at [195, 215] on input "Claim assignment form 1 available files" at bounding box center [194, 215] width 1 height 1
checkbox input "false"
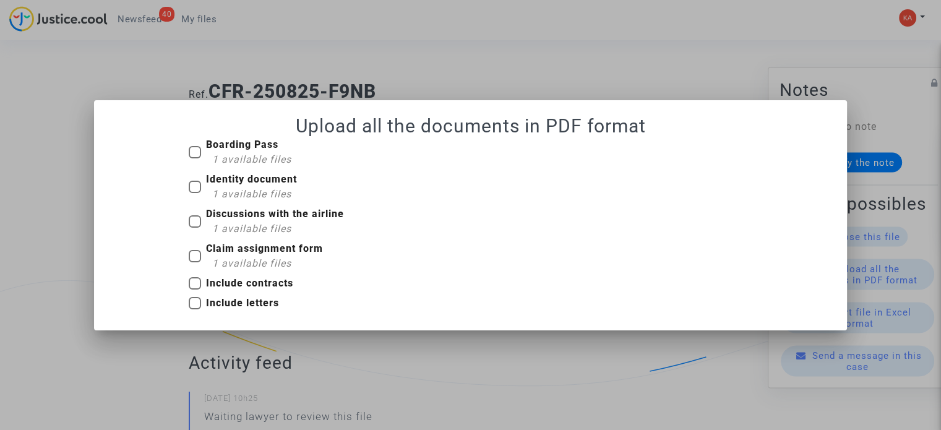
click at [759, 38] on div at bounding box center [470, 215] width 941 height 430
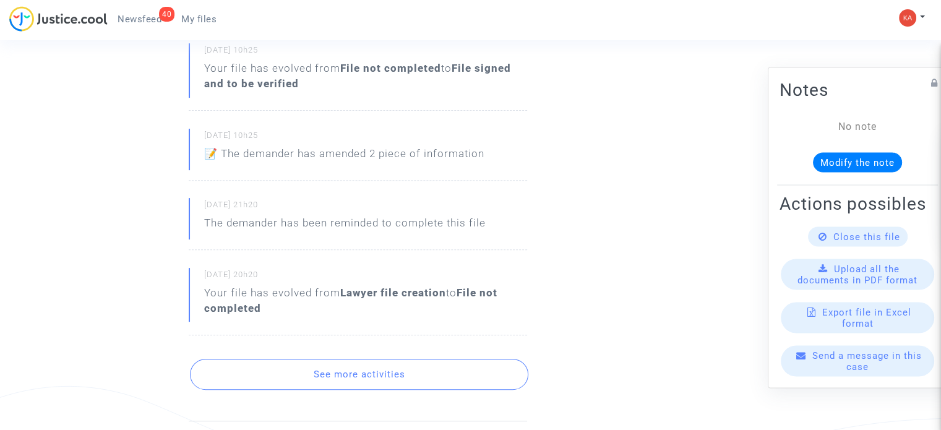
scroll to position [433, 0]
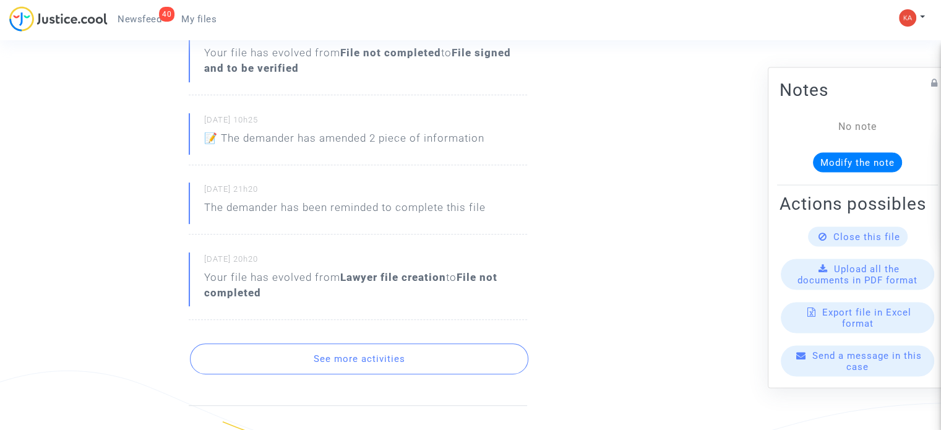
click at [433, 356] on button "See more activities" at bounding box center [359, 358] width 339 height 31
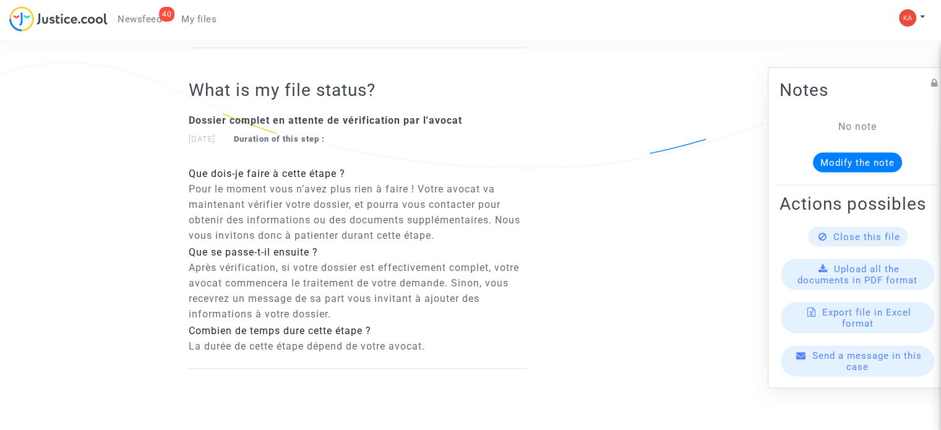
scroll to position [800, 0]
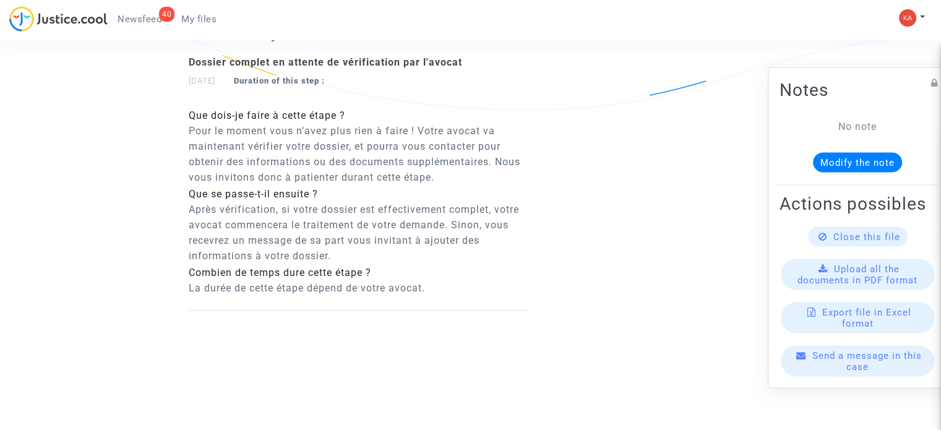
click at [899, 283] on div "Upload all the documents in PDF format" at bounding box center [857, 274] width 153 height 31
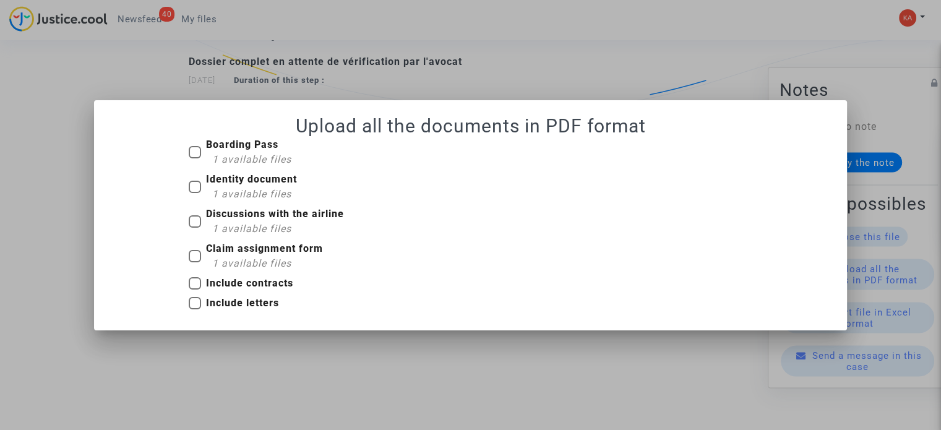
click at [229, 148] on b "Boarding Pass" at bounding box center [242, 145] width 72 height 12
click at [195, 158] on input "Boarding Pass 1 available files" at bounding box center [194, 158] width 1 height 1
checkbox input "true"
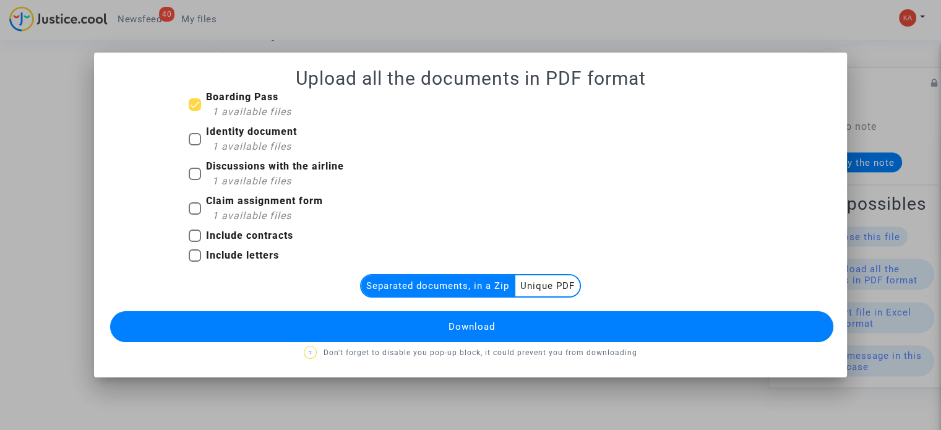
click at [512, 324] on button "Download" at bounding box center [471, 326] width 723 height 31
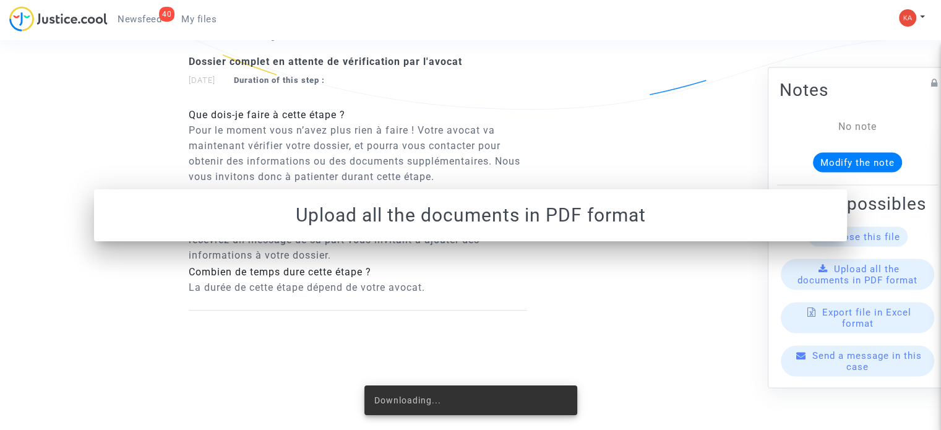
scroll to position [800, 0]
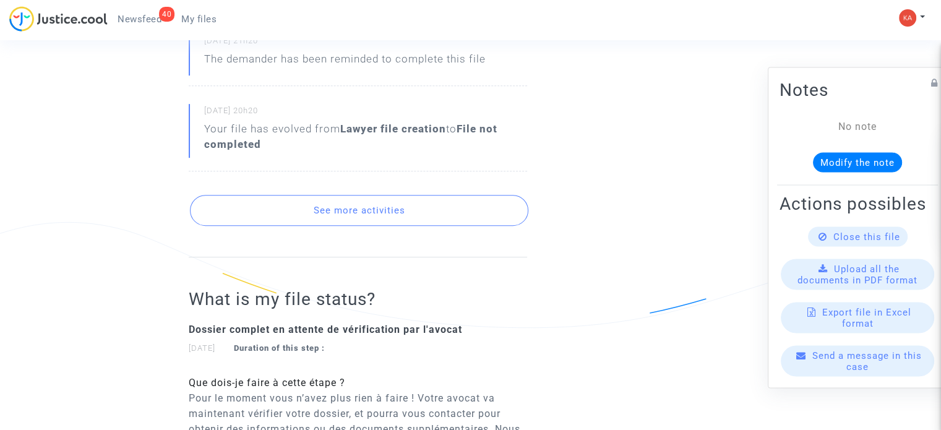
scroll to position [743, 0]
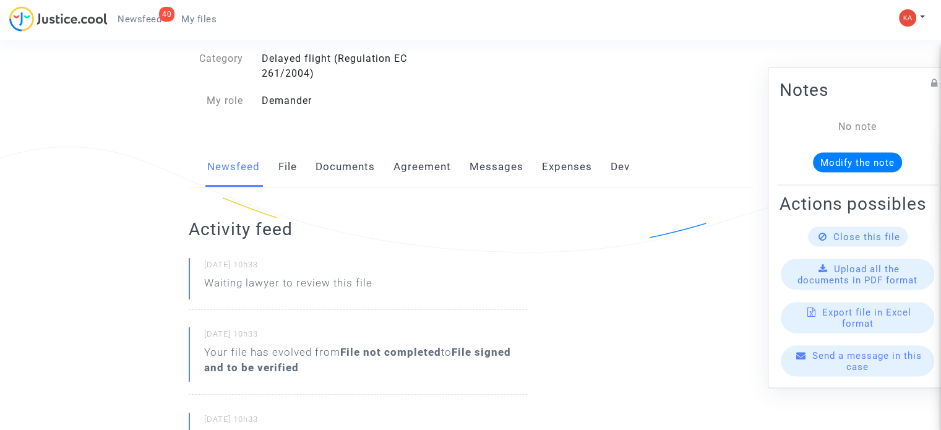
scroll to position [186, 0]
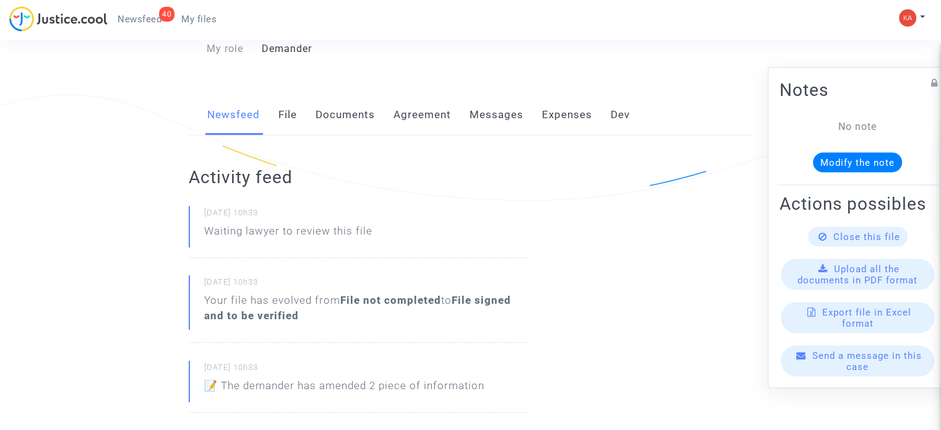
click at [295, 114] on link "File" at bounding box center [287, 115] width 19 height 41
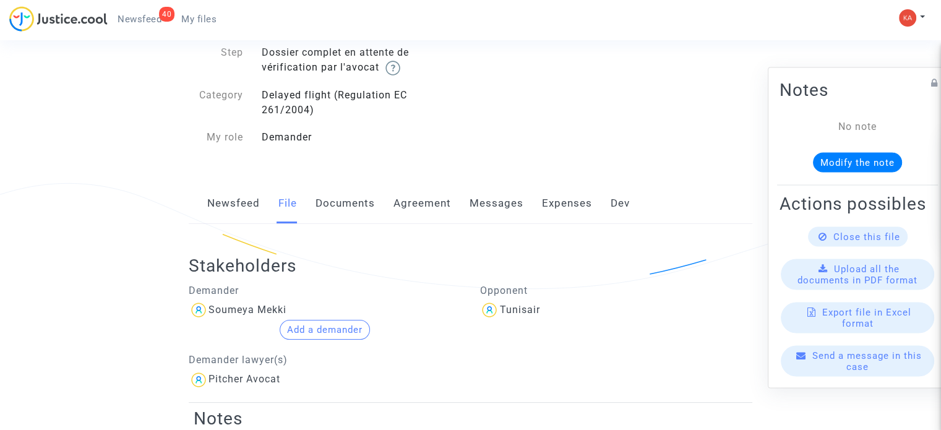
scroll to position [124, 0]
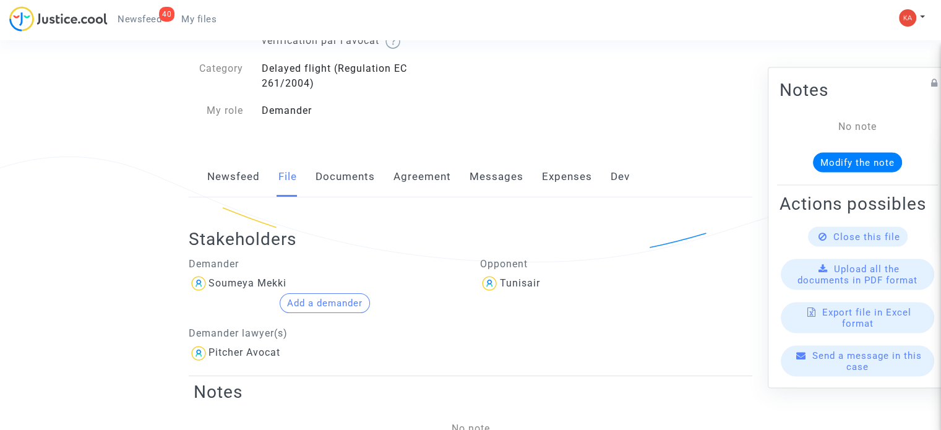
click at [350, 177] on link "Documents" at bounding box center [345, 177] width 59 height 41
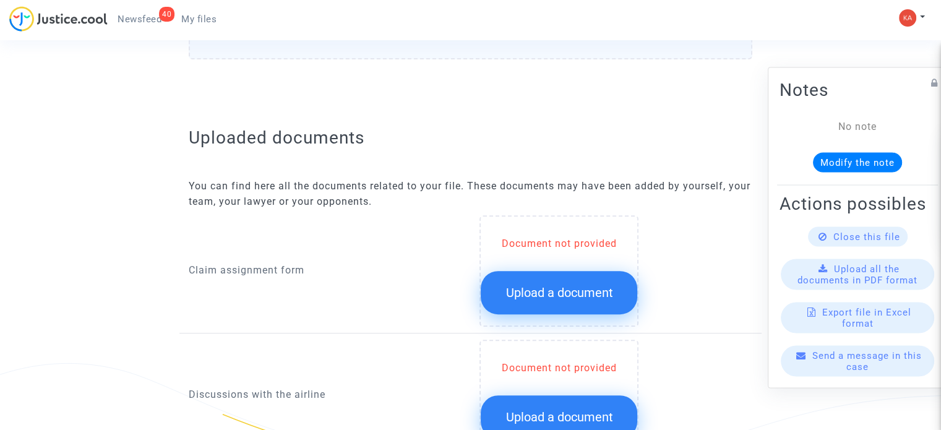
scroll to position [495, 0]
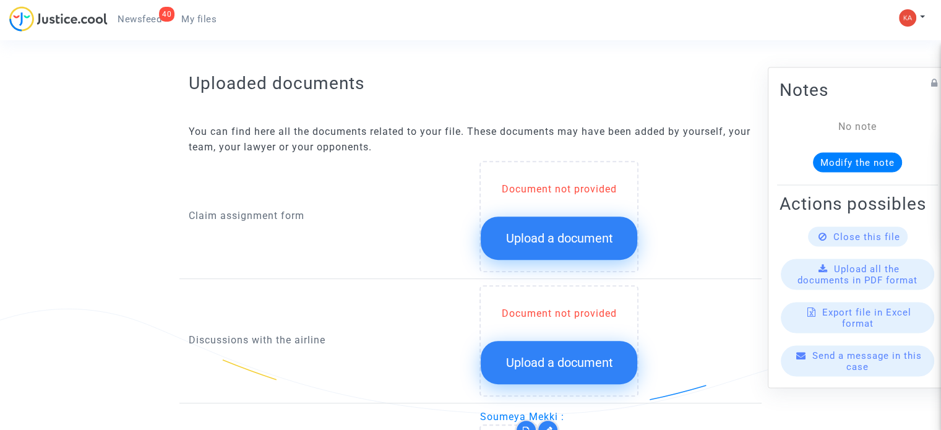
click at [581, 240] on span "Upload a document" at bounding box center [559, 238] width 107 height 15
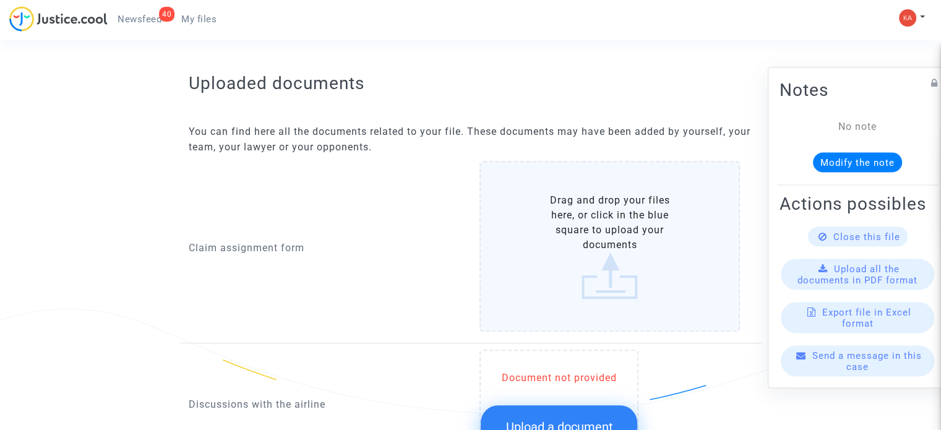
click at [587, 238] on label "Drag and drop your files here, or click in the blue square to upload your docum…" at bounding box center [610, 246] width 261 height 171
click at [0, 0] on input "Drag and drop your files here, or click in the blue square to upload your docum…" at bounding box center [0, 0] width 0 height 0
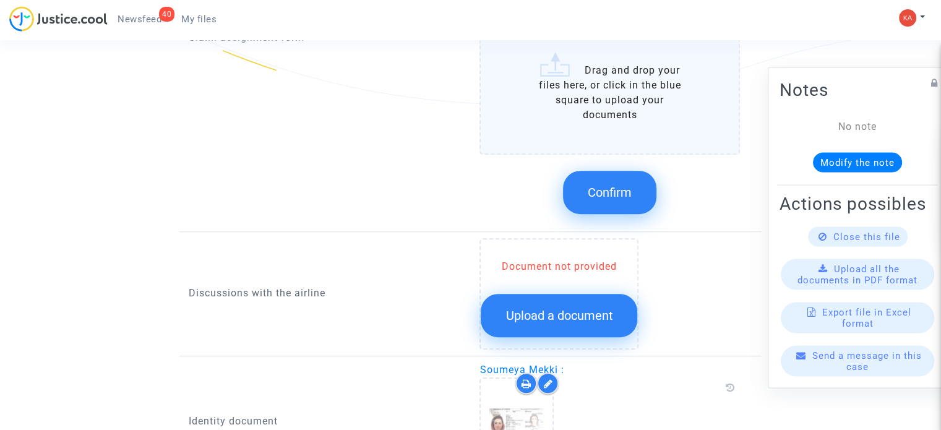
scroll to position [928, 0]
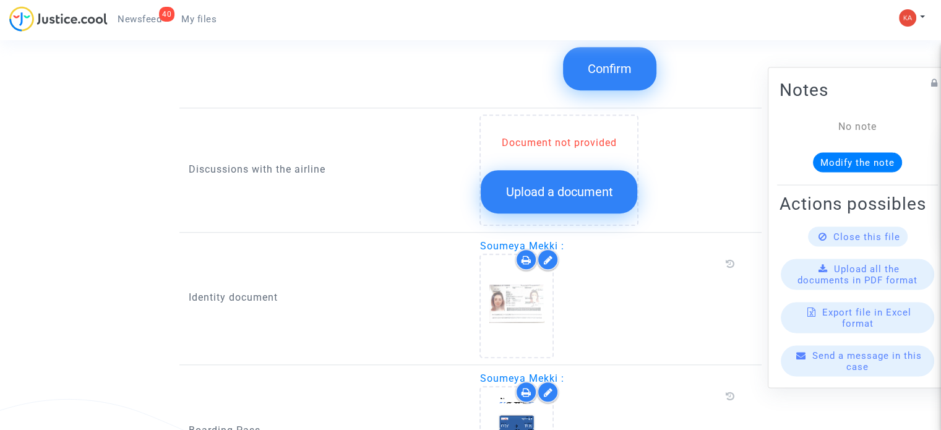
click at [605, 68] on span "Confirm" at bounding box center [610, 68] width 44 height 15
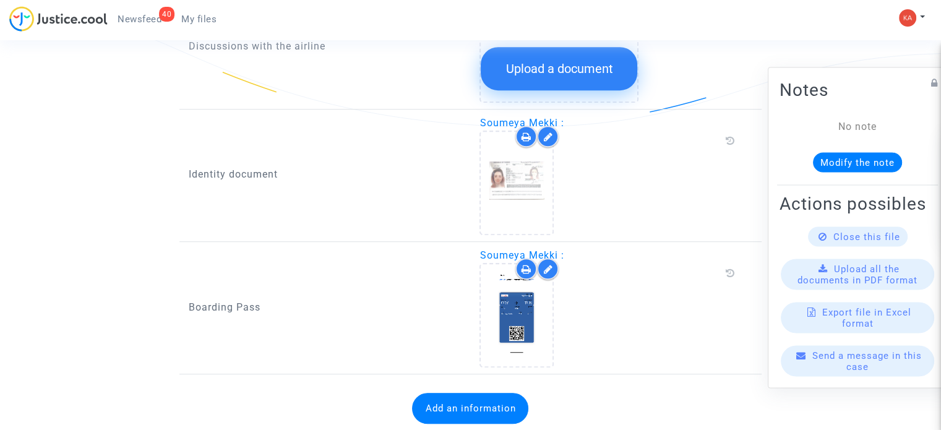
scroll to position [816, 0]
